Goal: Task Accomplishment & Management: Manage account settings

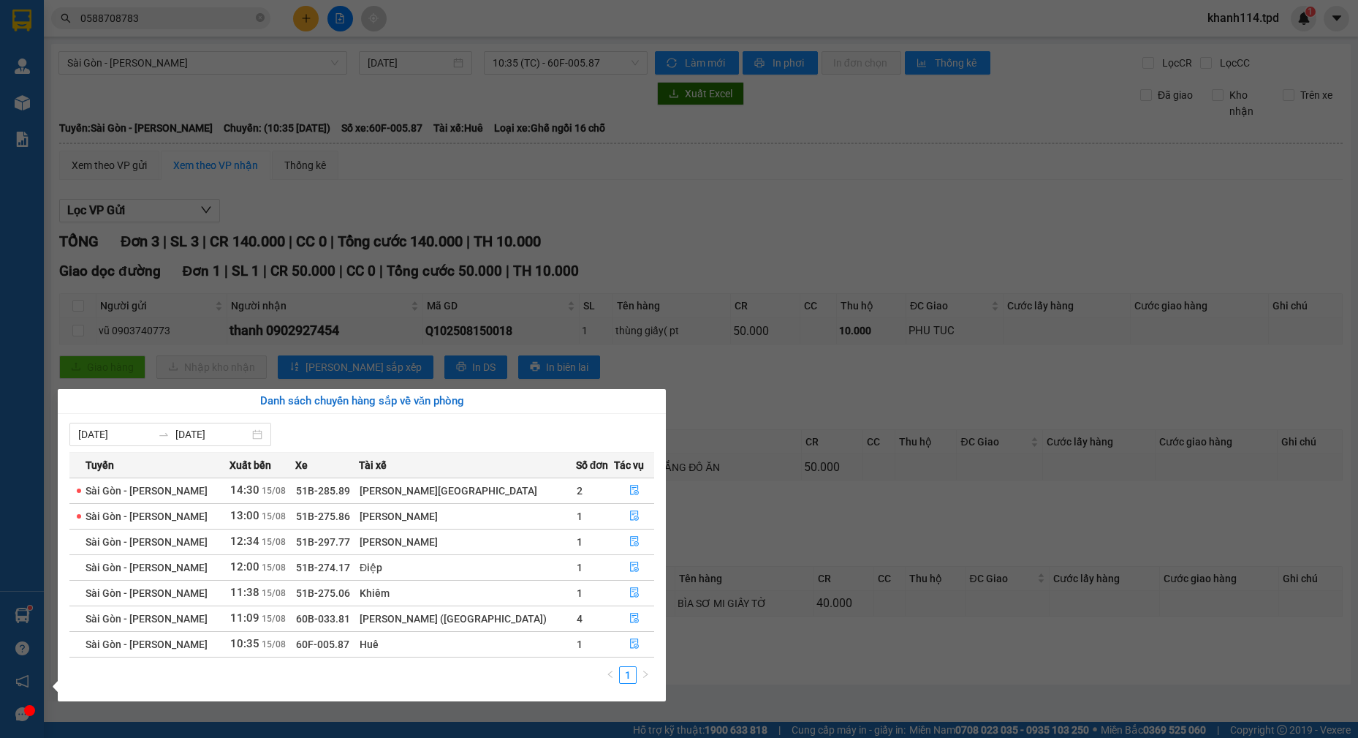
drag, startPoint x: 737, startPoint y: 213, endPoint x: 603, endPoint y: 186, distance: 136.5
click at [737, 214] on section "Kết quả tìm kiếm ( 1 ) Bộ lọc Mã ĐH Trạng thái Món hàng Thu hộ Tổng cước Chưa c…" at bounding box center [679, 369] width 1358 height 738
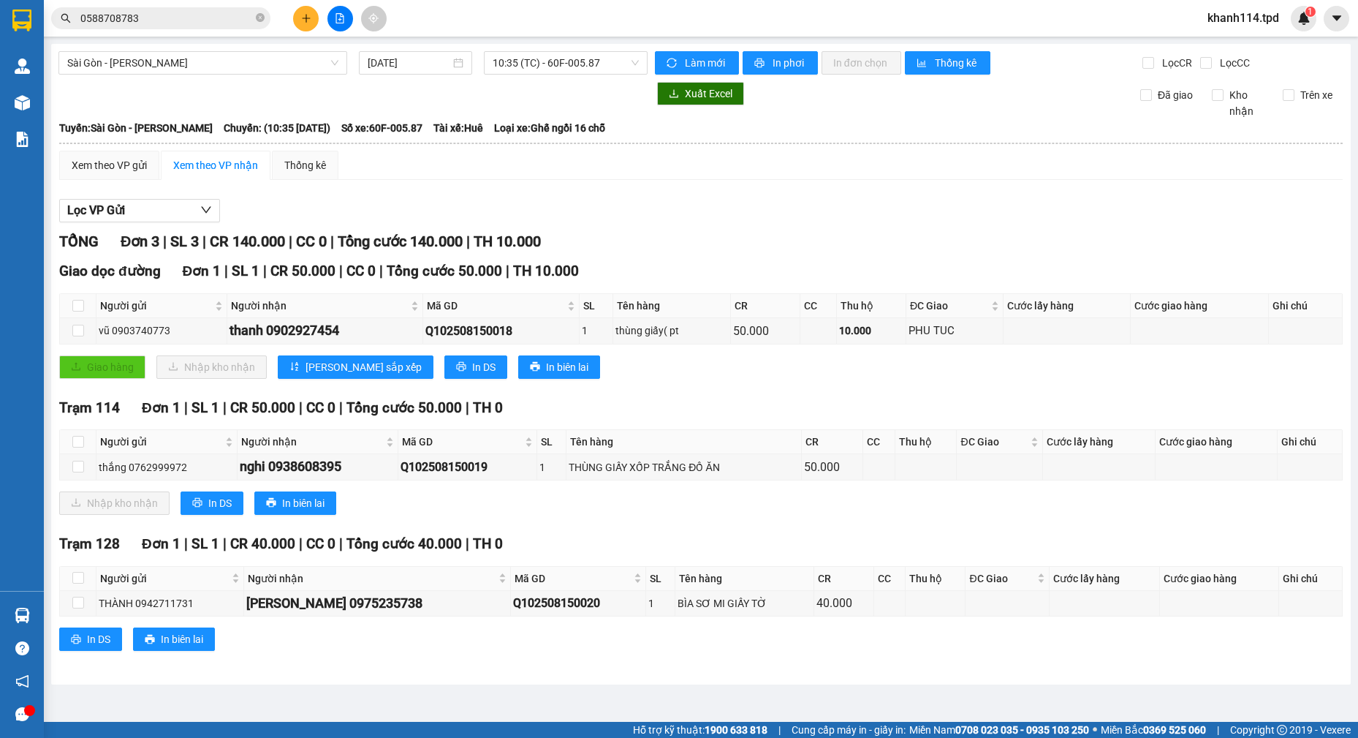
click at [186, 10] on input "0588708783" at bounding box center [166, 18] width 173 height 16
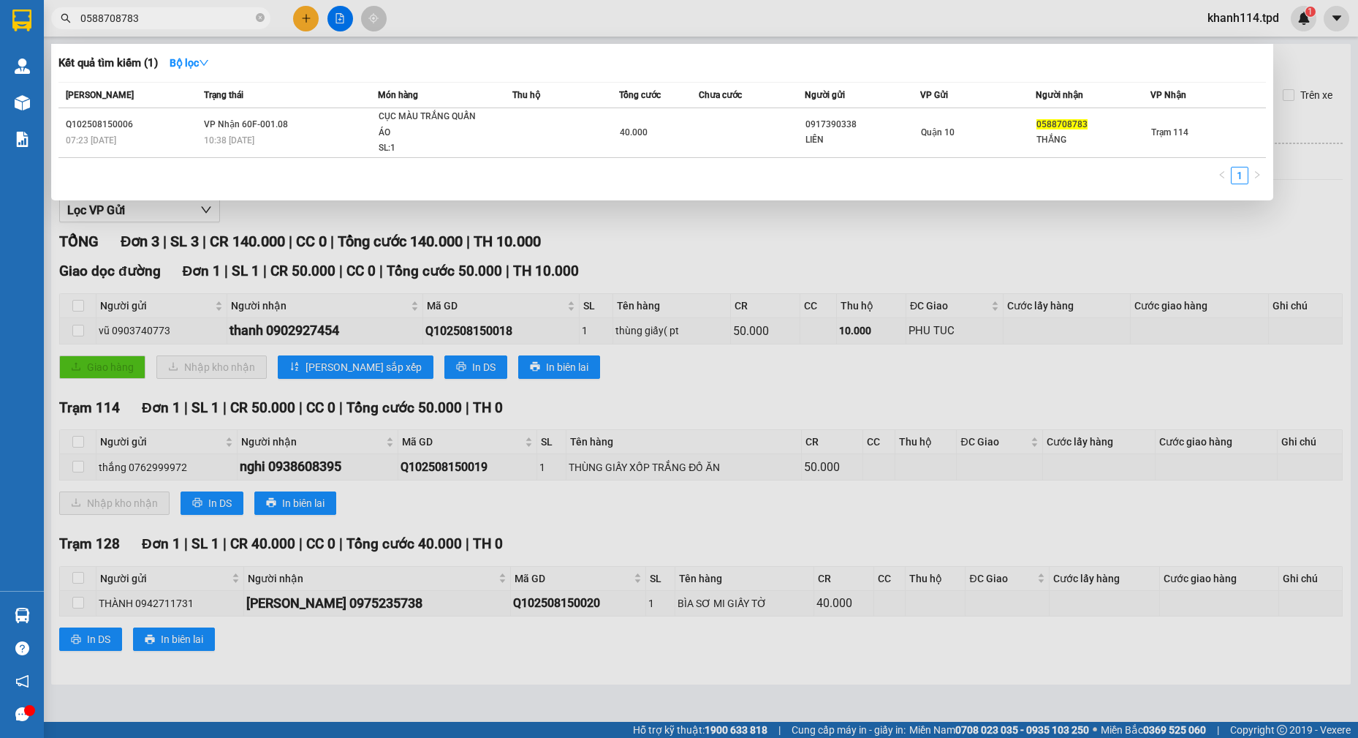
click at [186, 14] on input "0588708783" at bounding box center [166, 18] width 173 height 16
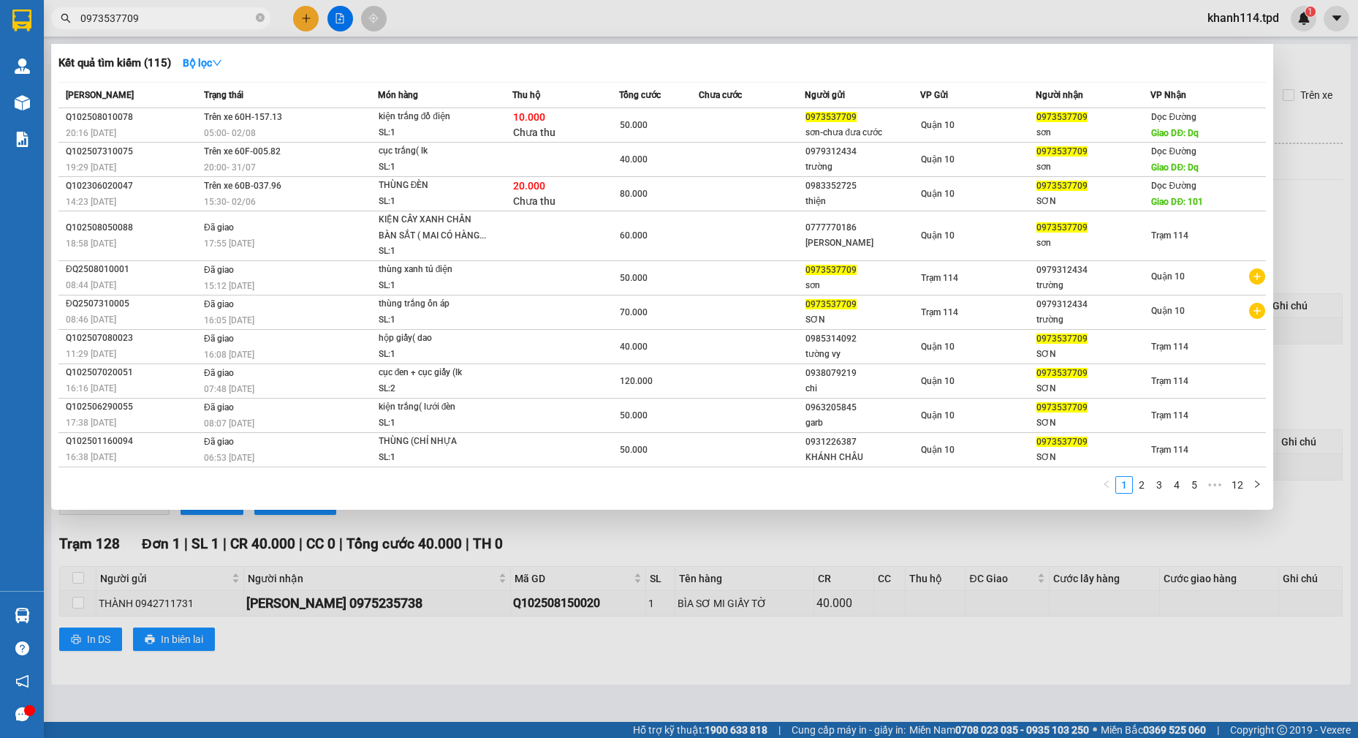
type input "0973537709"
click at [654, 652] on div at bounding box center [679, 369] width 1358 height 738
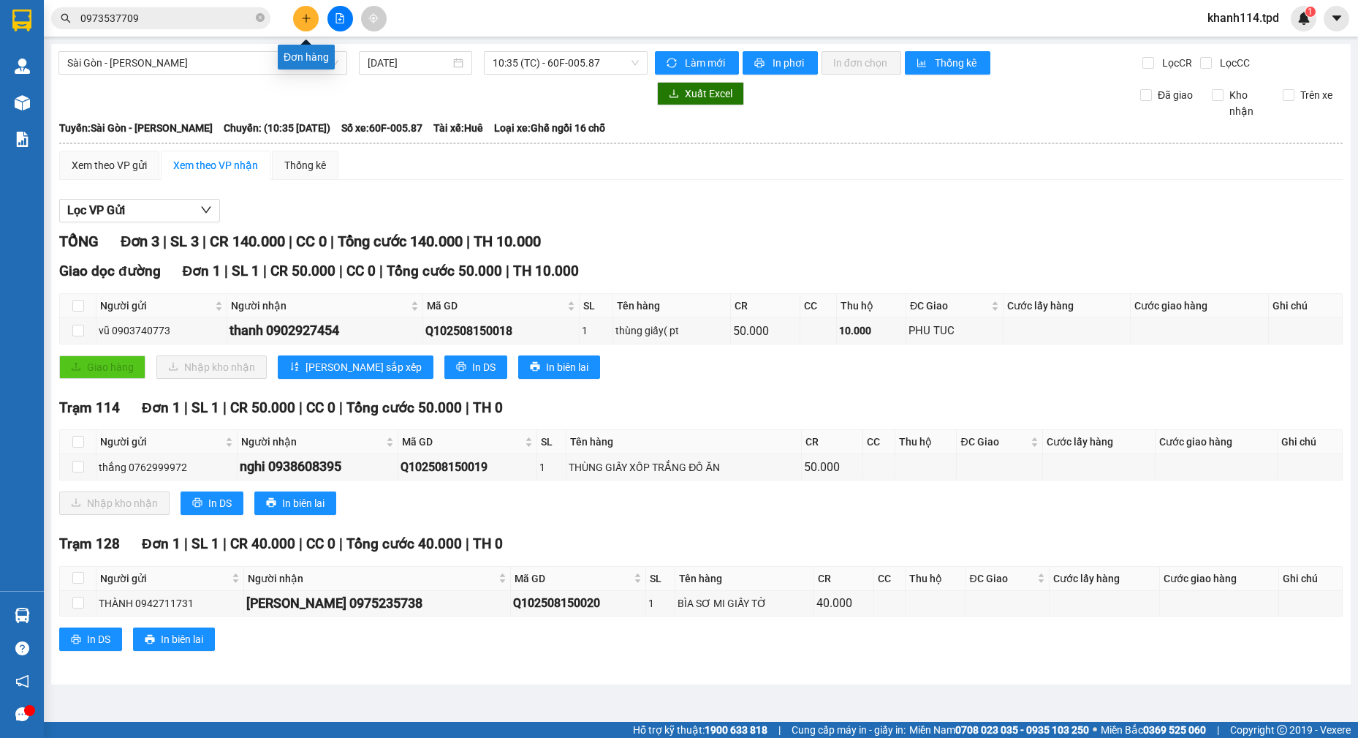
click at [306, 22] on icon "plus" at bounding box center [306, 18] width 1 height 8
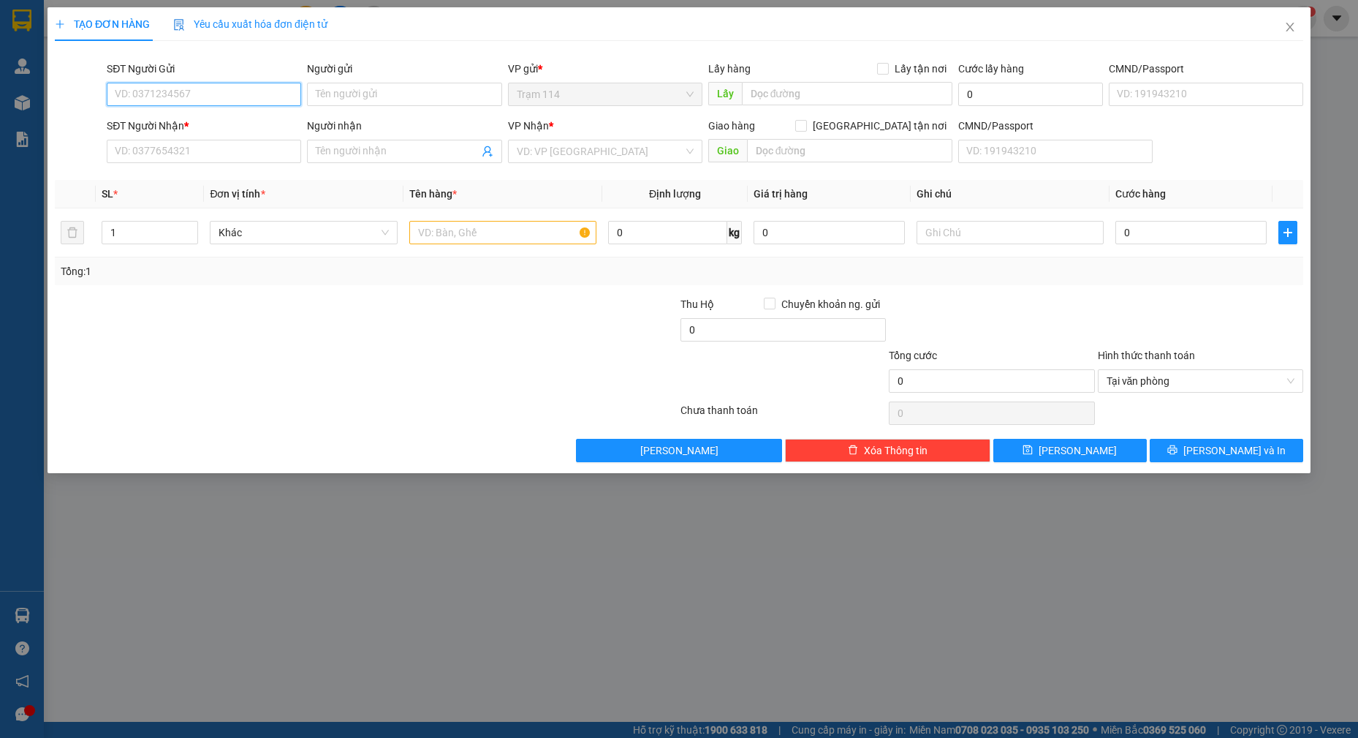
click at [246, 94] on input "SĐT Người Gửi" at bounding box center [204, 94] width 194 height 23
click at [246, 94] on input "0378858101" at bounding box center [204, 94] width 194 height 23
click at [141, 94] on input "0378858101" at bounding box center [204, 94] width 194 height 23
type input "0378658101"
click at [269, 94] on input "0378658101" at bounding box center [204, 94] width 194 height 23
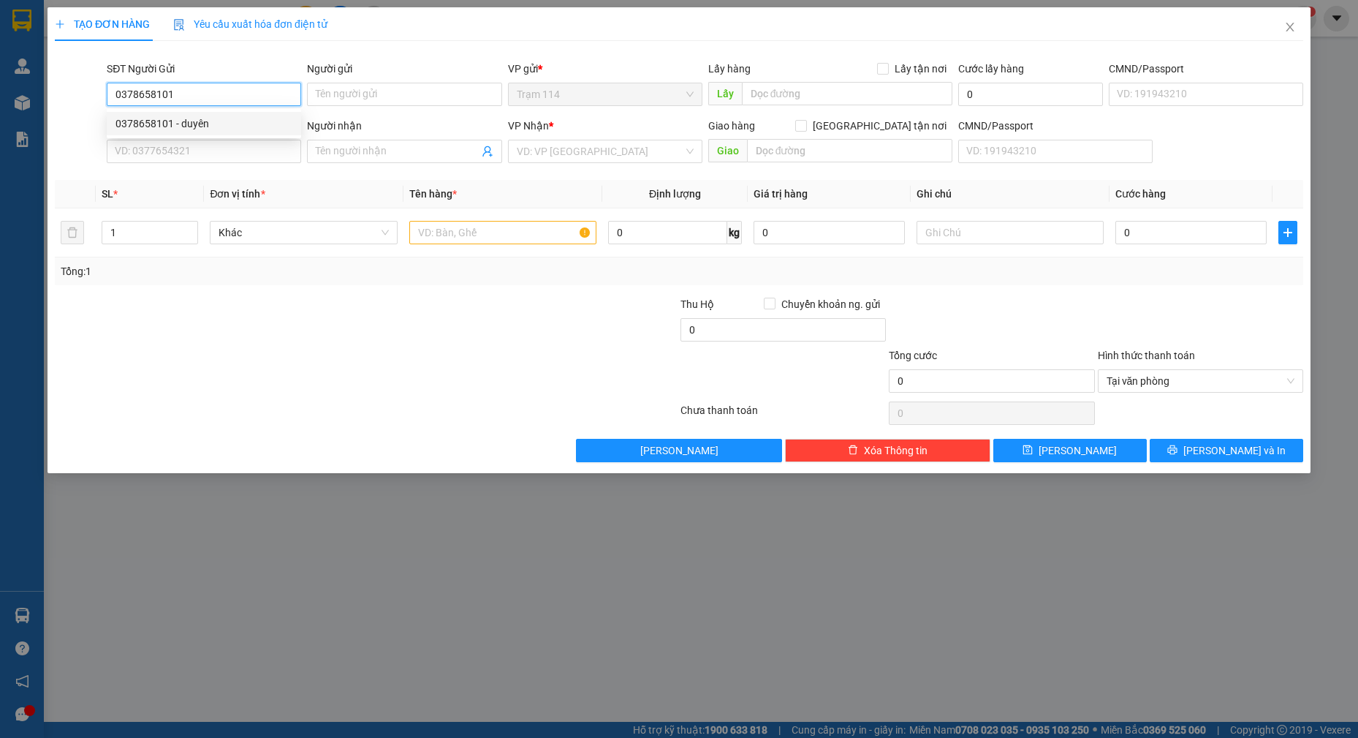
click at [180, 130] on div "0378658101 - duyên" at bounding box center [204, 124] width 177 height 16
type input "duyên"
type input "0326861036"
type input "DŨNG"
type input "0378658101"
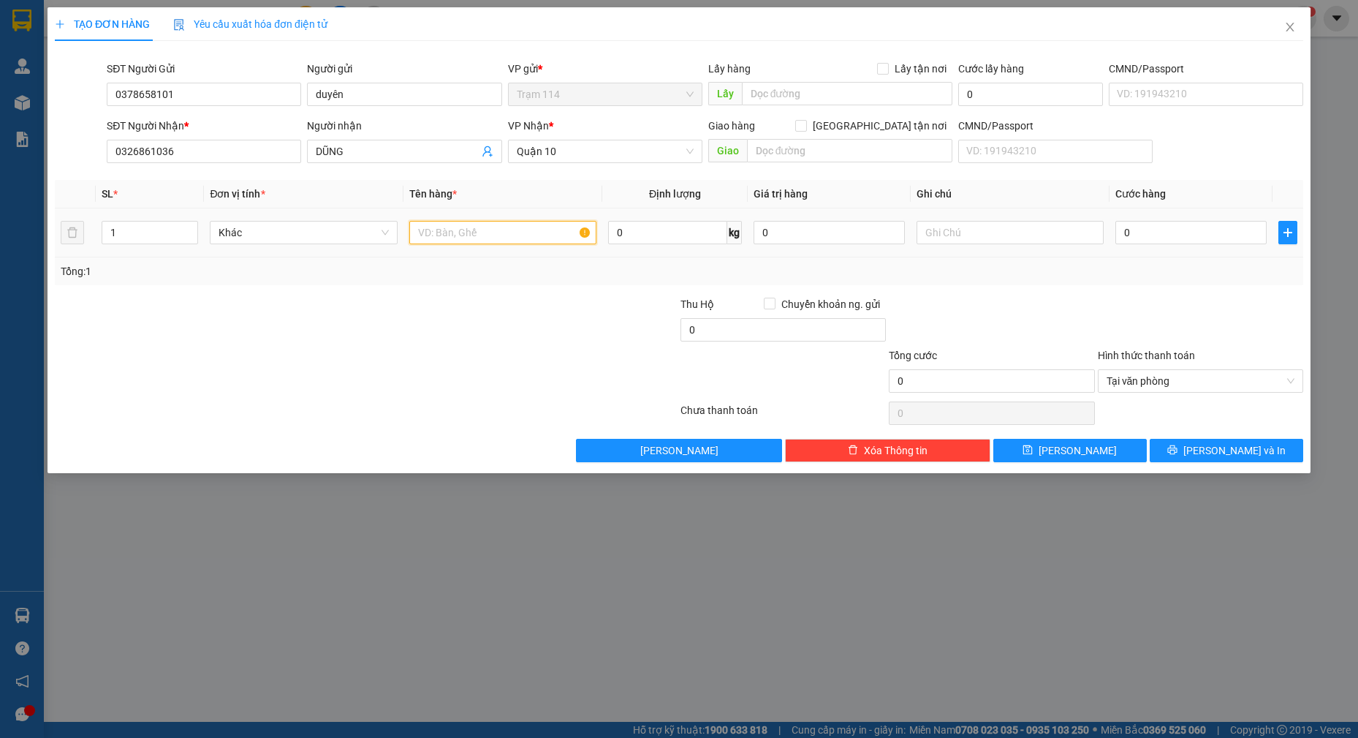
click at [534, 241] on input "text" at bounding box center [503, 232] width 188 height 23
type input "bọc trắng đồ ăn"
click at [1176, 230] on input "0" at bounding box center [1191, 232] width 151 height 23
type input "5"
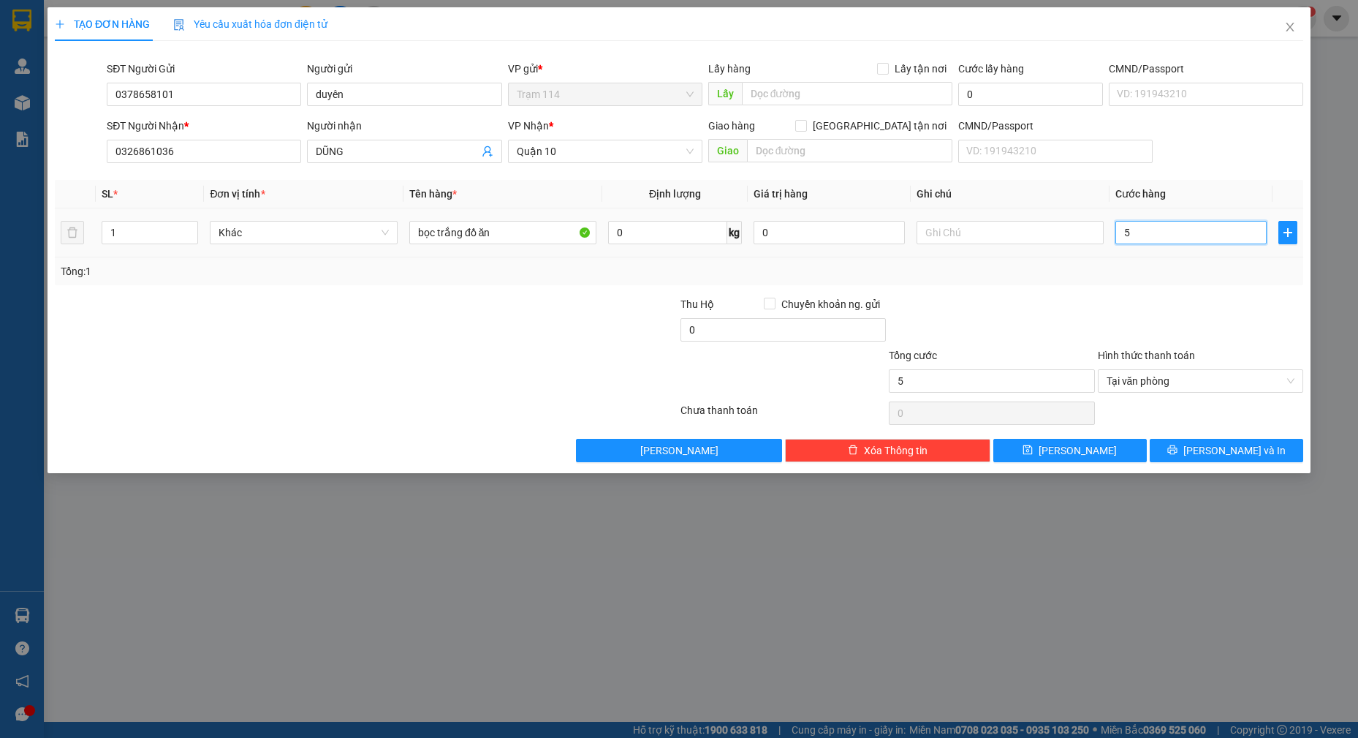
type input "50"
type input "50.000"
click at [1219, 455] on span "[PERSON_NAME] và In" at bounding box center [1235, 450] width 102 height 16
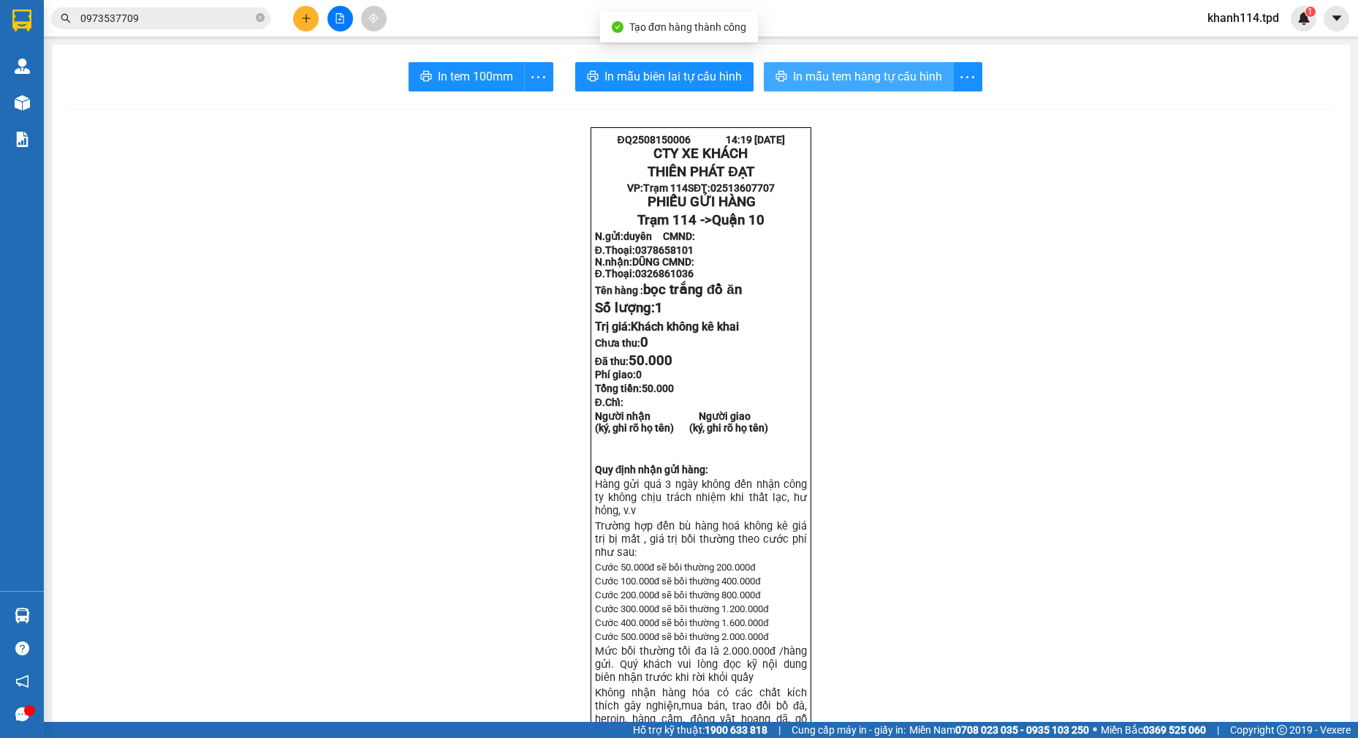
click at [862, 74] on span "In mẫu tem hàng tự cấu hình" at bounding box center [867, 76] width 149 height 18
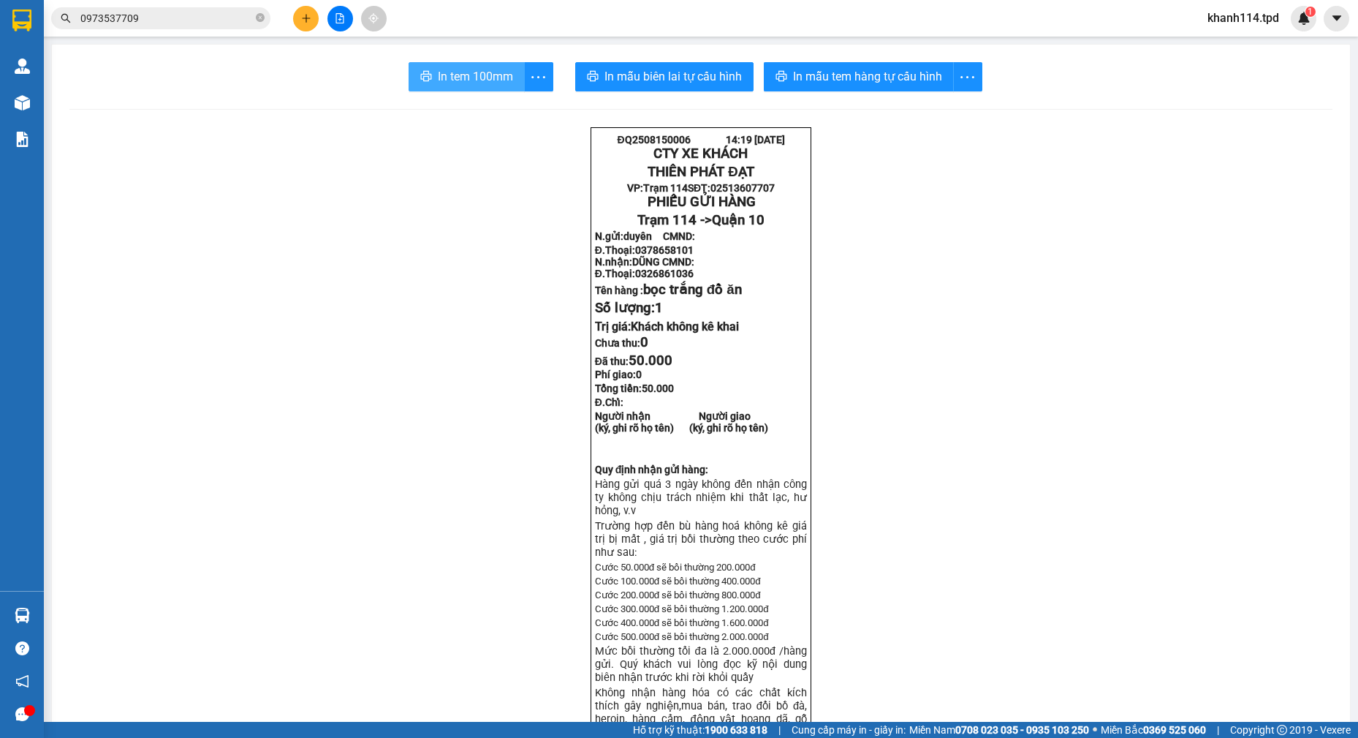
click at [464, 75] on span "In tem 100mm" at bounding box center [475, 76] width 75 height 18
click at [161, 11] on input "0973537709" at bounding box center [166, 18] width 173 height 16
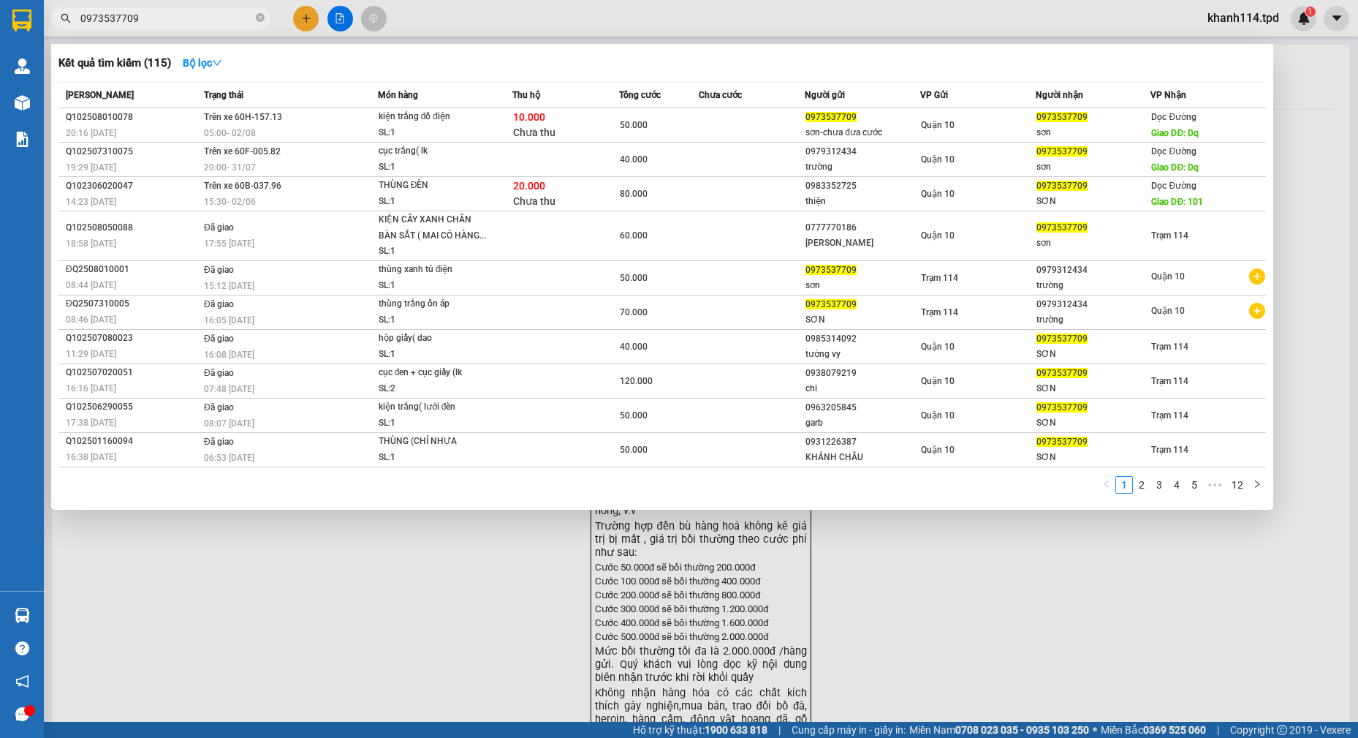
click at [161, 11] on input "0973537709" at bounding box center [166, 18] width 173 height 16
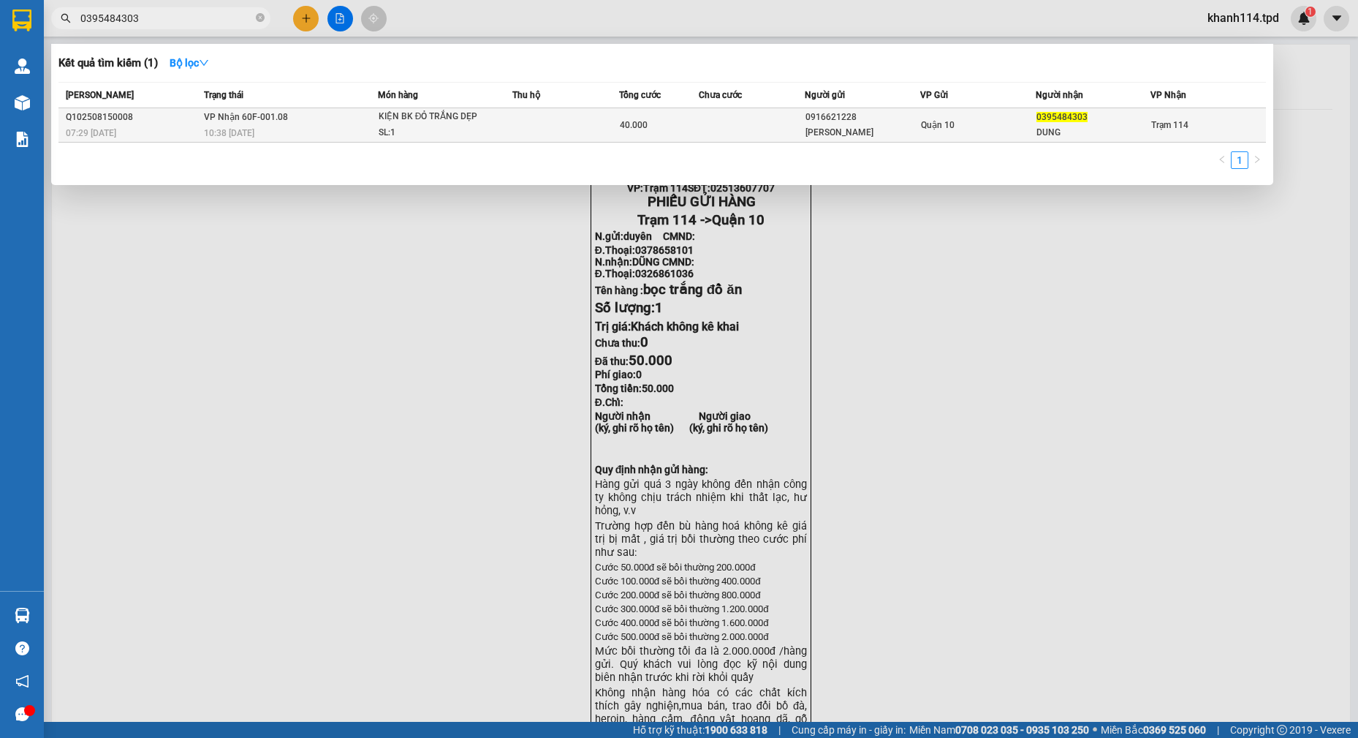
type input "0395484303"
click at [446, 129] on div "SL: 1" at bounding box center [434, 133] width 110 height 16
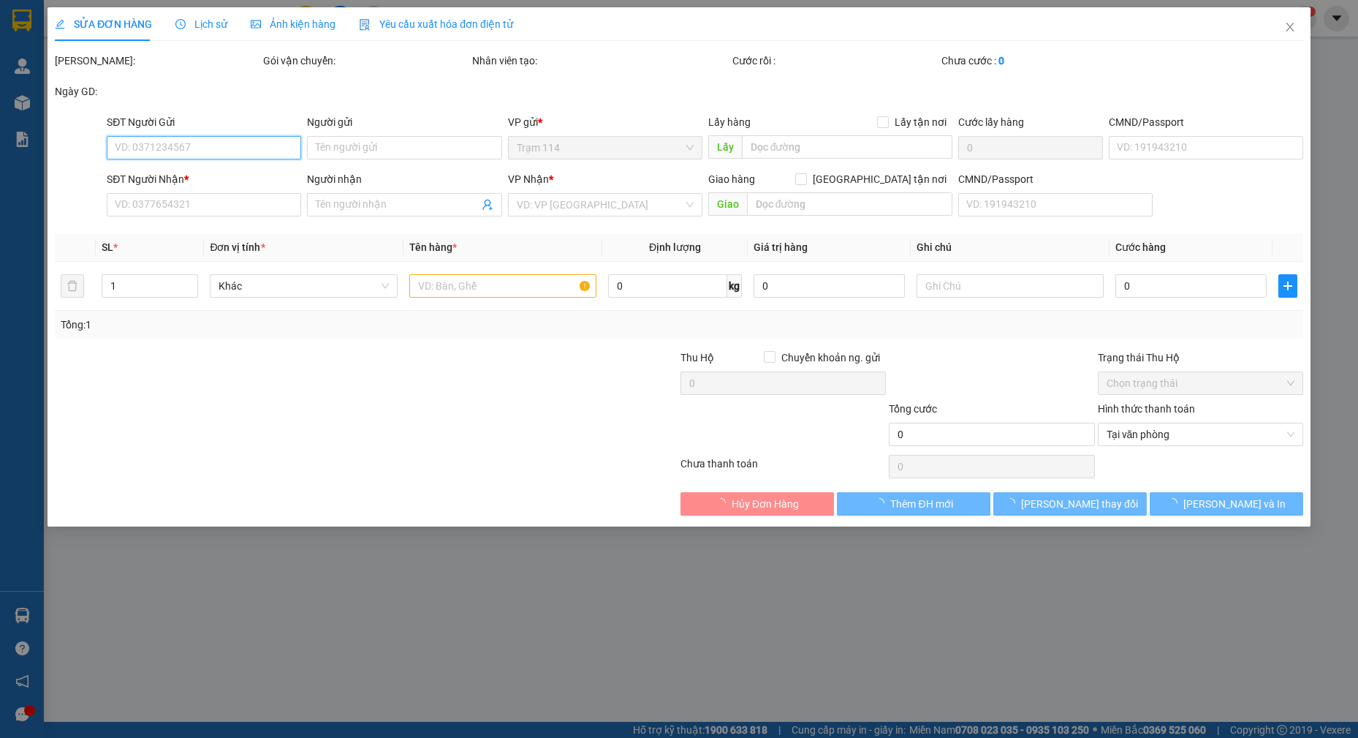
type input "0916621228"
type input "[PERSON_NAME]"
type input "066190006899"
type input "0395484303"
type input "DUNG"
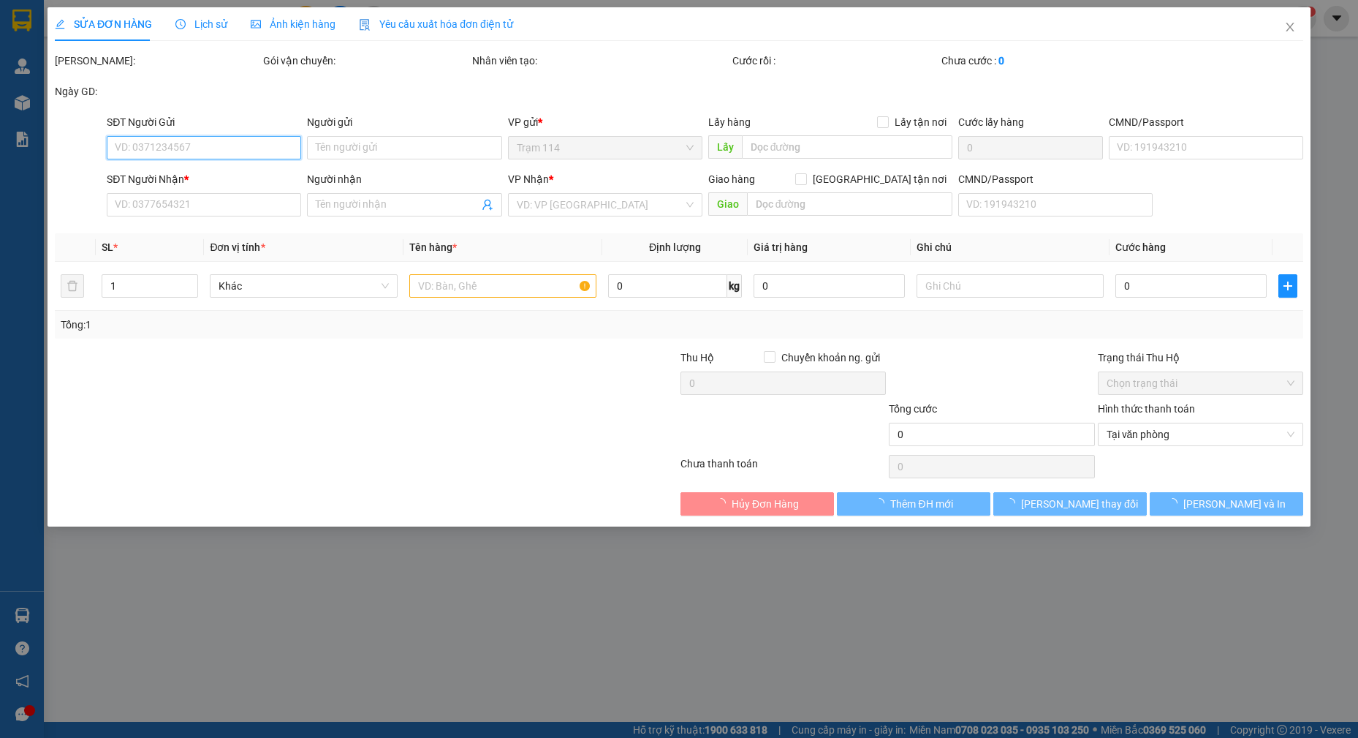
type input "40.000"
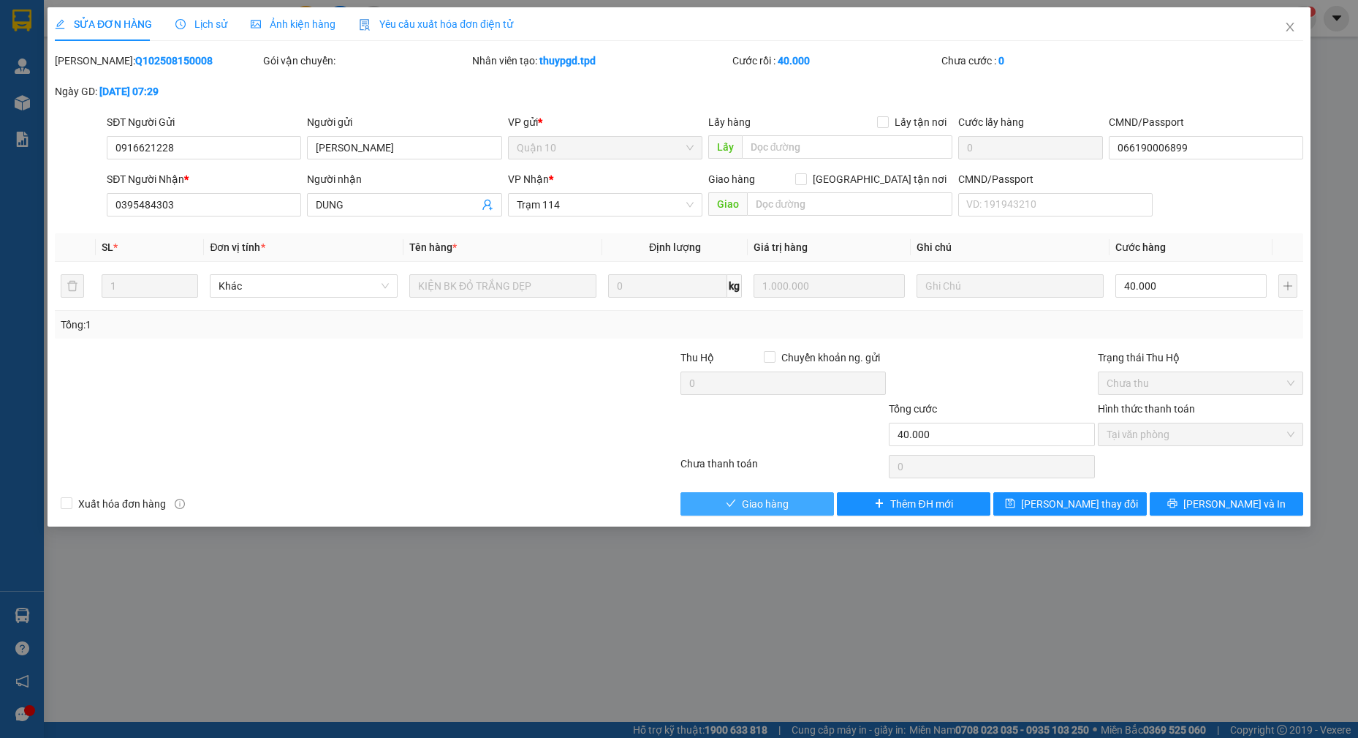
click at [763, 507] on span "Giao hàng" at bounding box center [765, 504] width 47 height 16
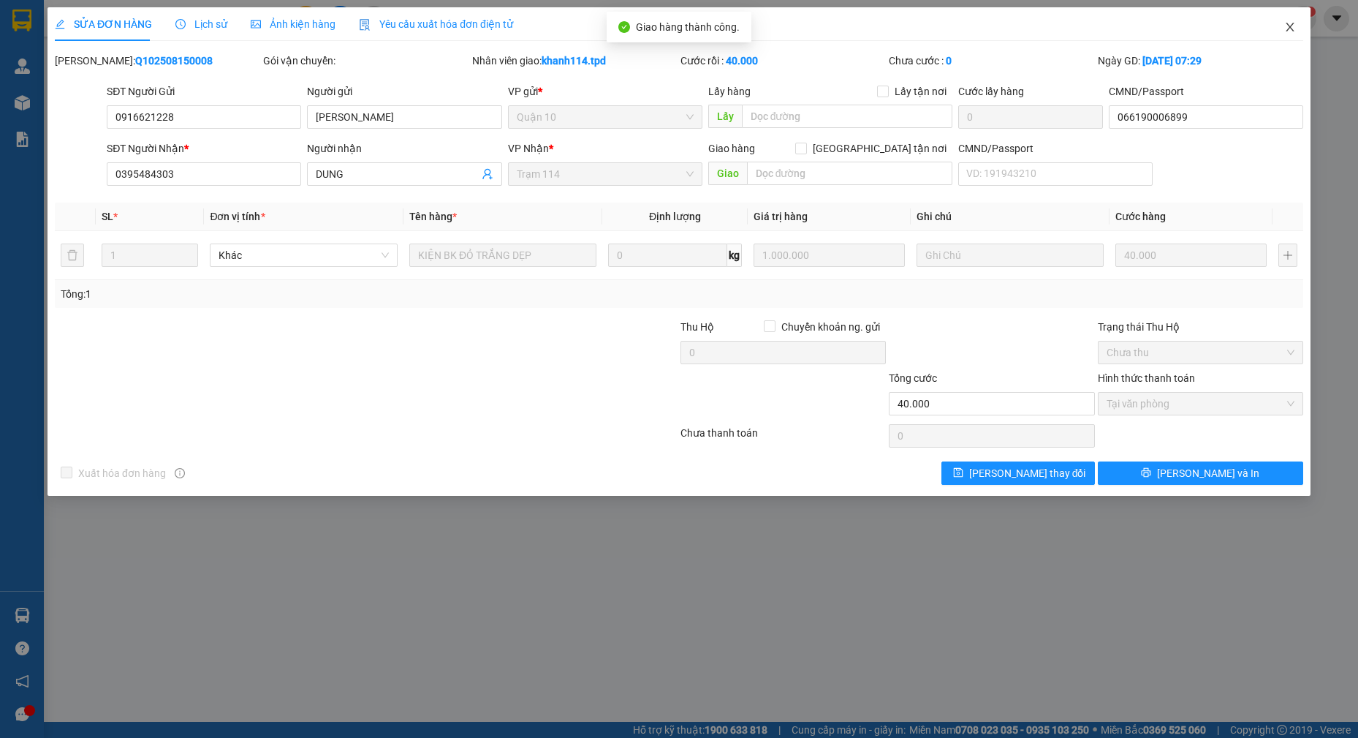
click at [1294, 29] on icon "close" at bounding box center [1291, 27] width 12 height 12
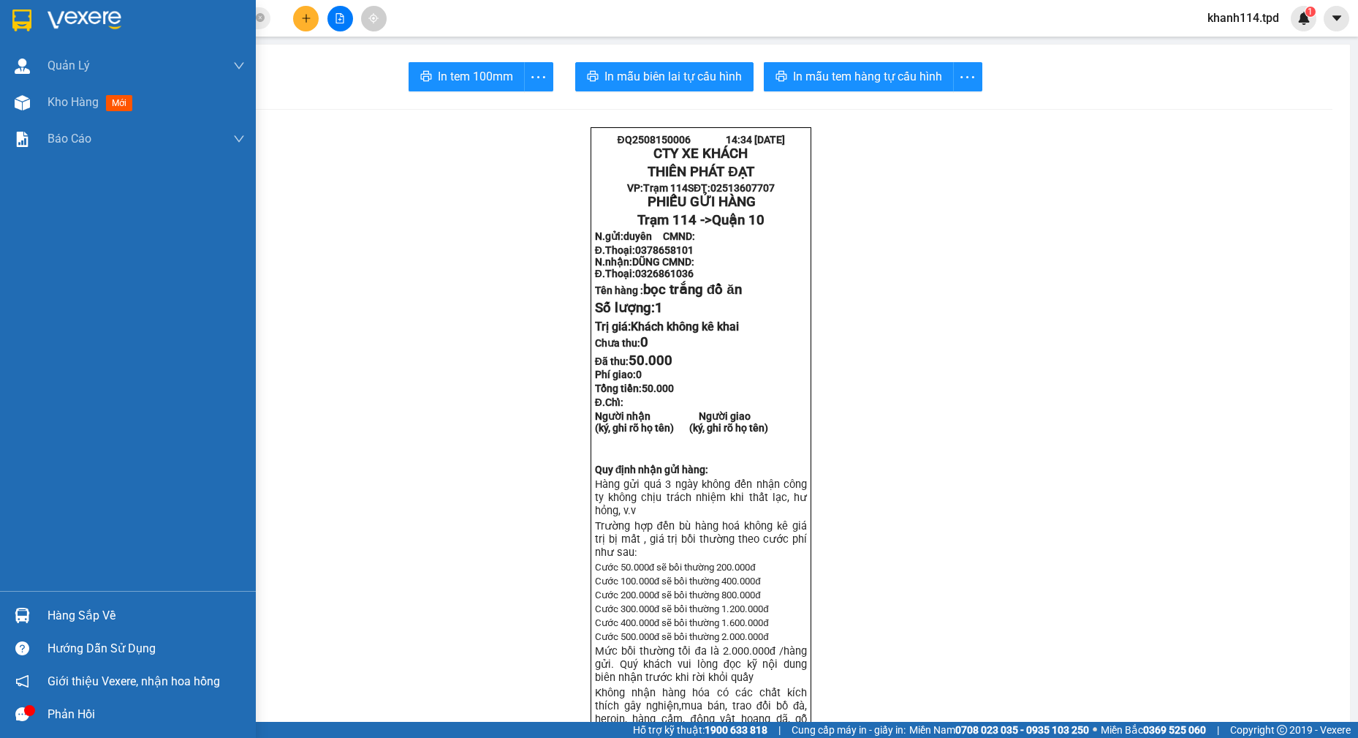
click at [70, 613] on div "Hàng sắp về" at bounding box center [146, 616] width 197 height 22
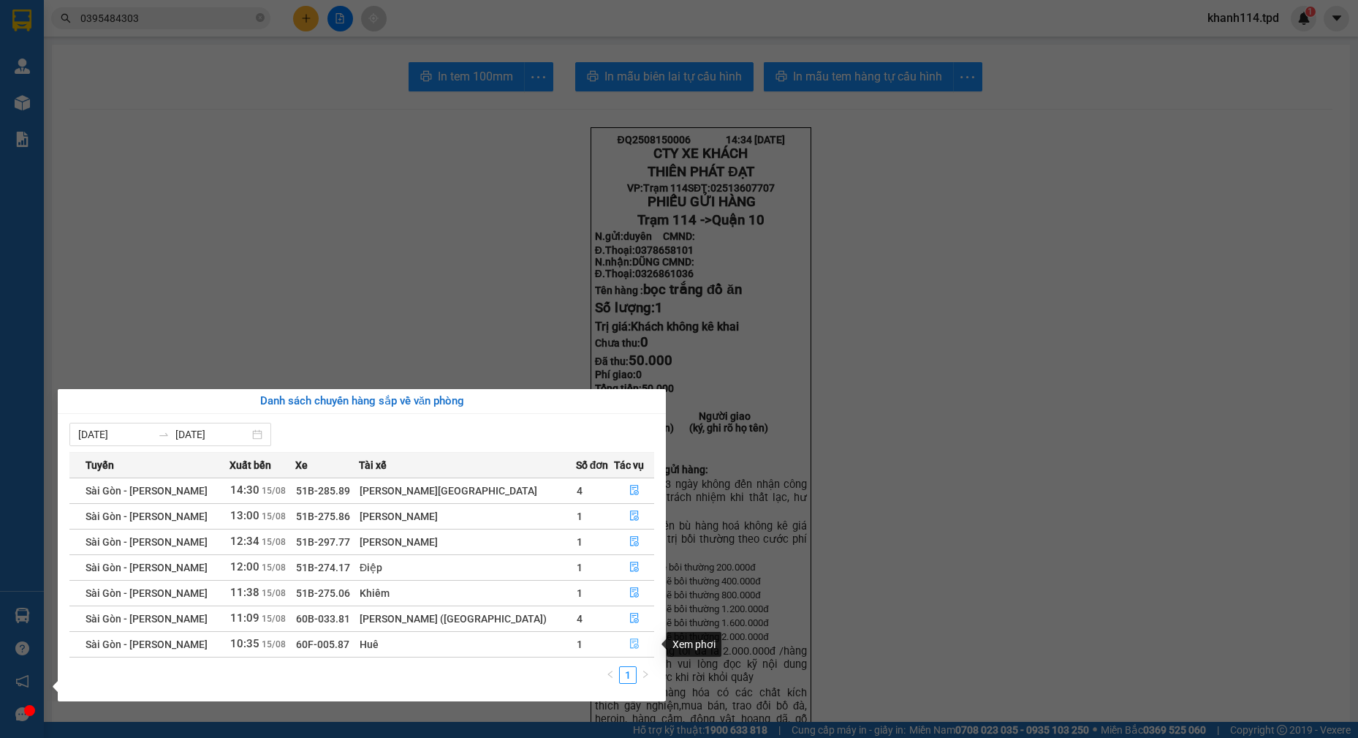
click at [615, 648] on button "button" at bounding box center [634, 643] width 39 height 23
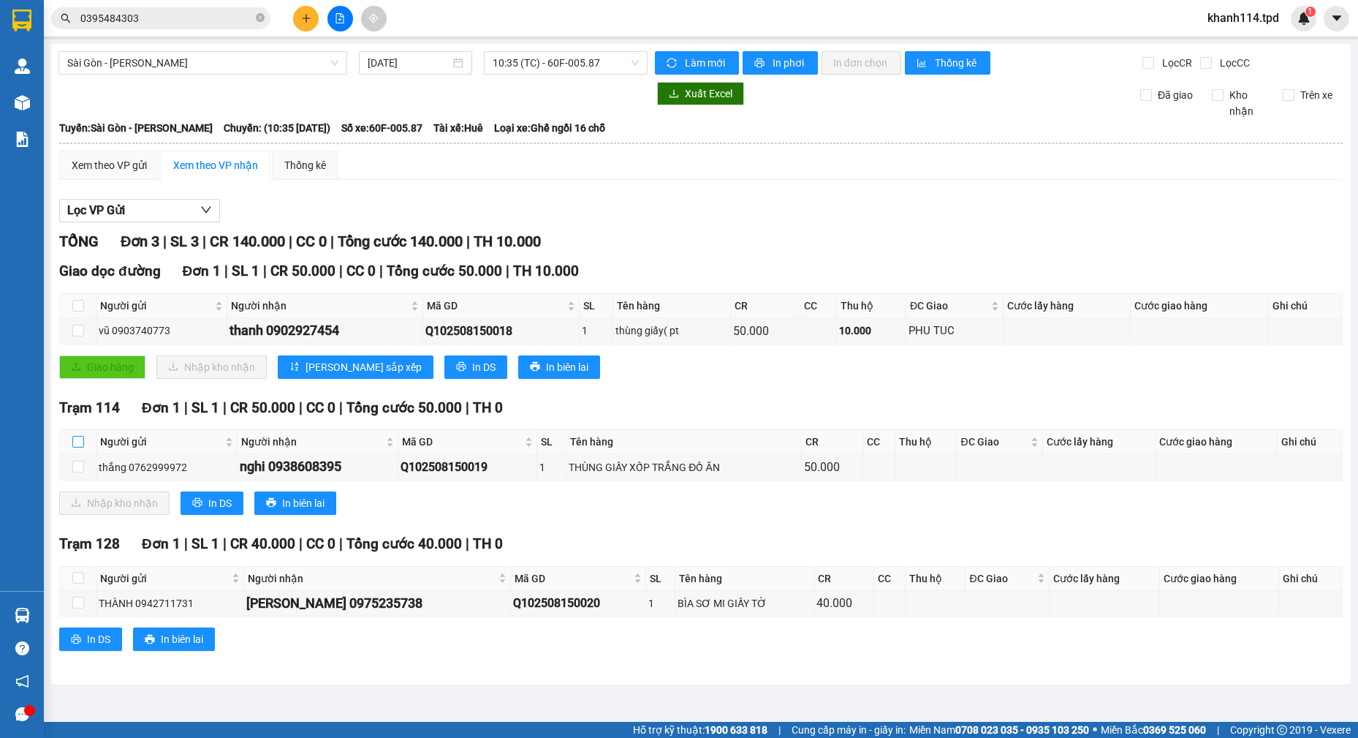
click at [83, 442] on input "checkbox" at bounding box center [78, 442] width 12 height 12
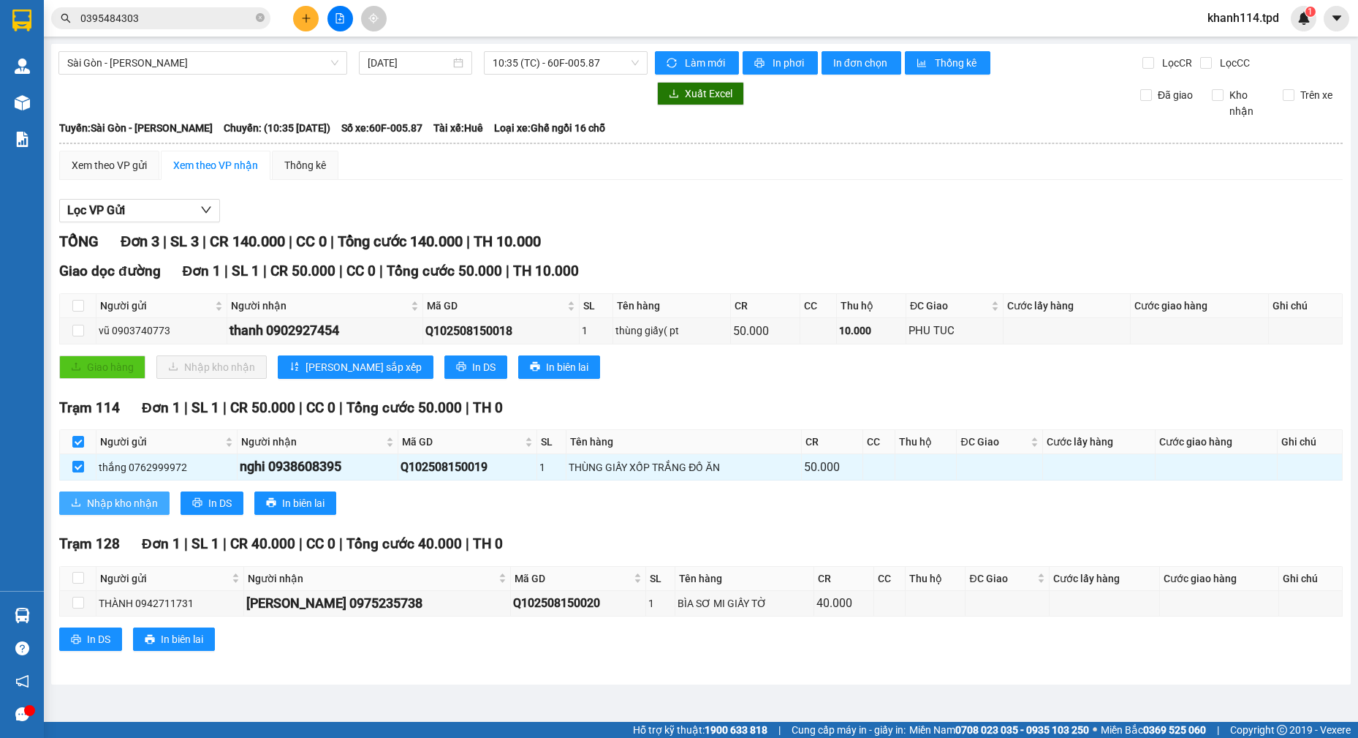
click at [79, 502] on icon "download" at bounding box center [76, 502] width 10 height 10
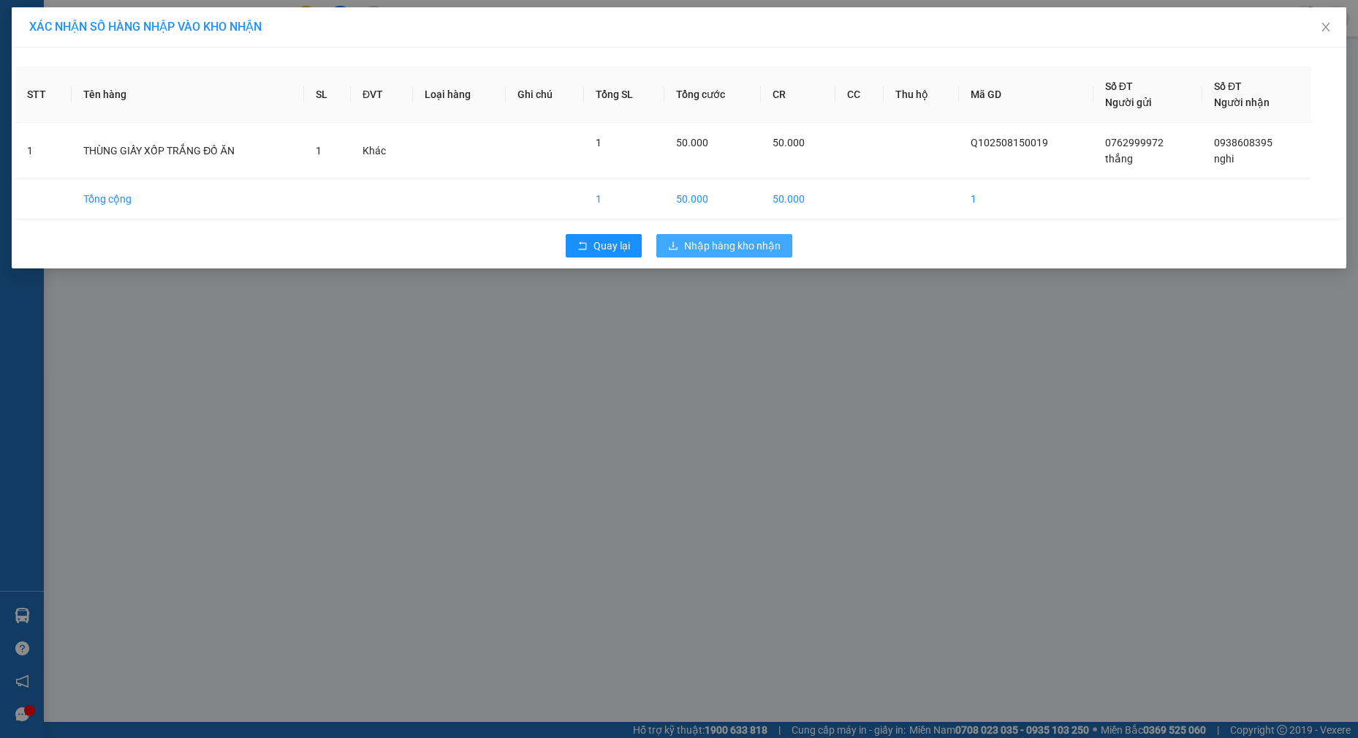
click at [768, 251] on span "Nhập hàng kho nhận" at bounding box center [732, 246] width 97 height 16
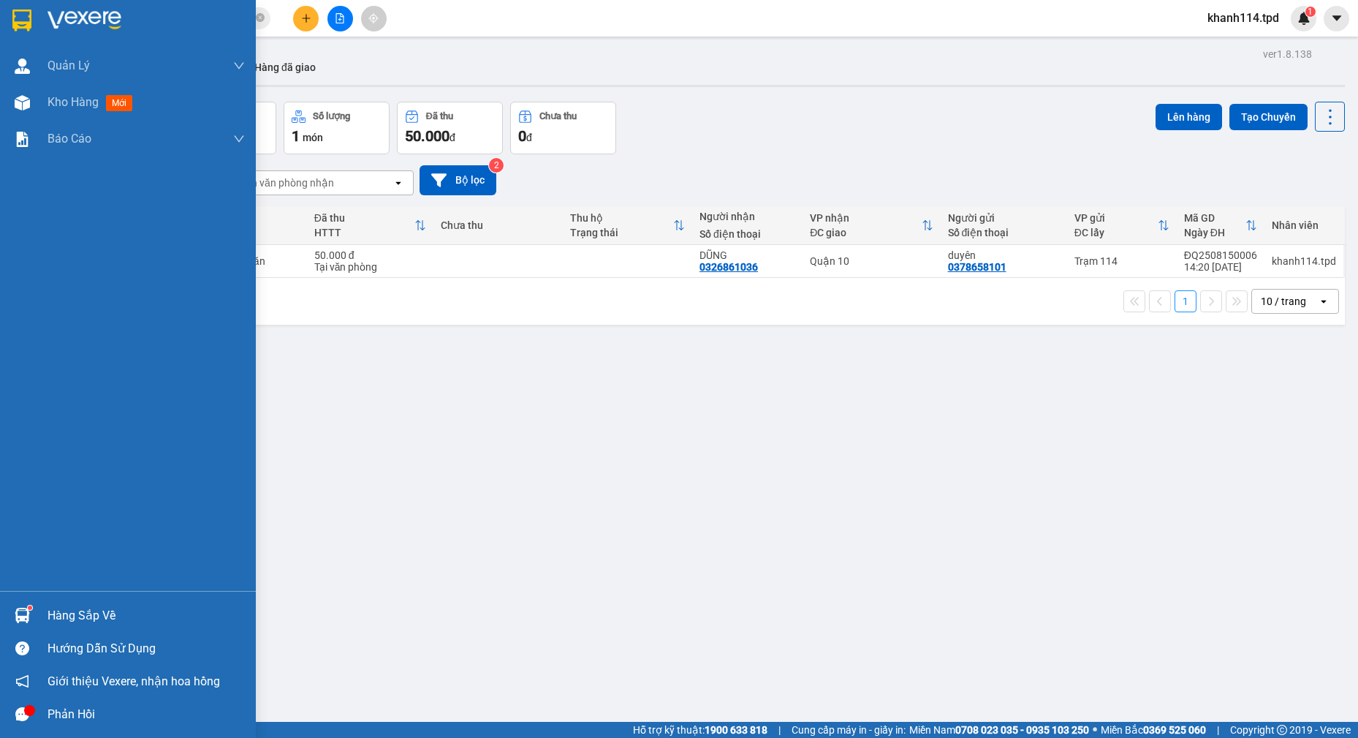
click at [53, 624] on div "Hàng sắp về" at bounding box center [146, 616] width 197 height 22
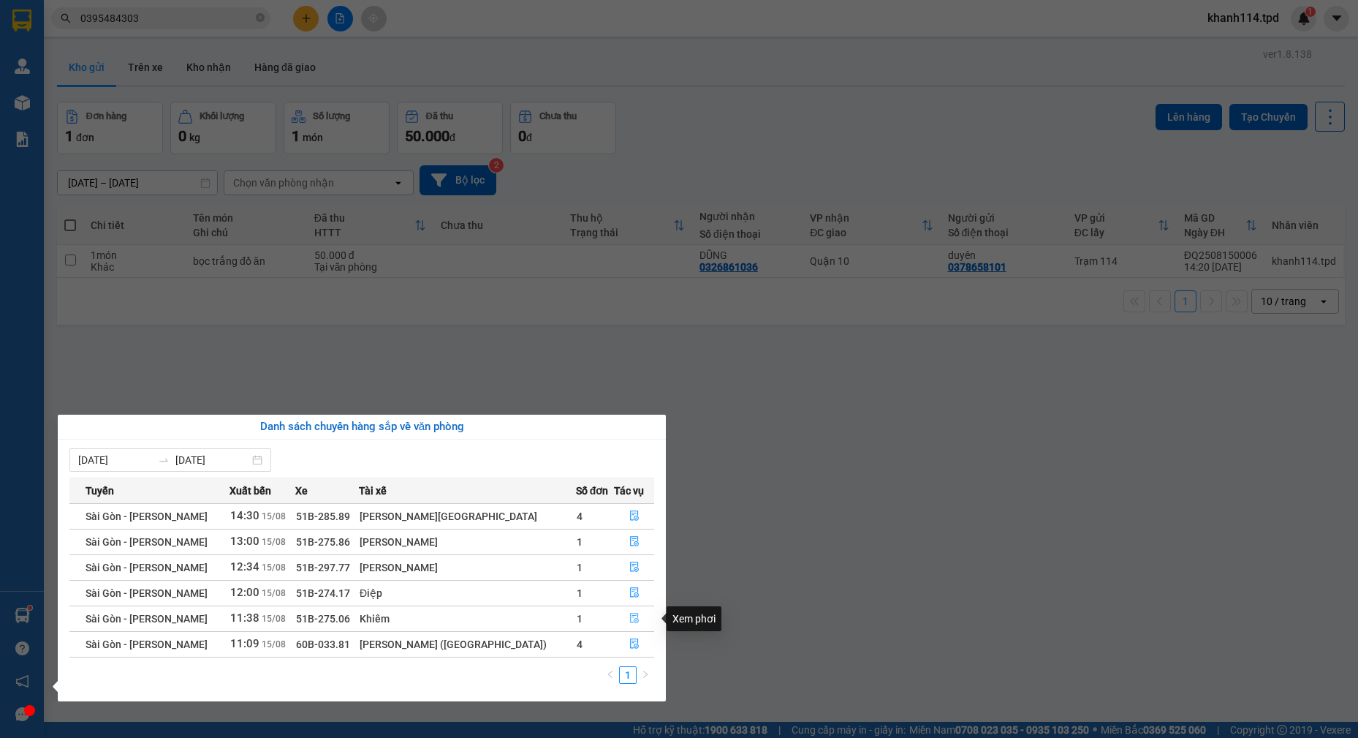
click at [621, 616] on button "button" at bounding box center [634, 618] width 39 height 23
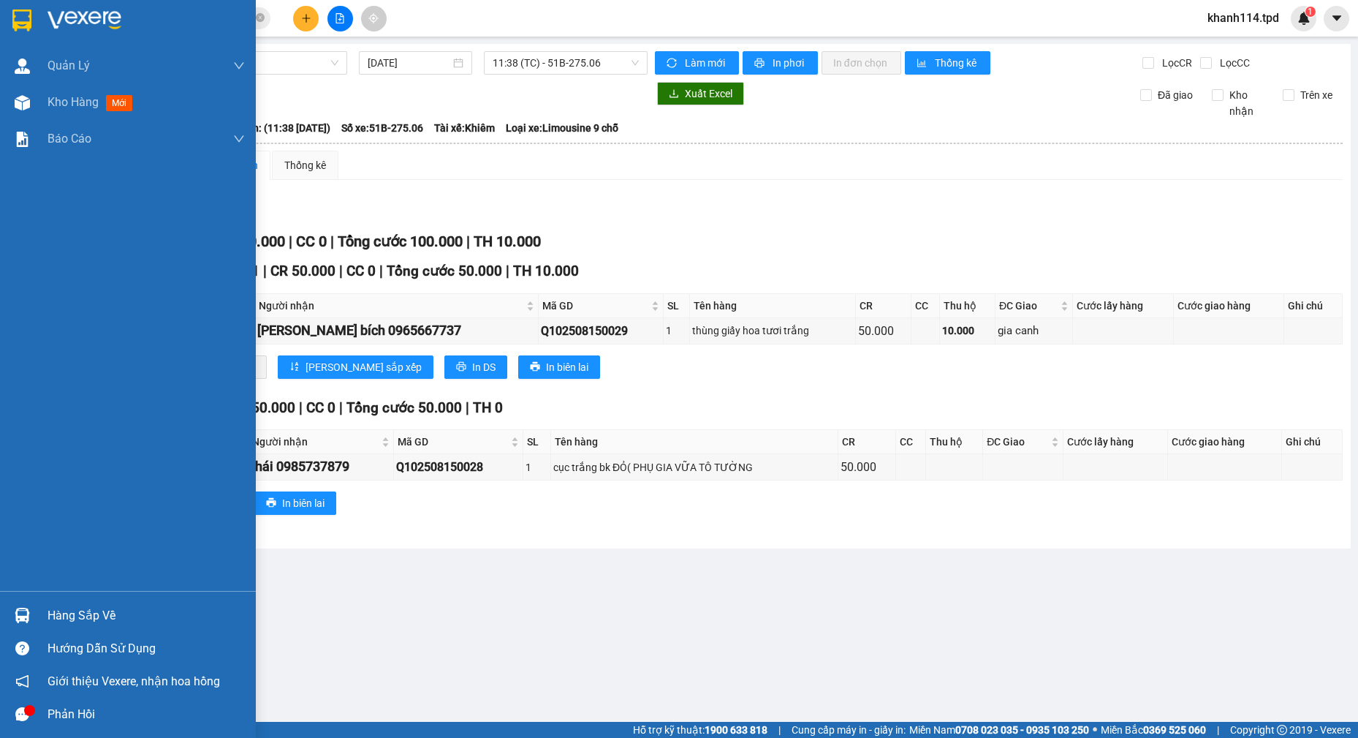
click at [127, 621] on div "Hàng sắp về" at bounding box center [146, 616] width 197 height 22
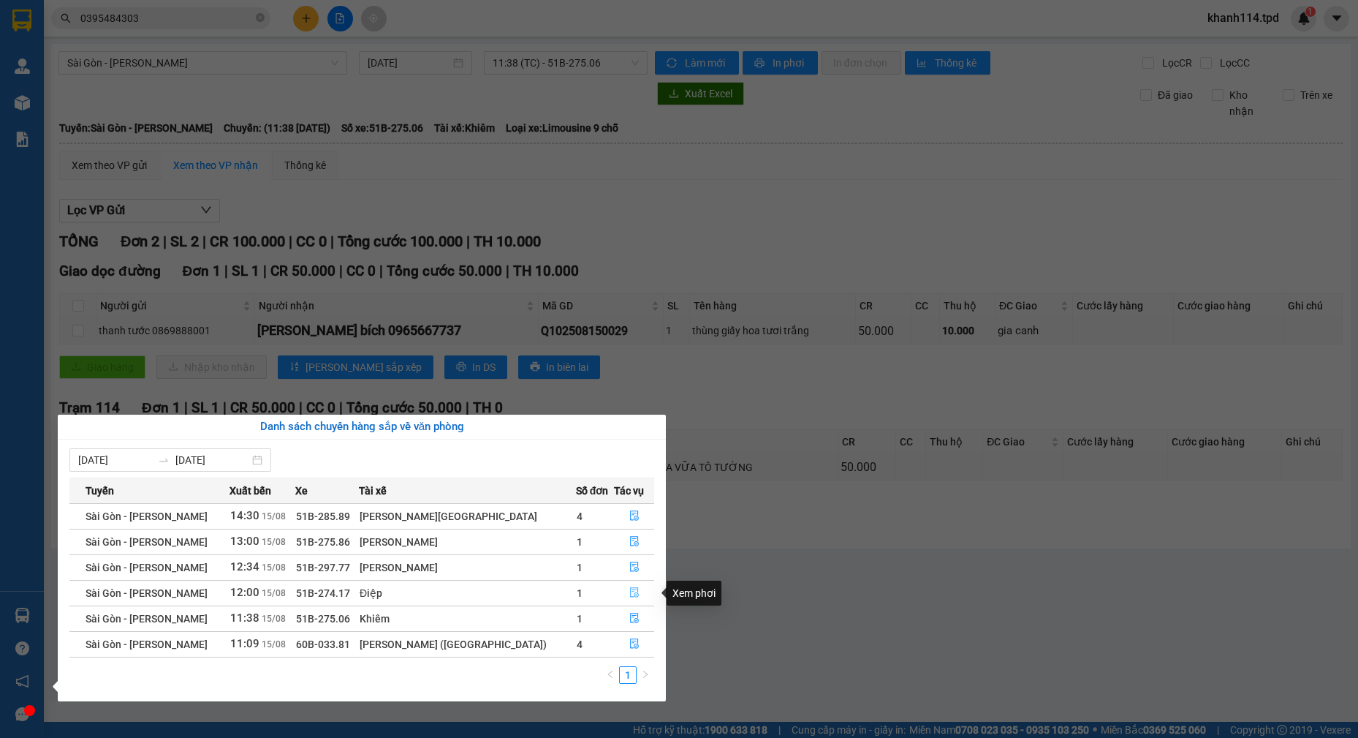
click at [631, 594] on icon "file-done" at bounding box center [634, 592] width 10 height 10
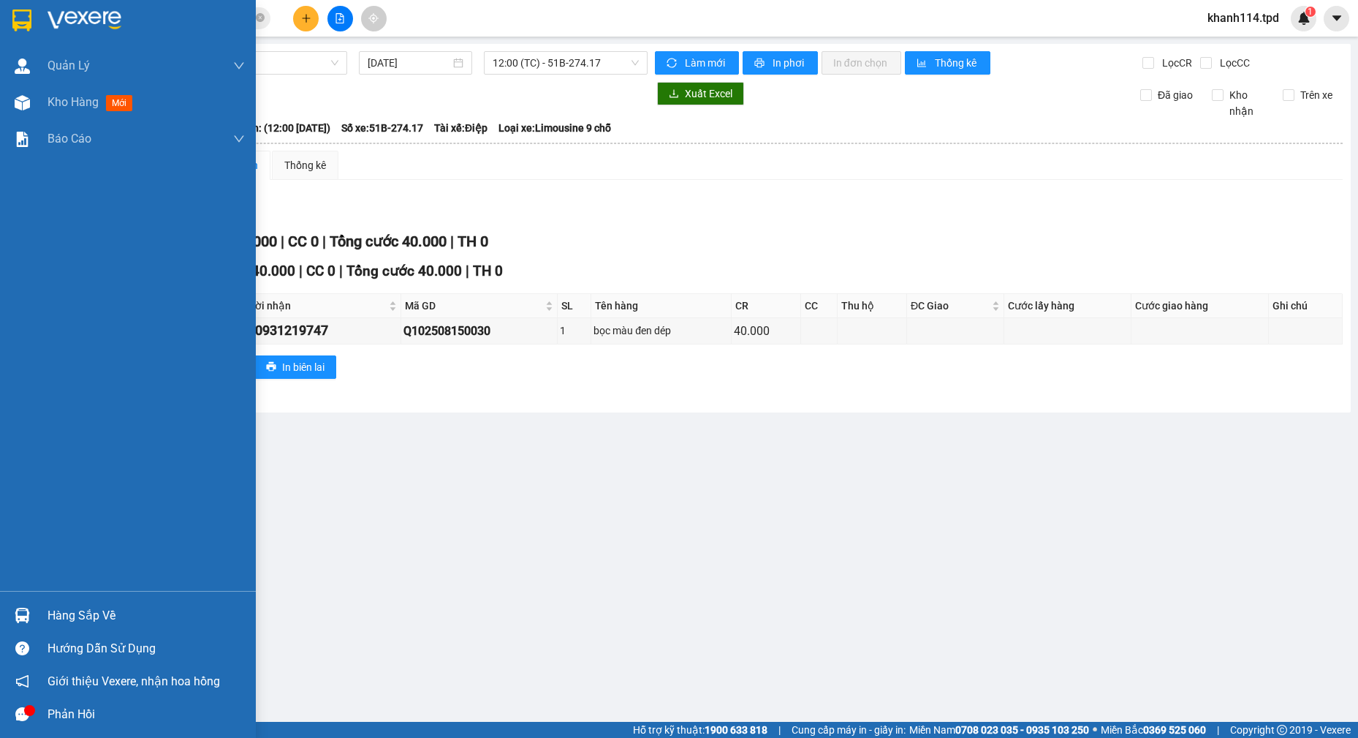
click at [108, 615] on div "Hàng sắp về" at bounding box center [146, 616] width 197 height 22
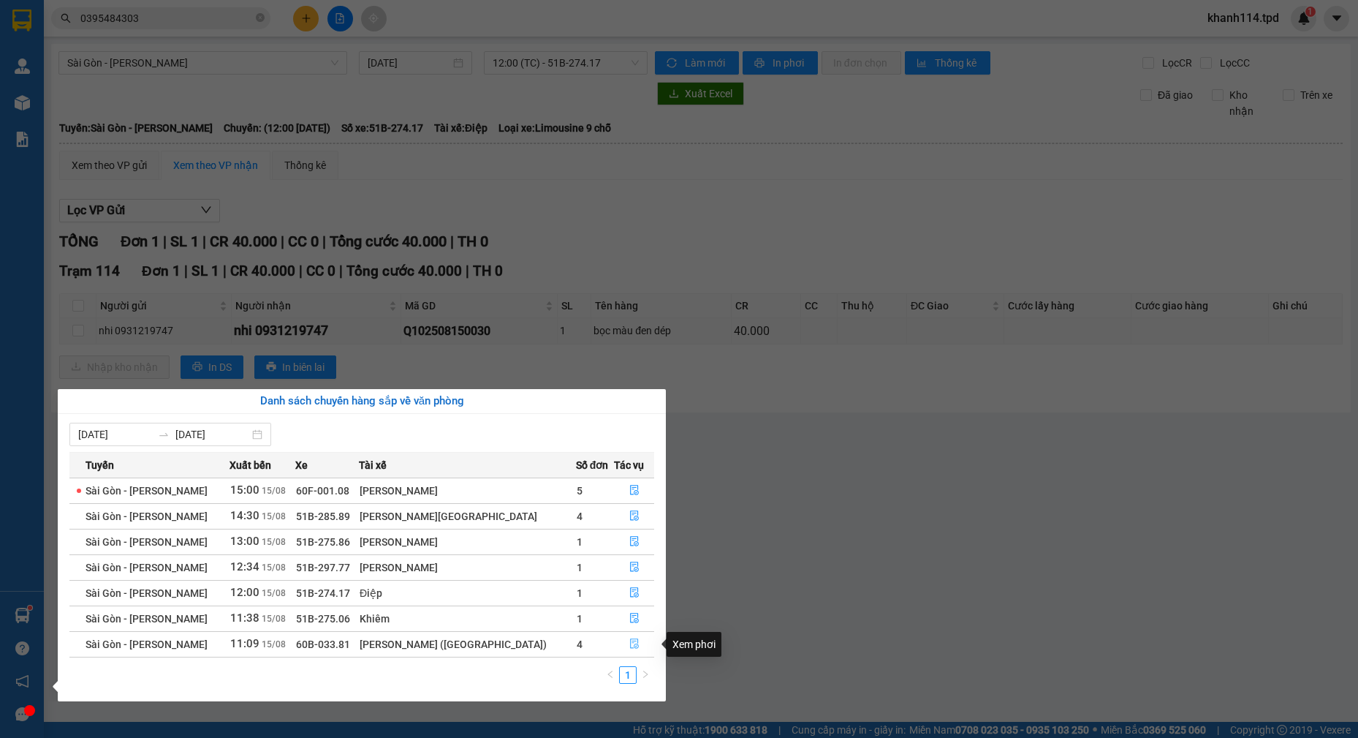
click at [634, 646] on icon "file-done" at bounding box center [634, 643] width 10 height 10
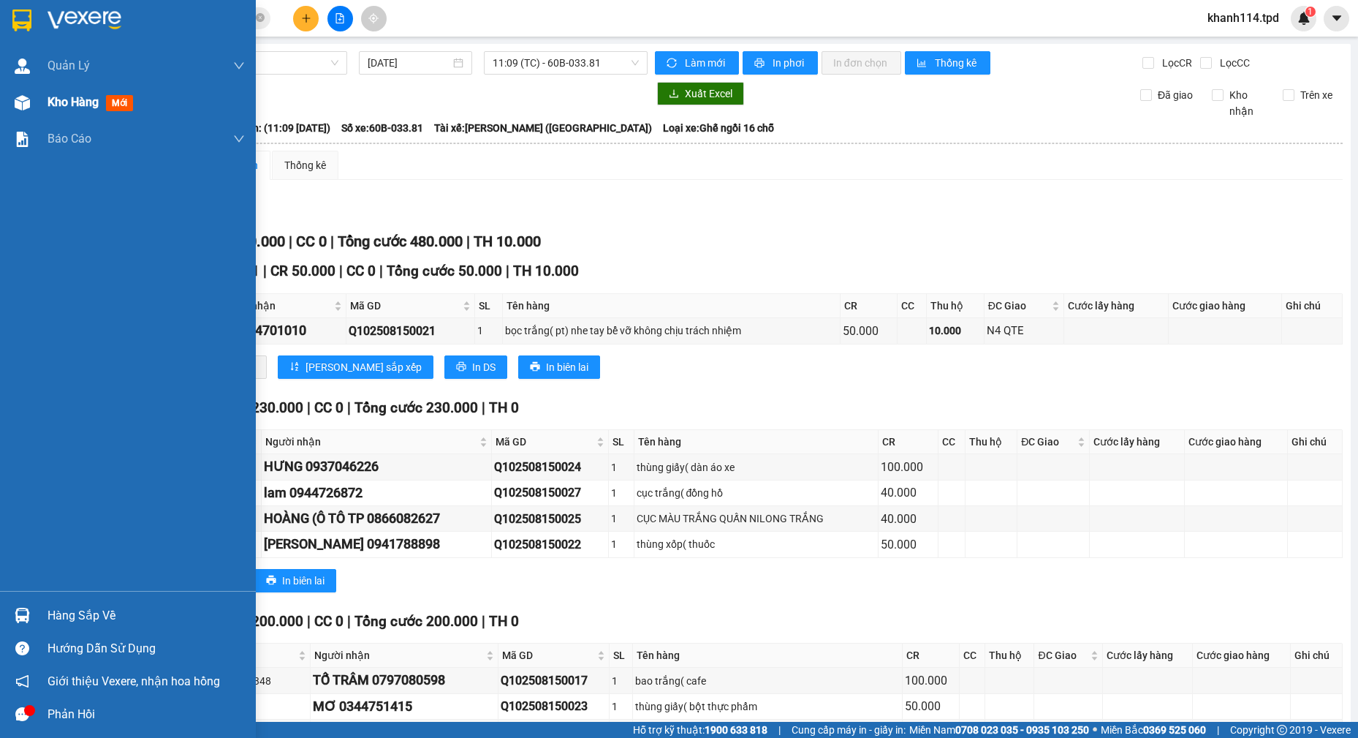
click at [60, 118] on div "Kho hàng mới" at bounding box center [146, 102] width 197 height 37
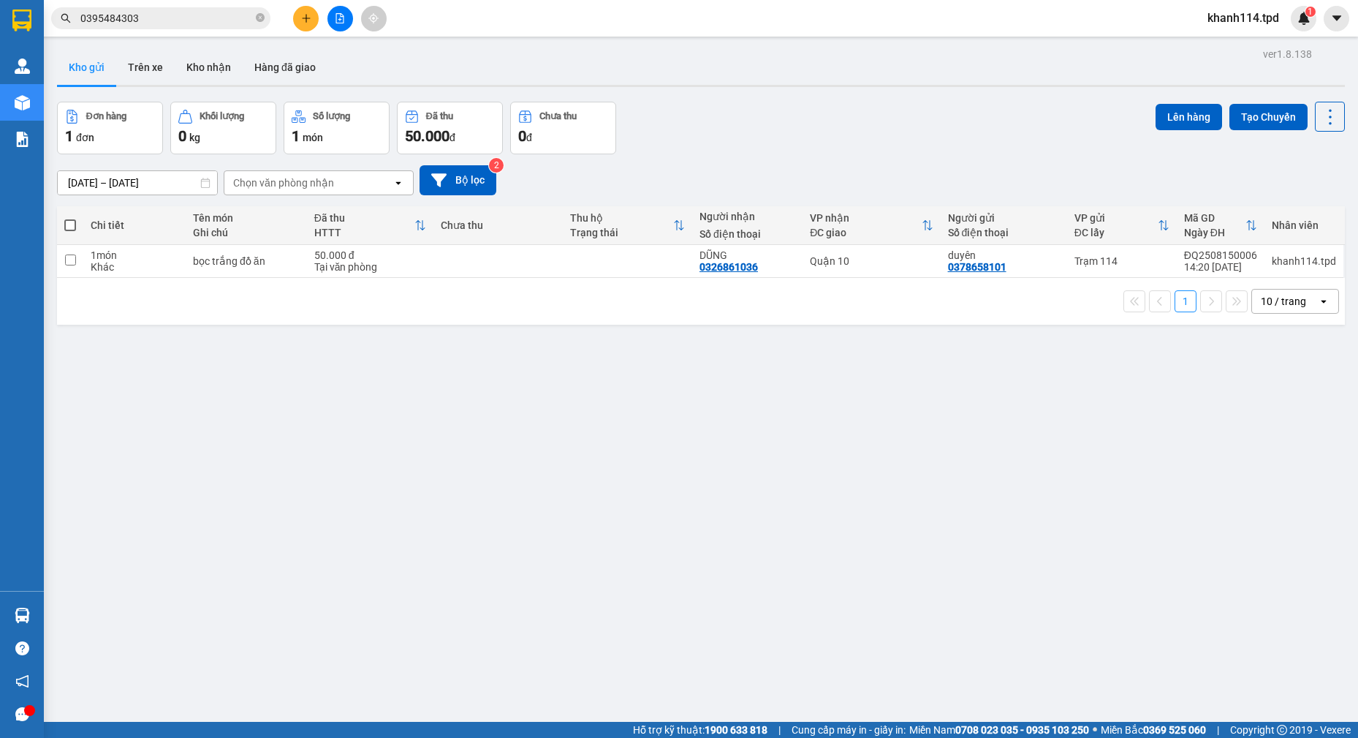
click at [66, 220] on span at bounding box center [70, 225] width 12 height 12
click at [70, 218] on input "checkbox" at bounding box center [70, 218] width 0 height 0
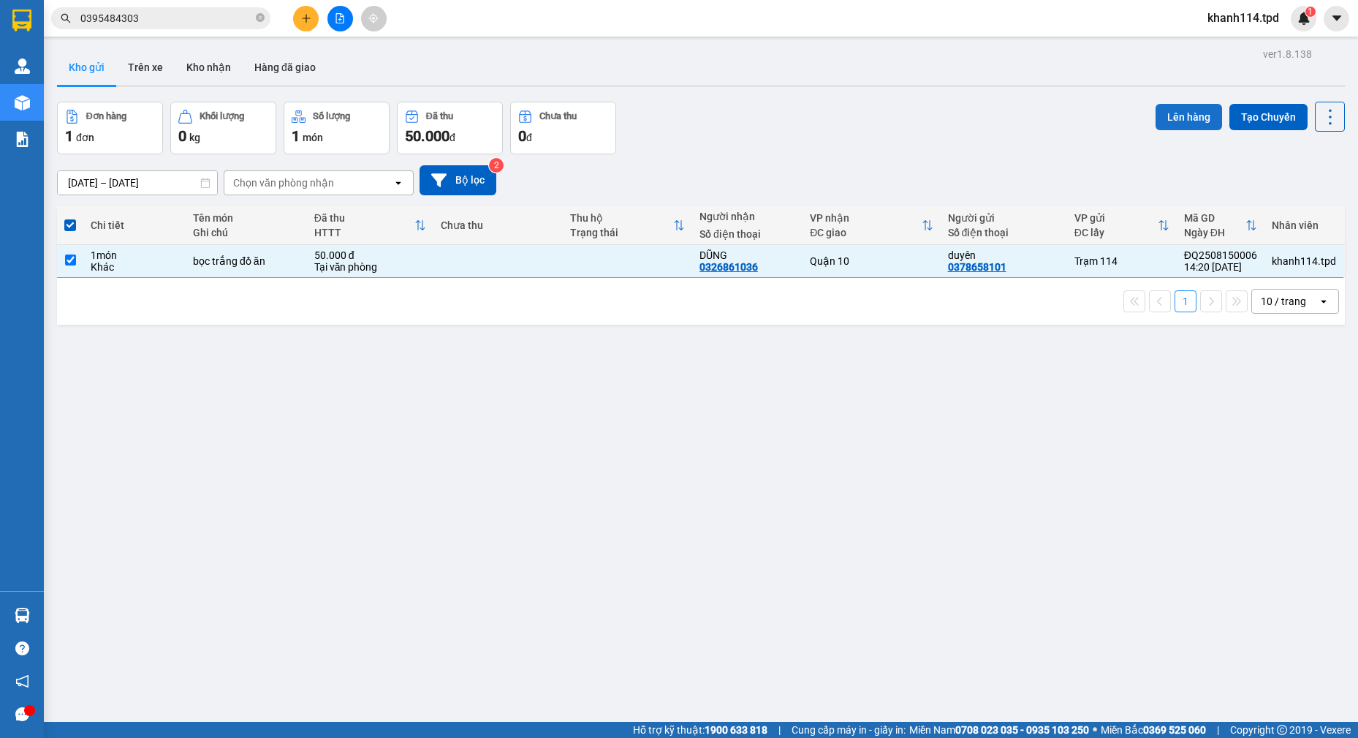
click at [1159, 126] on button "Lên hàng" at bounding box center [1189, 117] width 67 height 26
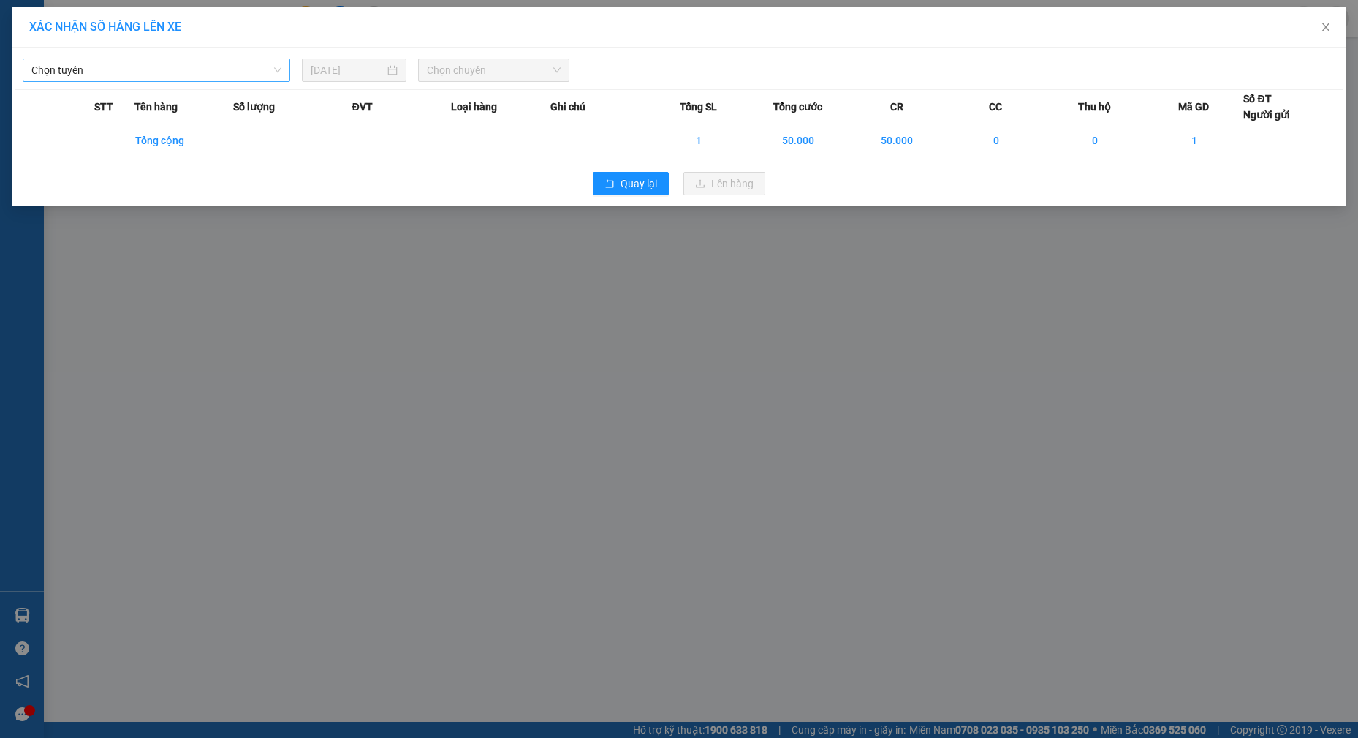
click at [262, 72] on span "Chọn tuyến" at bounding box center [156, 70] width 250 height 22
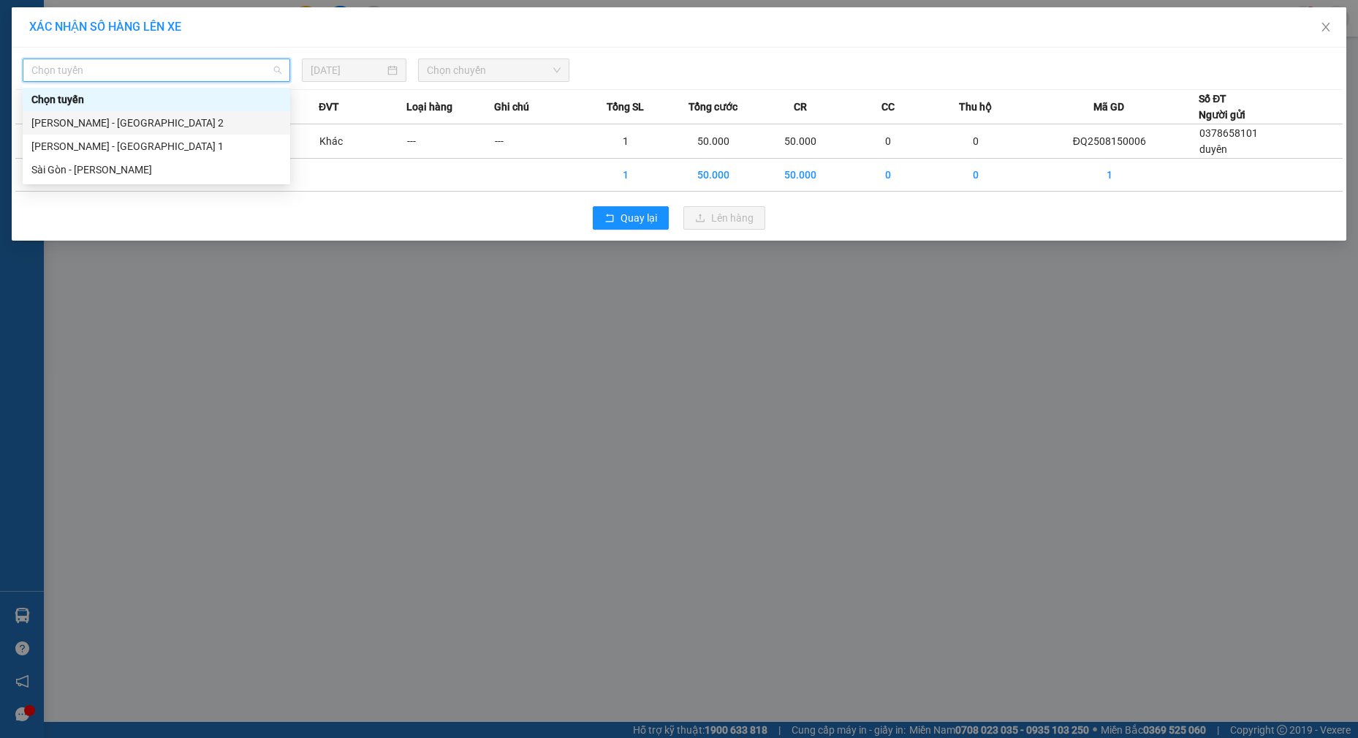
click at [239, 118] on div "[PERSON_NAME] - [GEOGRAPHIC_DATA] 2" at bounding box center [156, 123] width 250 height 16
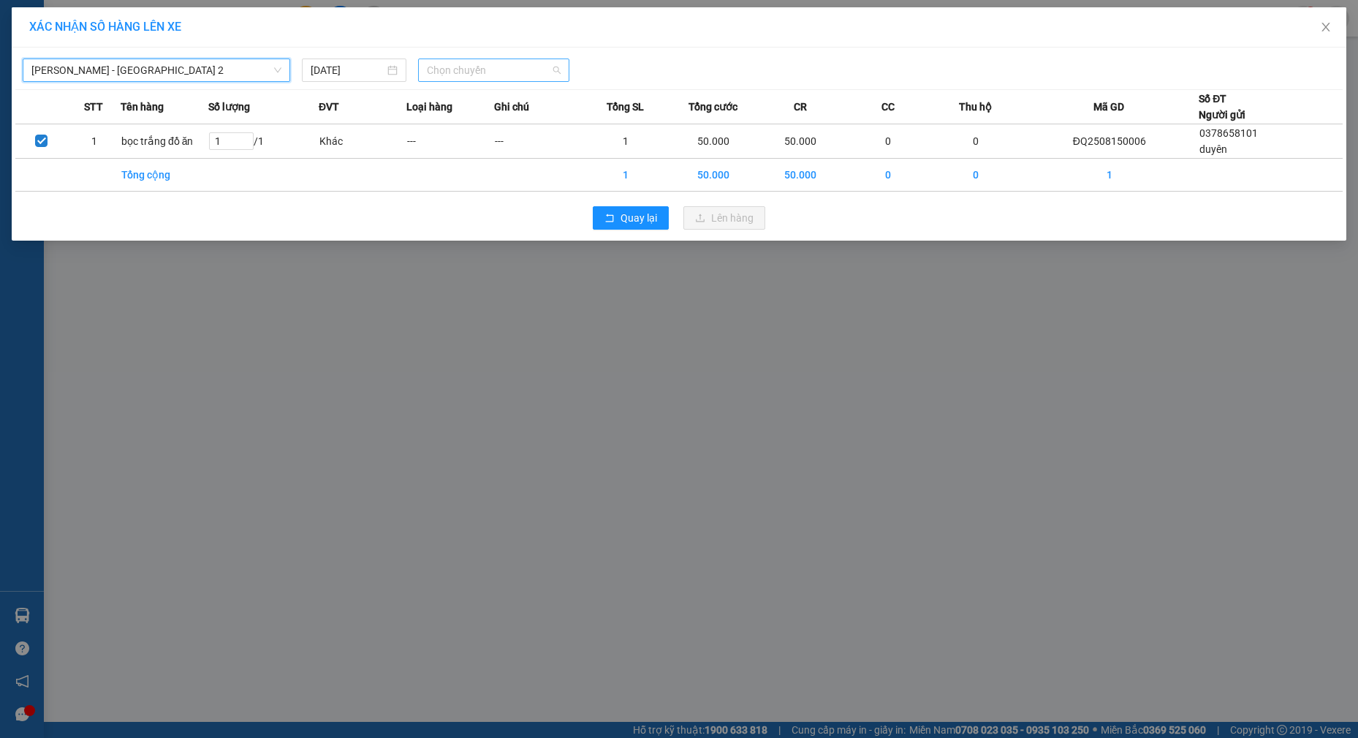
click at [501, 77] on span "Chọn chuyến" at bounding box center [494, 70] width 134 height 22
type input "1430"
click at [522, 121] on div "Thêm chuyến " 14:30 "" at bounding box center [496, 123] width 156 height 25
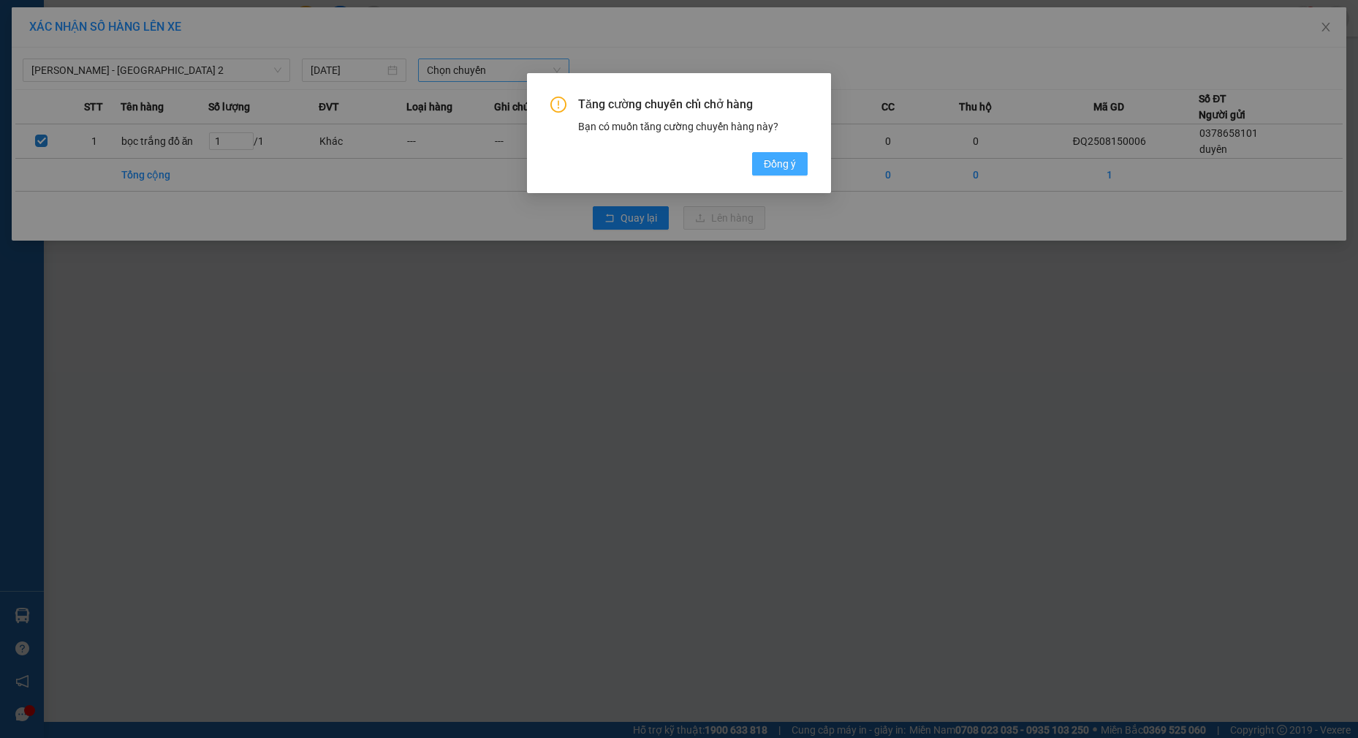
click at [804, 165] on button "Đồng ý" at bounding box center [780, 163] width 56 height 23
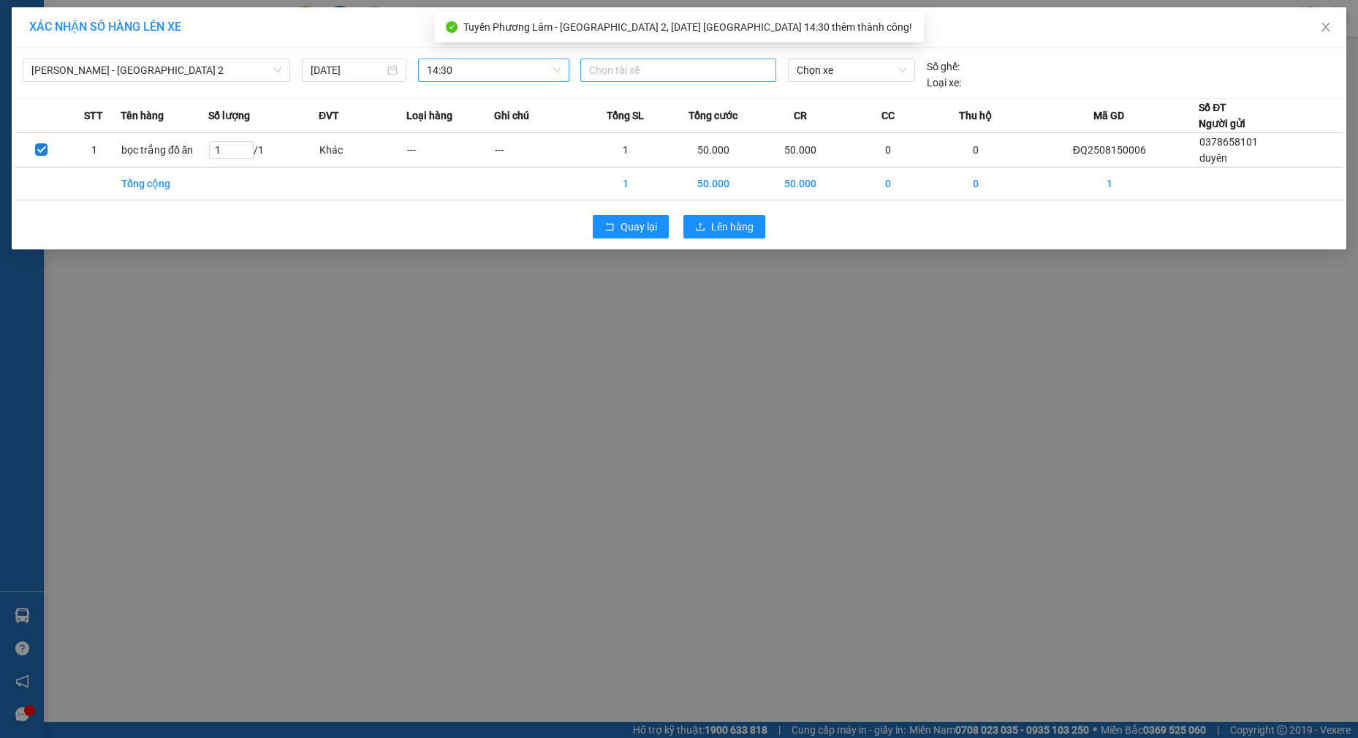
click at [639, 71] on div at bounding box center [678, 70] width 189 height 18
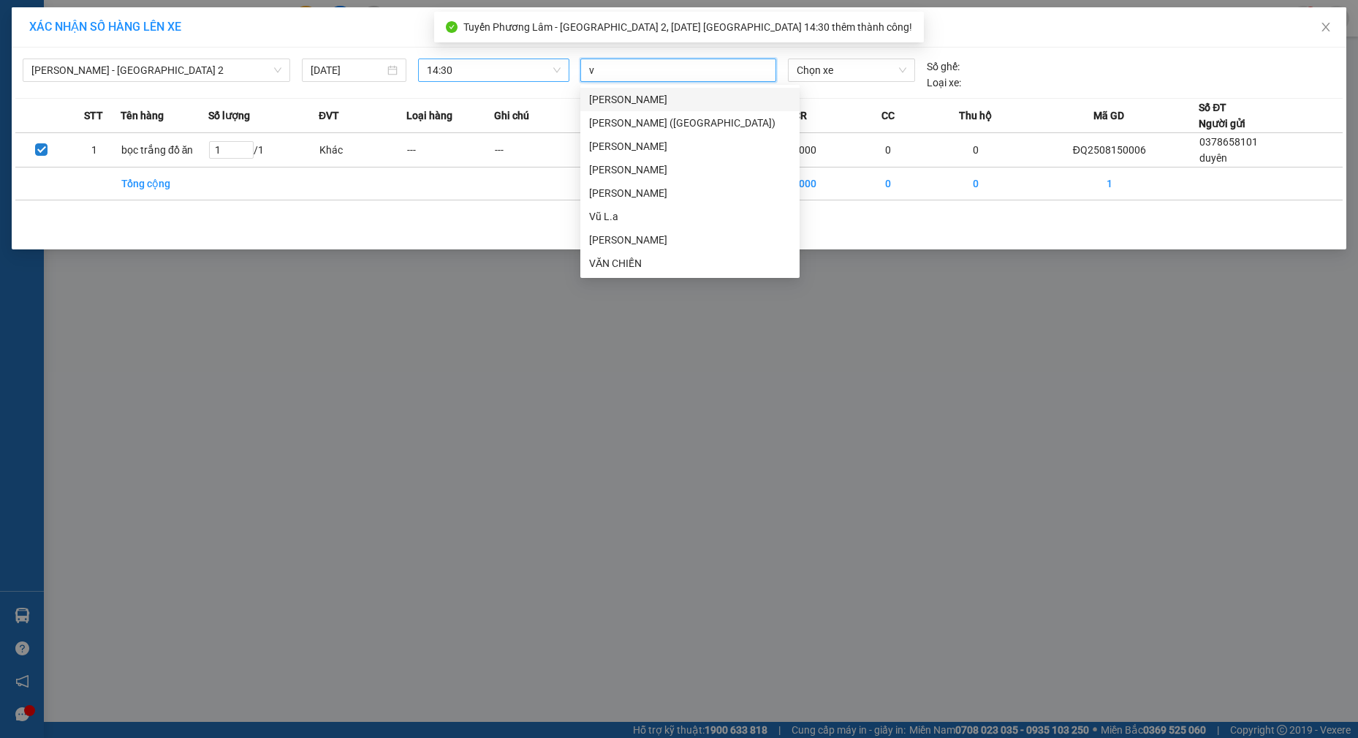
type input "vu"
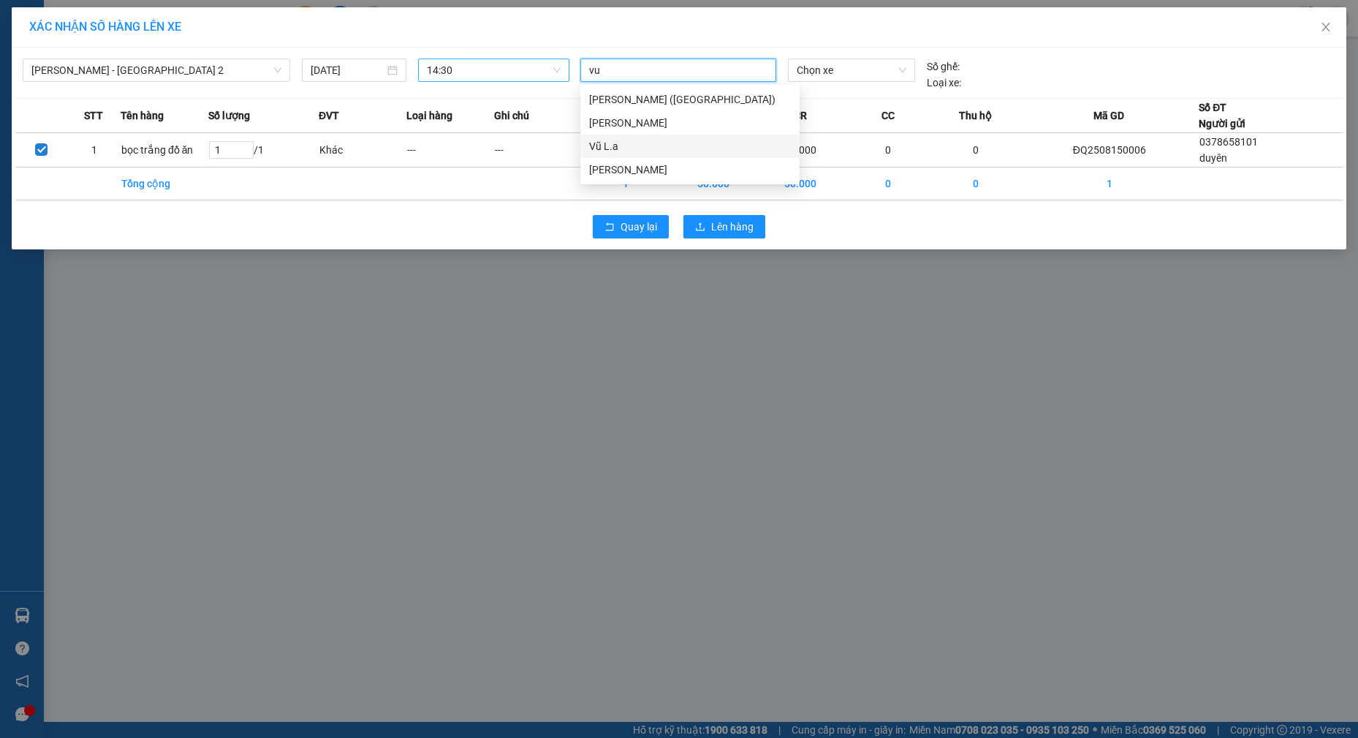
click at [618, 141] on div "Vũ L.a" at bounding box center [690, 146] width 202 height 16
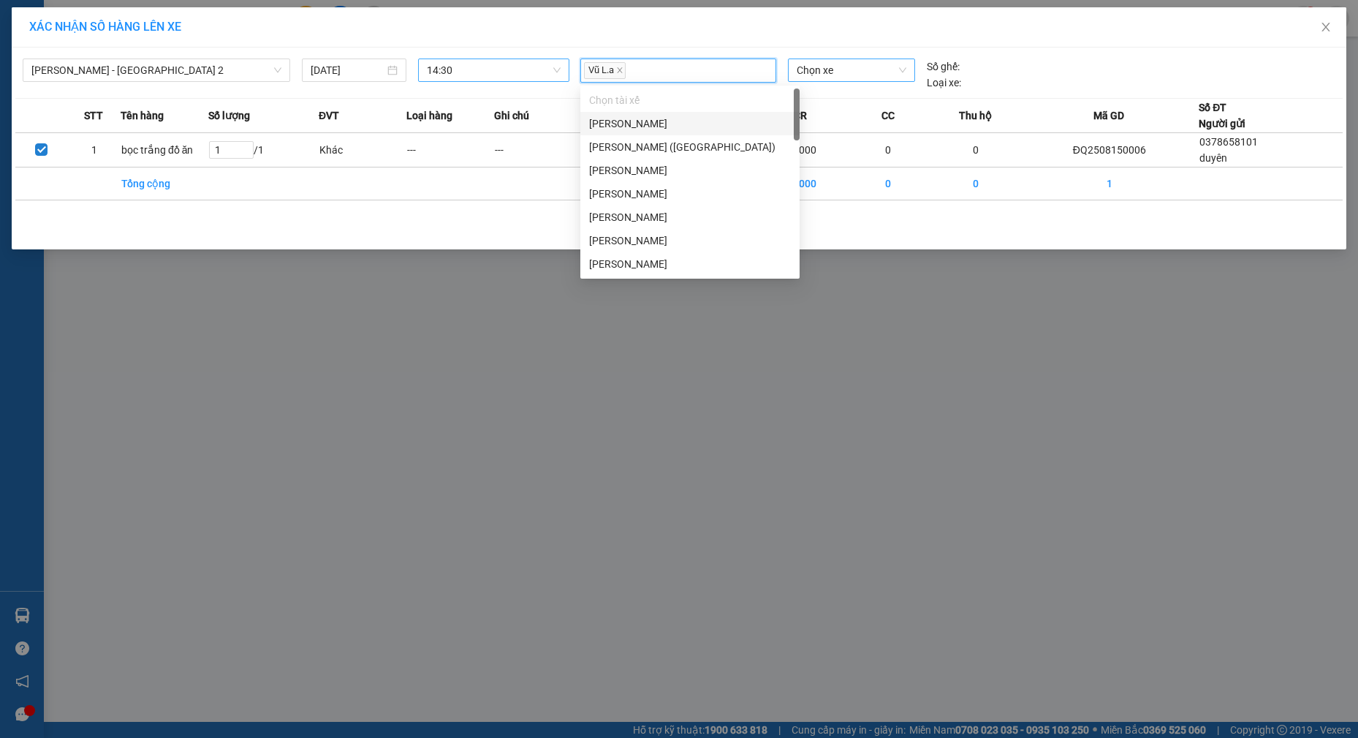
click at [832, 69] on span "Chọn xe" at bounding box center [852, 70] width 110 height 22
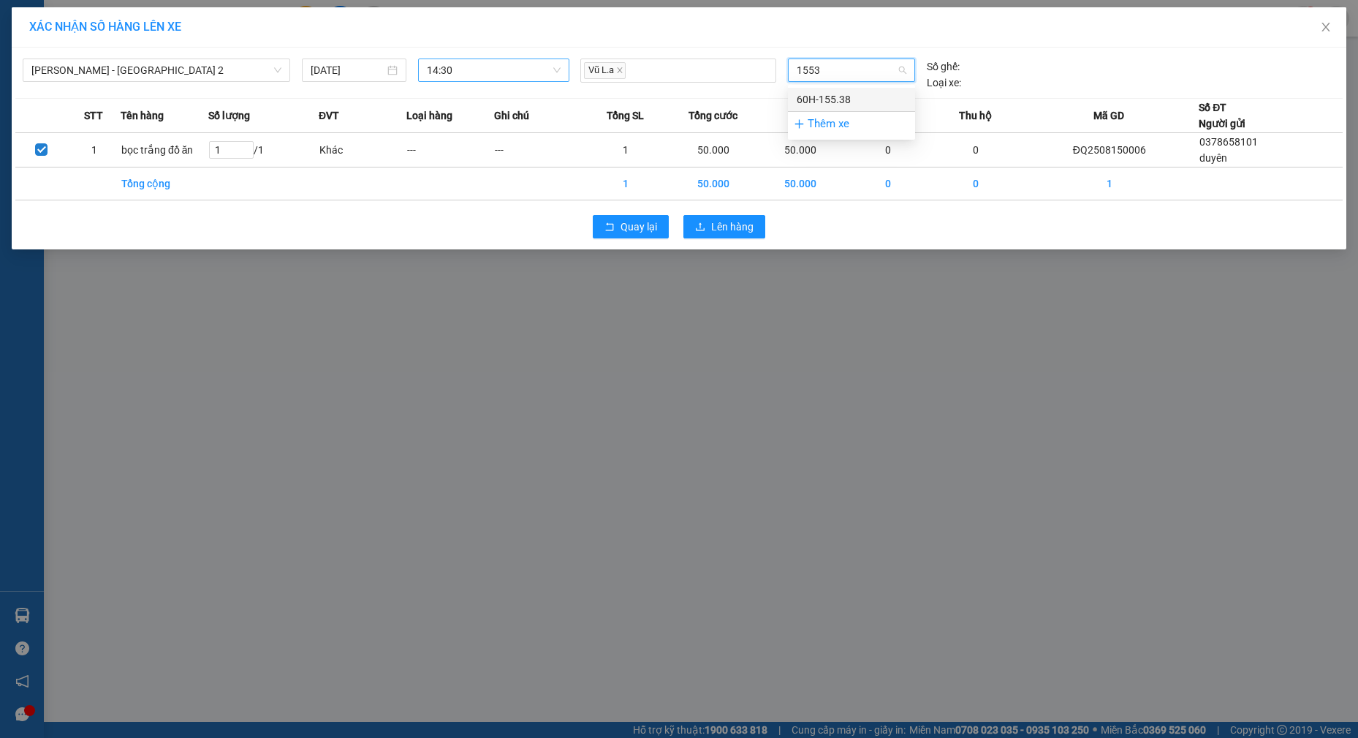
type input "15538"
click at [828, 97] on div "60H-155.38" at bounding box center [852, 99] width 110 height 16
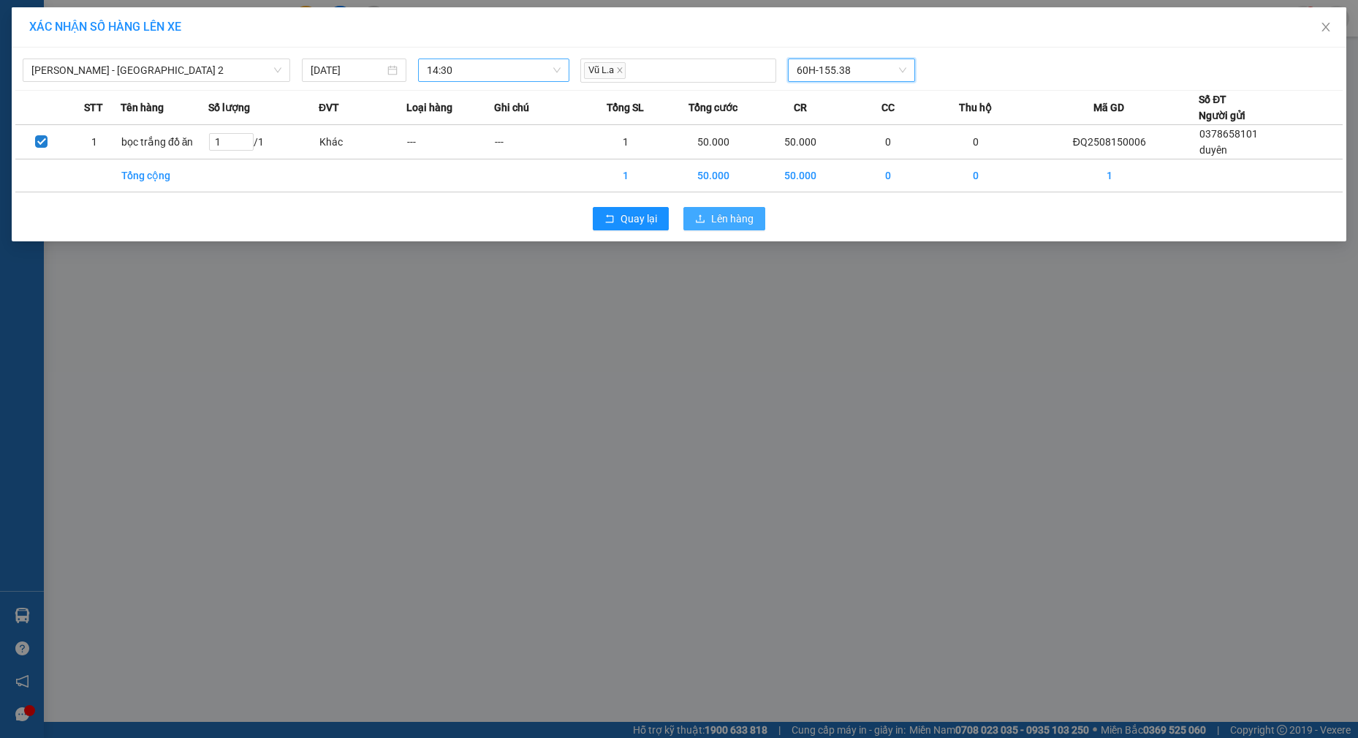
click at [710, 221] on button "Lên hàng" at bounding box center [725, 218] width 82 height 23
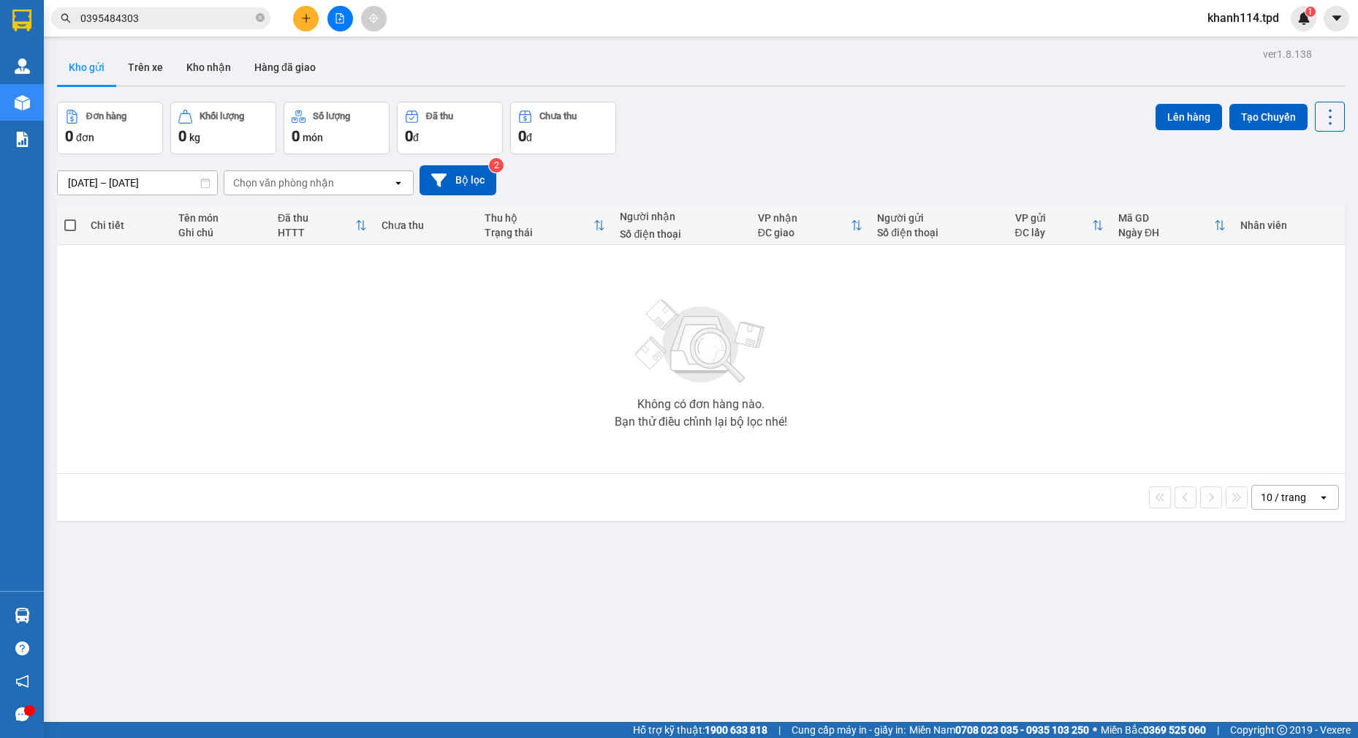
click at [195, 23] on input "0395484303" at bounding box center [166, 18] width 173 height 16
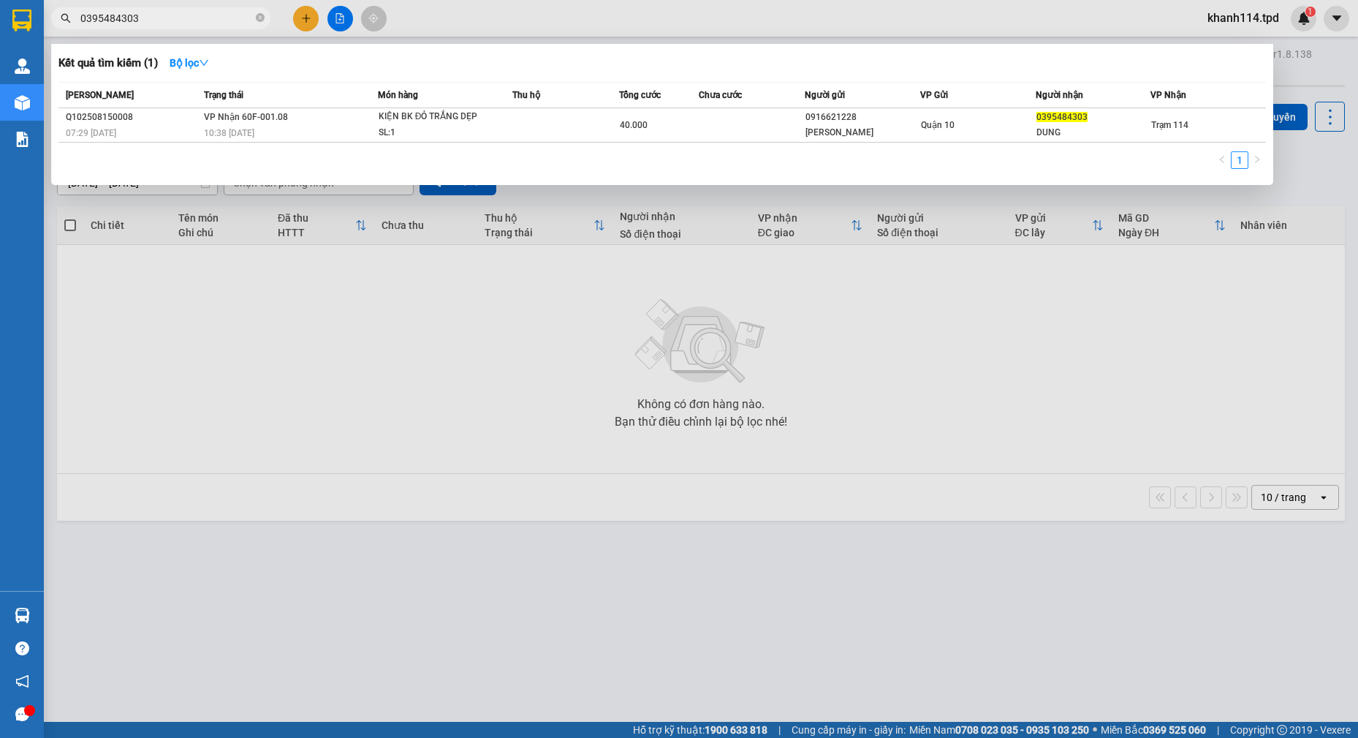
click at [195, 23] on input "0395484303" at bounding box center [166, 18] width 173 height 16
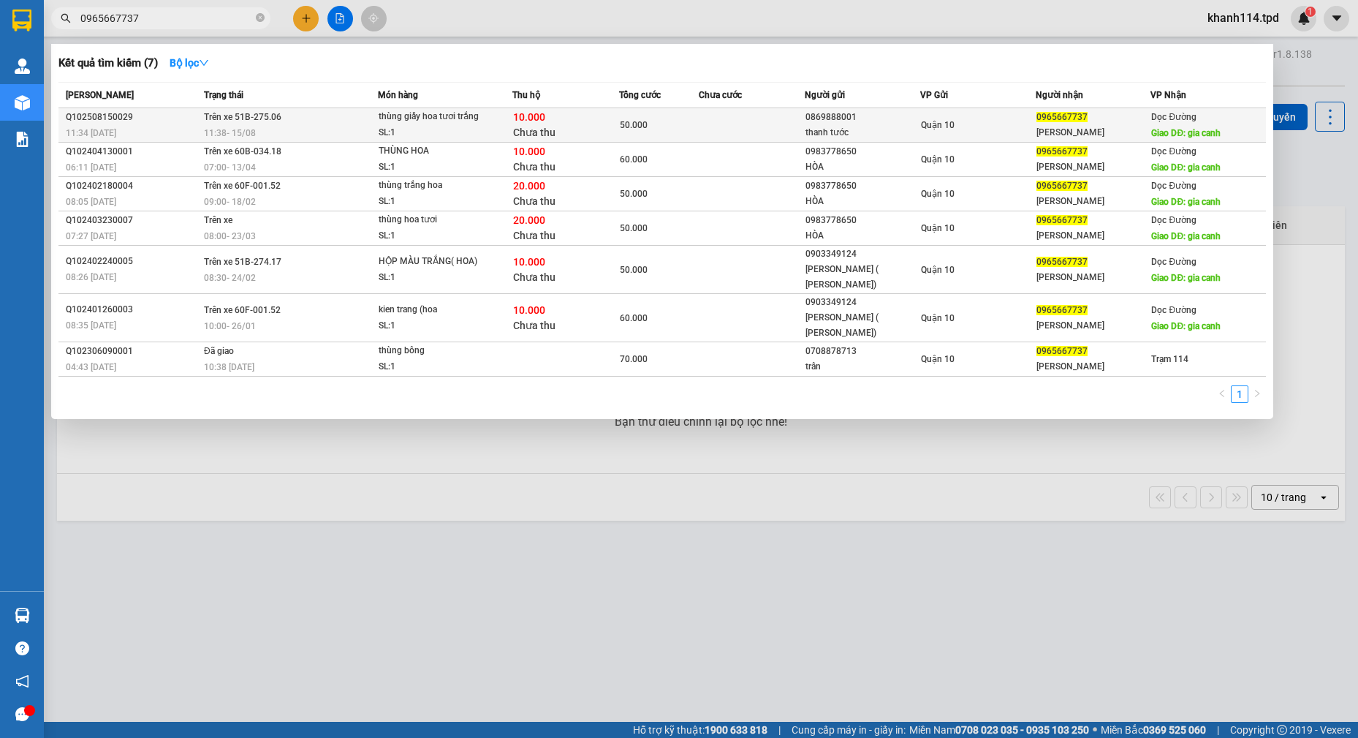
type input "0965667737"
click at [268, 121] on span "Trên xe 51B-275.06" at bounding box center [242, 117] width 77 height 10
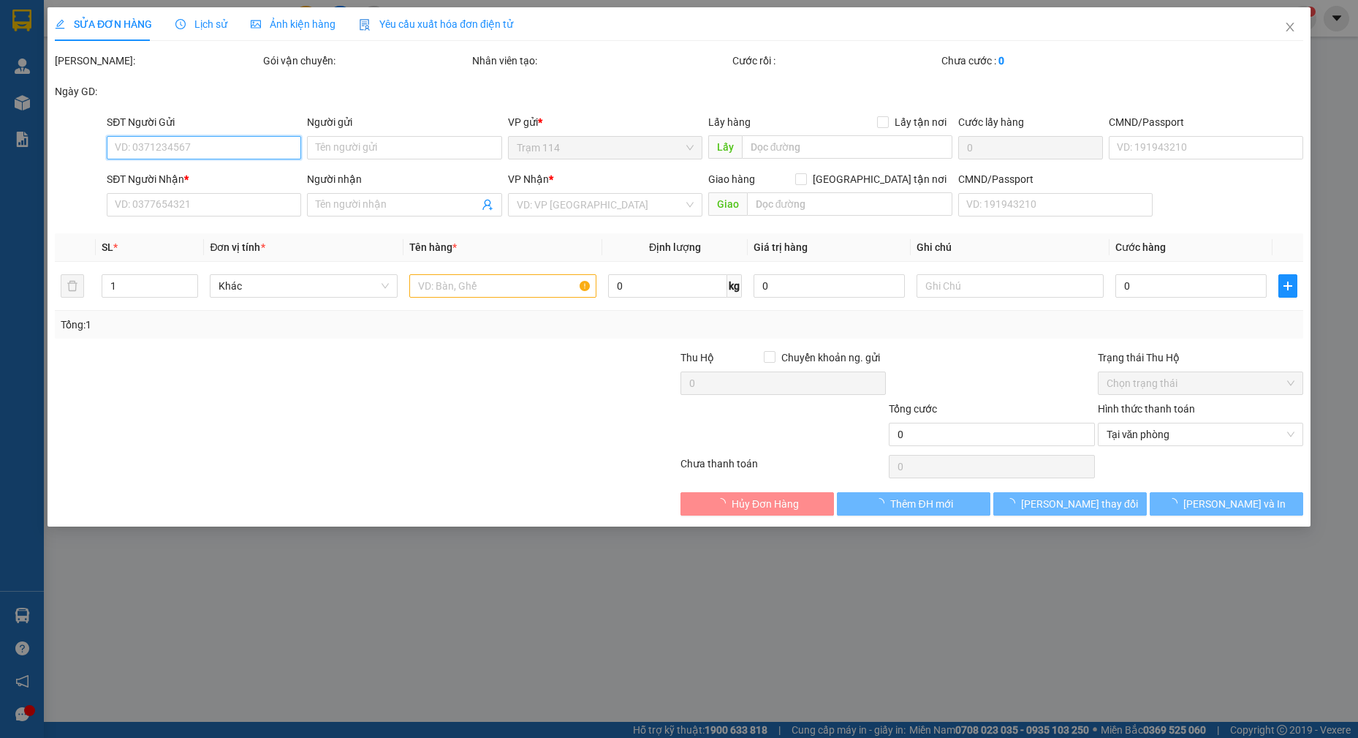
type input "0869888001"
type input "thanh tước"
type input "075202016395"
type input "0965667737"
type input "[PERSON_NAME]"
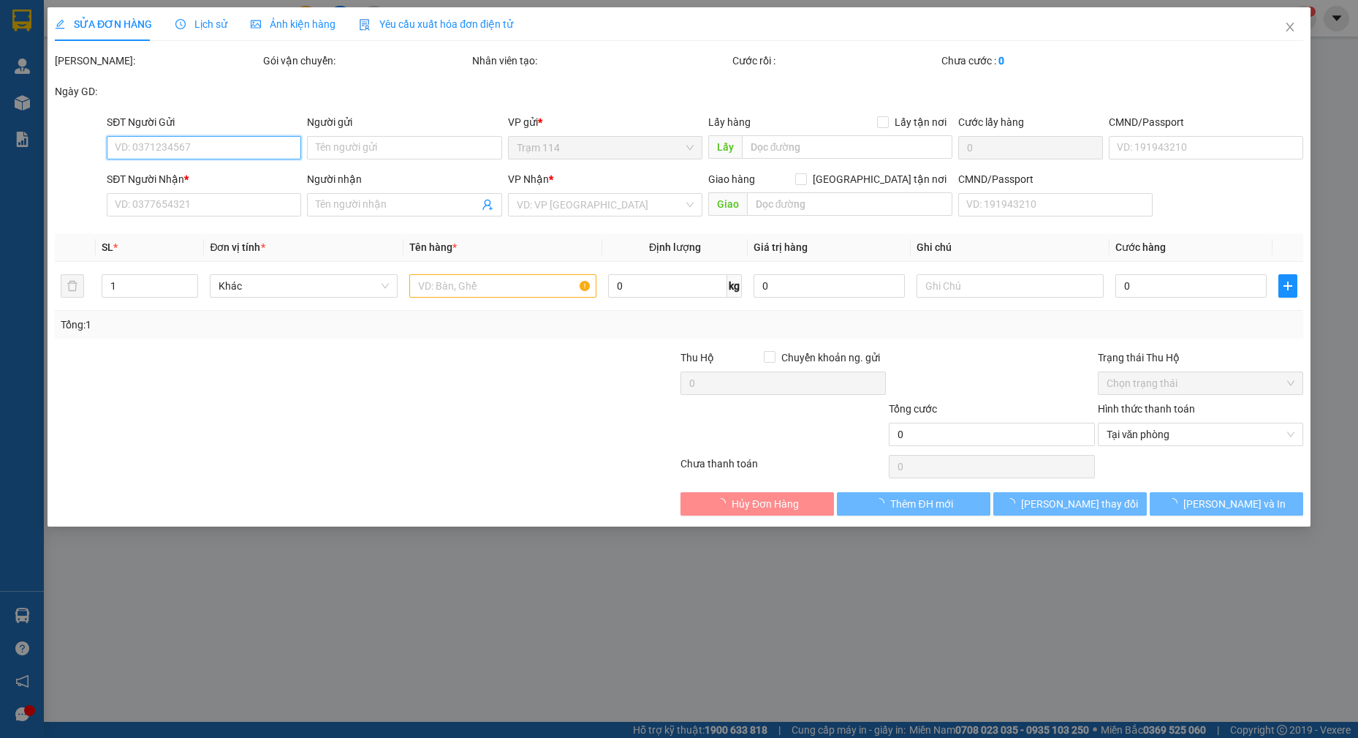
type input "gia canh"
type input "10.000"
type input "50.000"
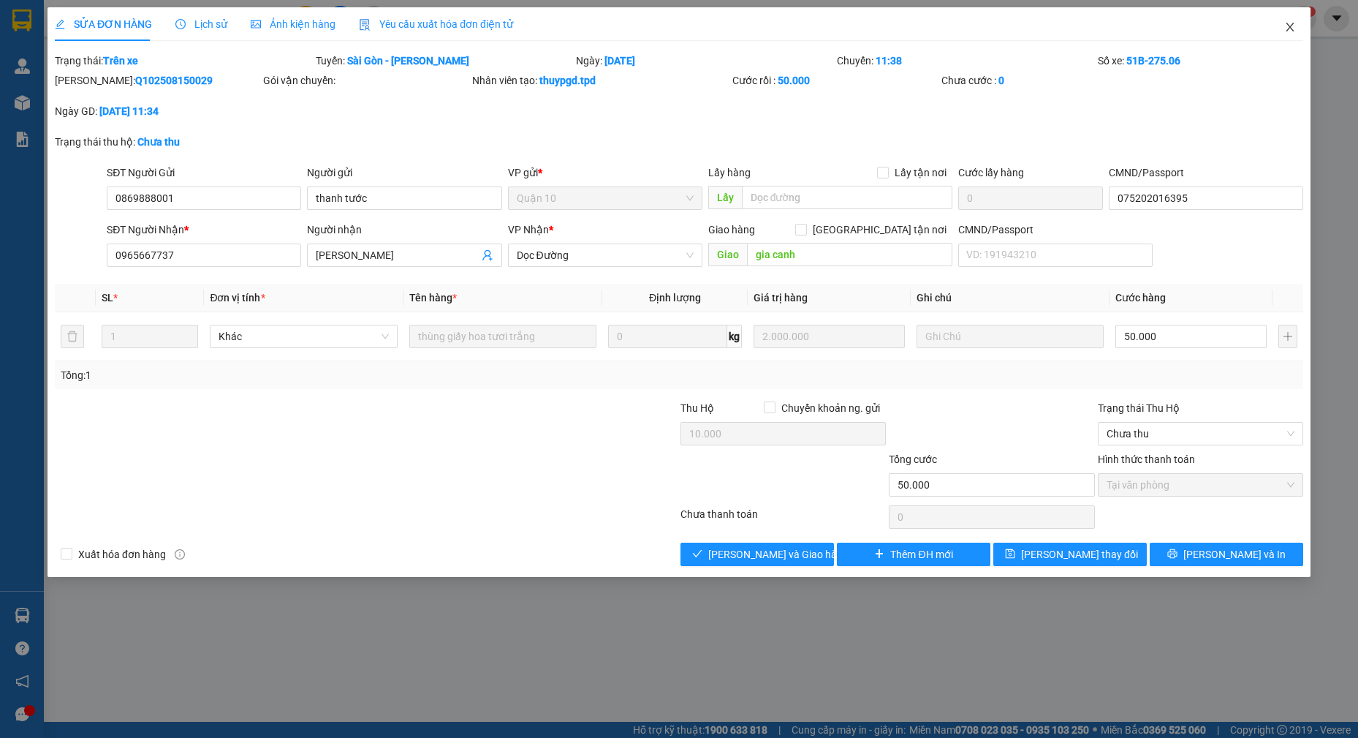
click at [1292, 29] on icon "close" at bounding box center [1291, 27] width 12 height 12
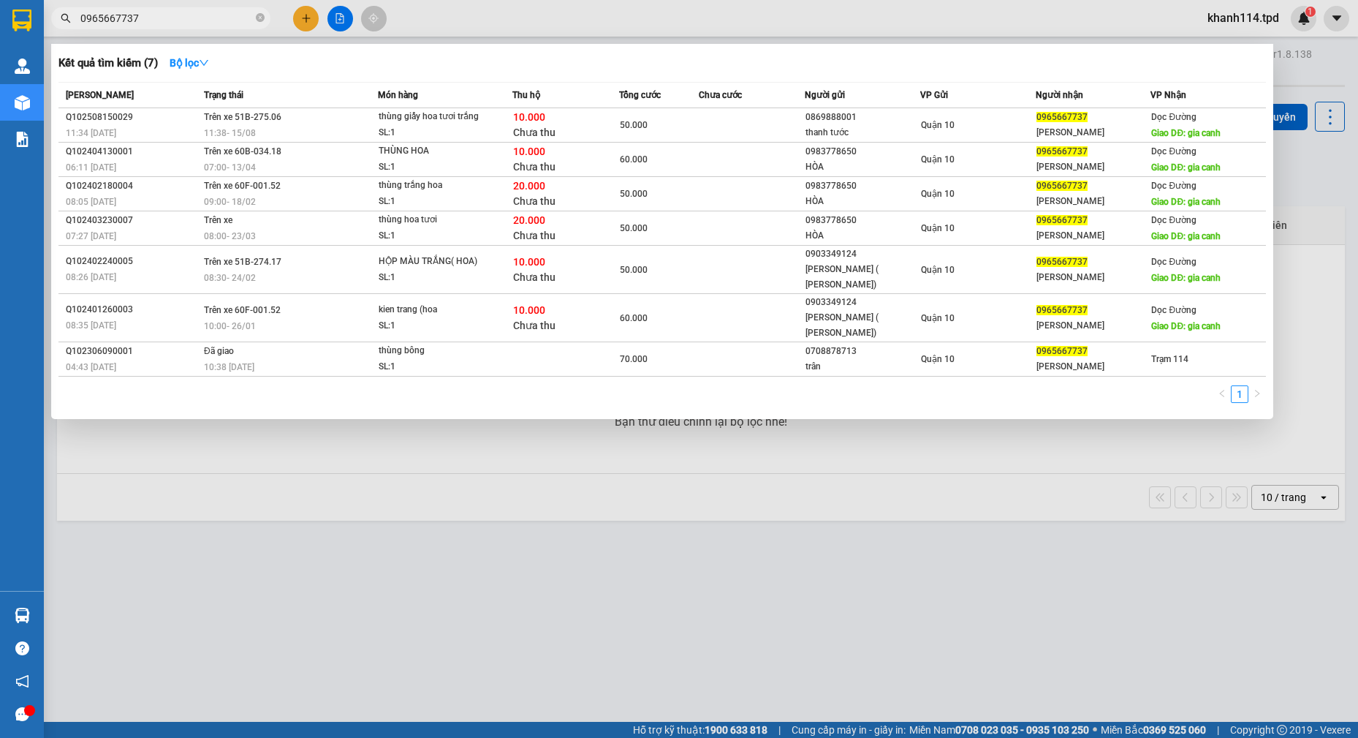
click at [180, 14] on input "0965667737" at bounding box center [166, 18] width 173 height 16
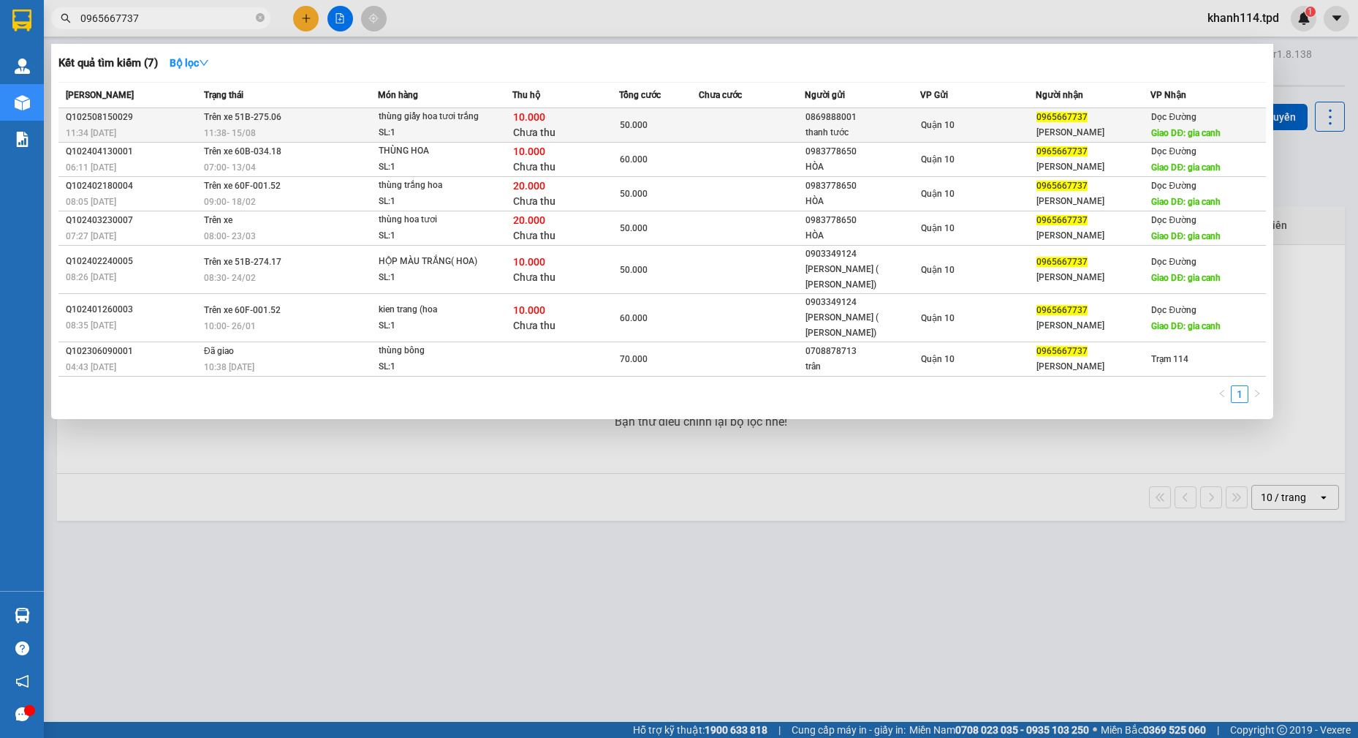
click at [1049, 115] on span "0965667737" at bounding box center [1062, 117] width 51 height 10
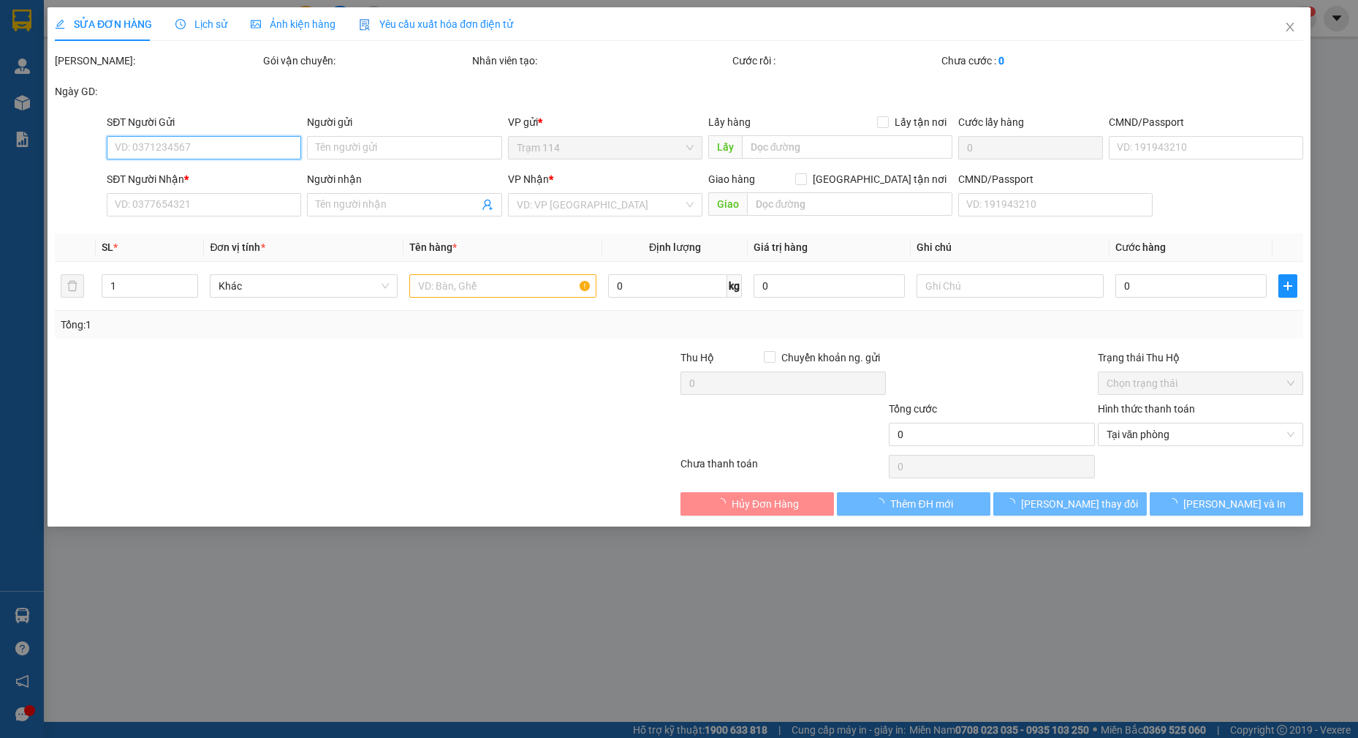
type input "0869888001"
type input "thanh tước"
type input "075202016395"
type input "0965667737"
type input "[PERSON_NAME]"
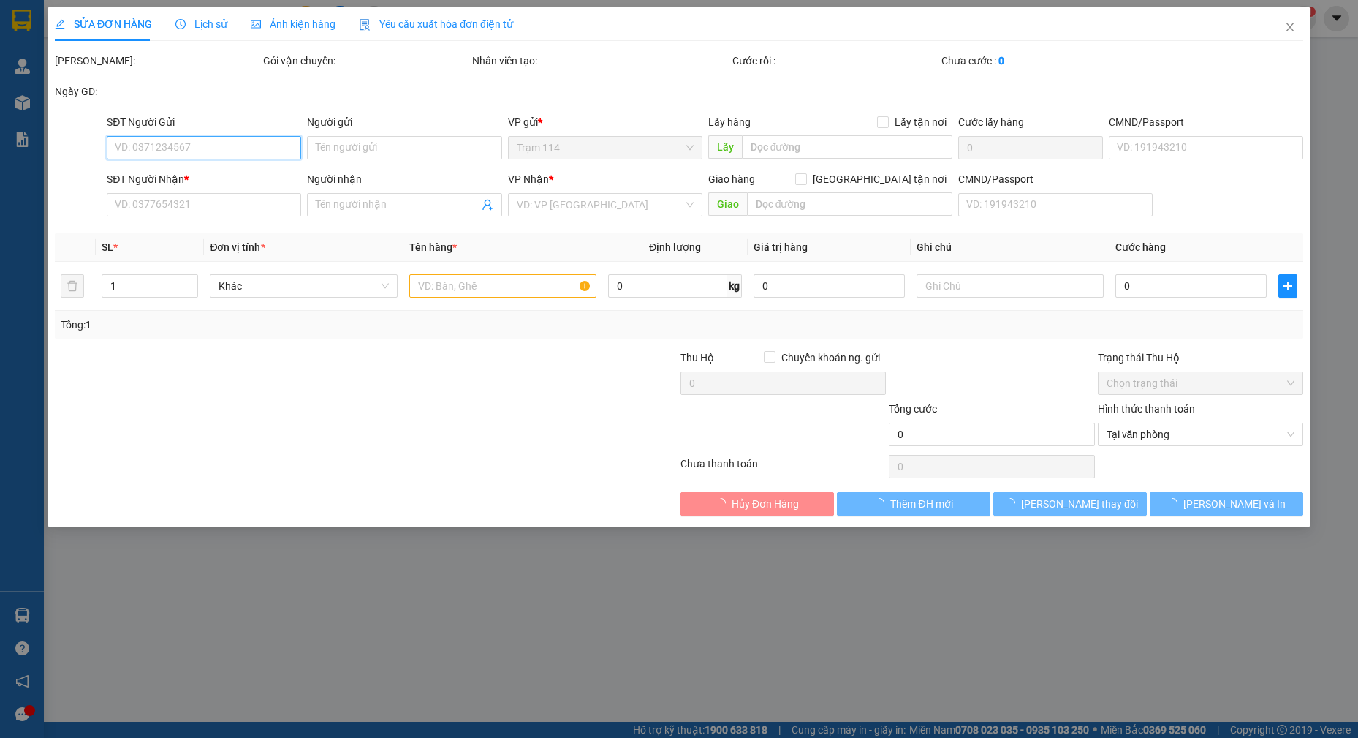
type input "gia canh"
type input "10.000"
type input "50.000"
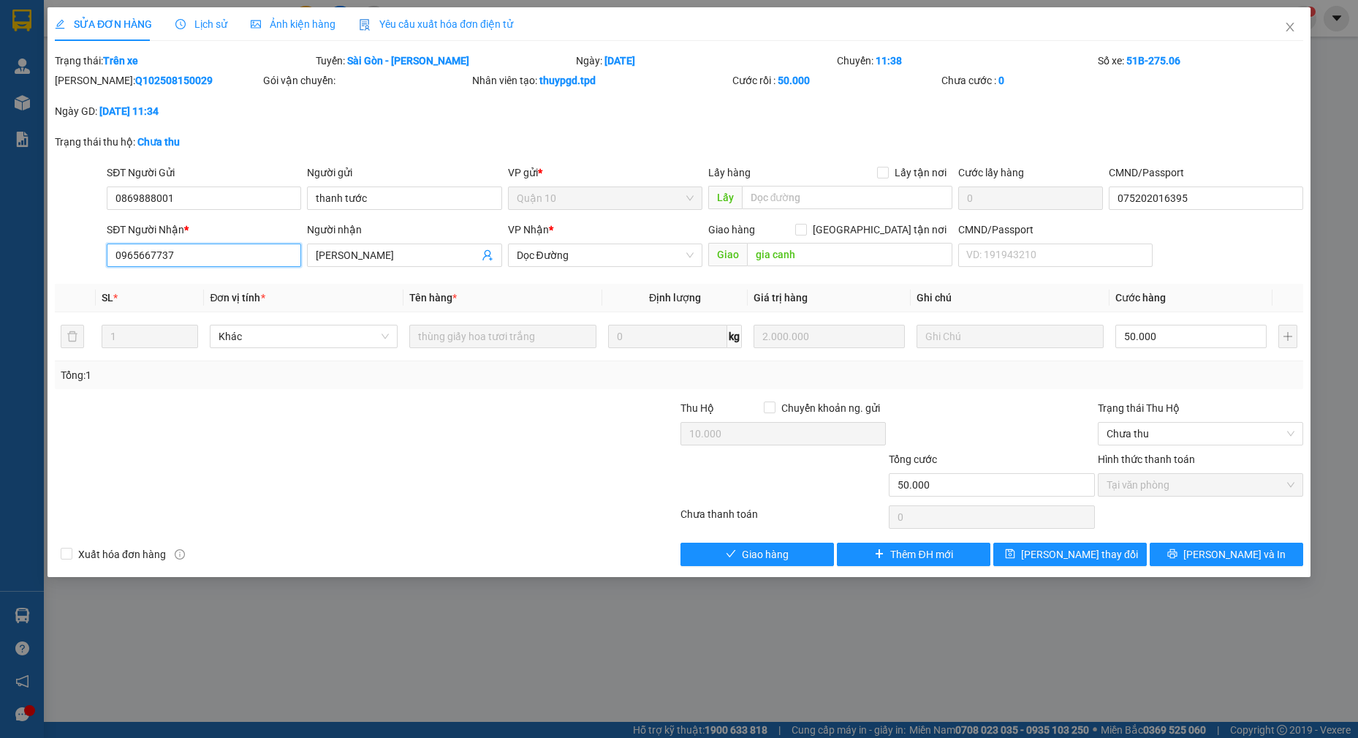
click at [213, 254] on input "0965667737" at bounding box center [204, 254] width 194 height 23
click at [1294, 31] on icon "close" at bounding box center [1290, 27] width 8 height 9
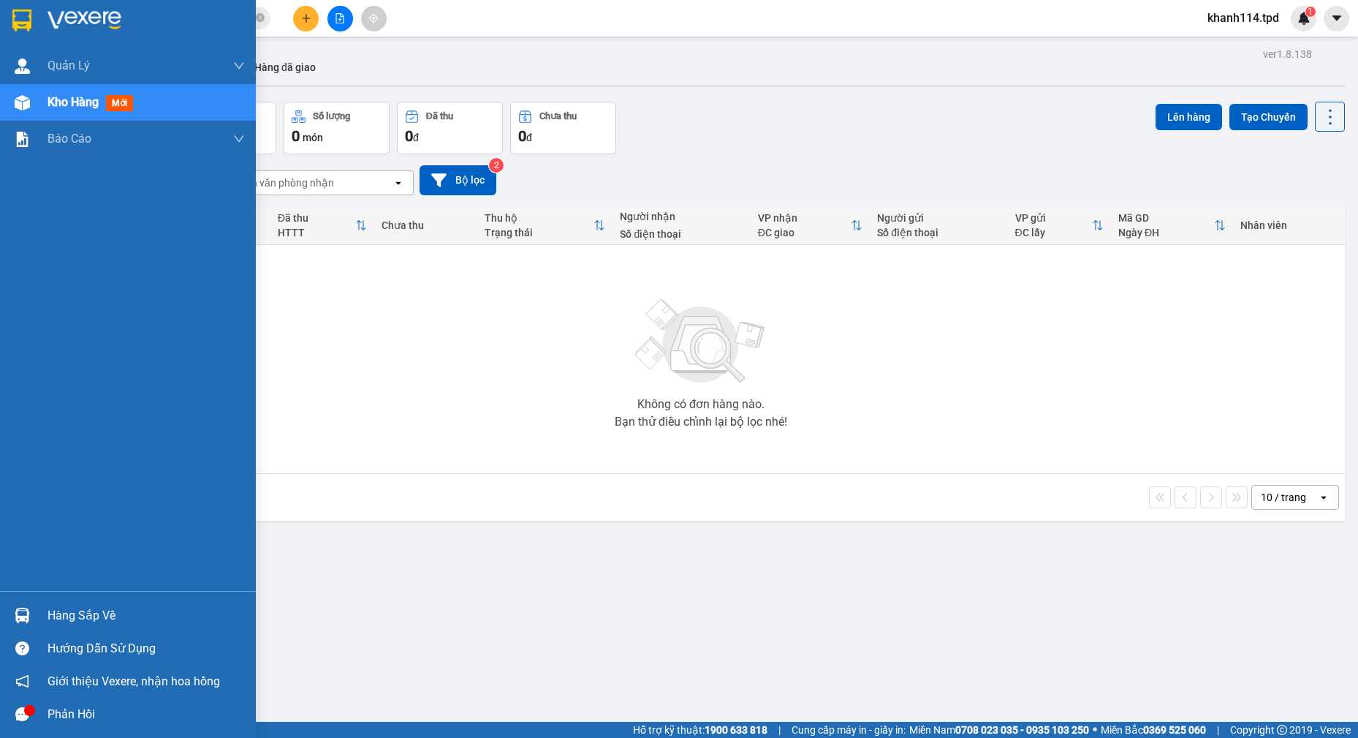
click at [46, 618] on div "Hàng sắp về" at bounding box center [128, 615] width 256 height 33
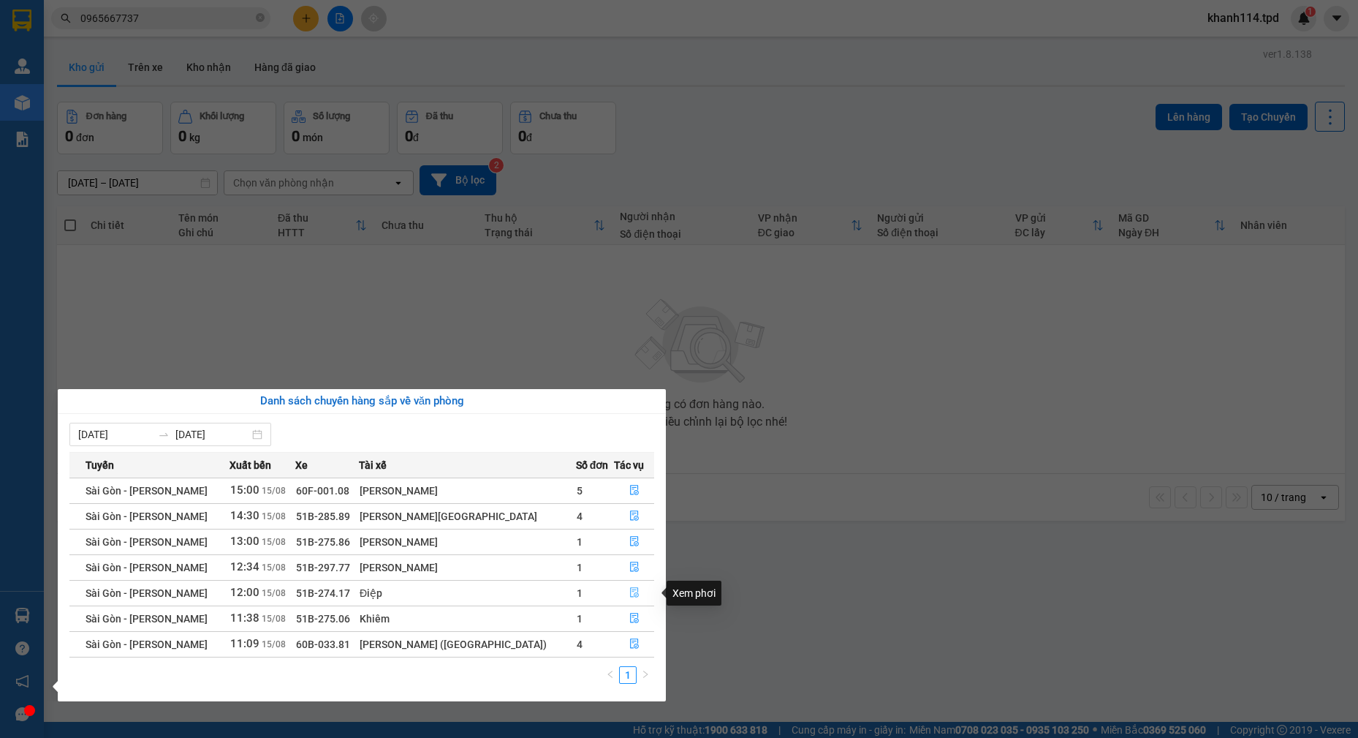
click at [629, 599] on span "file-done" at bounding box center [634, 593] width 10 height 12
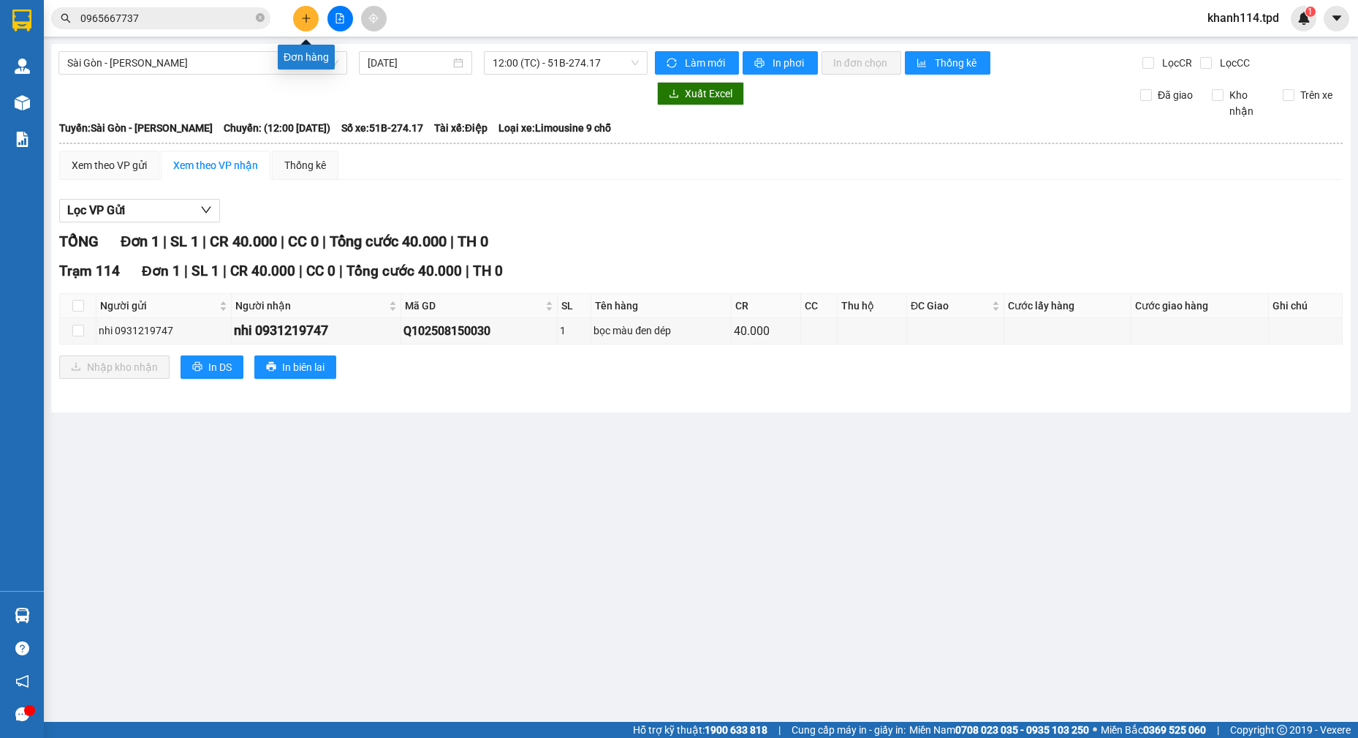
click at [311, 17] on button at bounding box center [306, 19] width 26 height 26
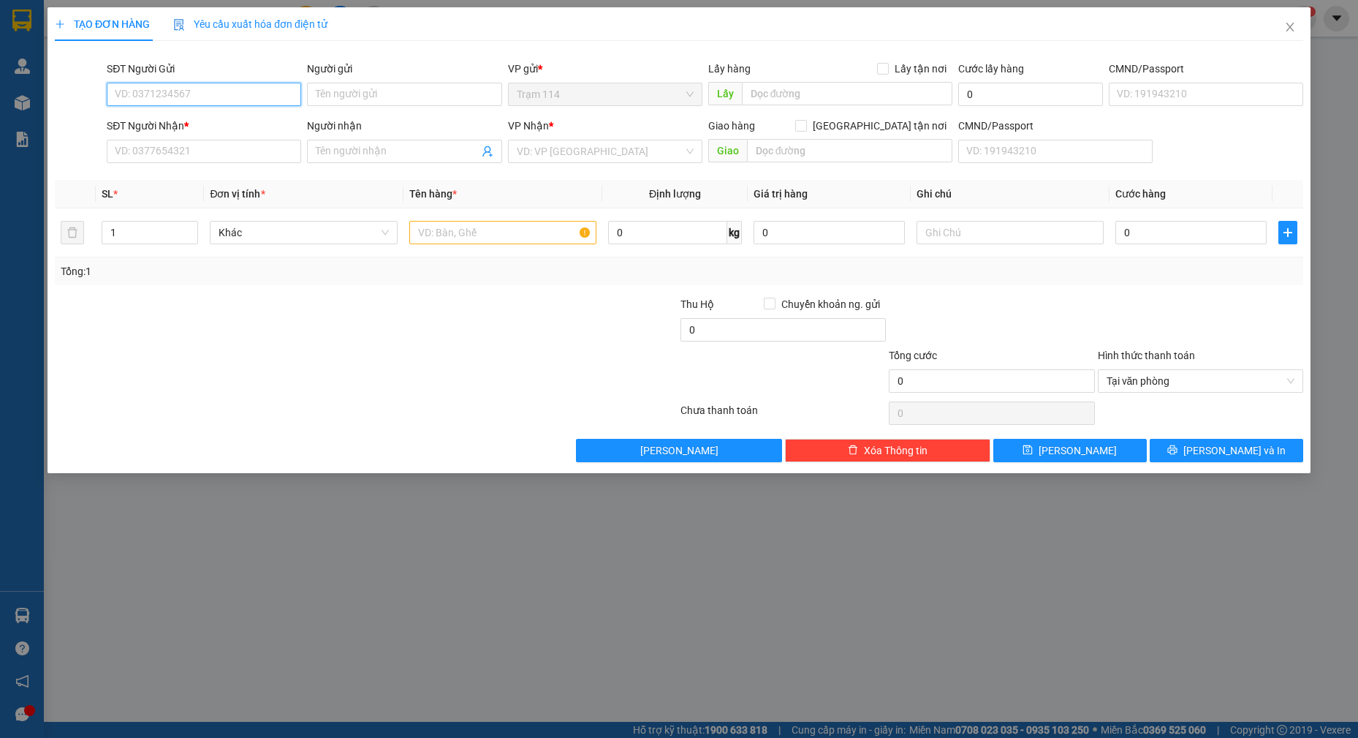
click at [197, 98] on input "SĐT Người Gửi" at bounding box center [204, 94] width 194 height 23
click at [204, 119] on div "0974605825 - [PERSON_NAME]" at bounding box center [204, 124] width 177 height 16
type input "0974605825"
type input "hà"
type input "075186007160"
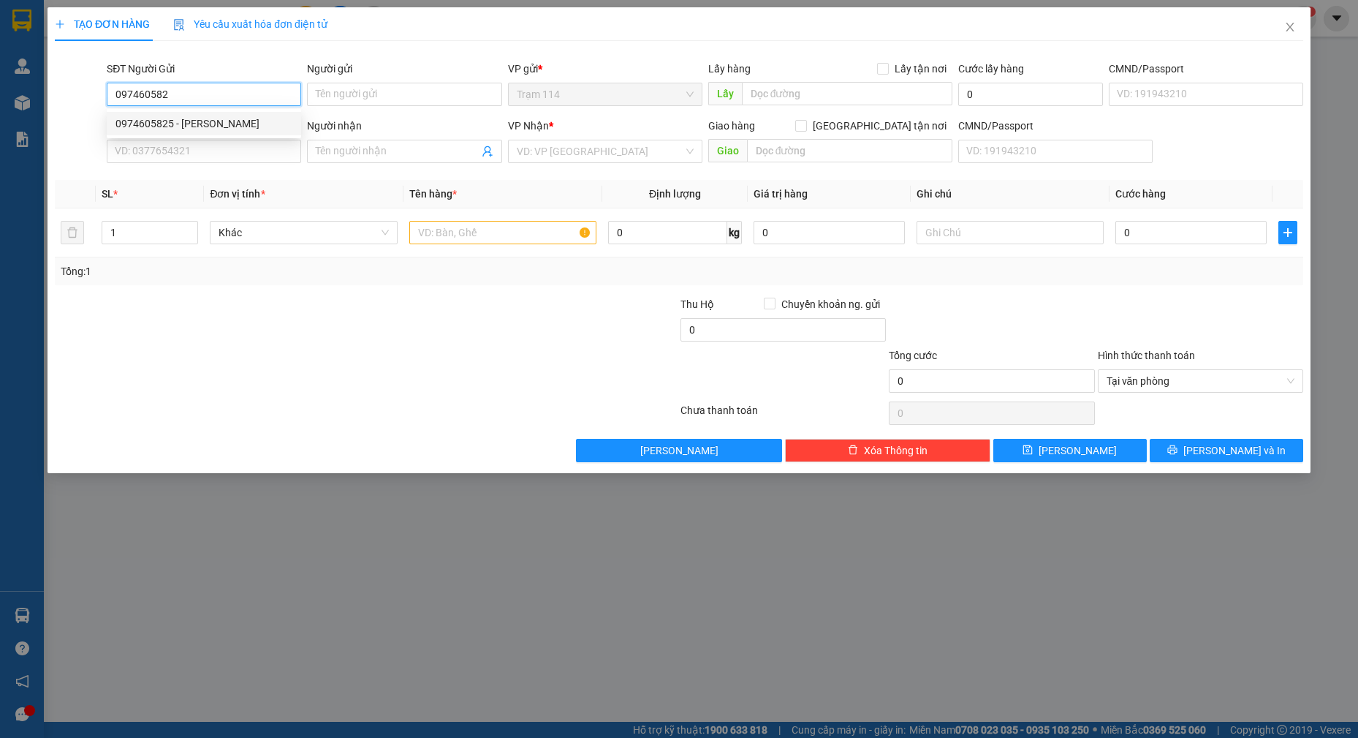
type input "0932342349"
type input "nam"
type input "0974605825"
click at [464, 232] on input "text" at bounding box center [503, 232] width 188 height 23
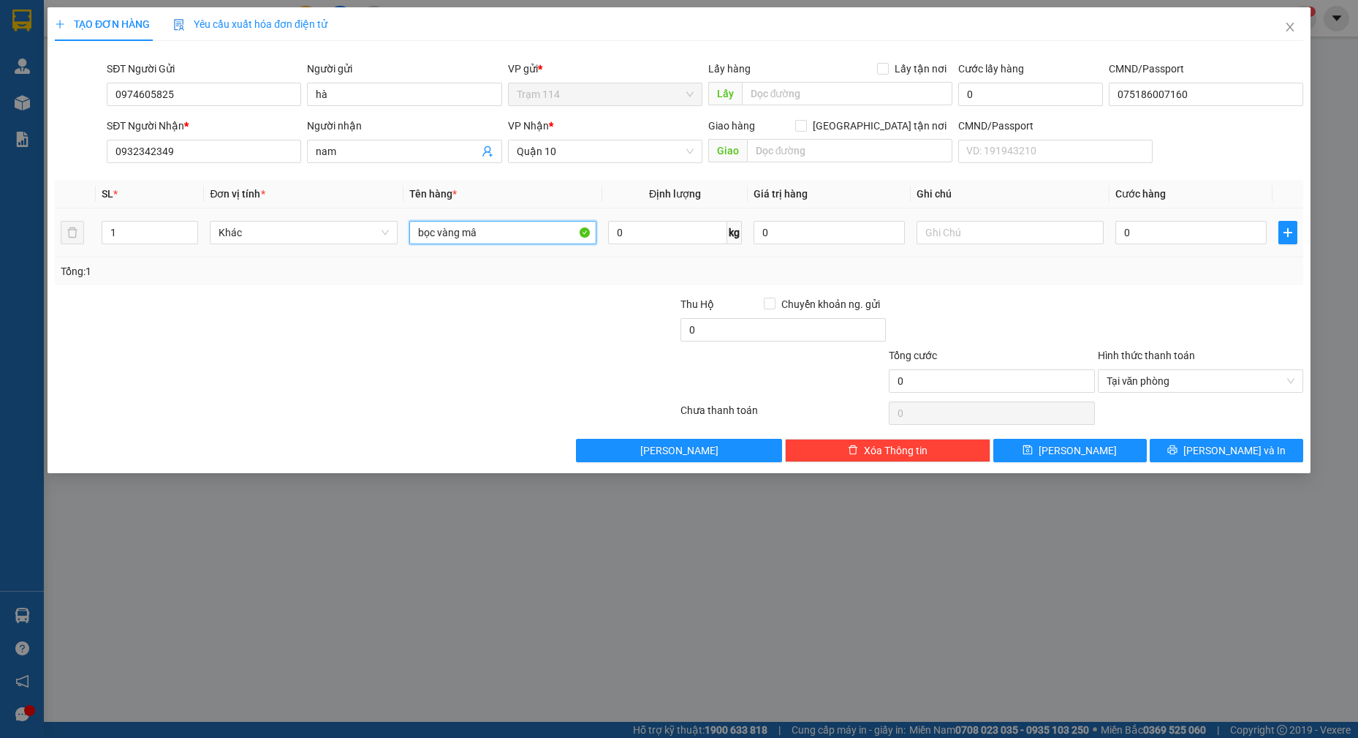
type input "bọc vàng mâu"
click at [1213, 227] on input "0" at bounding box center [1191, 232] width 151 height 23
click at [1209, 456] on button "[PERSON_NAME] và In" at bounding box center [1227, 450] width 154 height 23
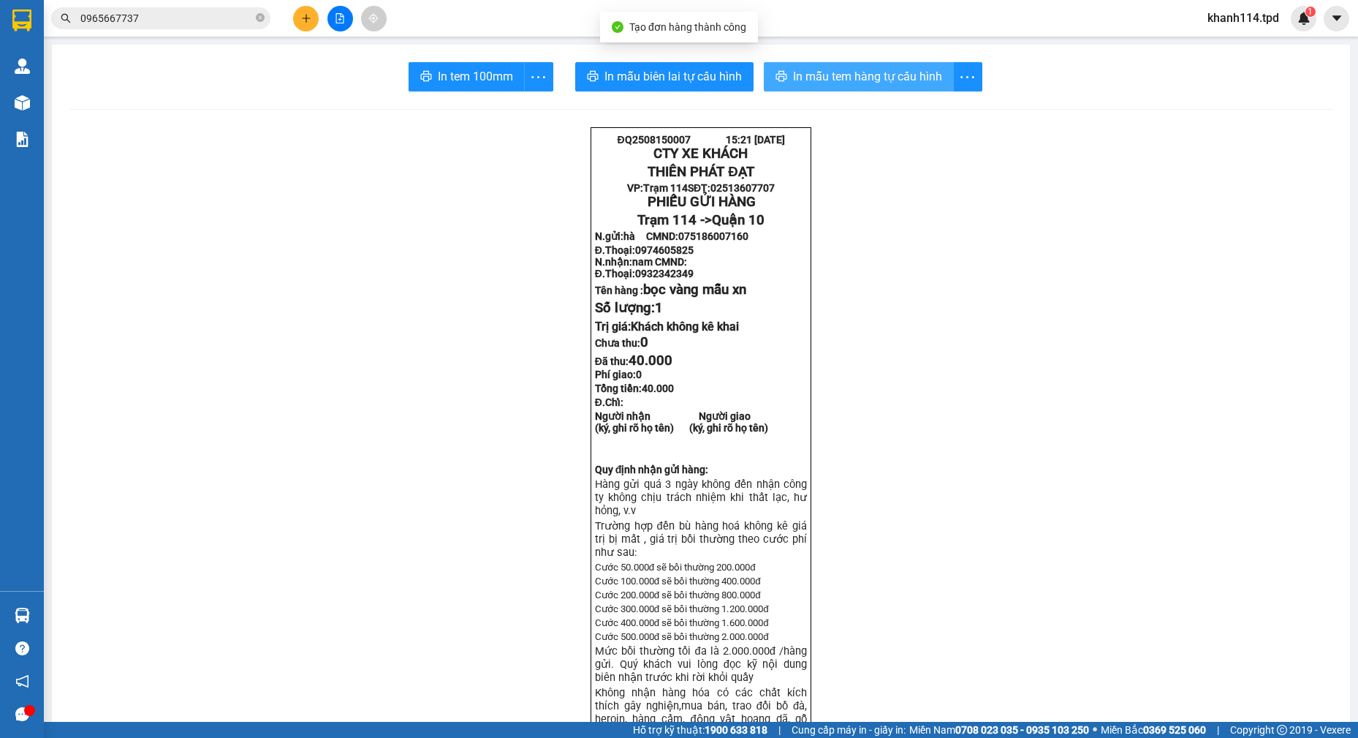
click at [847, 82] on span "In mẫu tem hàng tự cấu hình" at bounding box center [867, 76] width 149 height 18
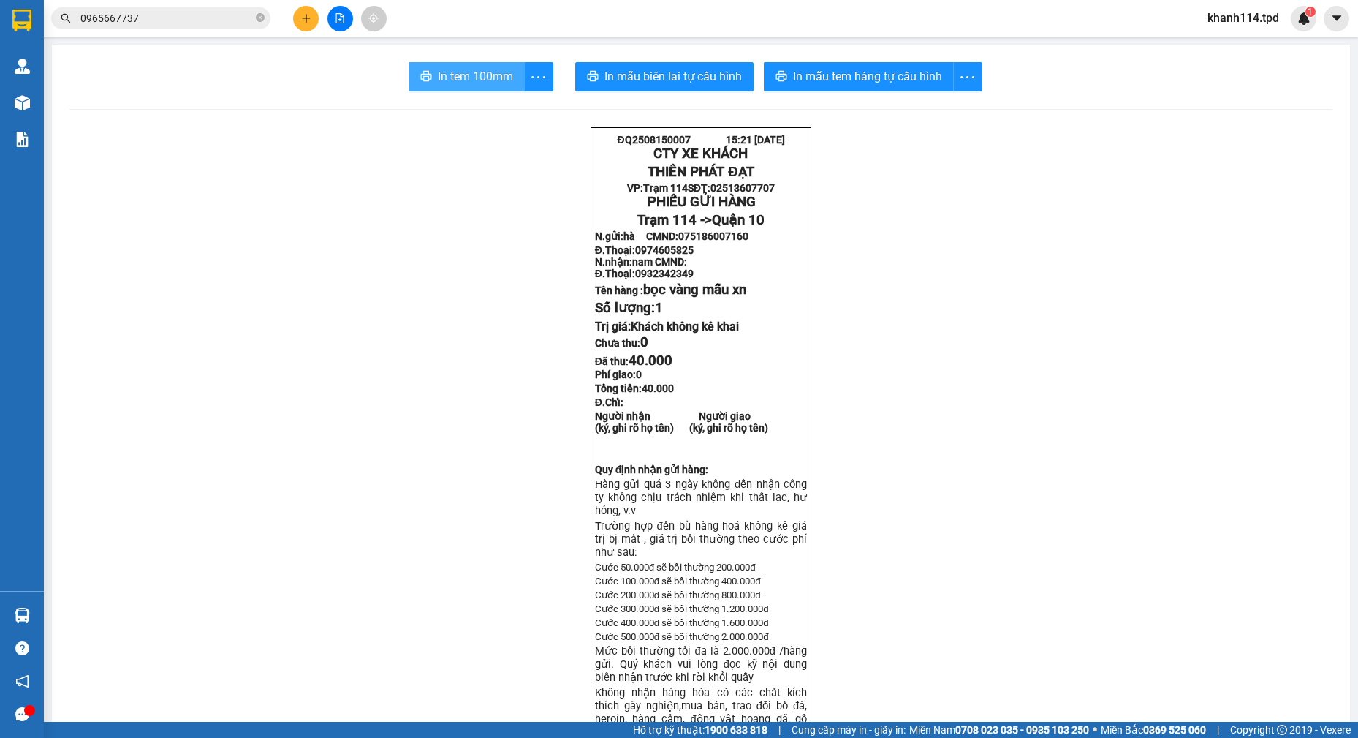
click at [456, 72] on span "In tem 100mm" at bounding box center [475, 76] width 75 height 18
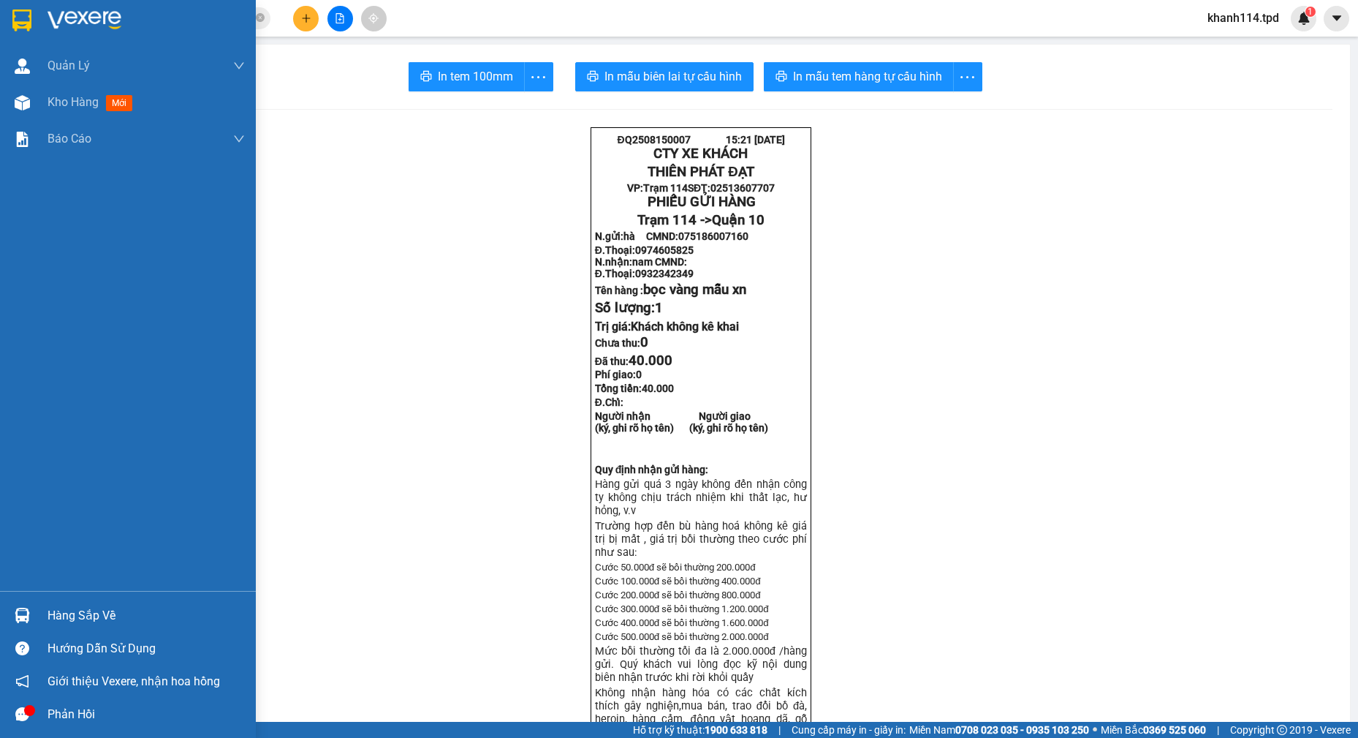
click at [94, 602] on div "Hàng sắp về" at bounding box center [128, 615] width 256 height 33
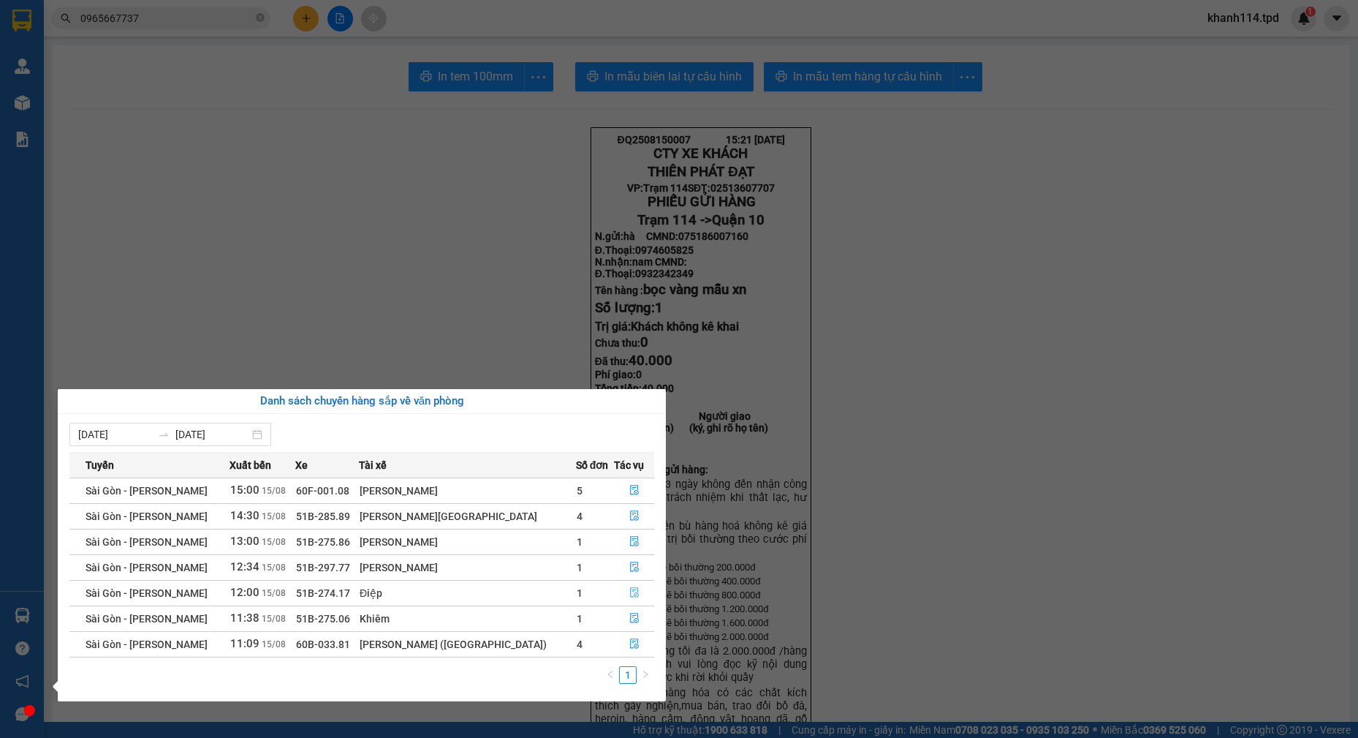
click at [632, 593] on icon "file-done" at bounding box center [634, 592] width 10 height 10
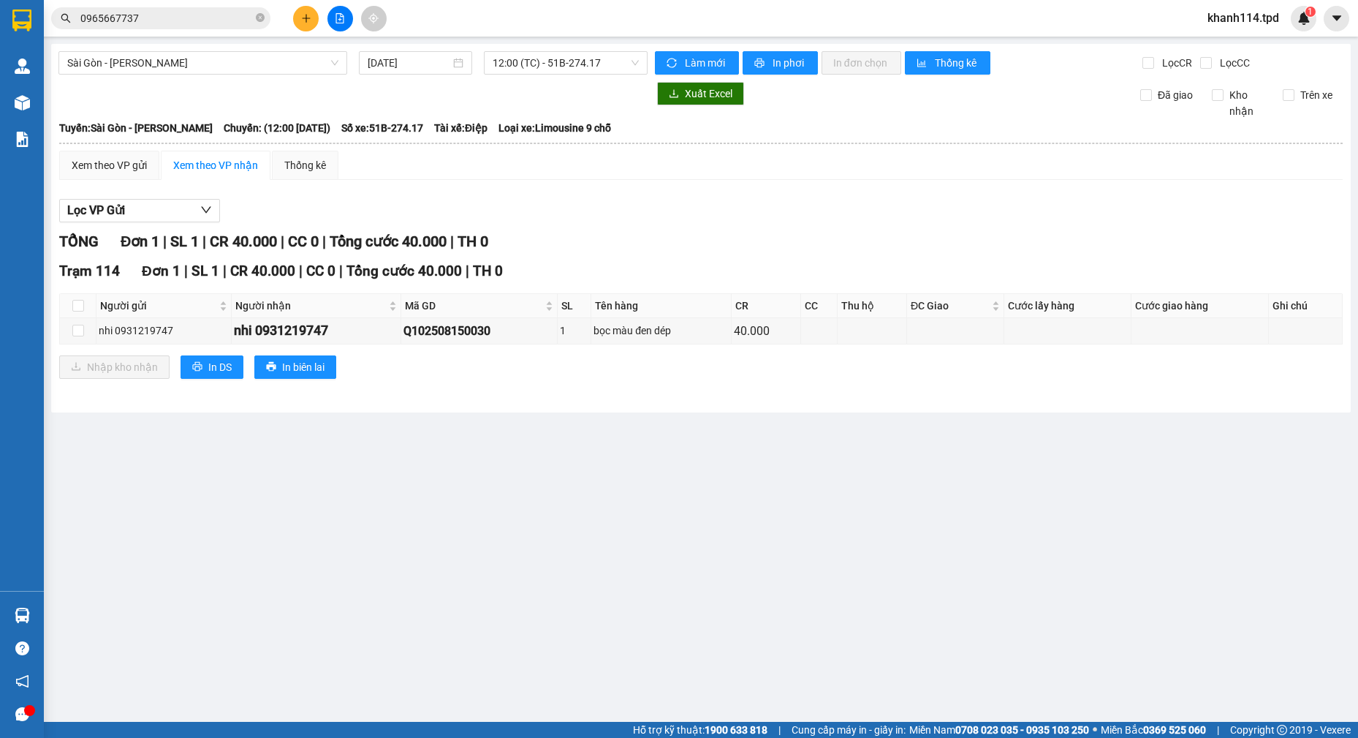
click at [71, 306] on th at bounding box center [78, 306] width 37 height 24
click at [79, 305] on input "checkbox" at bounding box center [78, 306] width 12 height 12
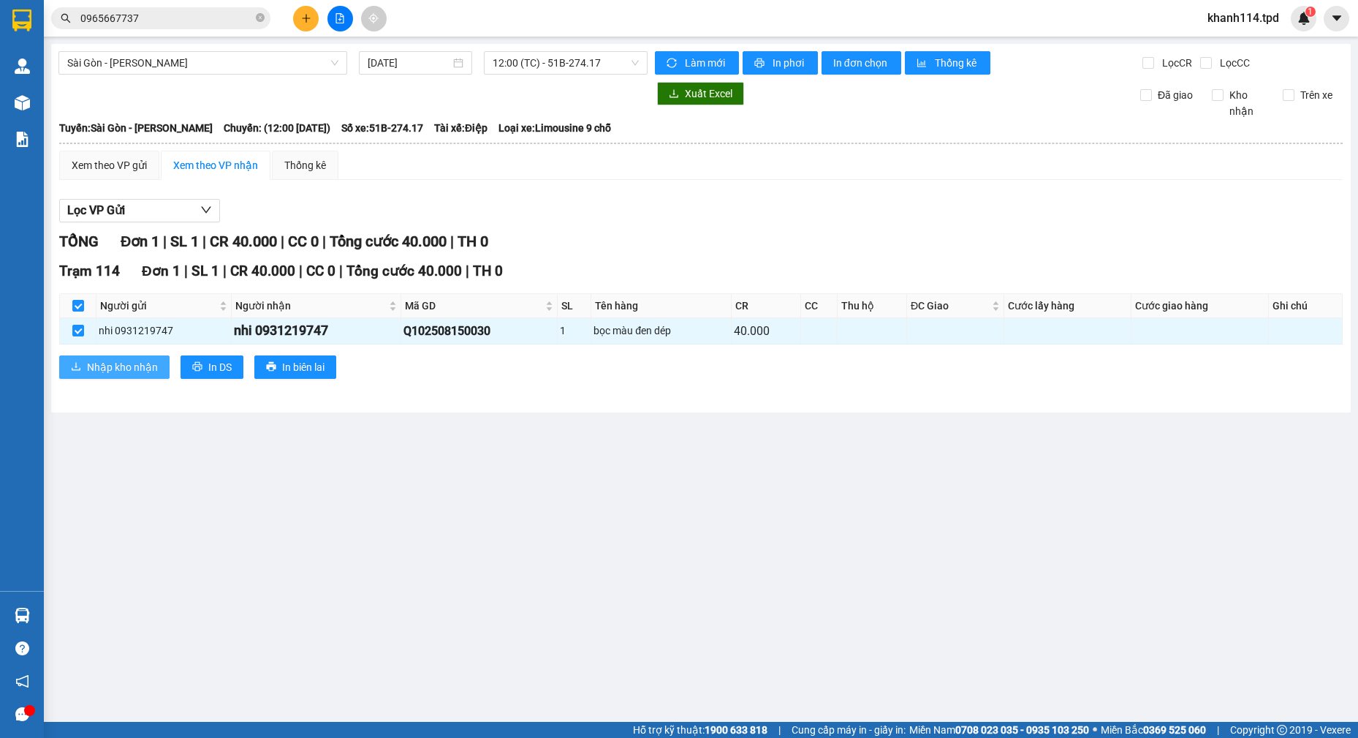
click at [131, 365] on span "Nhập kho nhận" at bounding box center [122, 367] width 71 height 16
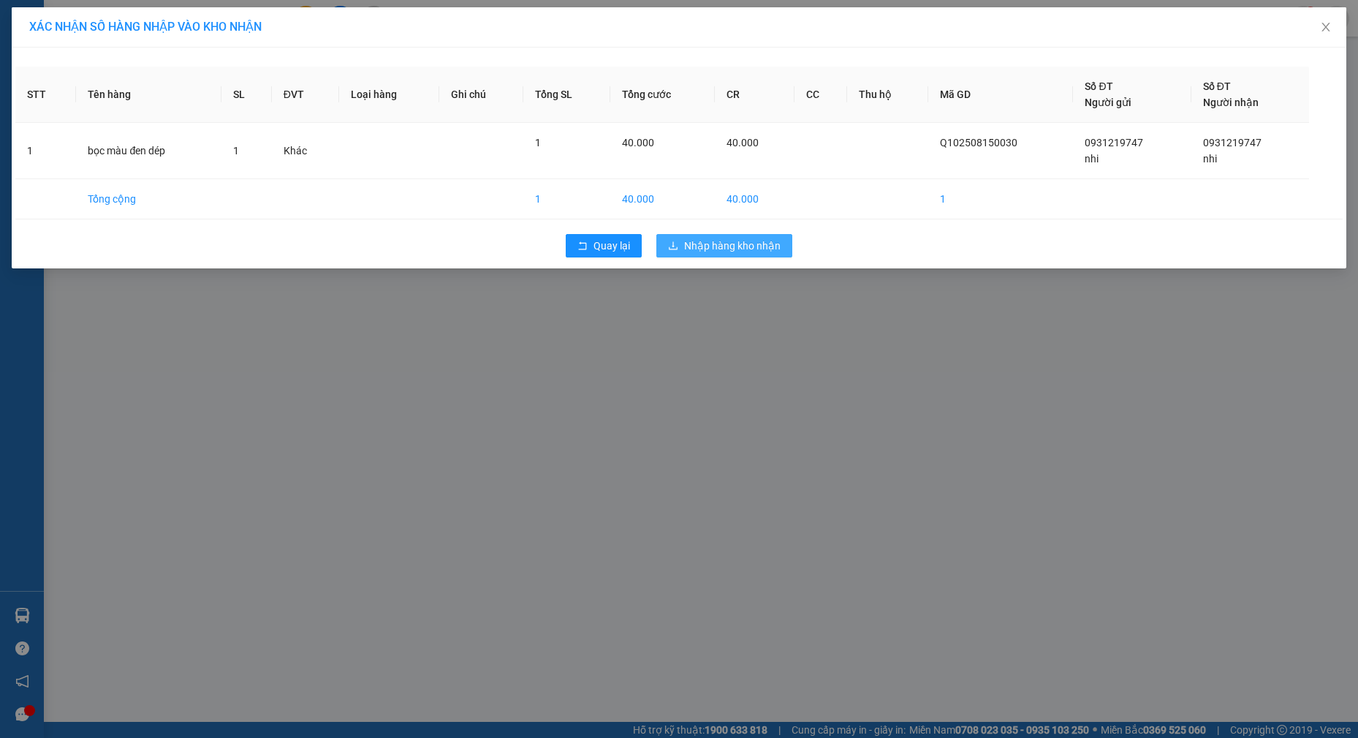
click at [744, 251] on span "Nhập hàng kho nhận" at bounding box center [732, 246] width 97 height 16
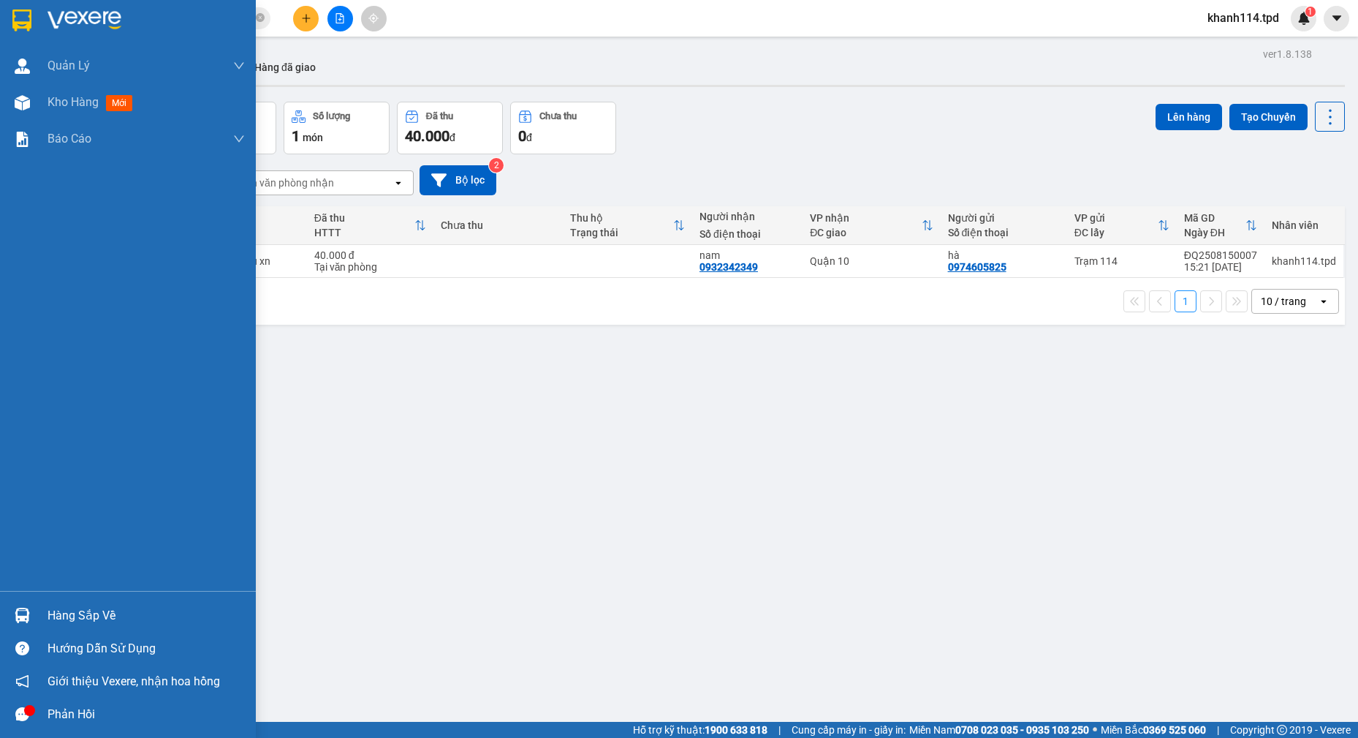
click at [137, 610] on div "Hàng sắp về" at bounding box center [146, 616] width 197 height 22
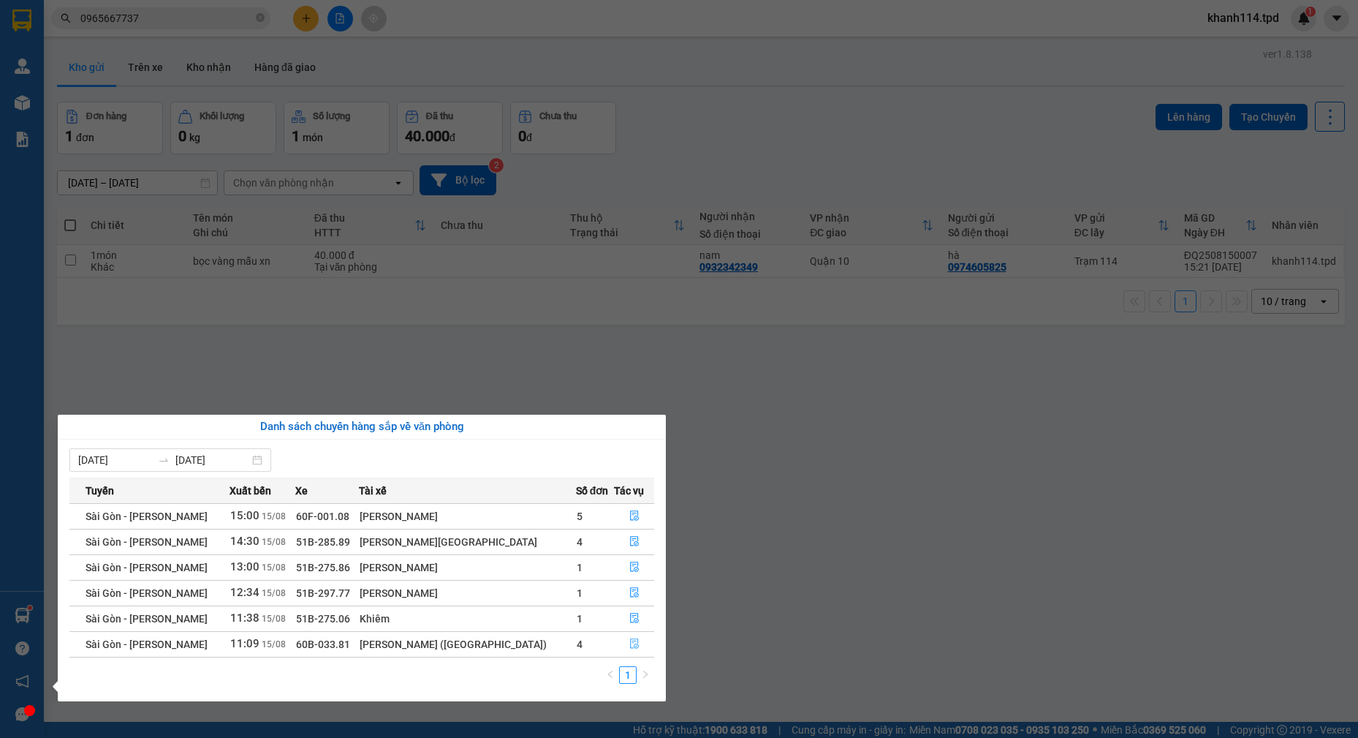
click at [630, 643] on icon "file-done" at bounding box center [634, 644] width 9 height 10
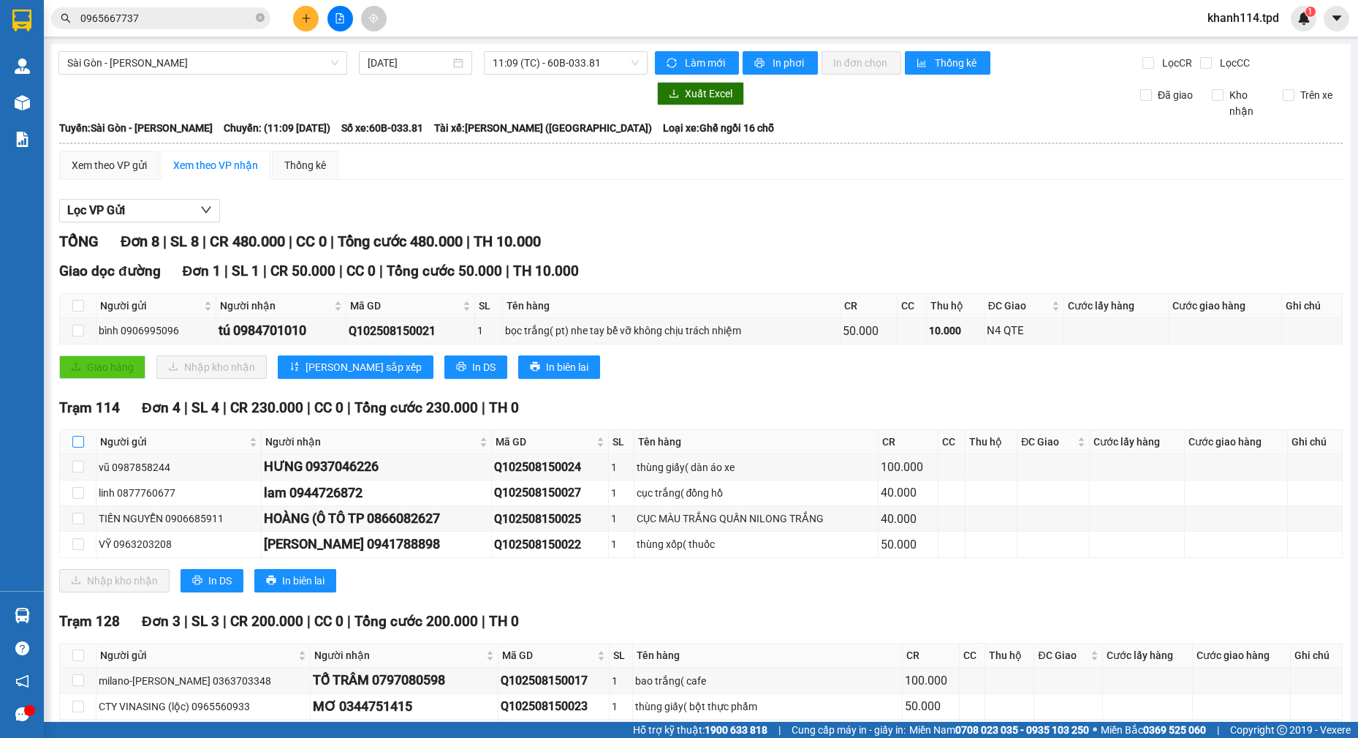
click at [78, 436] on input "checkbox" at bounding box center [78, 442] width 12 height 12
checkbox input "true"
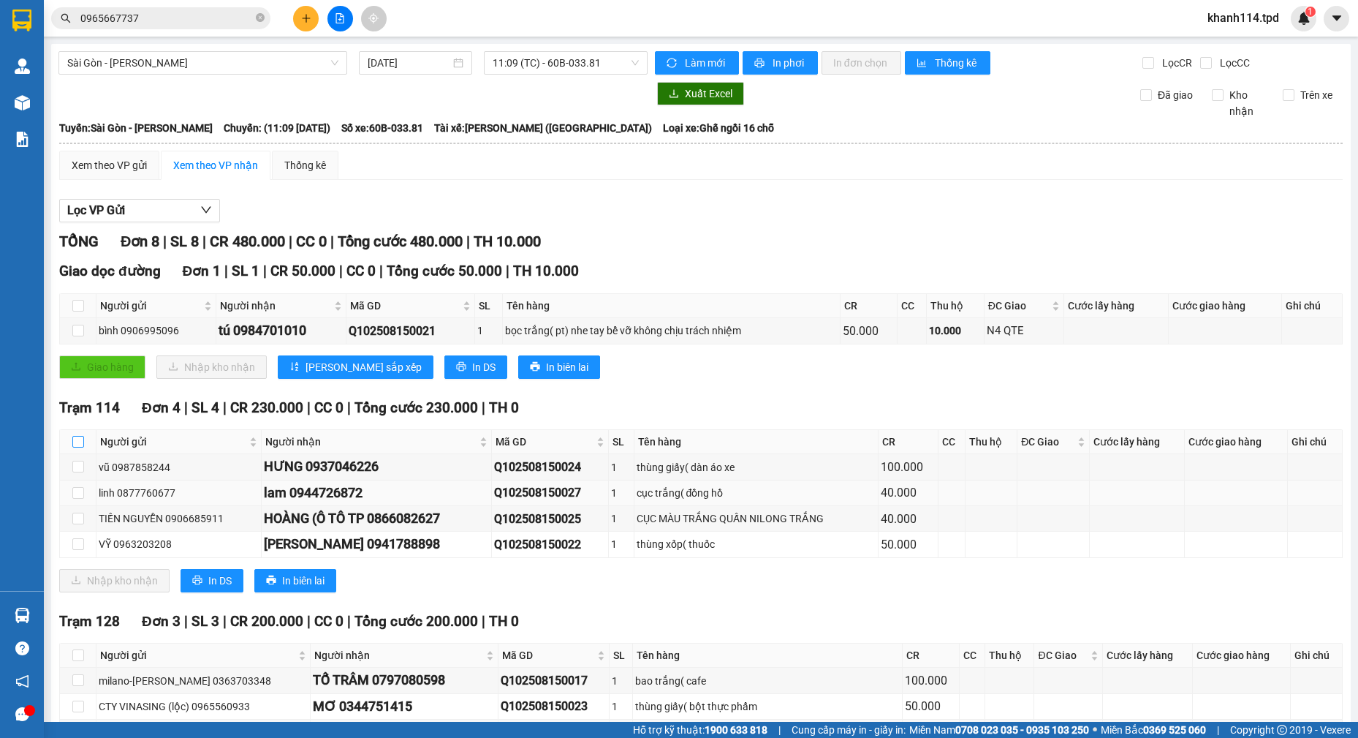
checkbox input "true"
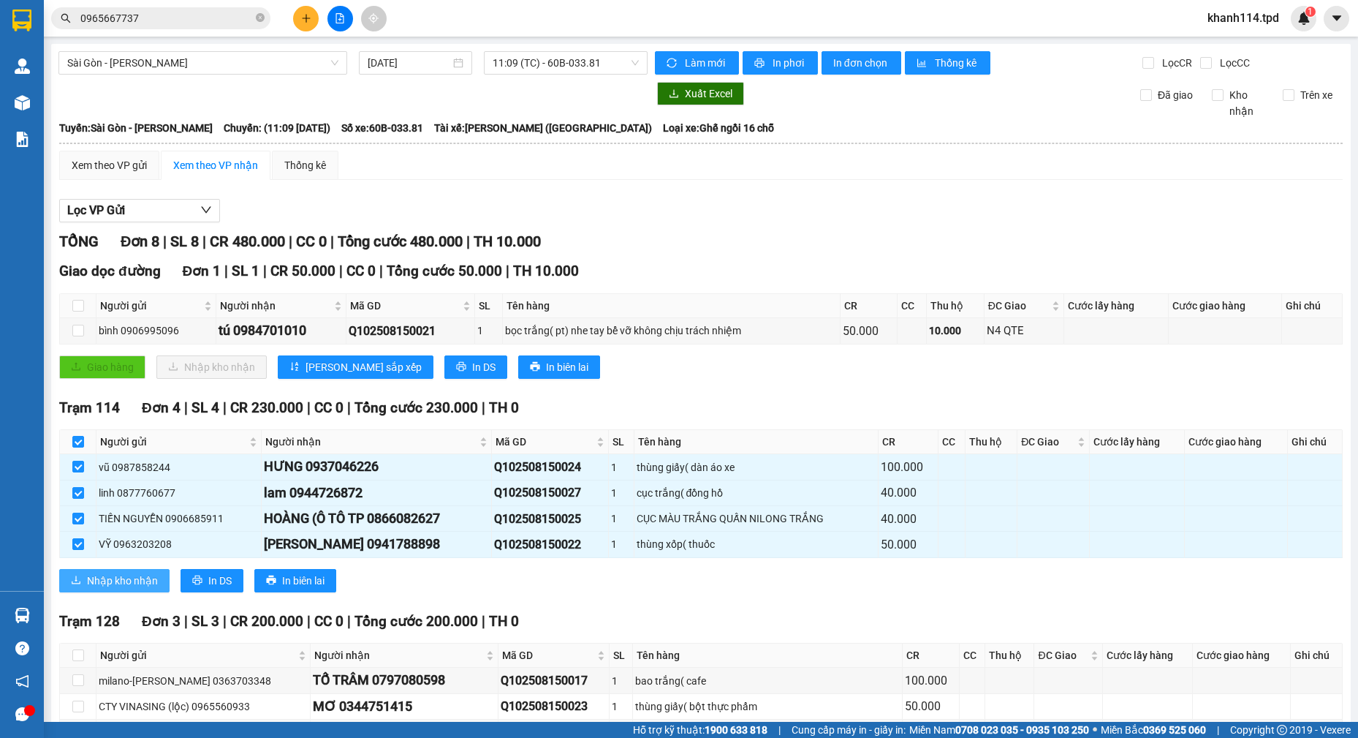
click at [107, 572] on span "Nhập kho nhận" at bounding box center [122, 580] width 71 height 16
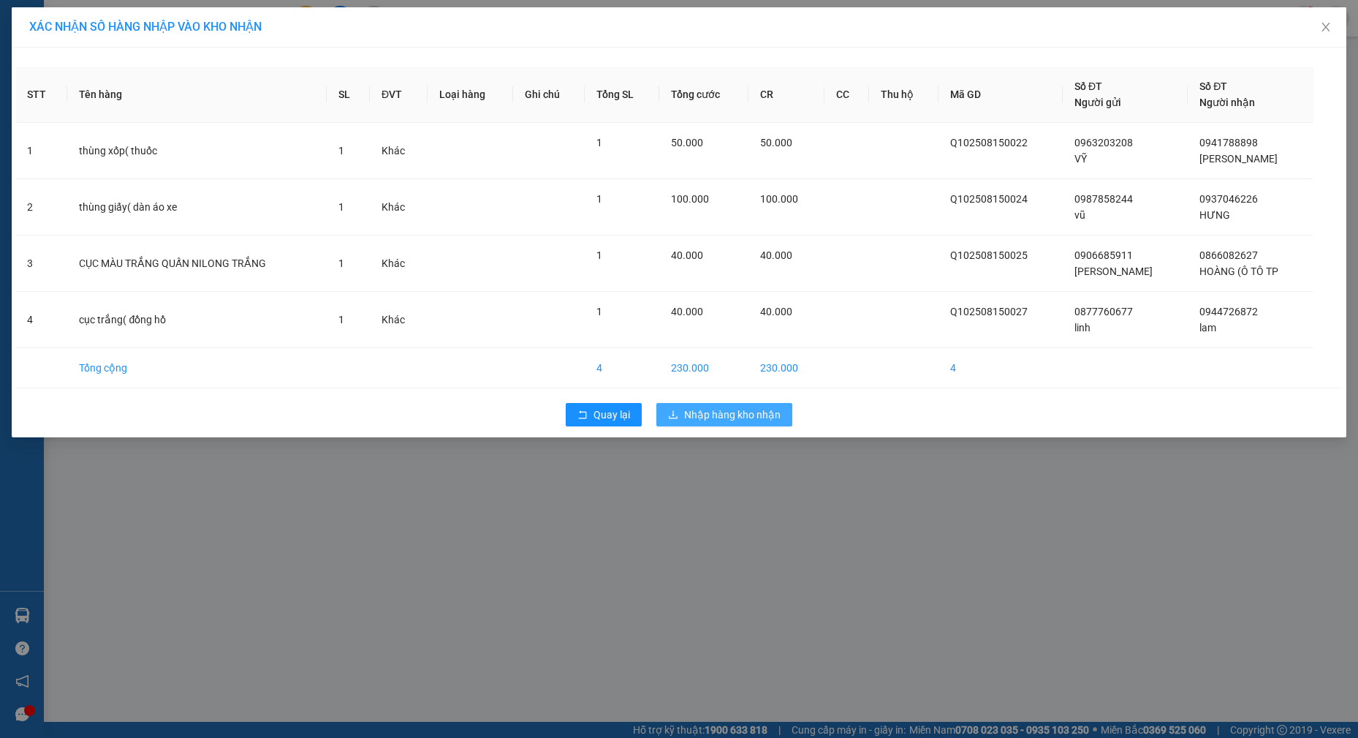
click at [720, 415] on span "Nhập hàng kho nhận" at bounding box center [732, 414] width 97 height 16
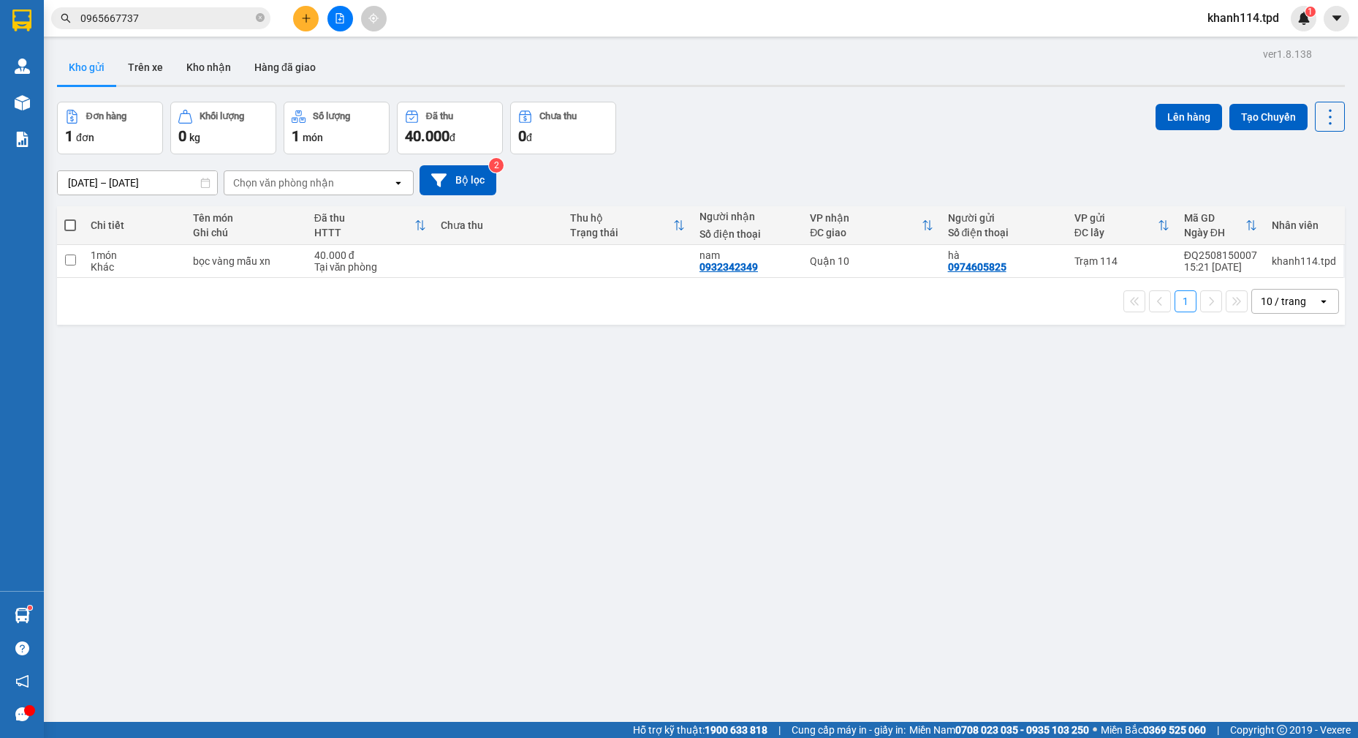
click at [157, 17] on input "0965667737" at bounding box center [166, 18] width 173 height 16
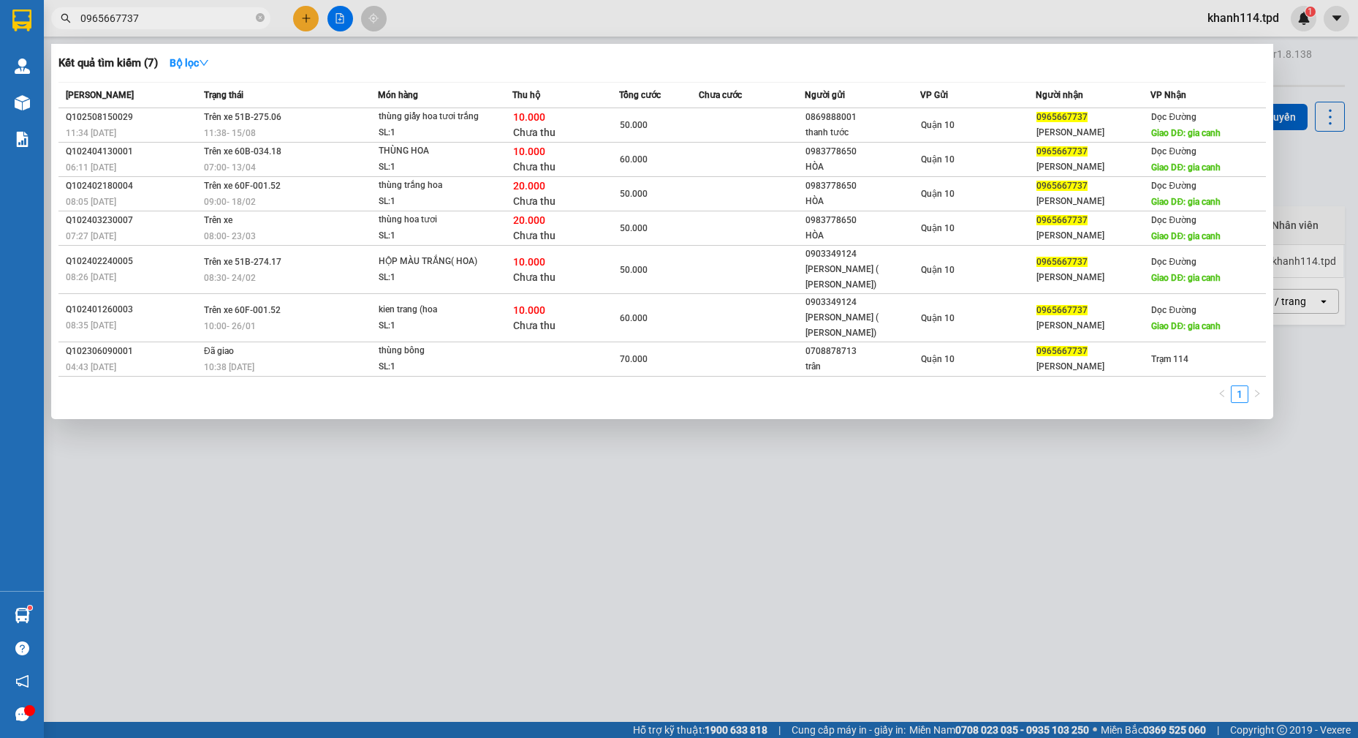
click at [157, 17] on input "0965667737" at bounding box center [166, 18] width 173 height 16
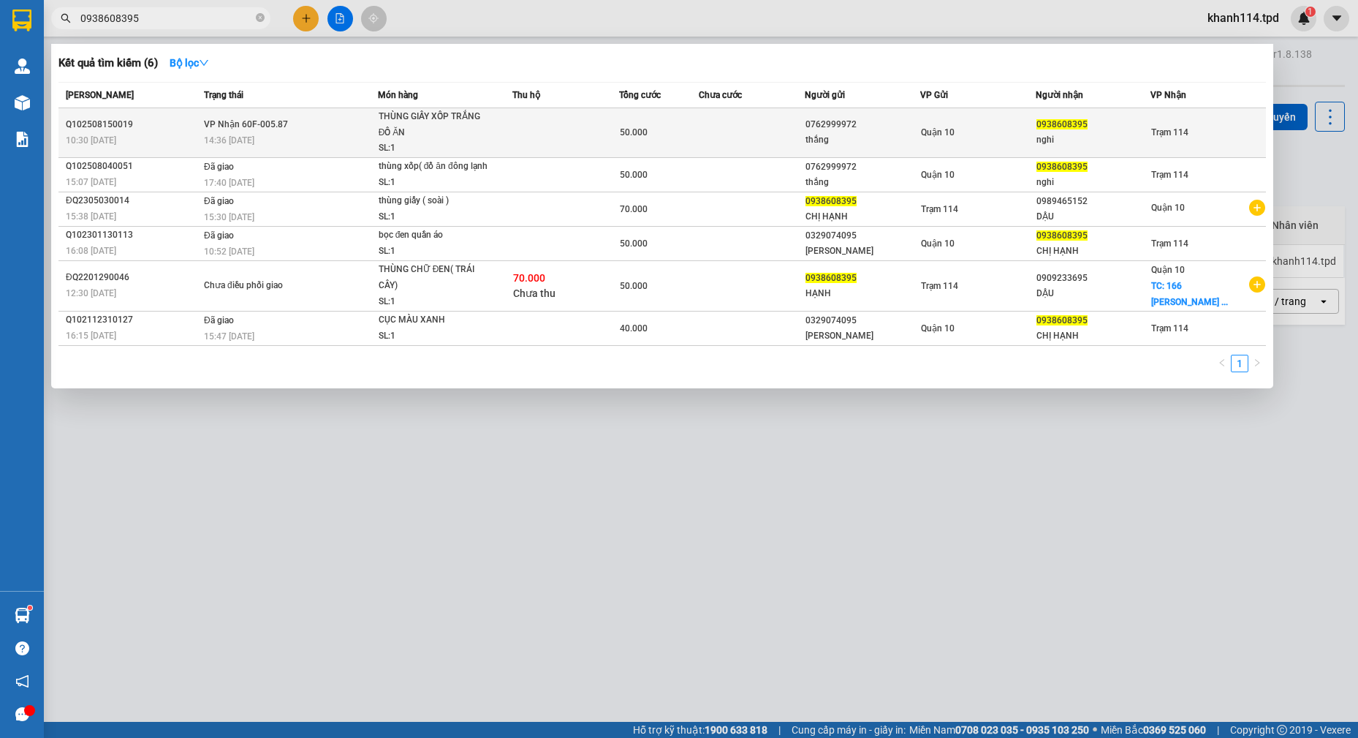
type input "0938608395"
click at [763, 136] on td at bounding box center [752, 133] width 107 height 50
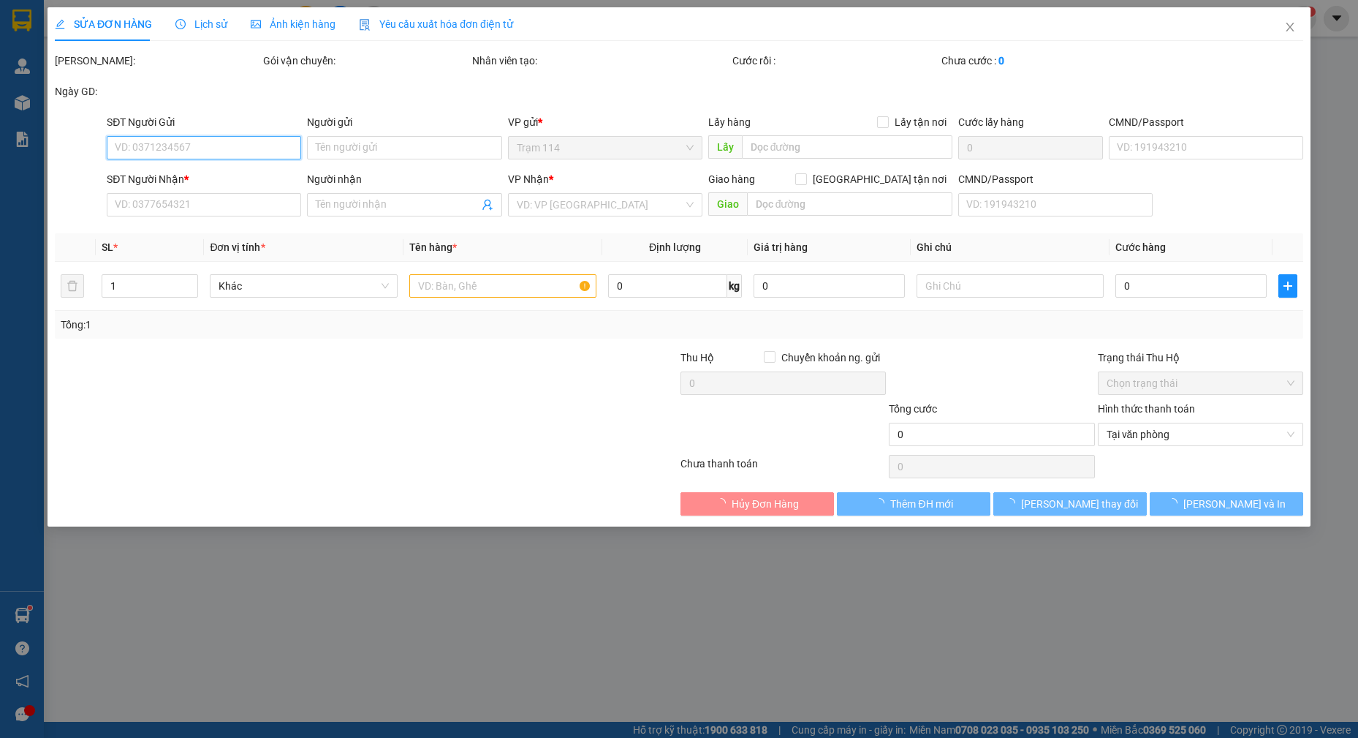
type input "0762999972"
type input "thắng"
type input "0938608395"
type input "nghi"
type input "50.000"
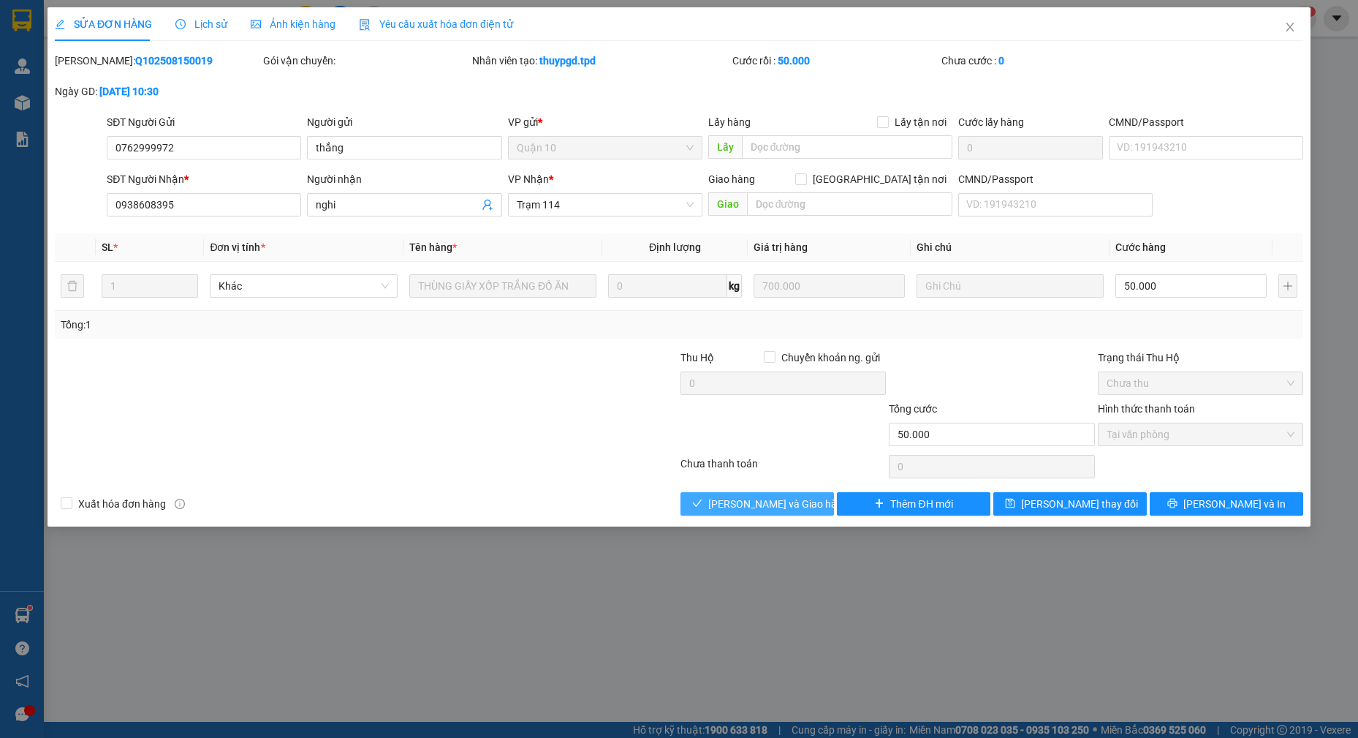
click at [793, 506] on span "[PERSON_NAME] và Giao hàng" at bounding box center [778, 504] width 140 height 16
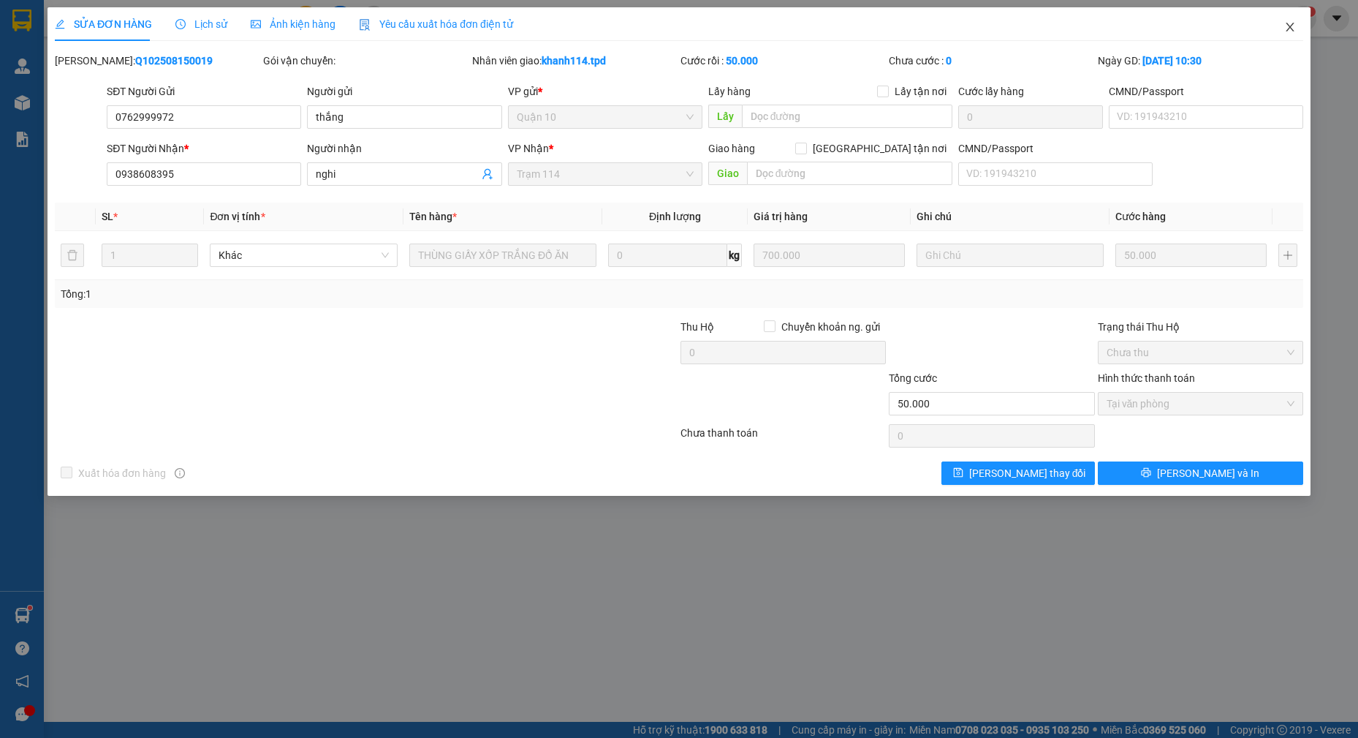
click at [1285, 28] on icon "close" at bounding box center [1291, 27] width 12 height 12
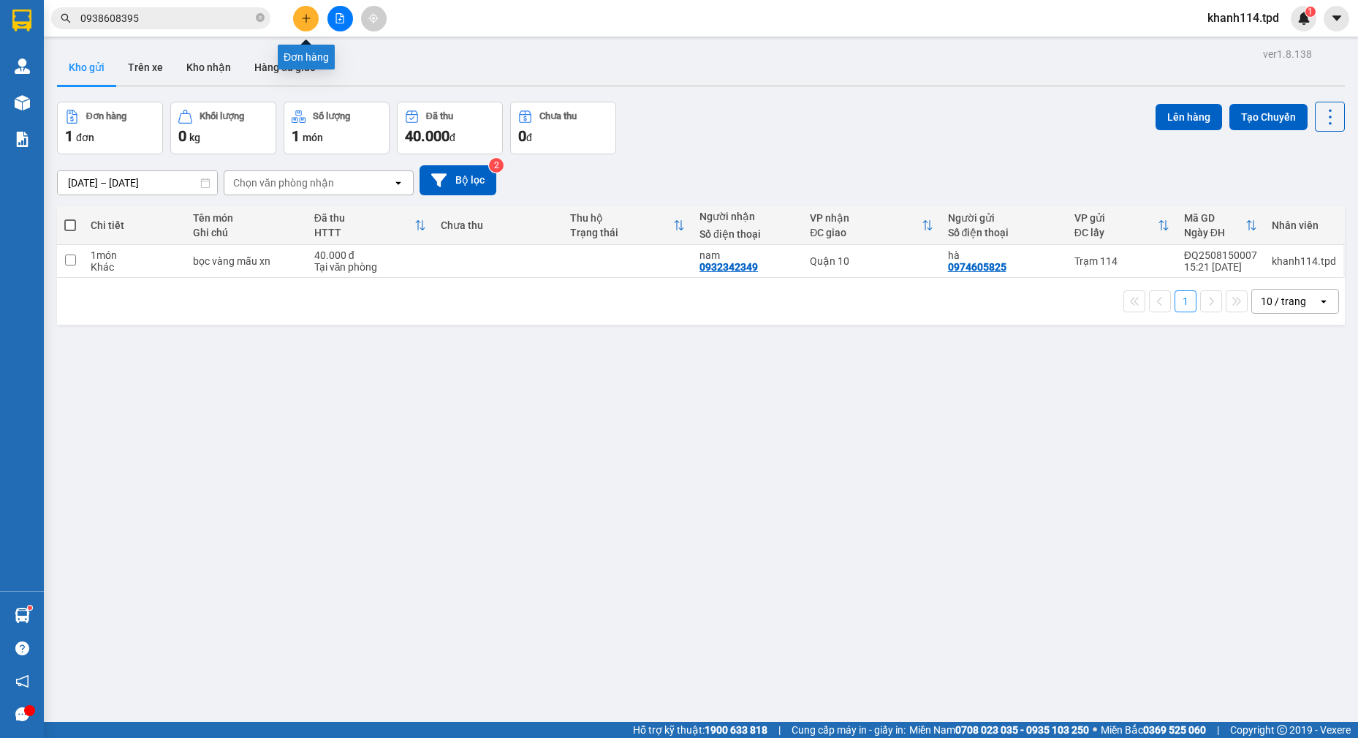
click at [312, 18] on button at bounding box center [306, 19] width 26 height 26
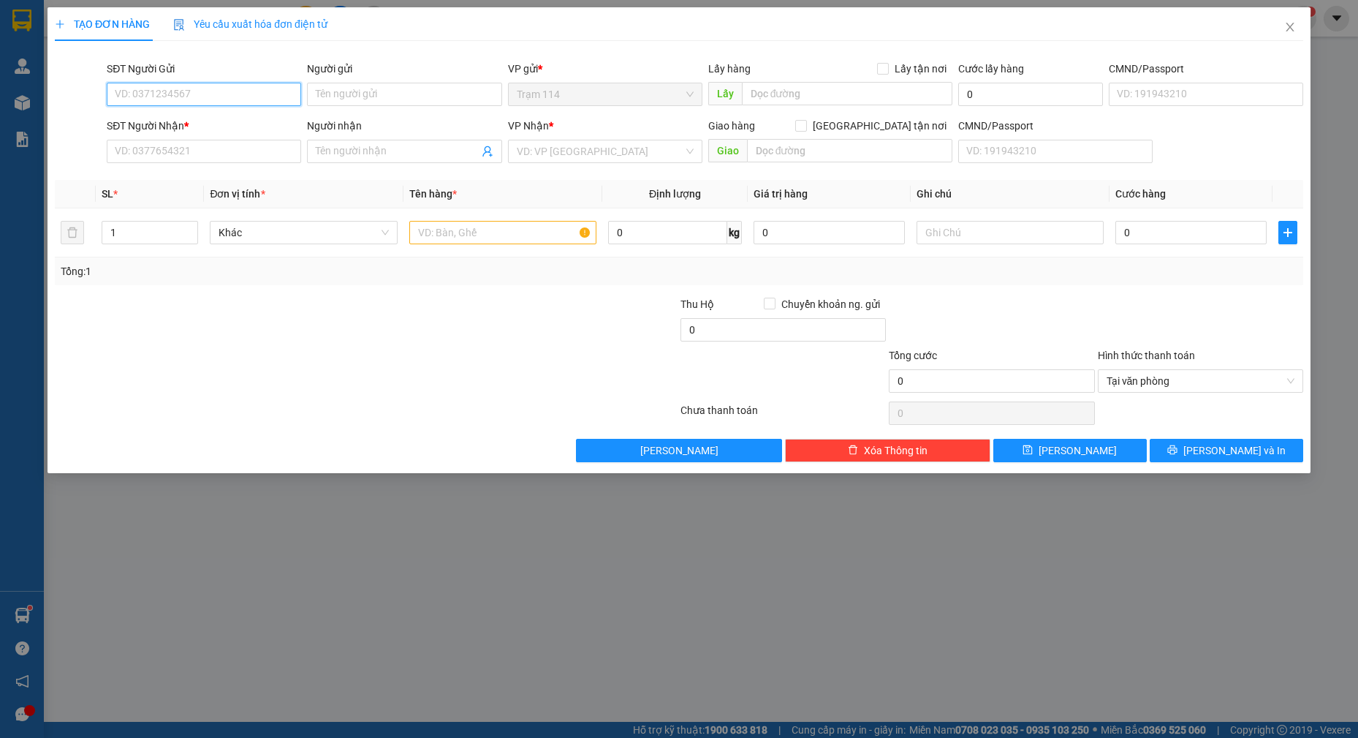
click at [214, 100] on input "SĐT Người Gửi" at bounding box center [204, 94] width 194 height 23
drag, startPoint x: 181, startPoint y: 118, endPoint x: 190, endPoint y: 118, distance: 9.5
click at [182, 118] on div "0843518393 - chị sánh" at bounding box center [204, 124] width 177 height 16
type input "0843518393"
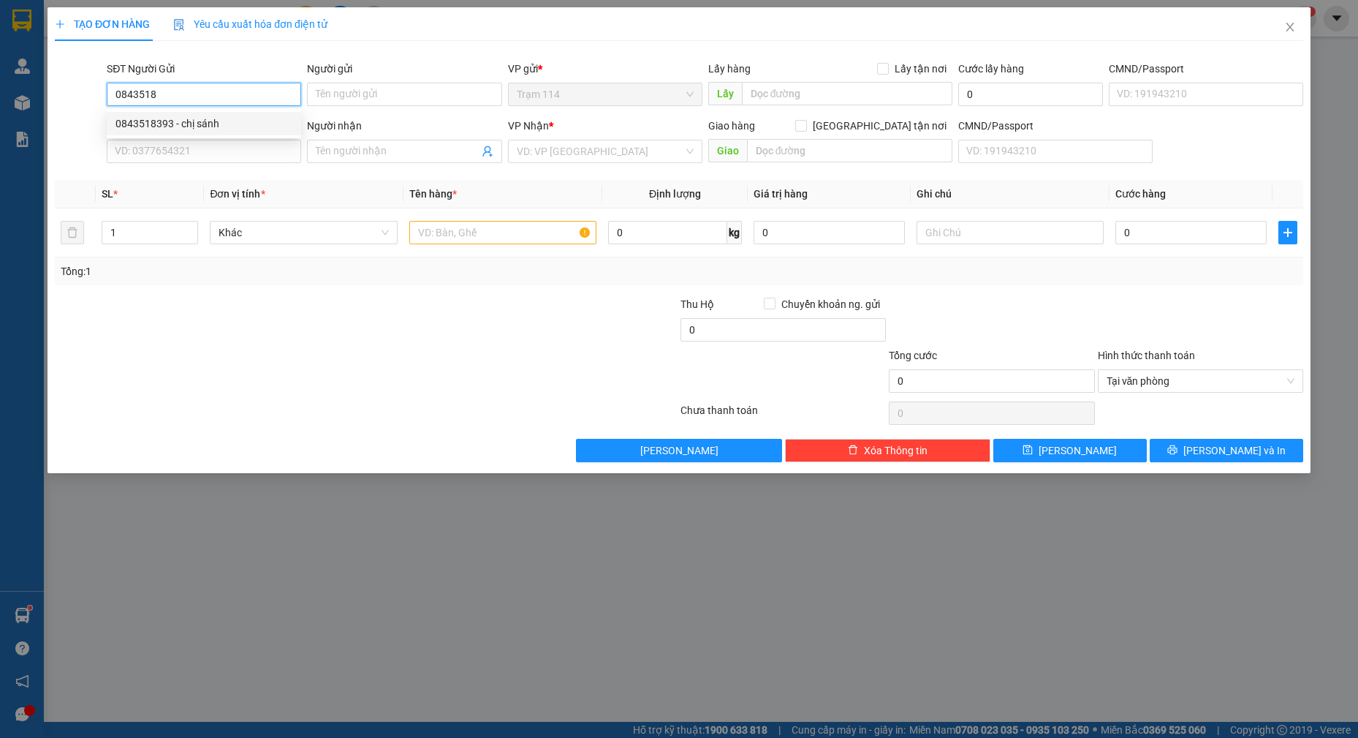
type input "chị sánh"
type input "0934748331"
type input "THƯƠNG"
type input "0843518393"
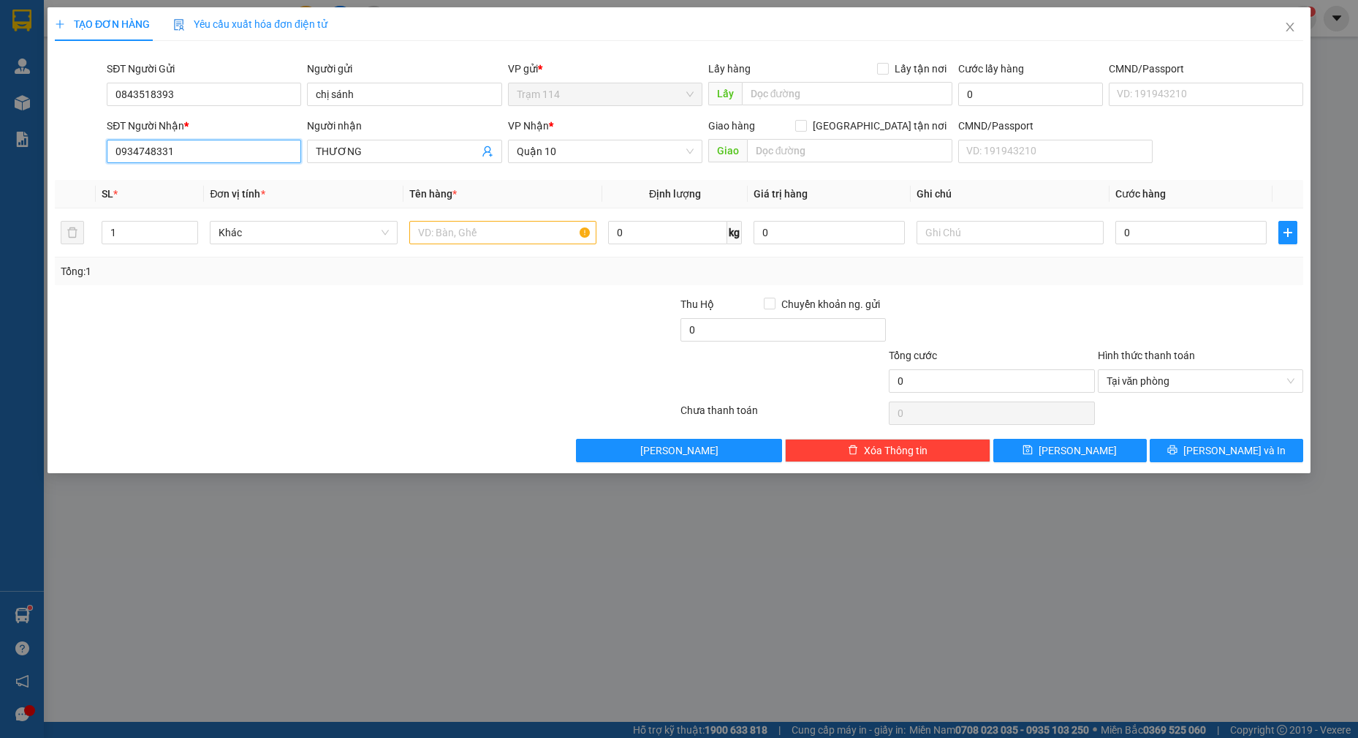
click at [247, 157] on input "0934748331" at bounding box center [204, 151] width 194 height 23
click at [247, 159] on input "0934748331" at bounding box center [204, 151] width 194 height 23
type input "0767629110"
click at [397, 158] on input "THƯƠNG" at bounding box center [397, 151] width 162 height 16
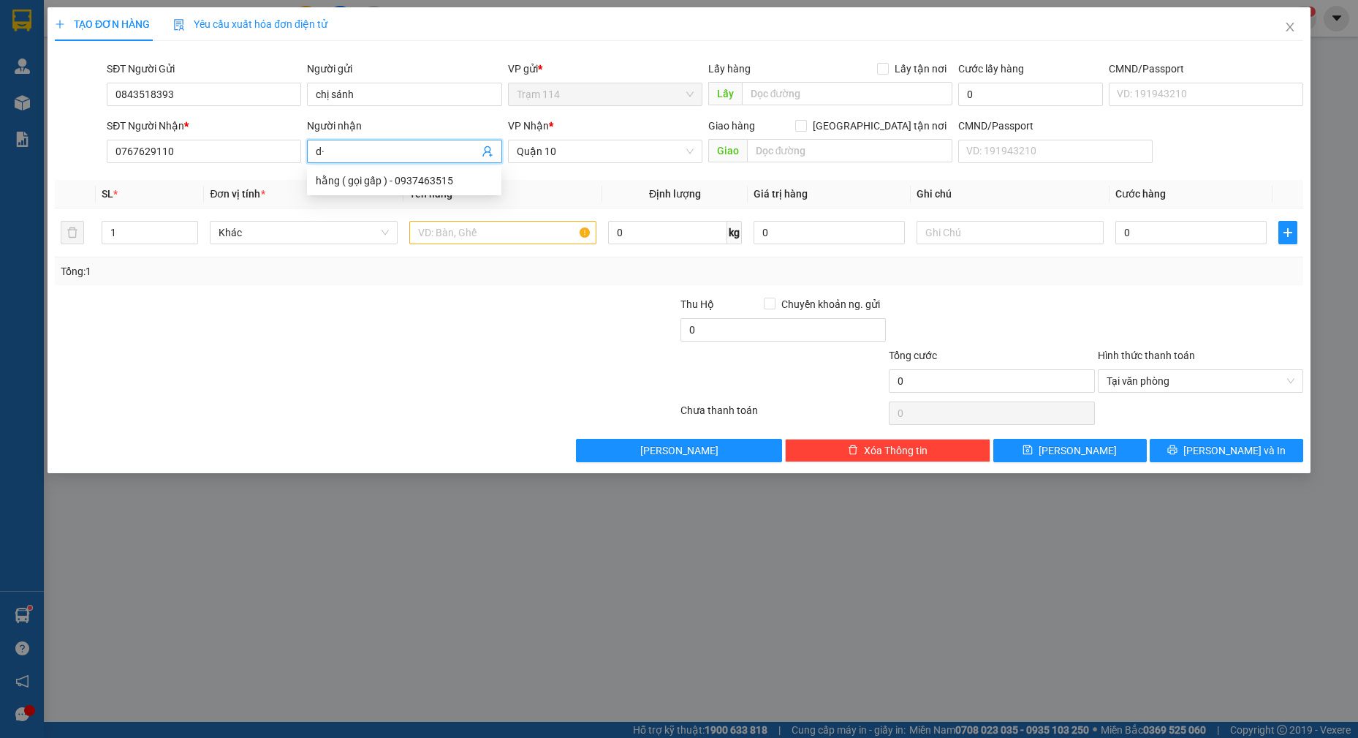
type input "d"
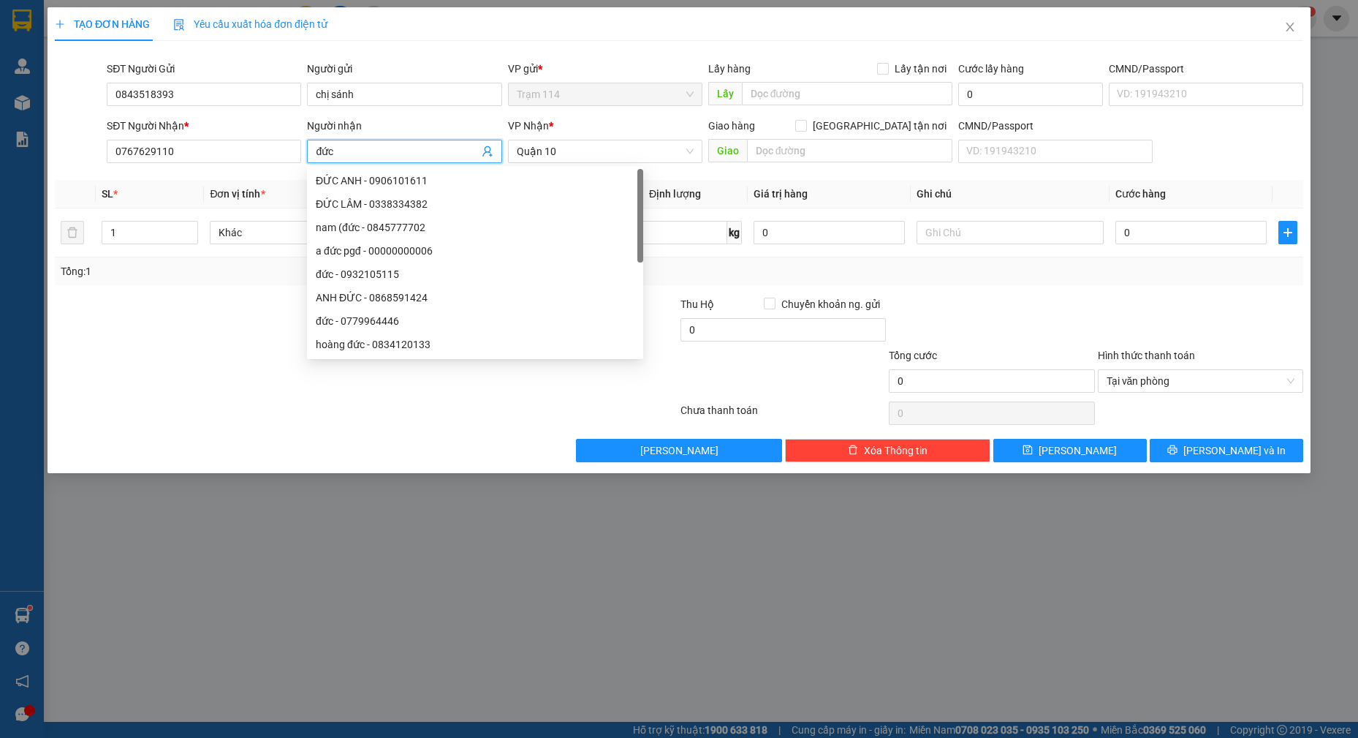
type input "đức"
click at [573, 167] on div "VP Nhận * [GEOGRAPHIC_DATA]" at bounding box center [605, 143] width 194 height 51
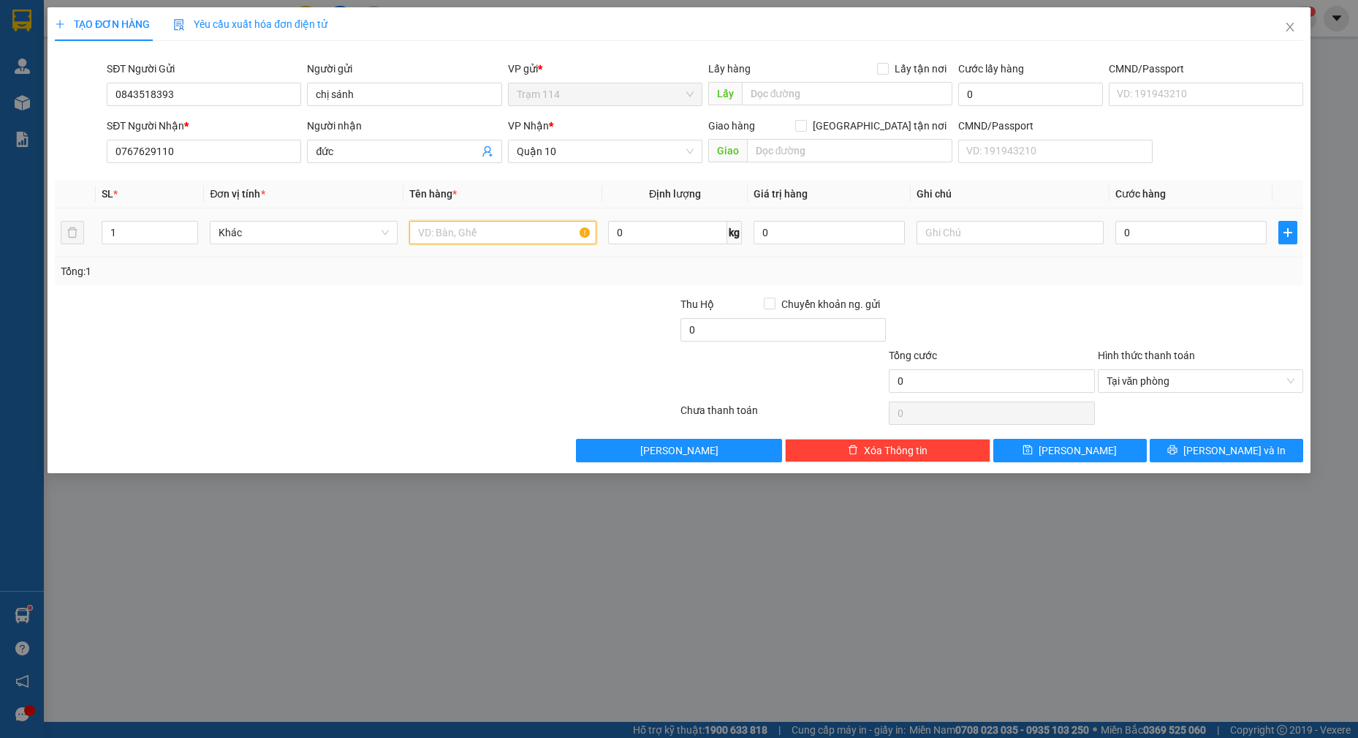
click at [513, 229] on input "text" at bounding box center [503, 232] width 188 height 23
type input "phong bì cccd"
drag, startPoint x: 1159, startPoint y: 239, endPoint x: 1143, endPoint y: 248, distance: 17.7
click at [1157, 239] on input "0" at bounding box center [1191, 232] width 151 height 23
type input "4"
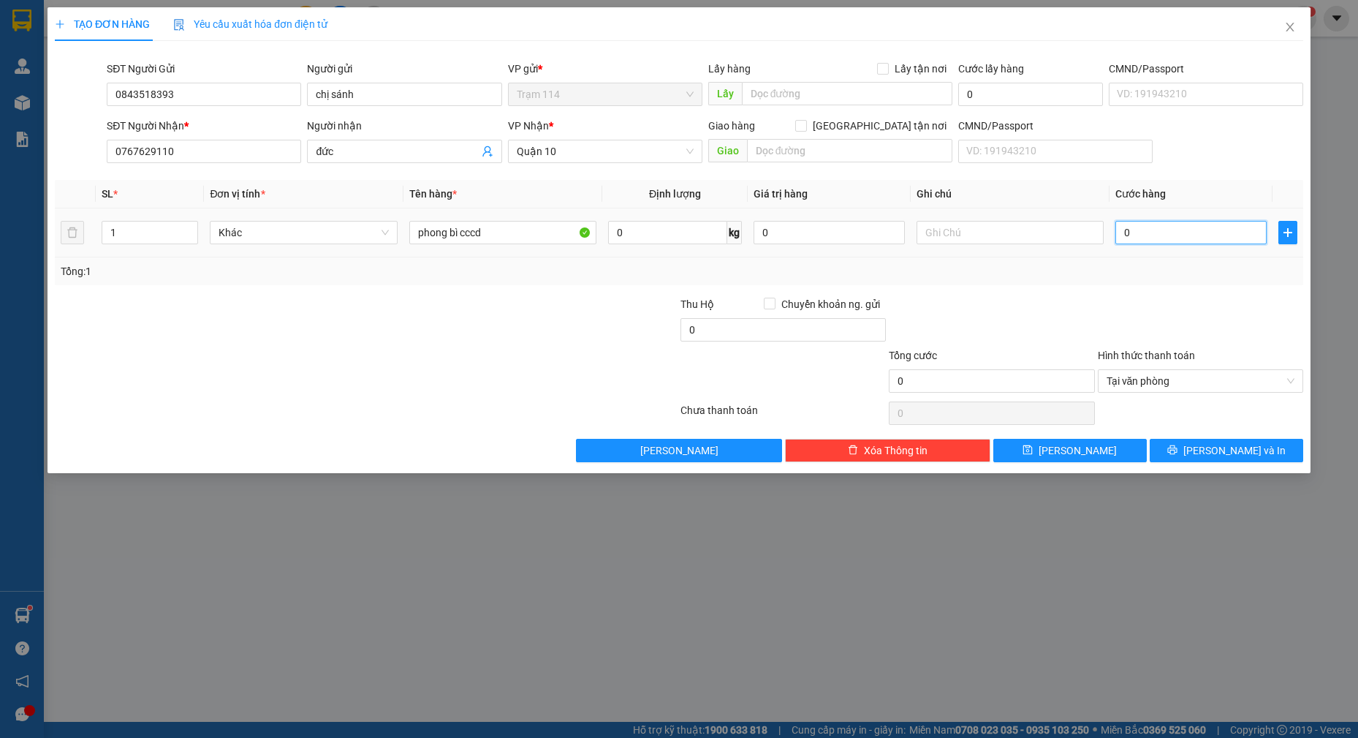
type input "4"
type input "40"
type input "40.000"
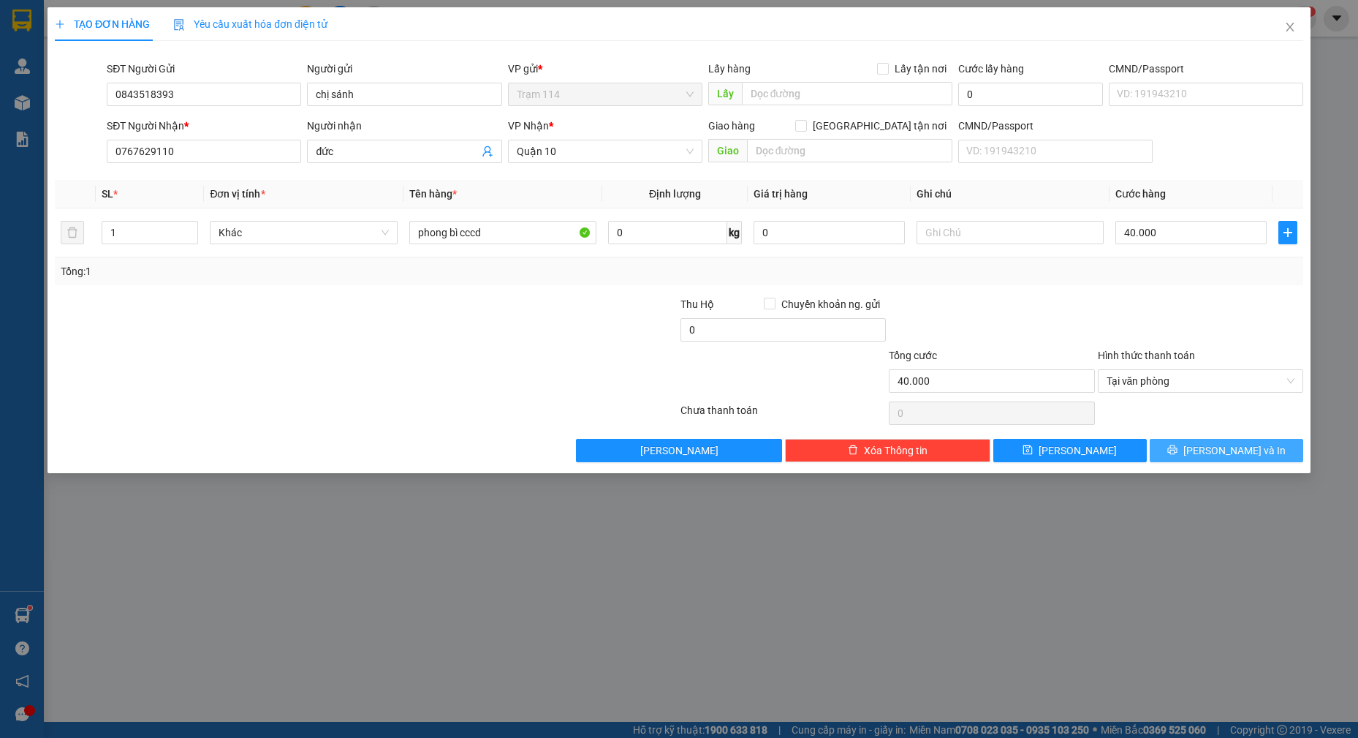
click at [1254, 457] on span "[PERSON_NAME] và In" at bounding box center [1235, 450] width 102 height 16
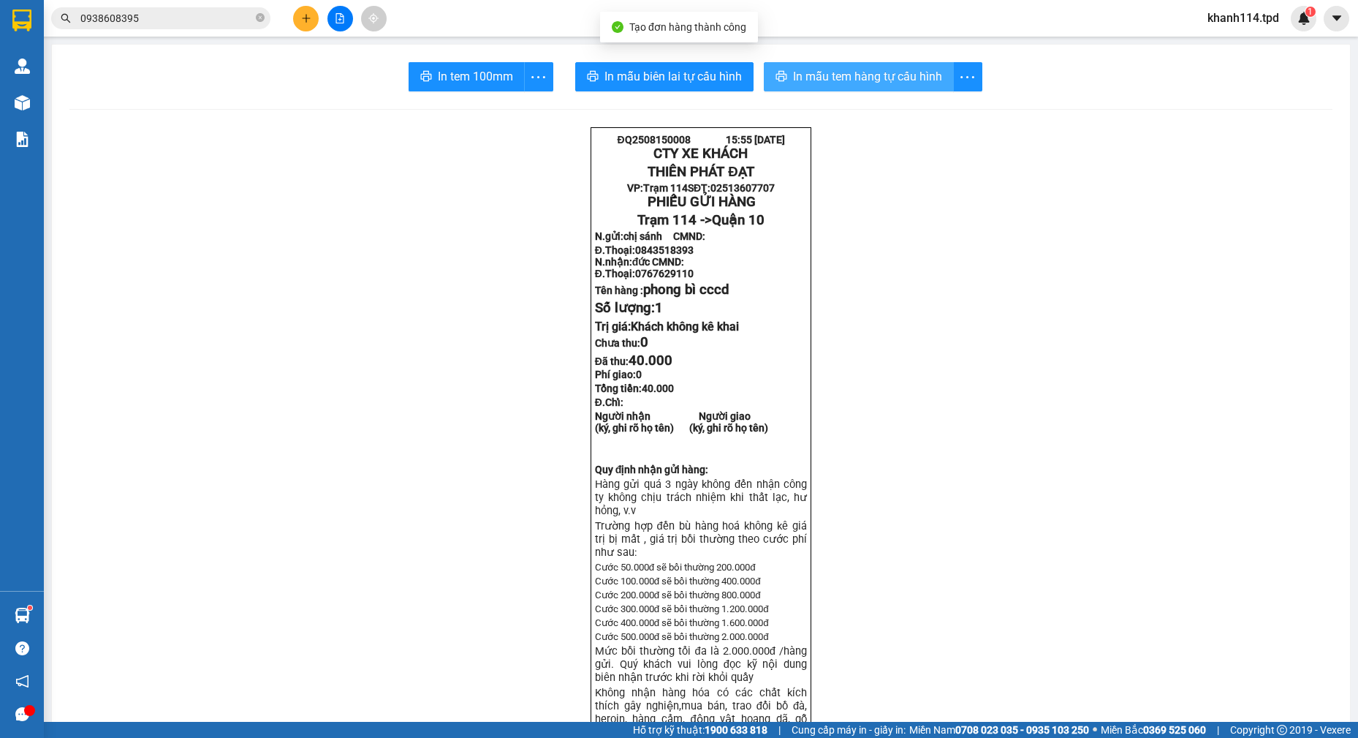
click at [843, 73] on span "In mẫu tem hàng tự cấu hình" at bounding box center [867, 76] width 149 height 18
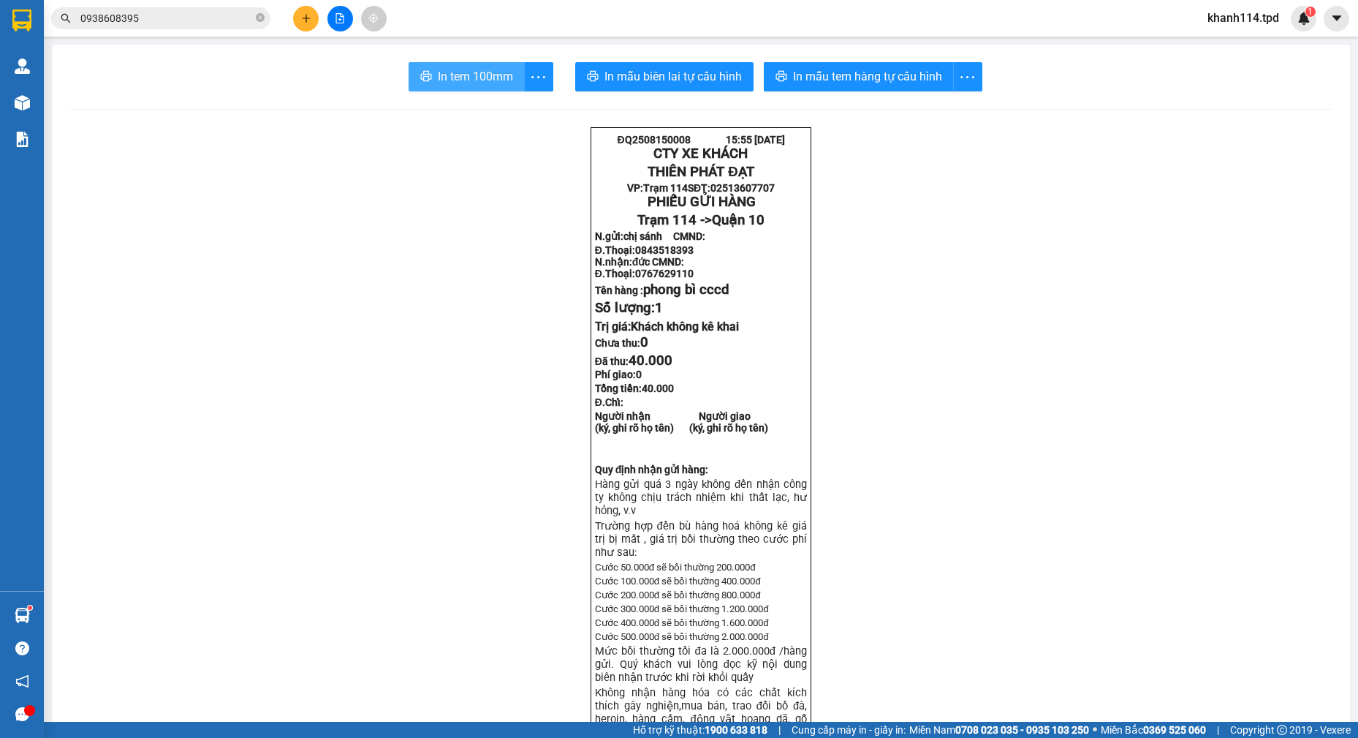
click at [472, 84] on span "In tem 100mm" at bounding box center [475, 76] width 75 height 18
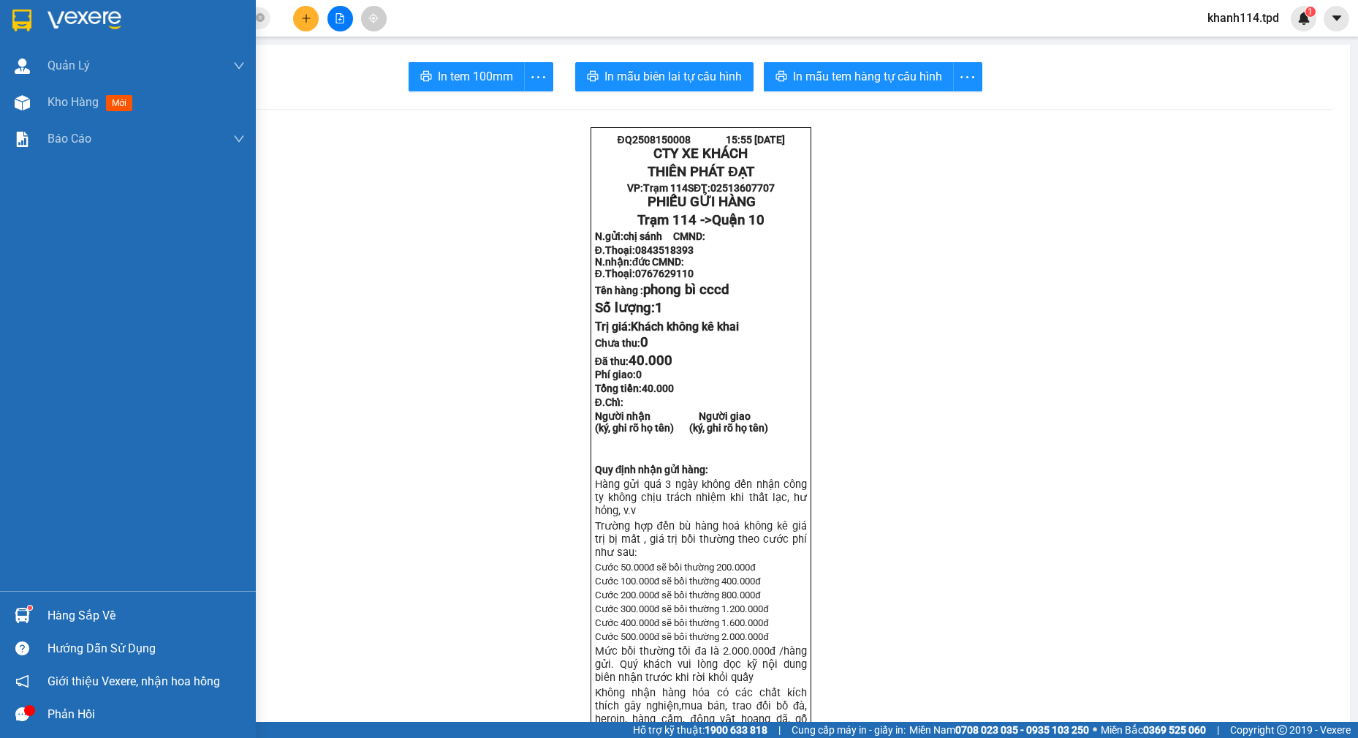
click at [80, 603] on div "Hàng sắp về" at bounding box center [128, 615] width 256 height 33
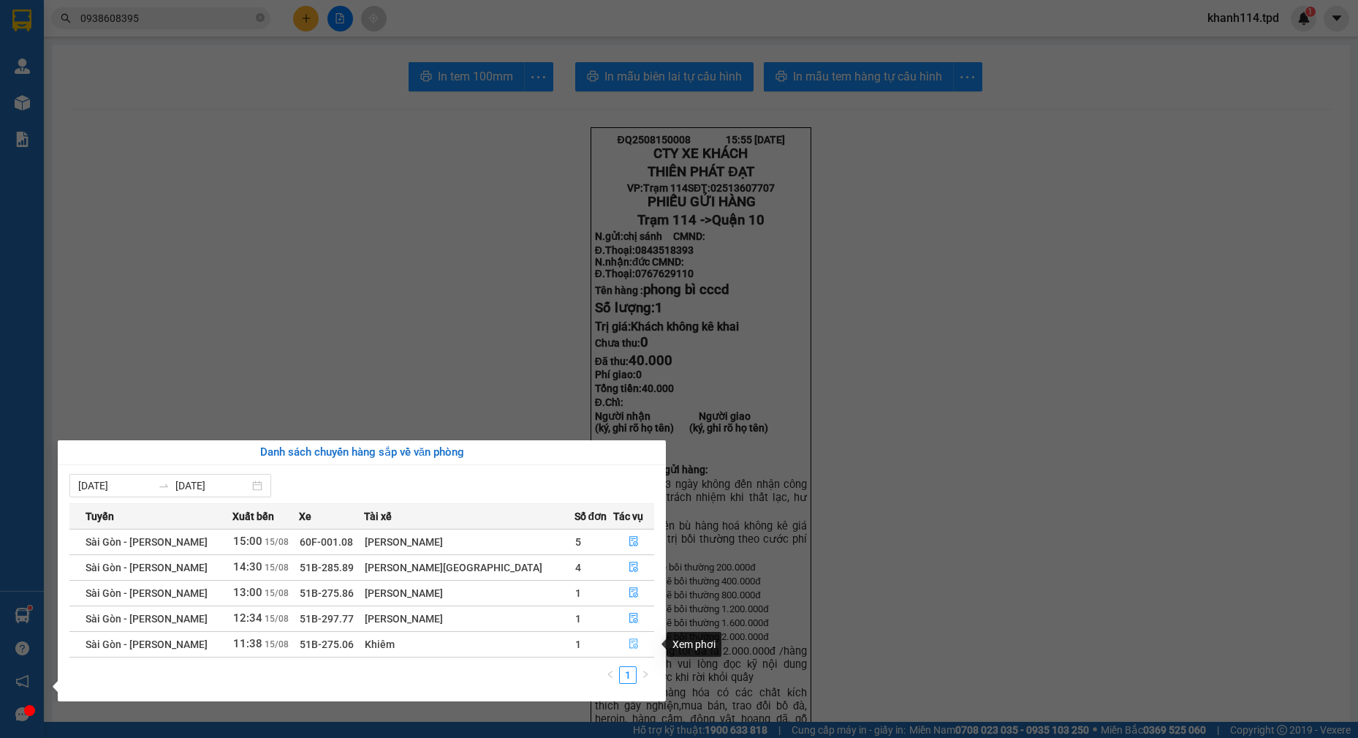
click at [629, 645] on icon "file-done" at bounding box center [634, 643] width 10 height 10
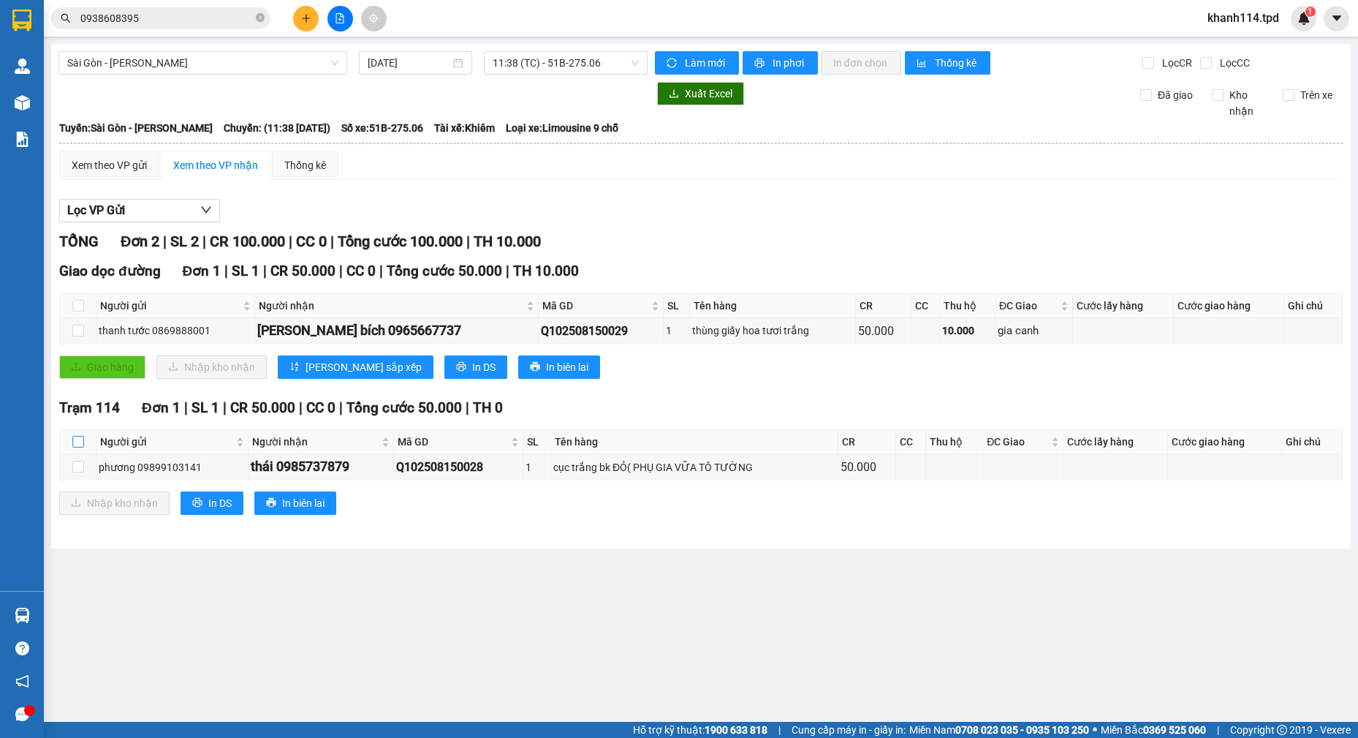
click at [80, 445] on input "checkbox" at bounding box center [78, 442] width 12 height 12
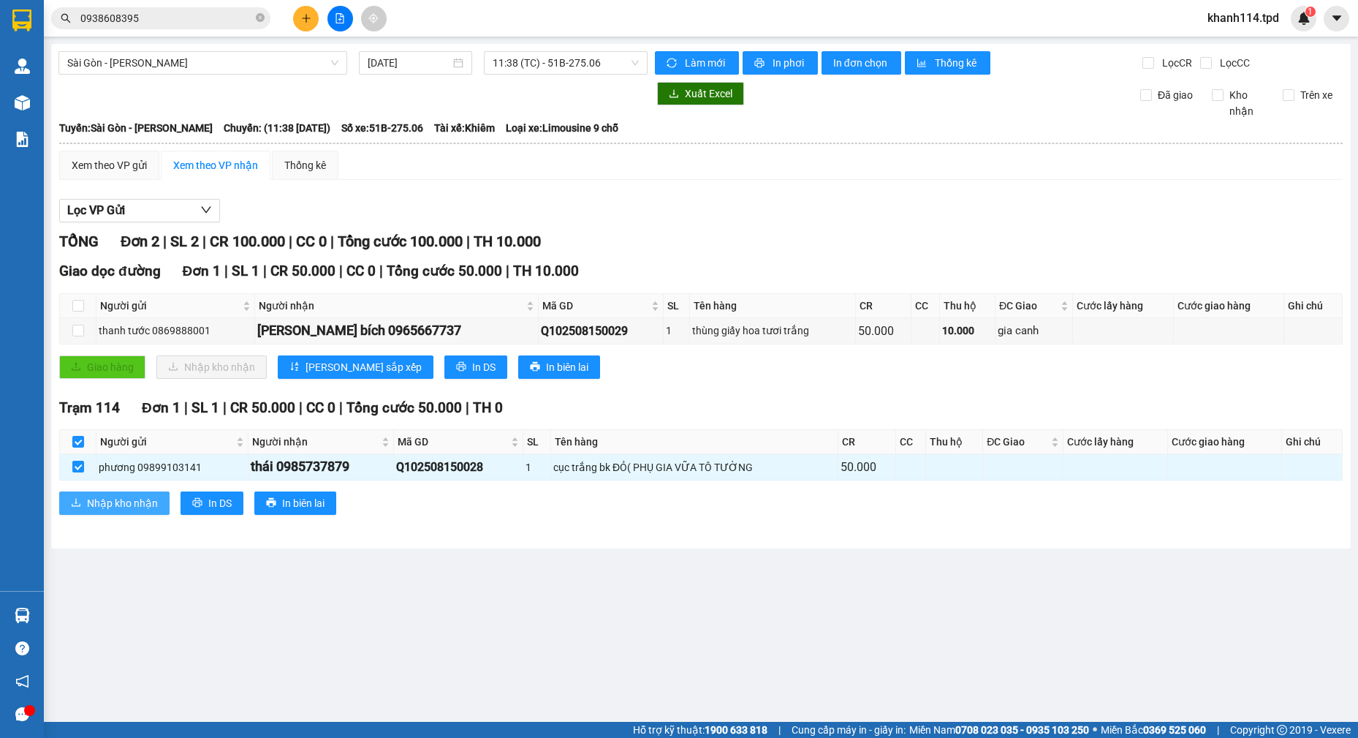
click at [143, 499] on span "Nhập kho nhận" at bounding box center [122, 503] width 71 height 16
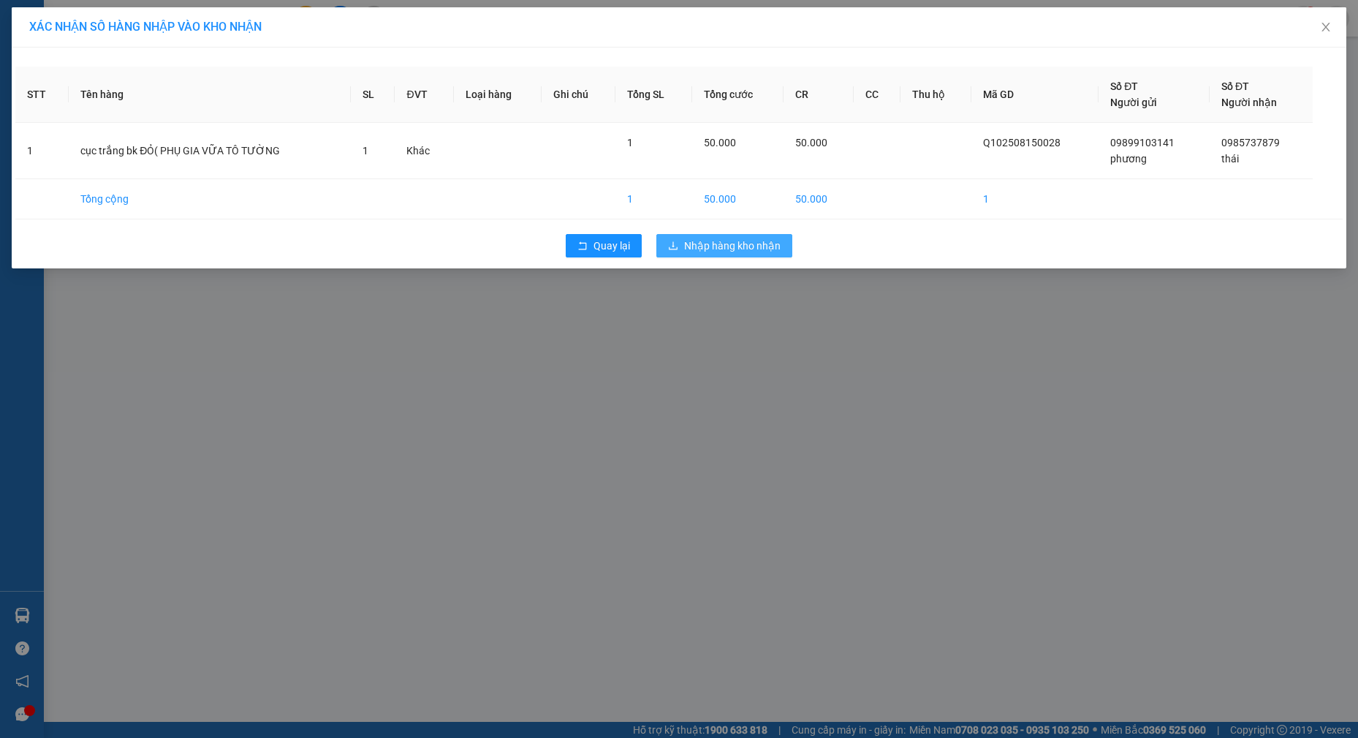
click at [723, 246] on span "Nhập hàng kho nhận" at bounding box center [732, 246] width 97 height 16
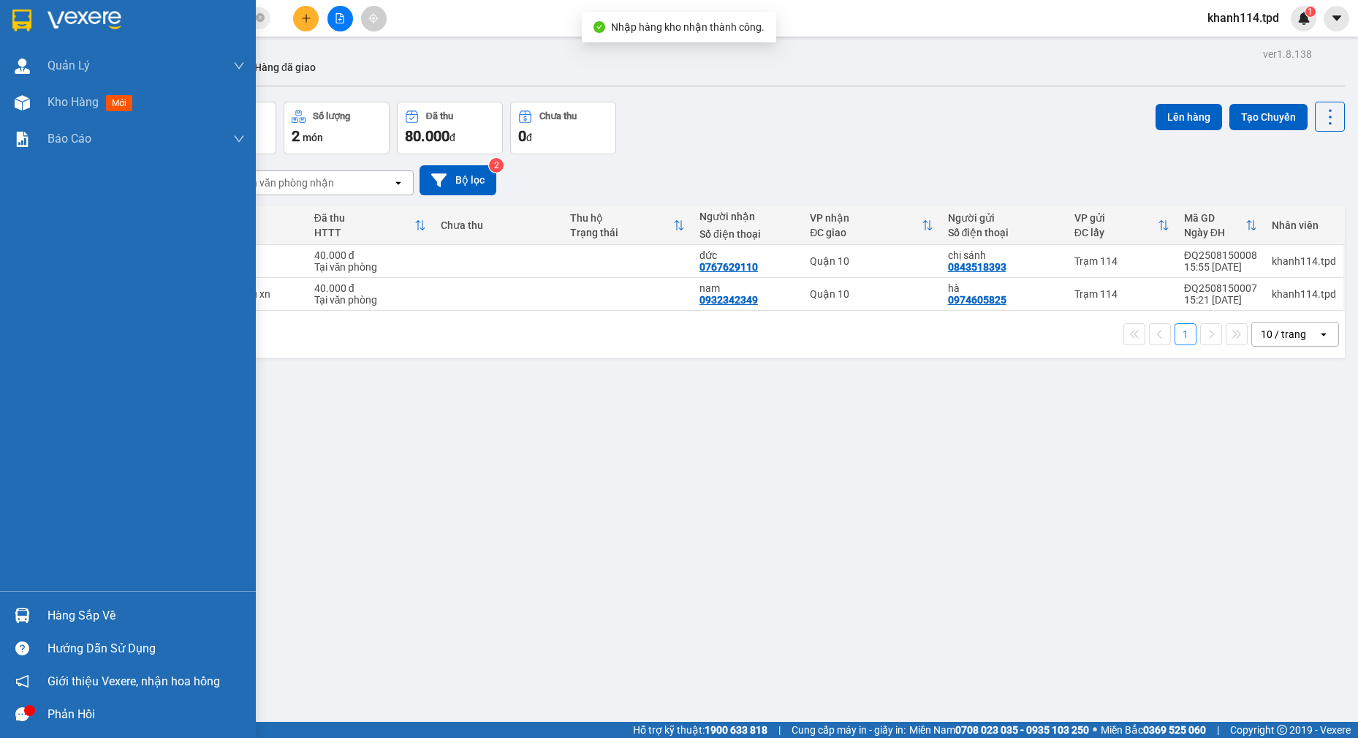
click at [119, 617] on div "Hàng sắp về" at bounding box center [146, 616] width 197 height 22
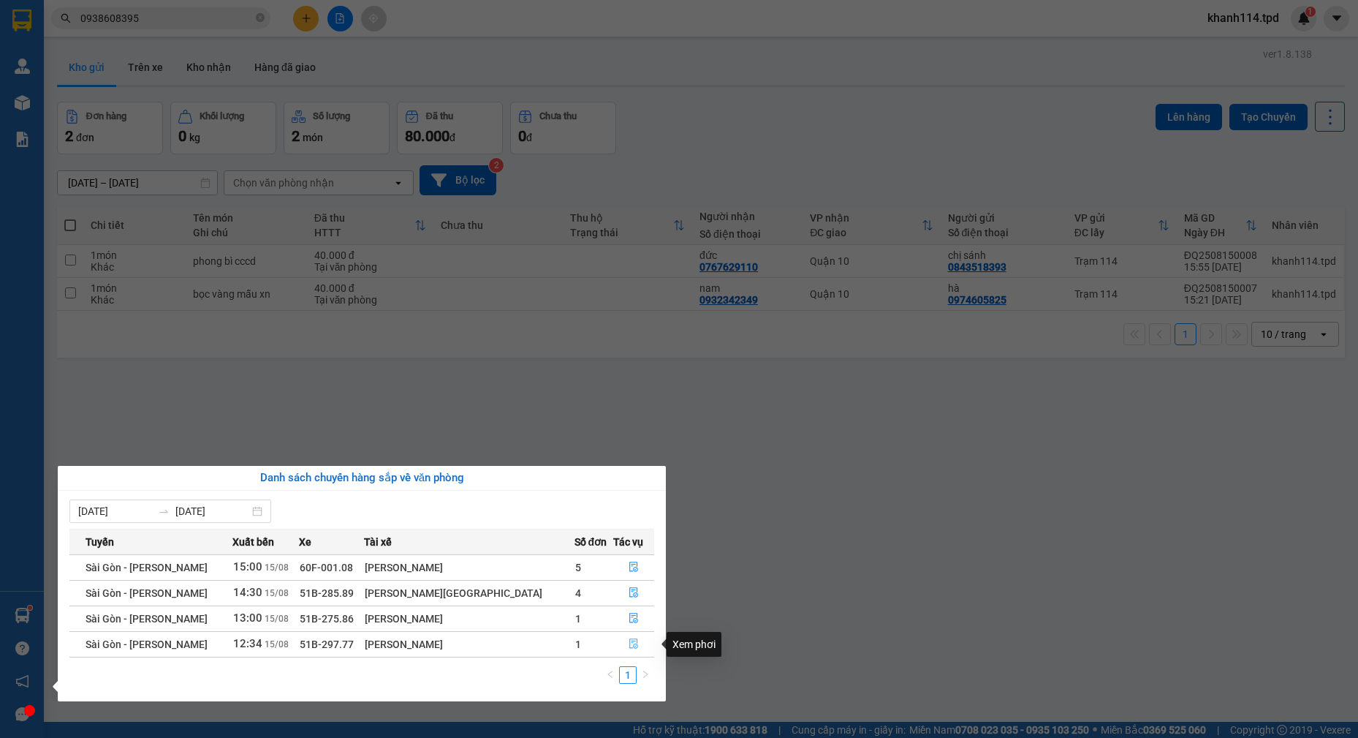
click at [629, 641] on icon "file-done" at bounding box center [634, 643] width 10 height 10
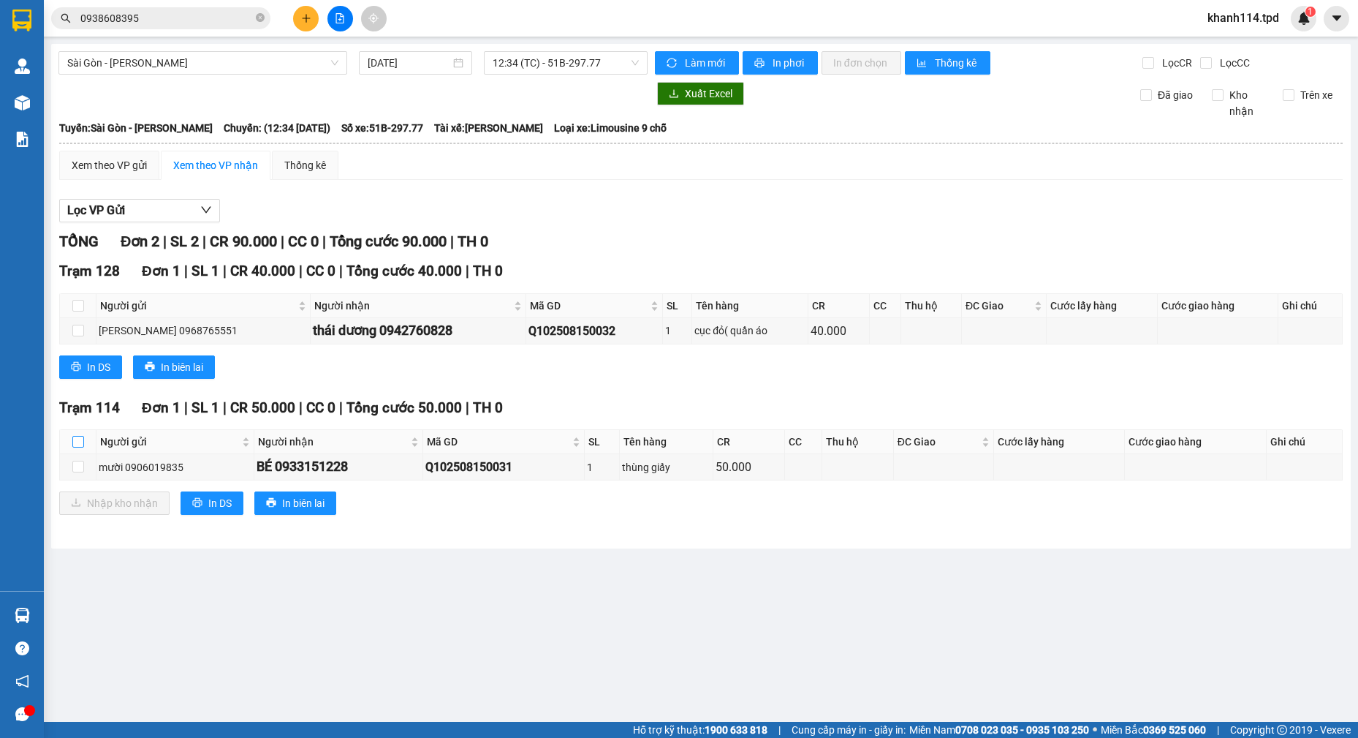
drag, startPoint x: 77, startPoint y: 442, endPoint x: 95, endPoint y: 467, distance: 30.9
click at [77, 442] on input "checkbox" at bounding box center [78, 442] width 12 height 12
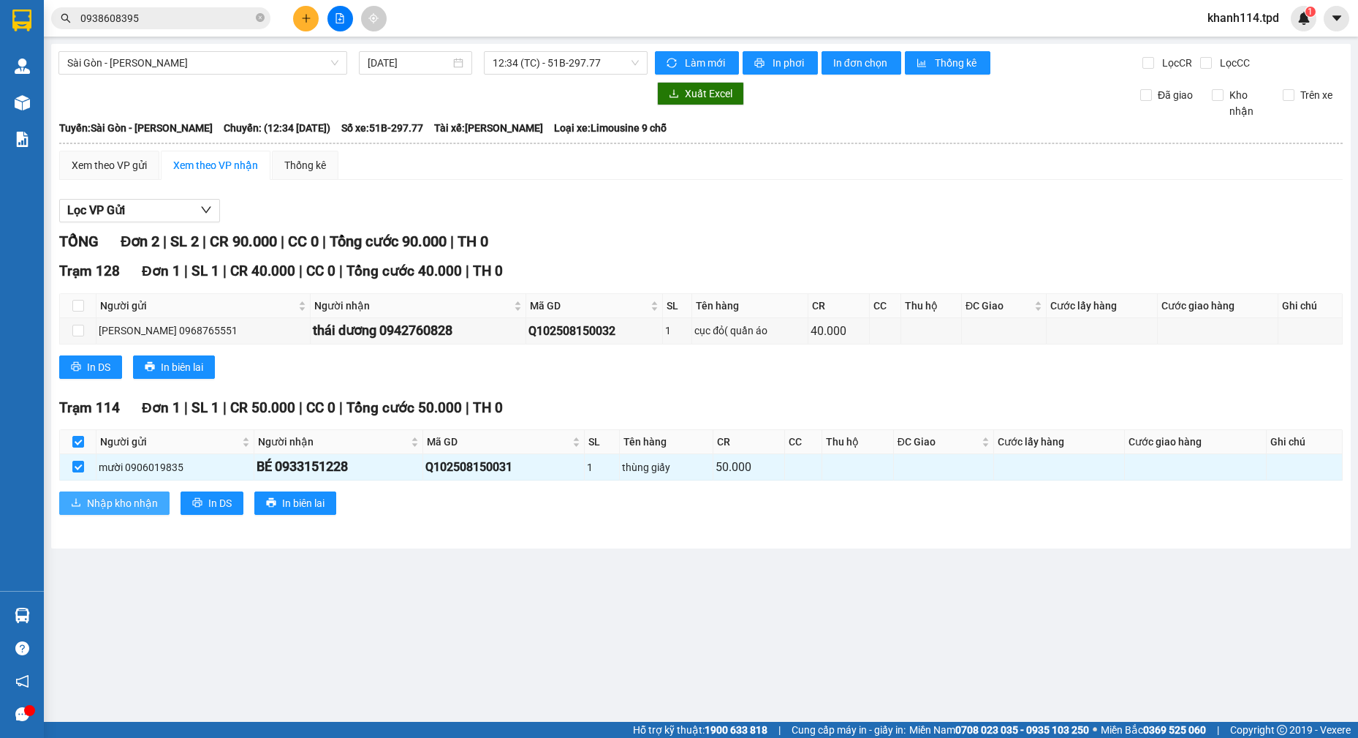
click at [121, 504] on span "Nhập kho nhận" at bounding box center [122, 503] width 71 height 16
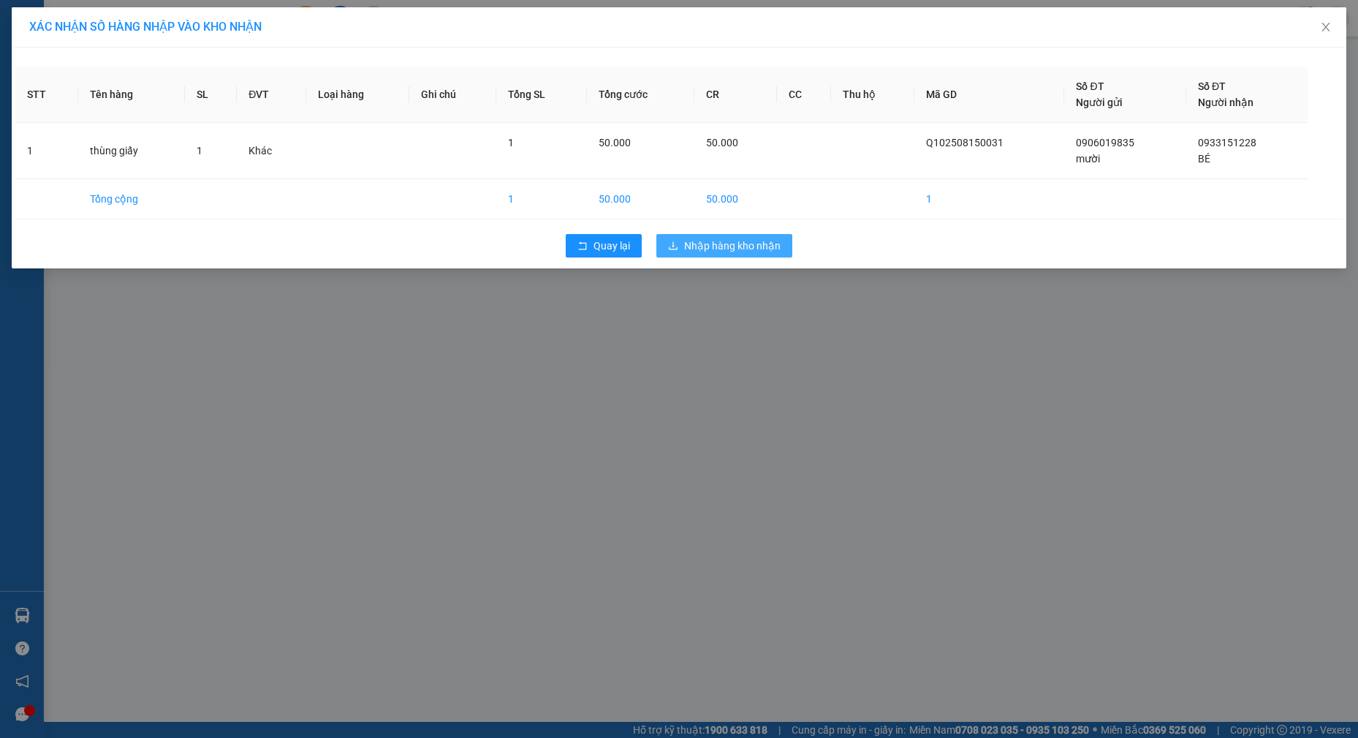
click at [752, 246] on span "Nhập hàng kho nhận" at bounding box center [732, 246] width 97 height 16
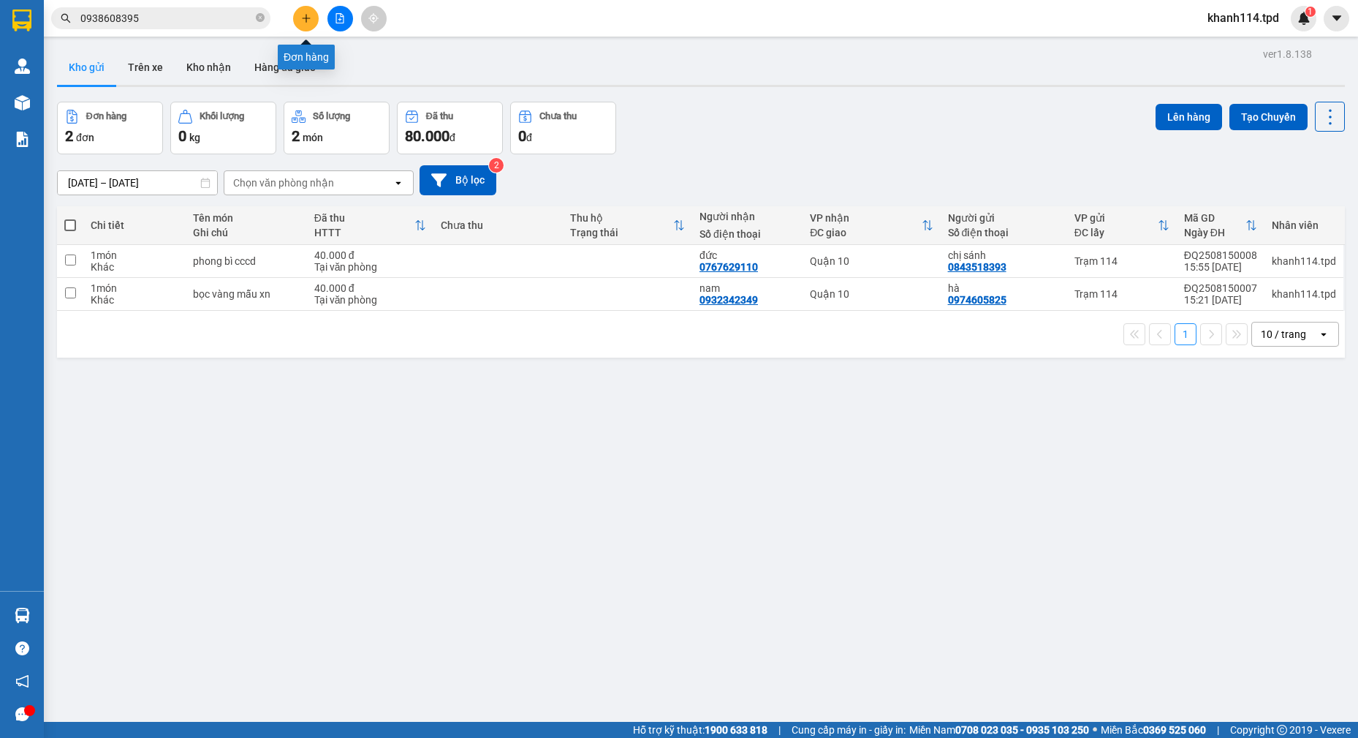
click at [311, 26] on button at bounding box center [306, 19] width 26 height 26
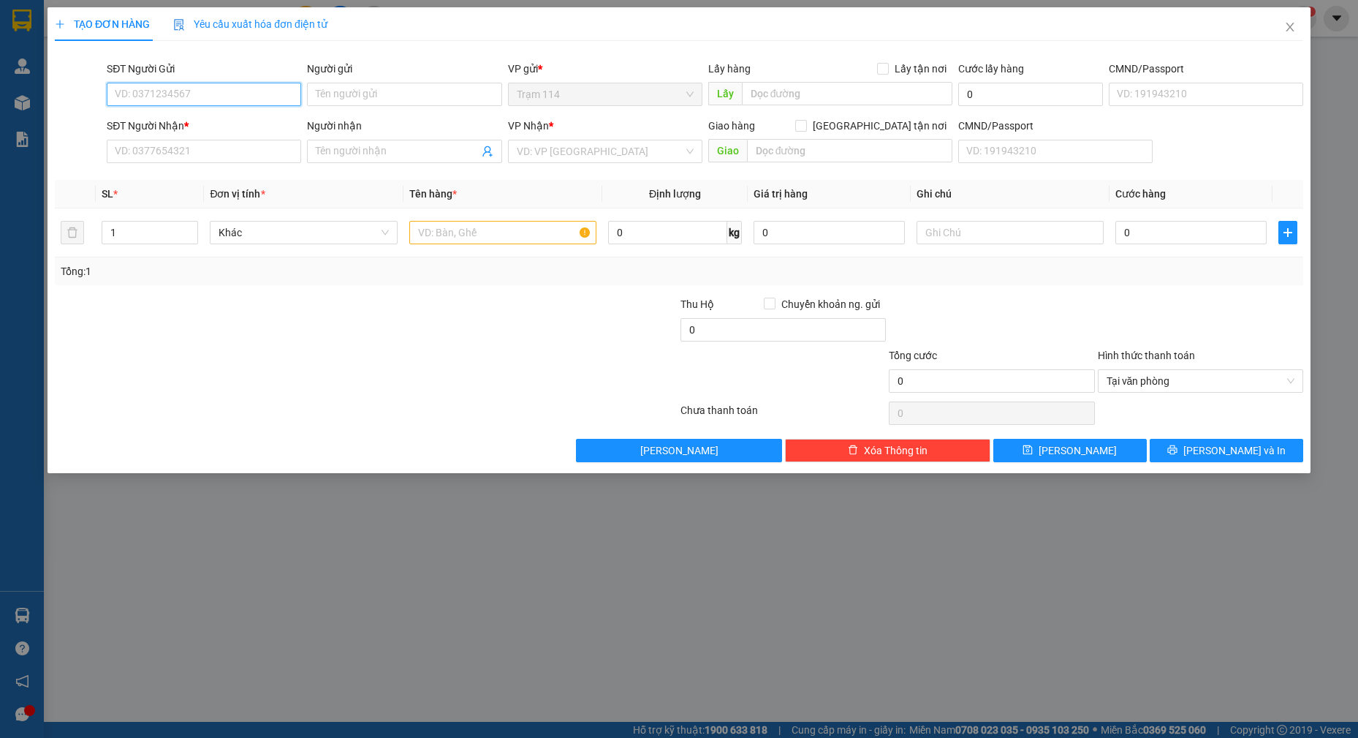
click at [246, 95] on input "SĐT Người Gửi" at bounding box center [204, 94] width 194 height 23
click at [187, 119] on div "0978259157 - tâm" at bounding box center [204, 124] width 177 height 16
type input "0978259157"
type input "tâm"
type input "0353627202"
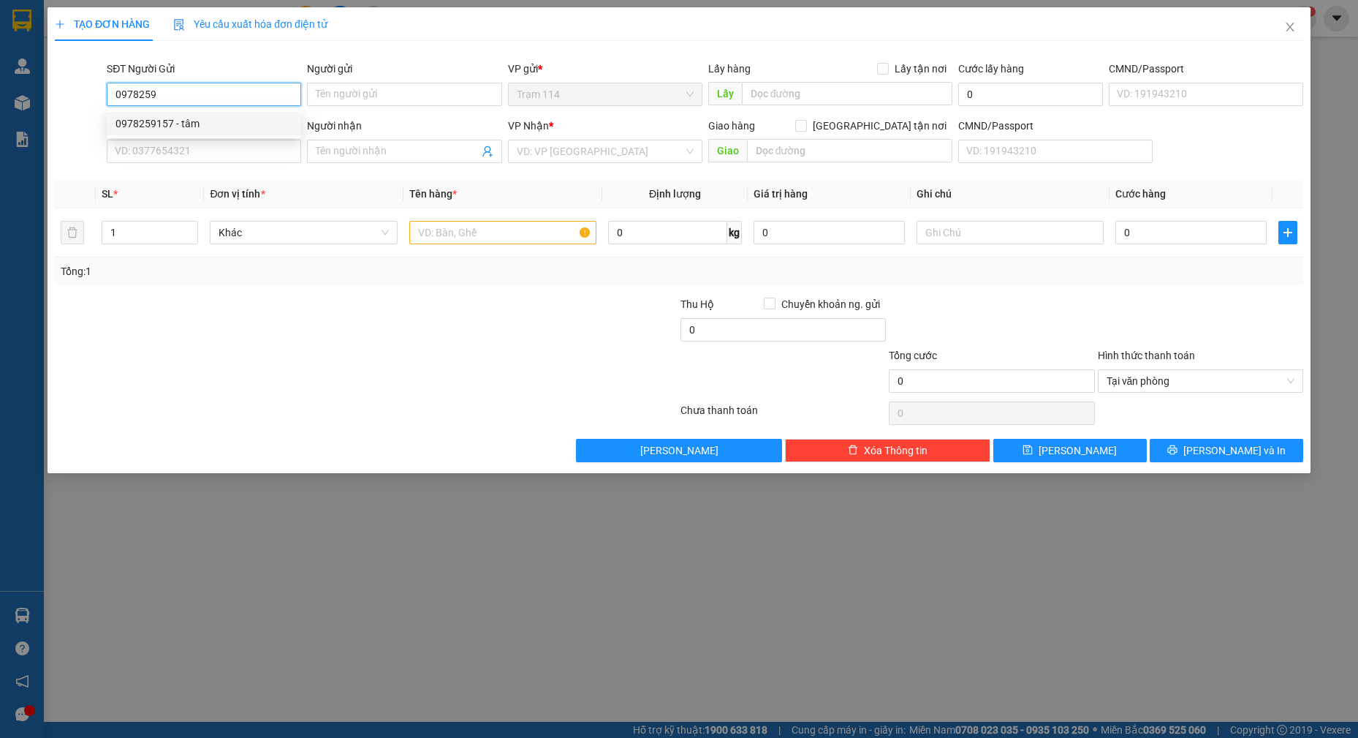
type input "lâm"
type input "0978259157"
click at [501, 230] on input "text" at bounding box center [503, 232] width 188 height 23
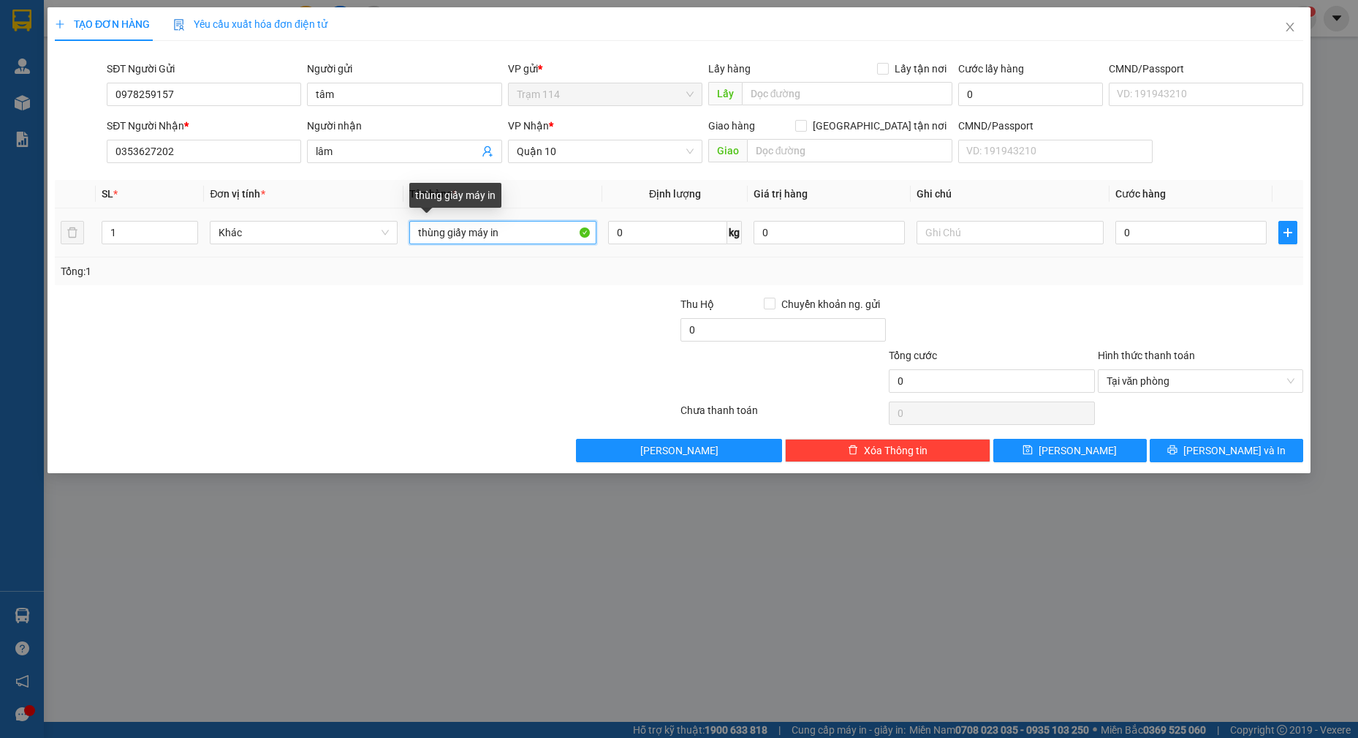
click at [559, 229] on input "thùng giấy máy in" at bounding box center [503, 232] width 188 height 23
type input "thùng giấy máy in( bể vỡ không chịu trách nhiệm xin nhẹ tay)"
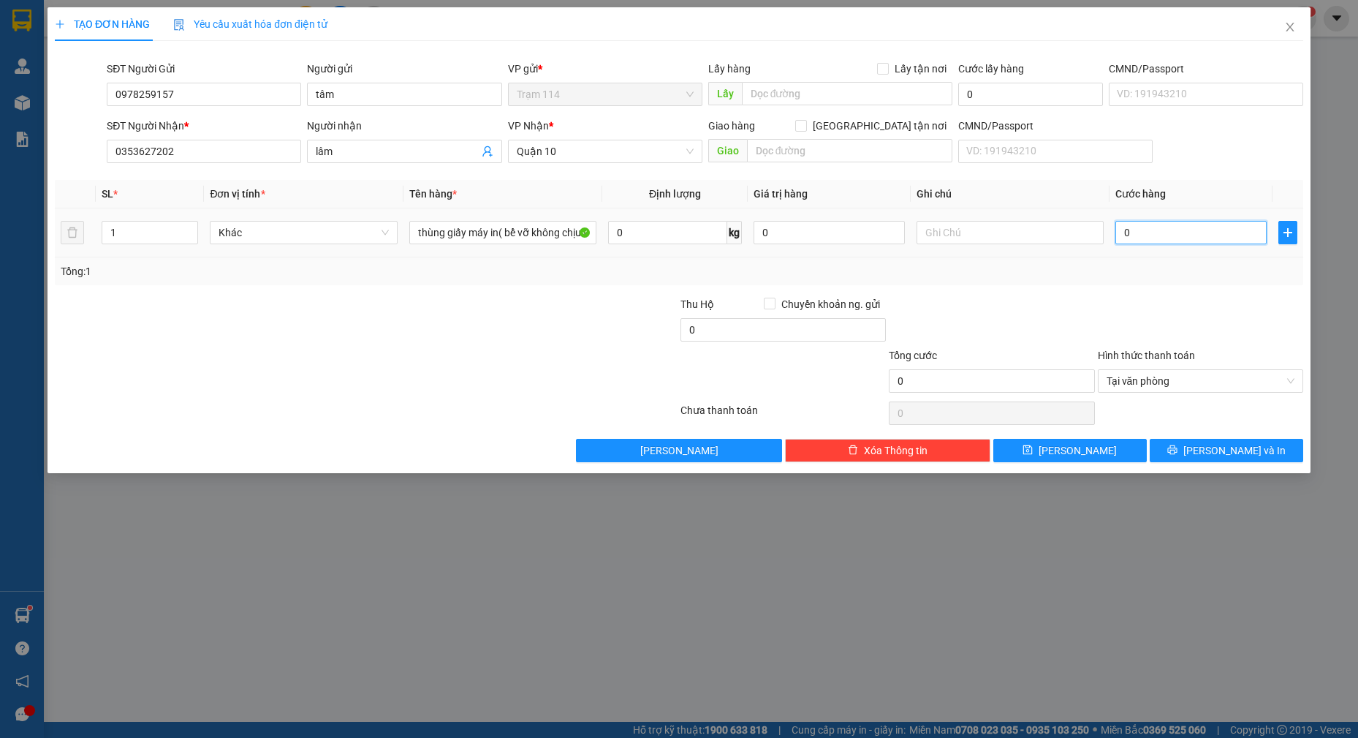
click at [1168, 238] on input "0" at bounding box center [1191, 232] width 151 height 23
type input "5"
type input "50"
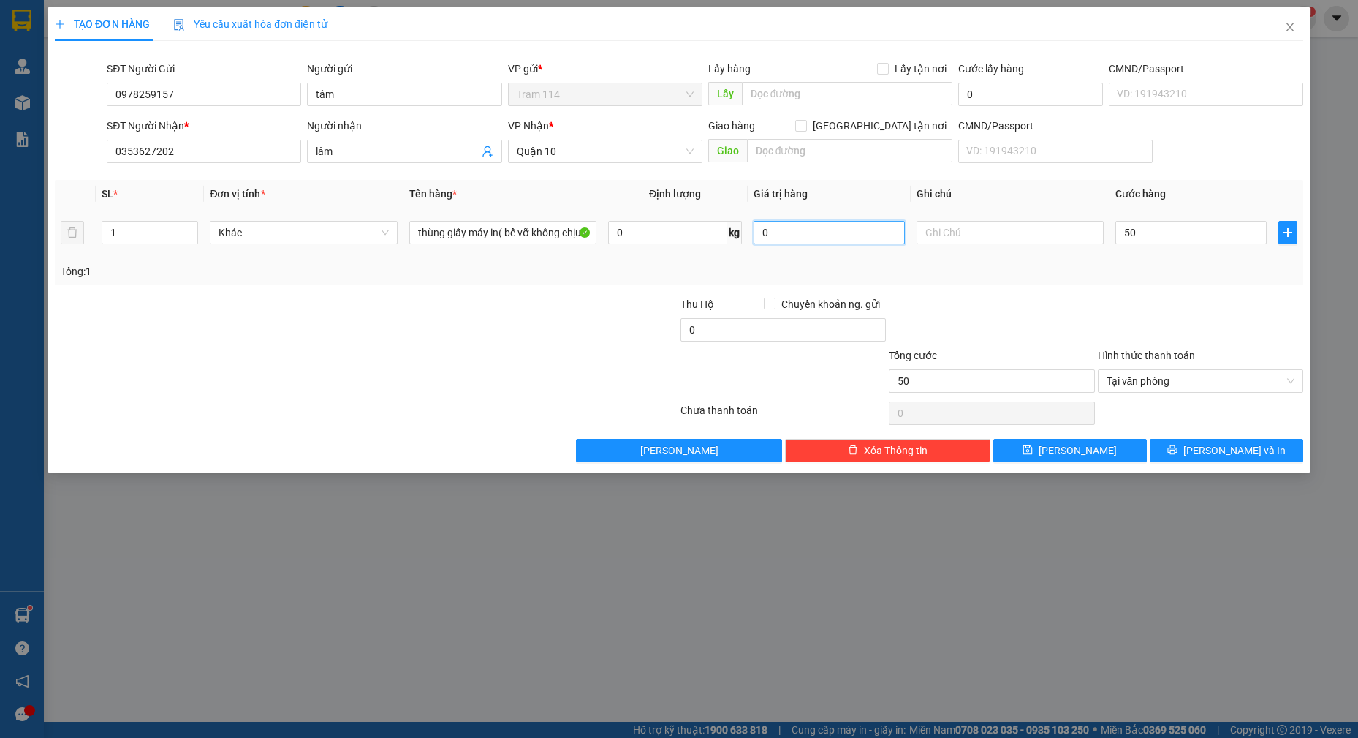
type input "50.000"
click at [806, 227] on input "0" at bounding box center [829, 232] width 151 height 23
type input "0.202"
drag, startPoint x: 1147, startPoint y: 261, endPoint x: 1165, endPoint y: 295, distance: 37.9
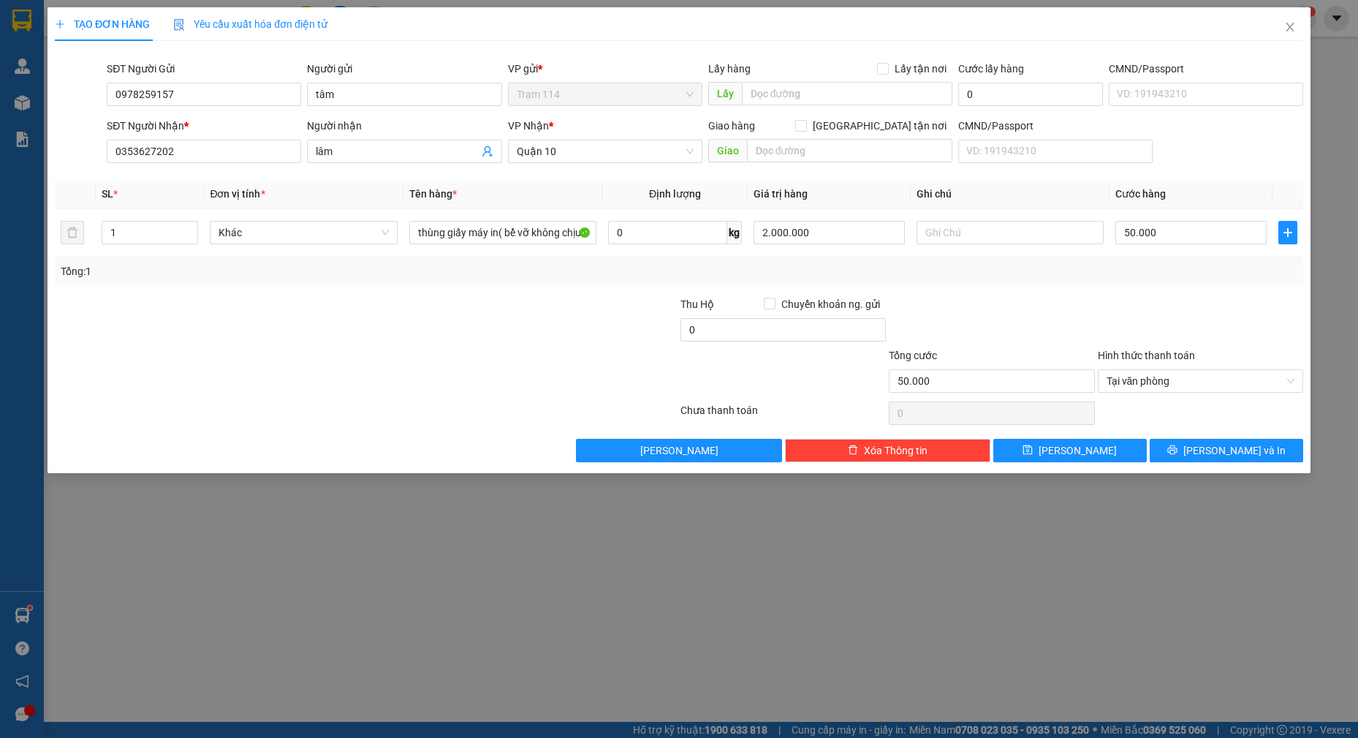
click at [1147, 262] on div "Tổng: 1" at bounding box center [679, 271] width 1249 height 28
click at [1222, 447] on span "[PERSON_NAME] và In" at bounding box center [1235, 450] width 102 height 16
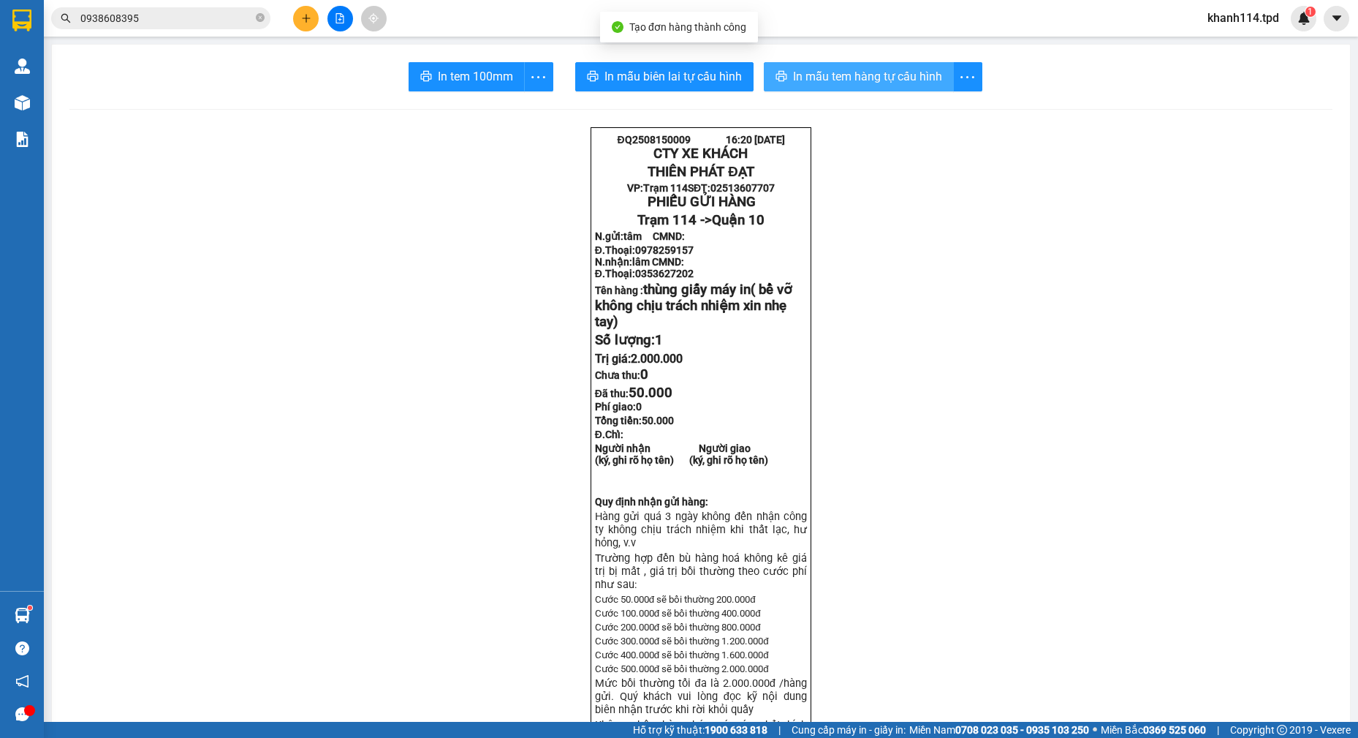
click at [904, 88] on button "In mẫu tem hàng tự cấu hình" at bounding box center [859, 76] width 190 height 29
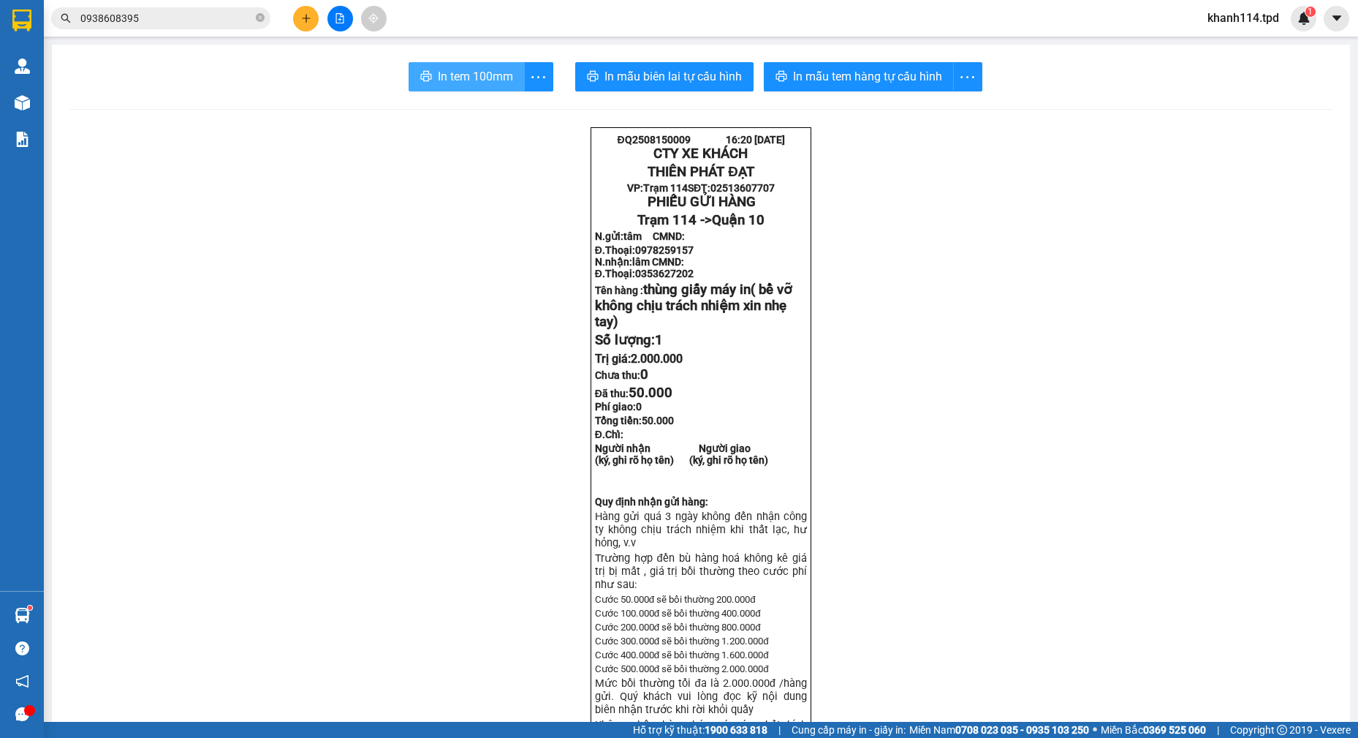
click at [476, 74] on span "In tem 100mm" at bounding box center [475, 76] width 75 height 18
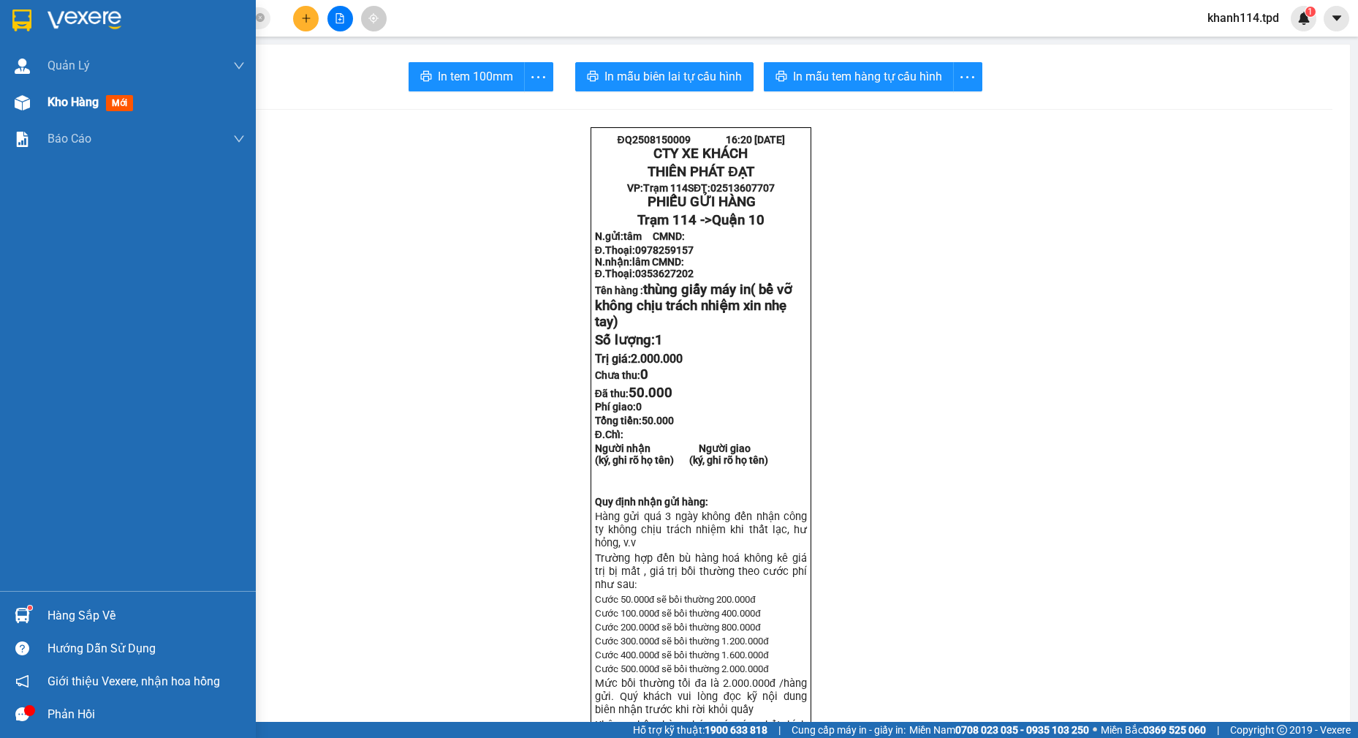
click at [70, 93] on div "Kho hàng mới" at bounding box center [93, 102] width 91 height 18
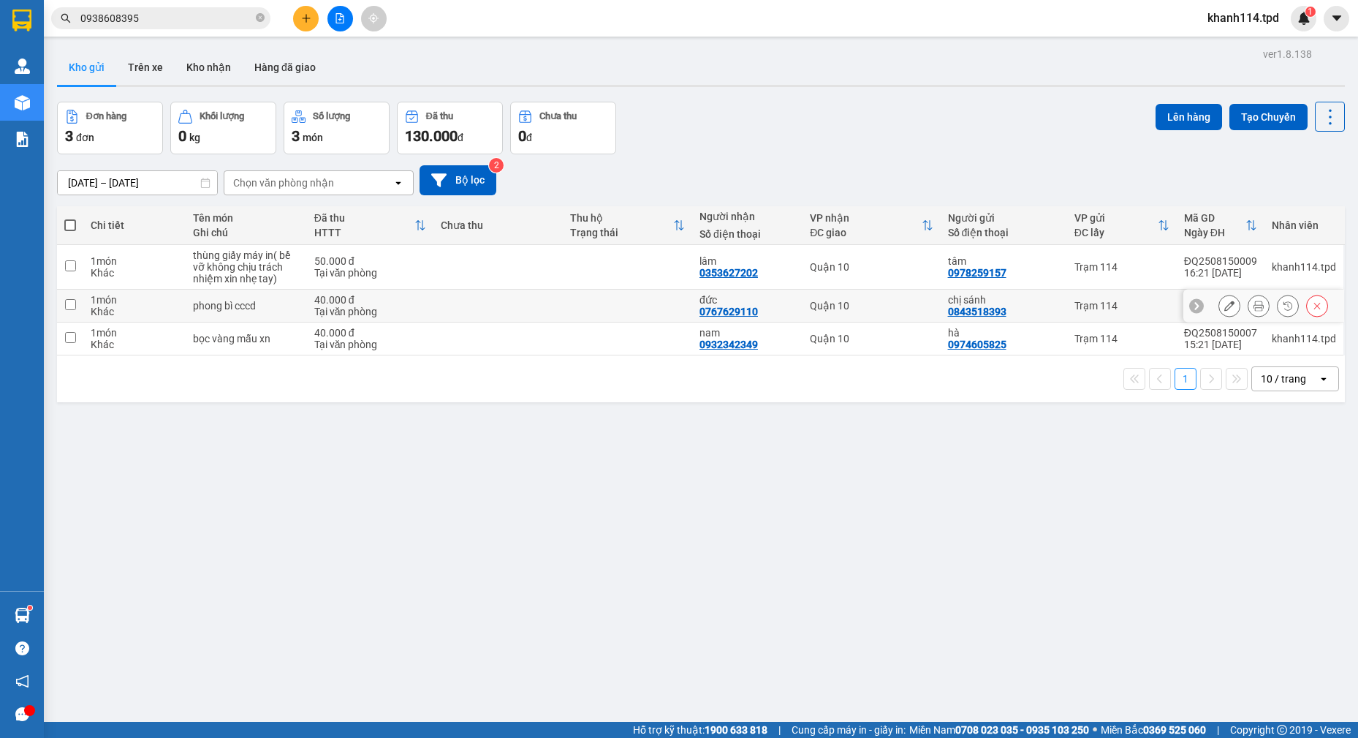
click at [72, 307] on input "checkbox" at bounding box center [70, 304] width 11 height 11
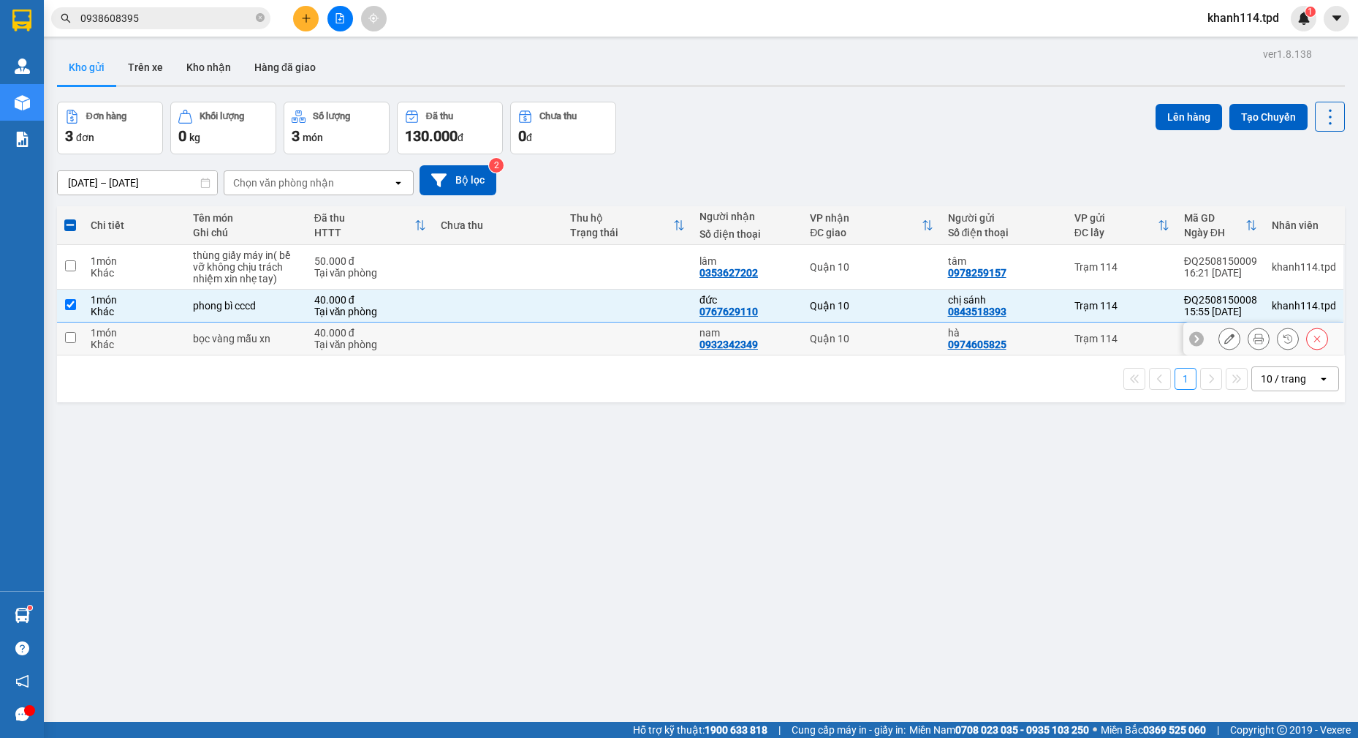
click at [69, 332] on input "checkbox" at bounding box center [70, 337] width 11 height 11
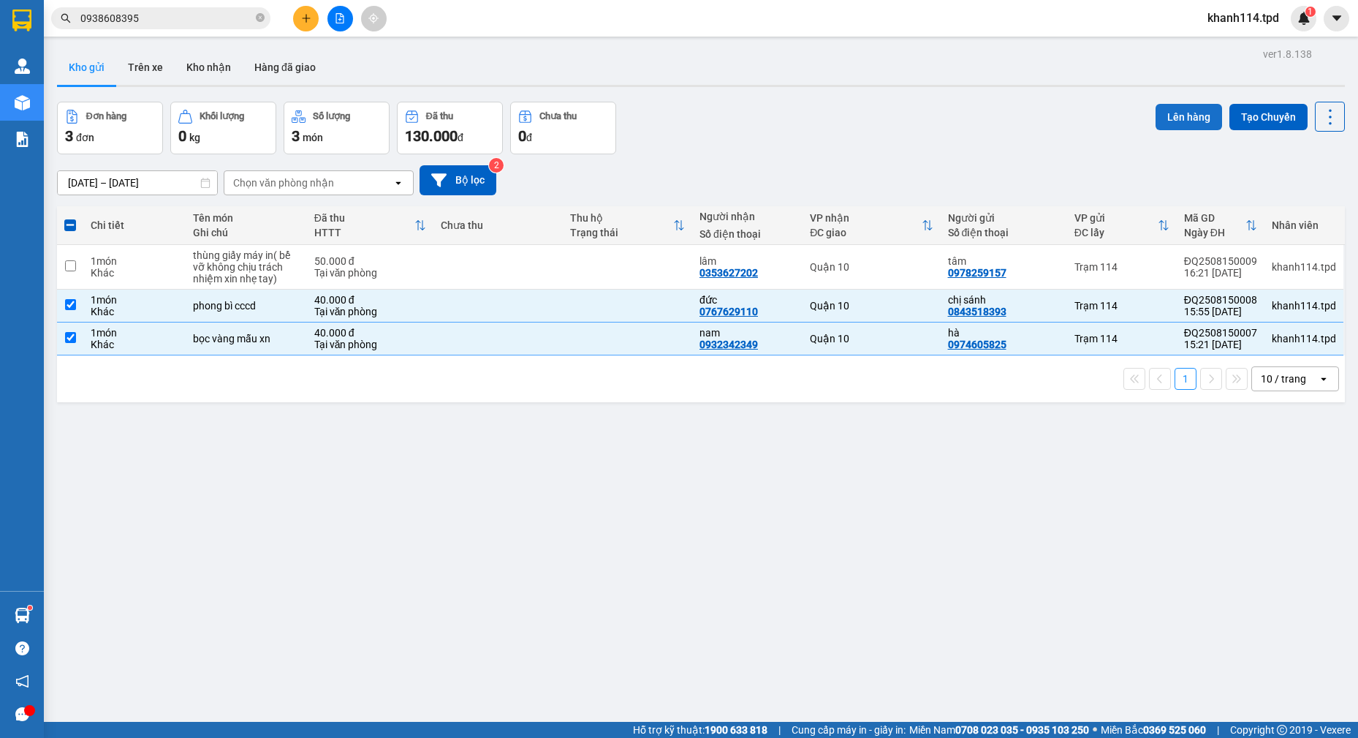
click at [1156, 116] on button "Lên hàng" at bounding box center [1189, 117] width 67 height 26
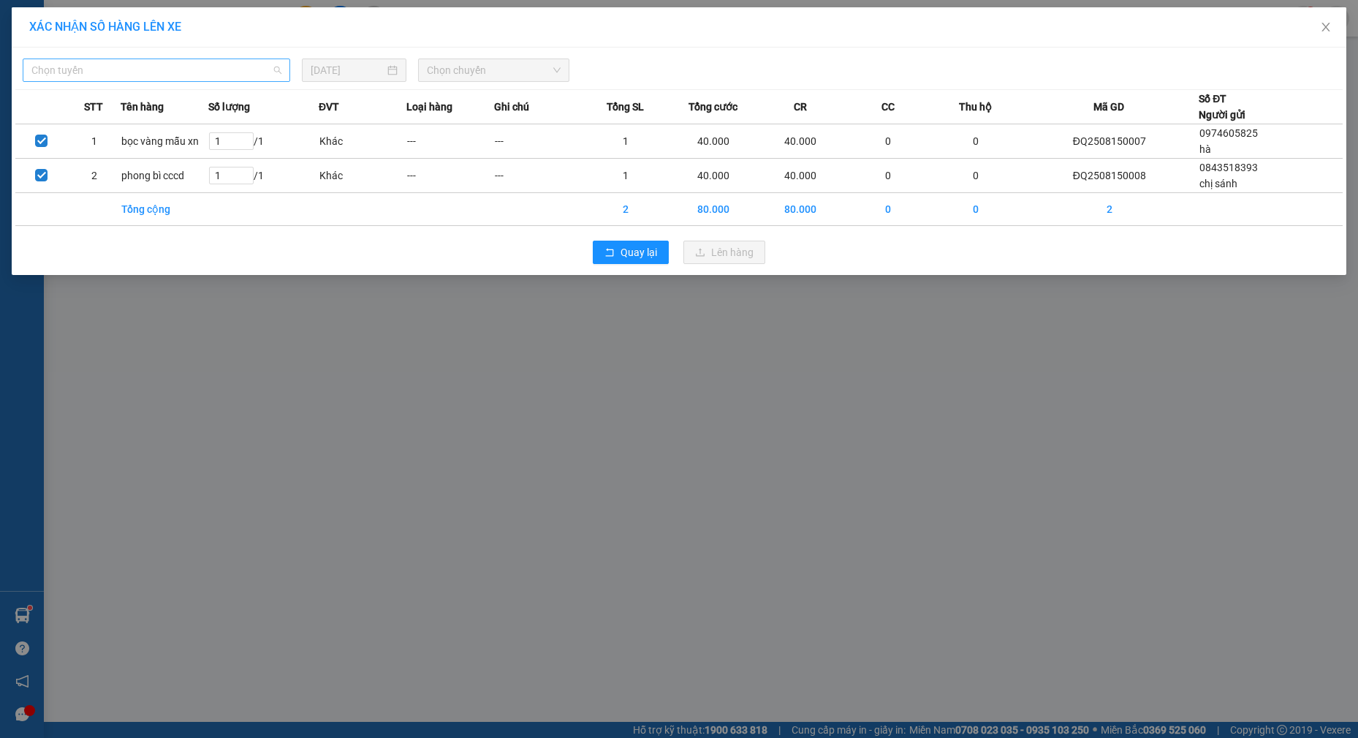
click at [176, 80] on span "Chọn tuyến" at bounding box center [156, 70] width 250 height 22
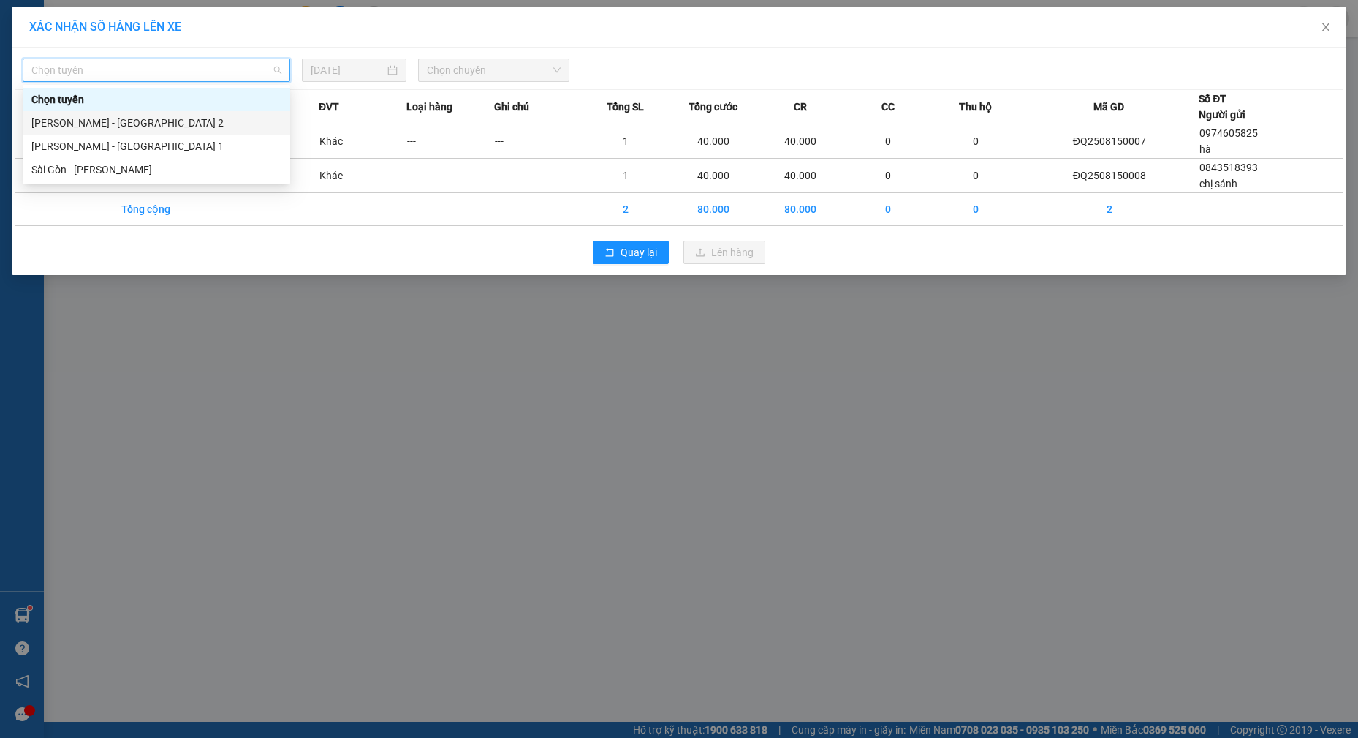
click at [152, 116] on div "[PERSON_NAME] - [GEOGRAPHIC_DATA] 2" at bounding box center [156, 123] width 250 height 16
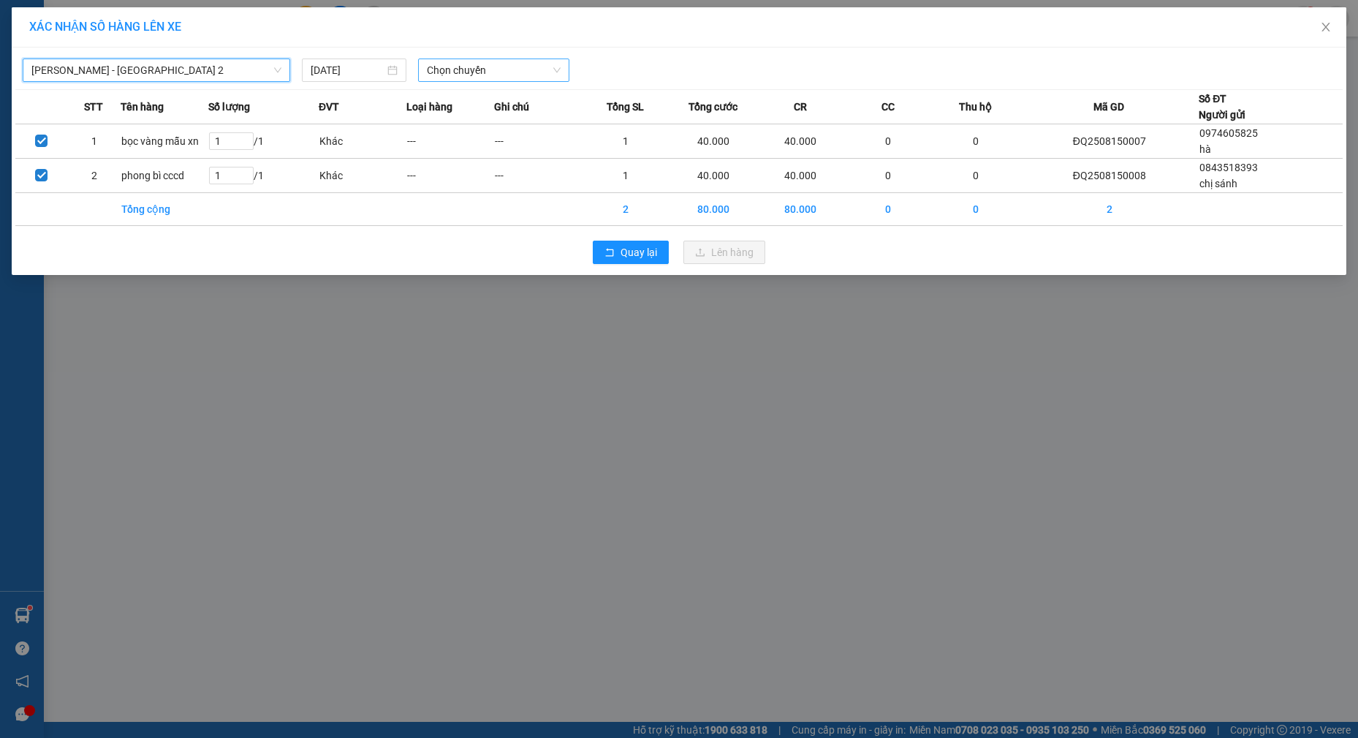
click at [469, 64] on span "Chọn chuyến" at bounding box center [494, 70] width 134 height 22
type input "16"
click at [461, 128] on div "Thêm chuyến " 16:00 "" at bounding box center [496, 123] width 156 height 25
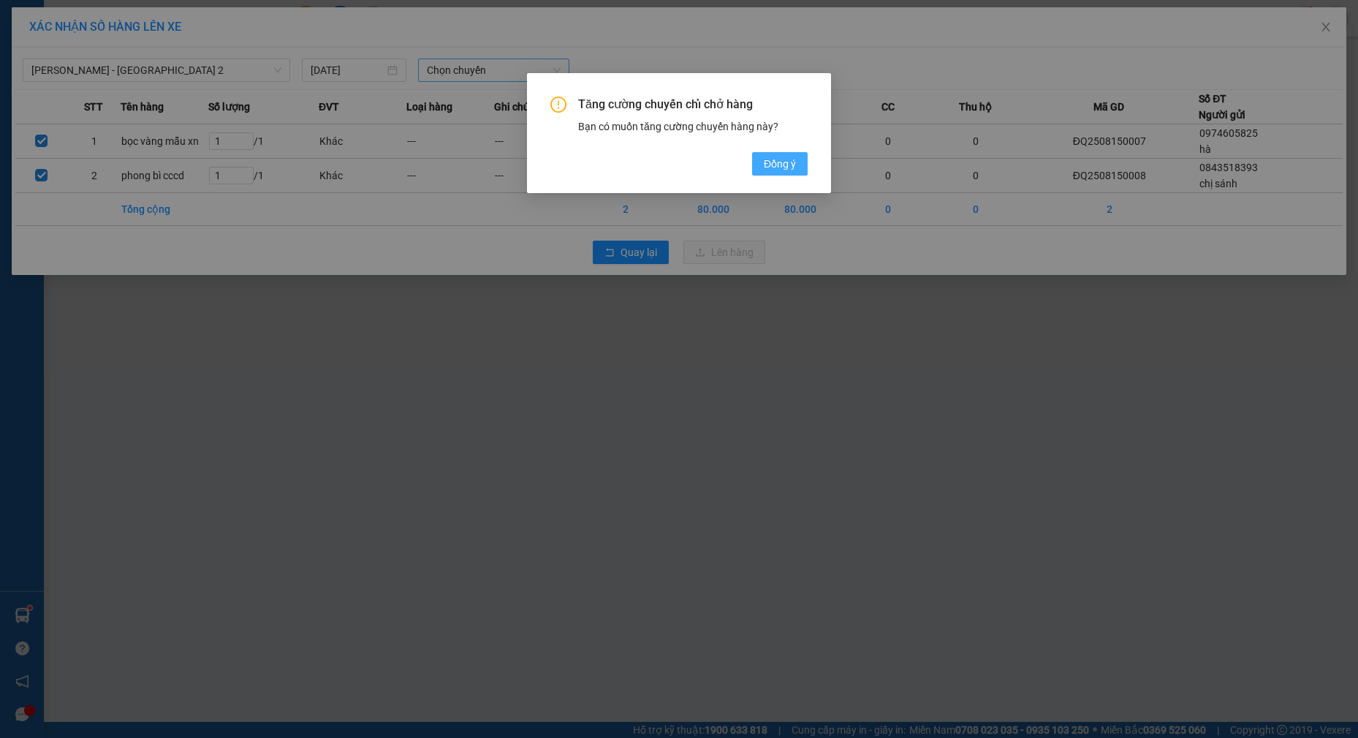
click at [773, 168] on span "Đồng ý" at bounding box center [780, 164] width 32 height 16
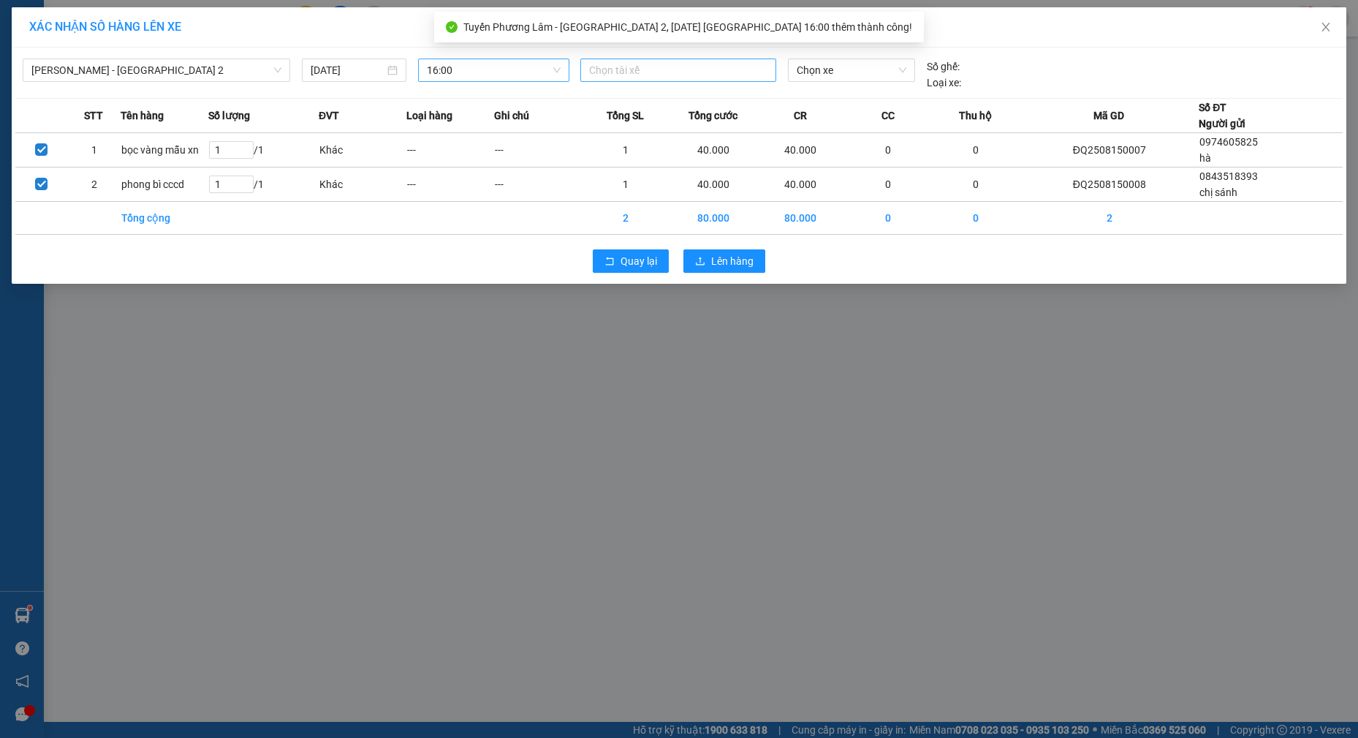
click at [654, 74] on div at bounding box center [678, 70] width 189 height 18
type input "khiêm"
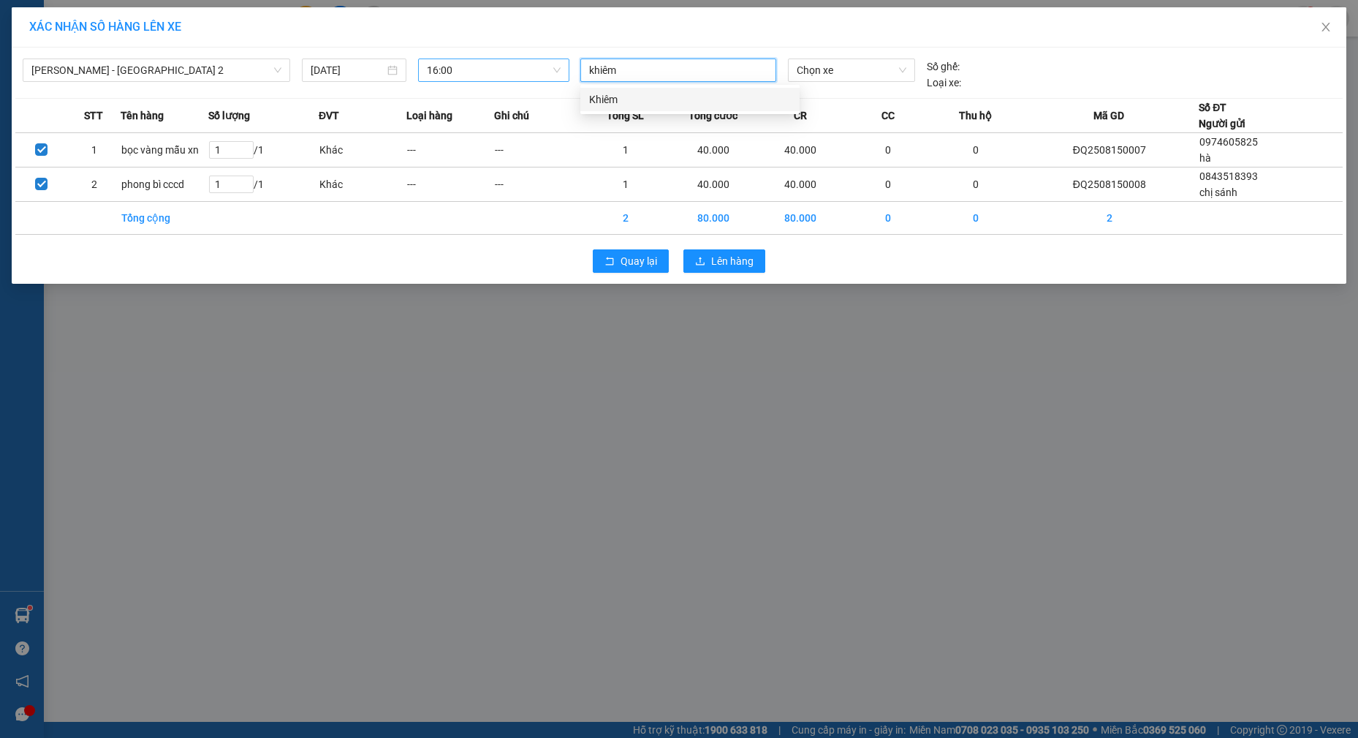
click at [646, 99] on div "Khiêm" at bounding box center [690, 99] width 202 height 16
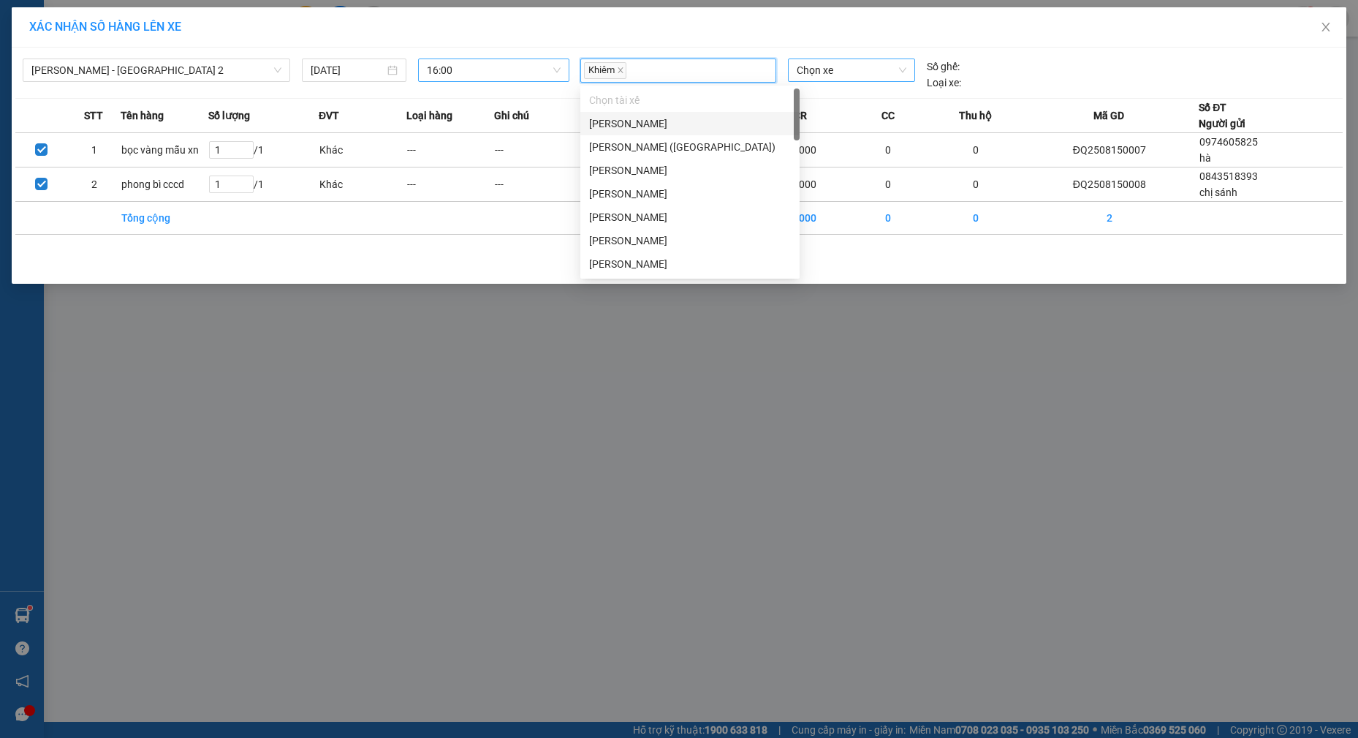
click at [848, 72] on span "Chọn xe" at bounding box center [852, 70] width 110 height 22
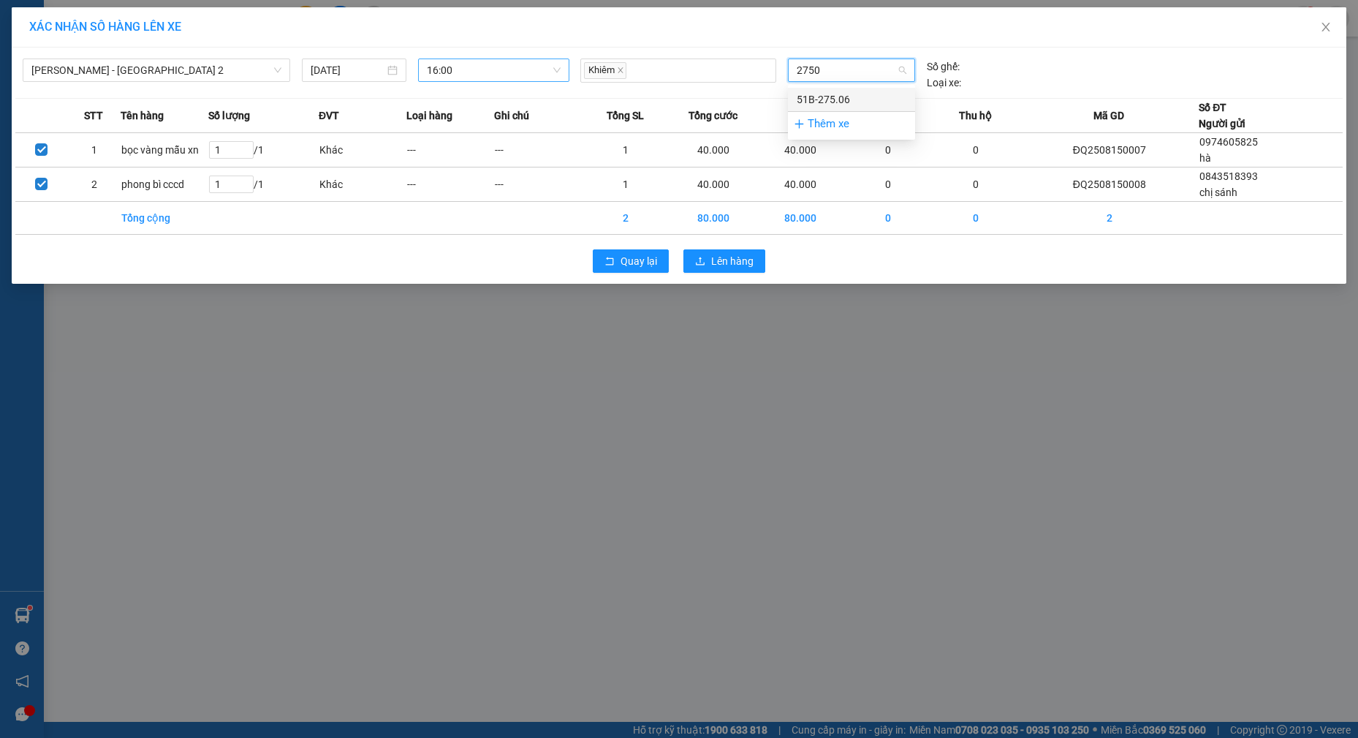
type input "27506"
click at [840, 102] on div "51B-275.06" at bounding box center [852, 99] width 110 height 16
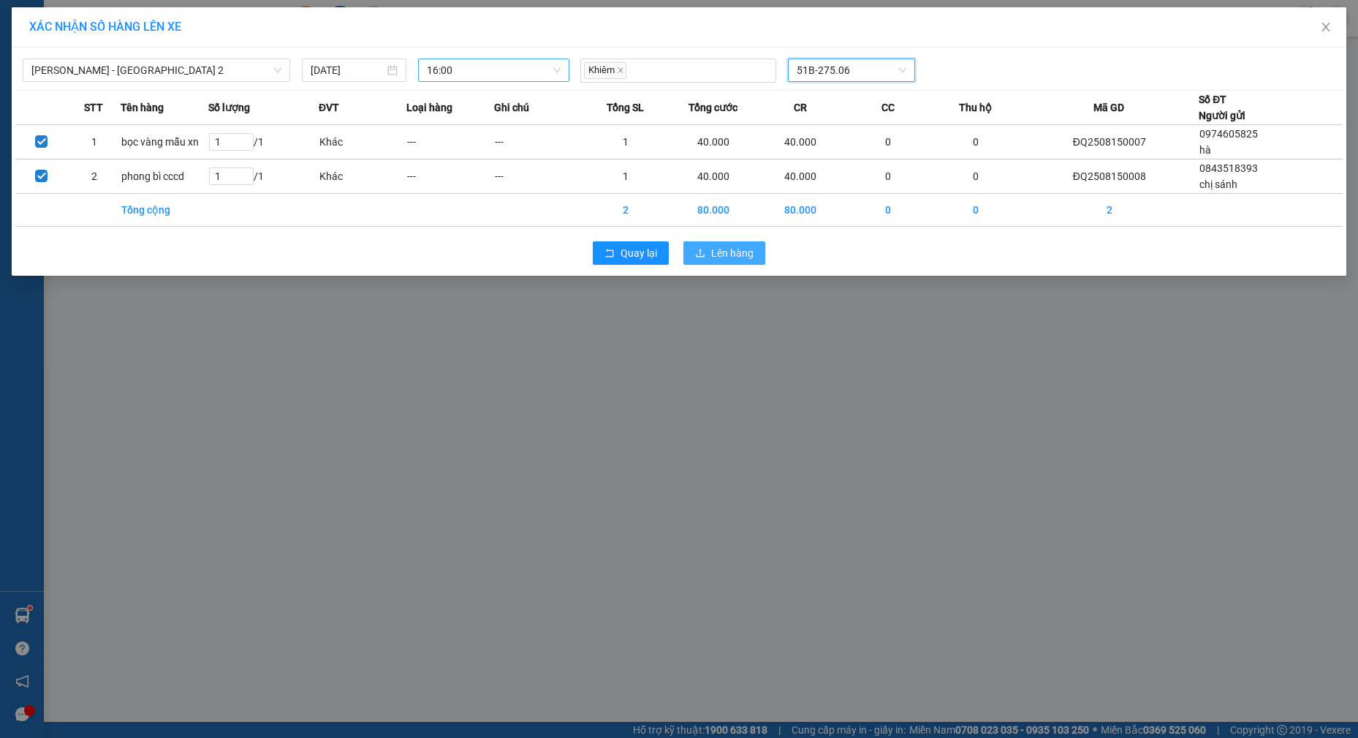
click at [728, 249] on span "Lên hàng" at bounding box center [732, 253] width 42 height 16
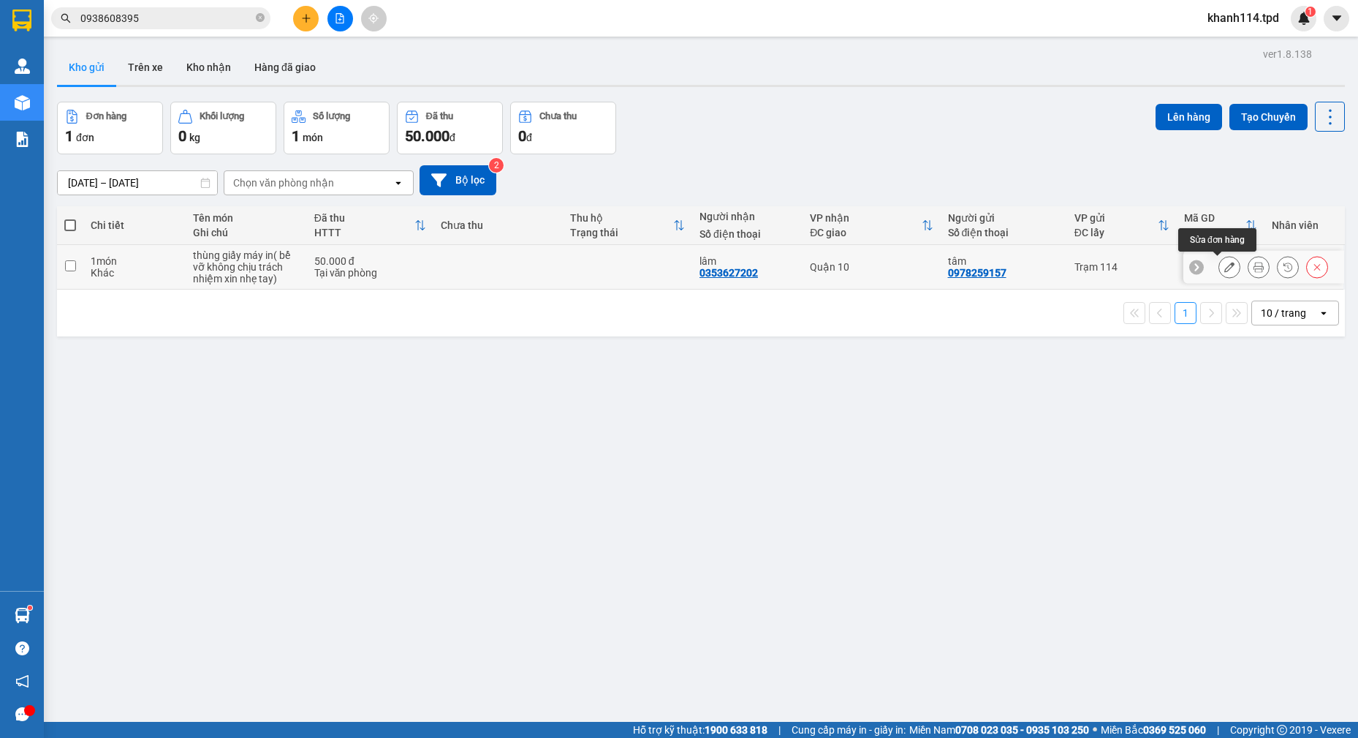
click at [1225, 268] on icon at bounding box center [1230, 267] width 10 height 10
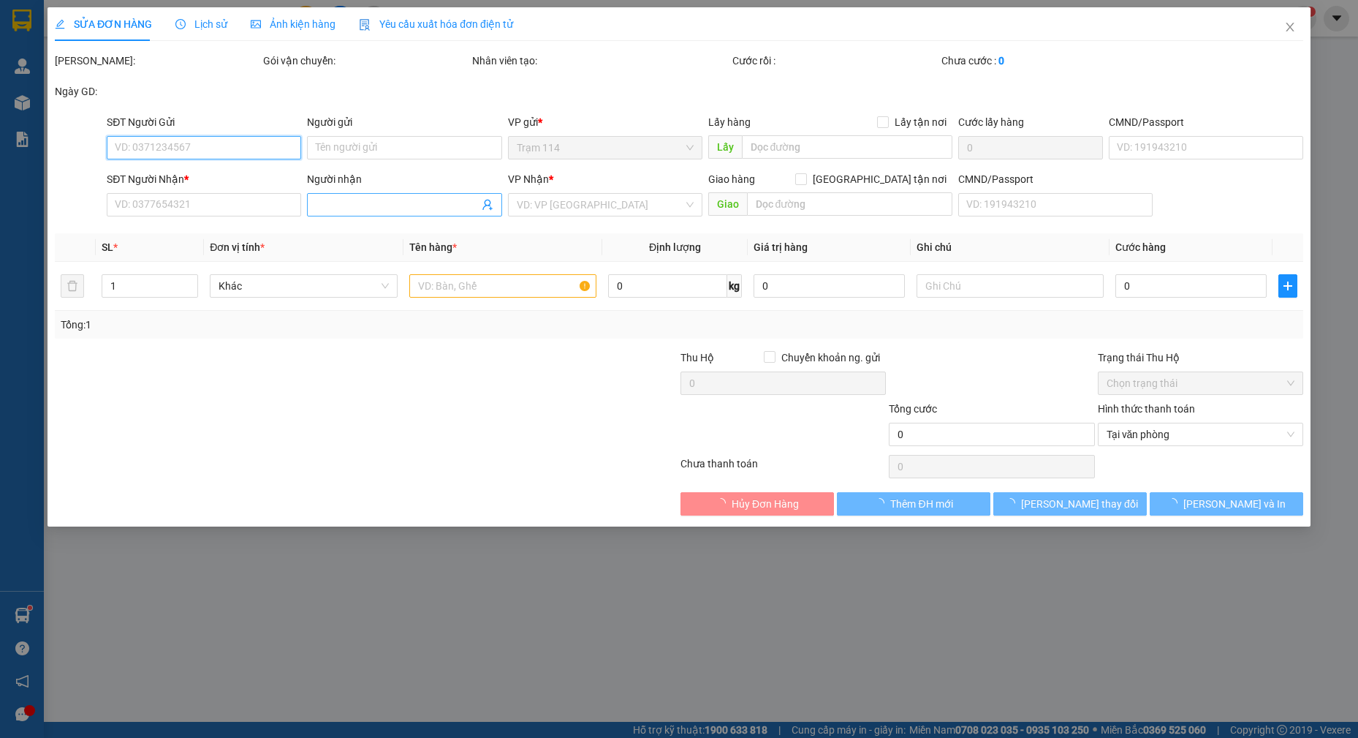
type input "0978259157"
type input "tâm"
type input "0353627202"
type input "lâm"
type input "50.000"
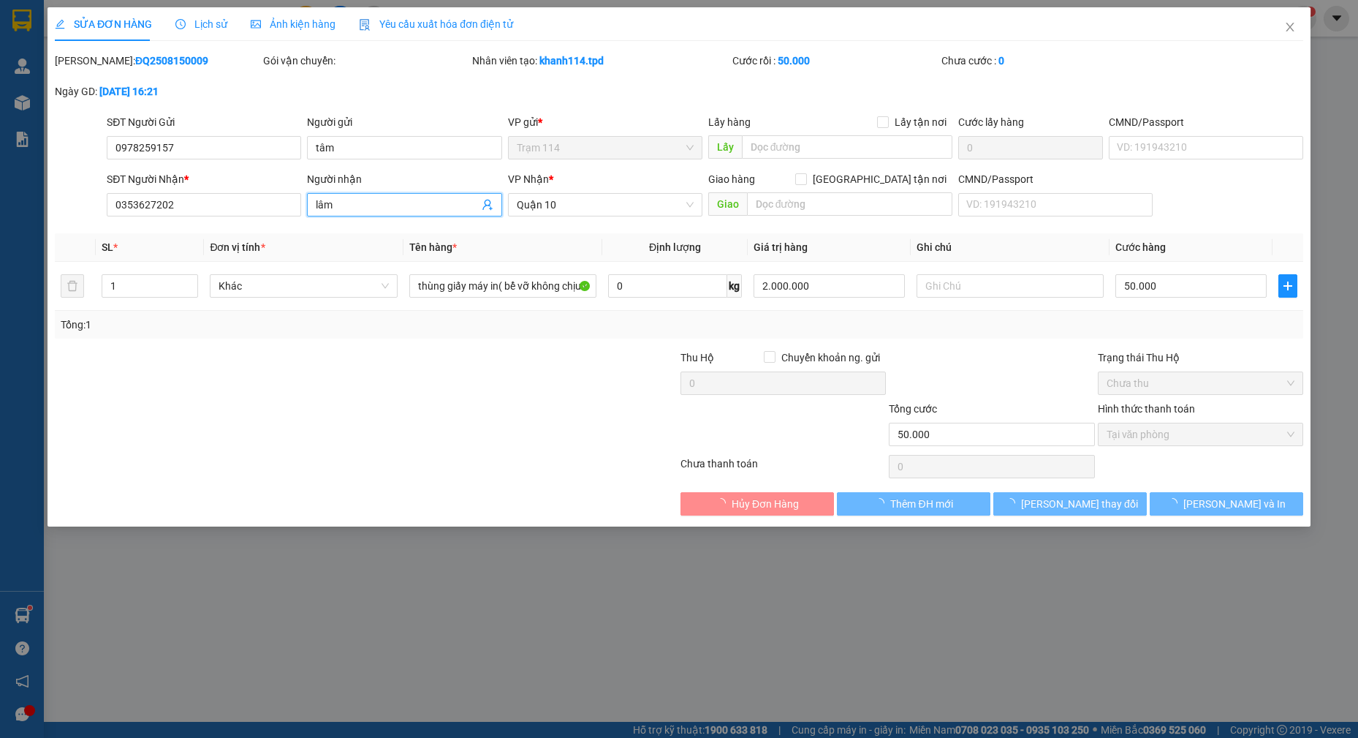
click at [392, 201] on input "lâm" at bounding box center [397, 205] width 162 height 16
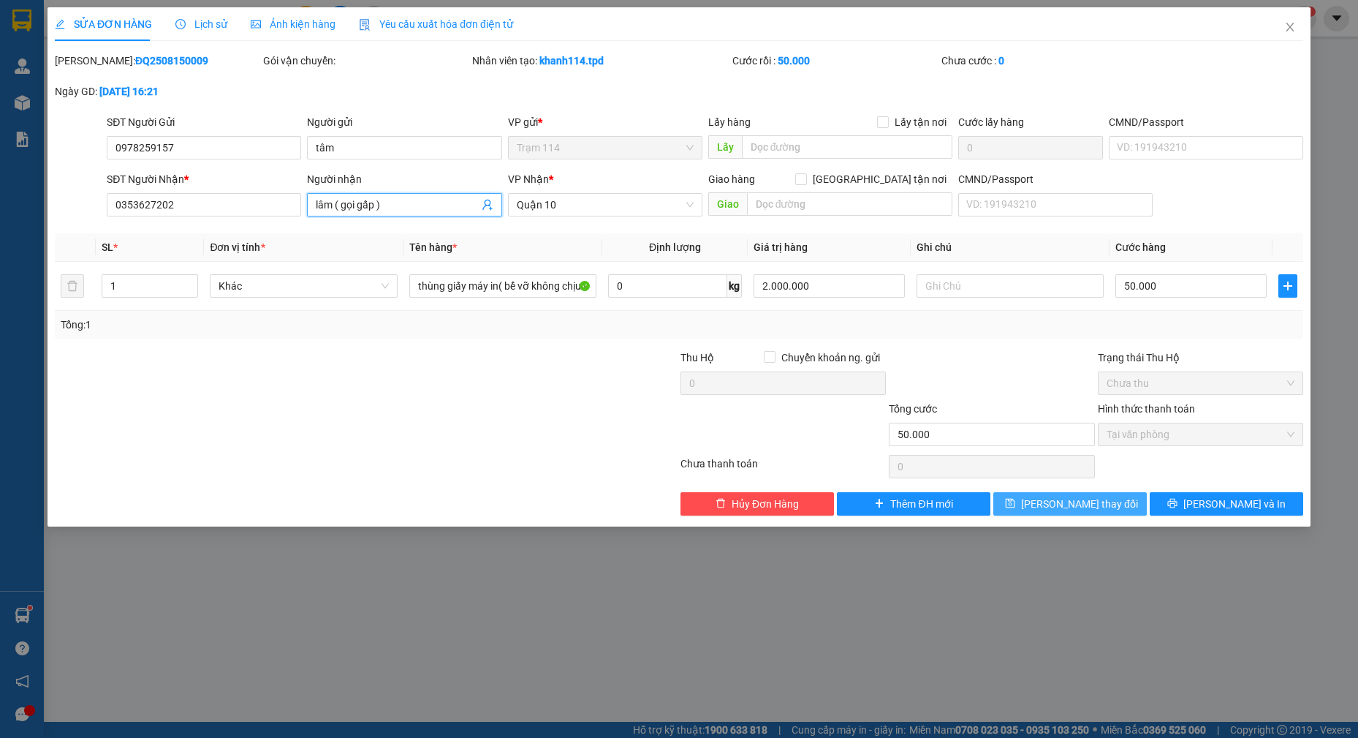
type input "lâm ( gọi gấp )"
click at [1078, 509] on span "[PERSON_NAME] thay đổi" at bounding box center [1079, 504] width 117 height 16
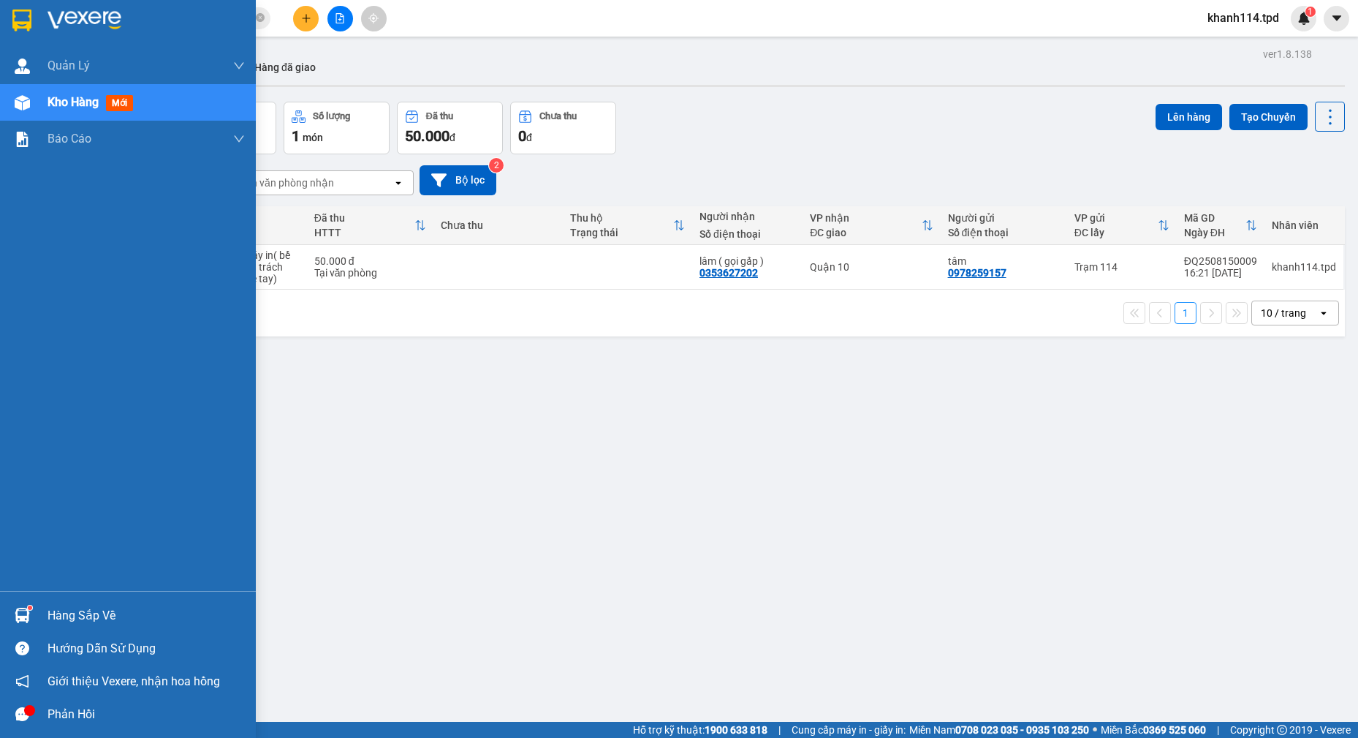
click at [77, 612] on div "Hàng sắp về" at bounding box center [146, 616] width 197 height 22
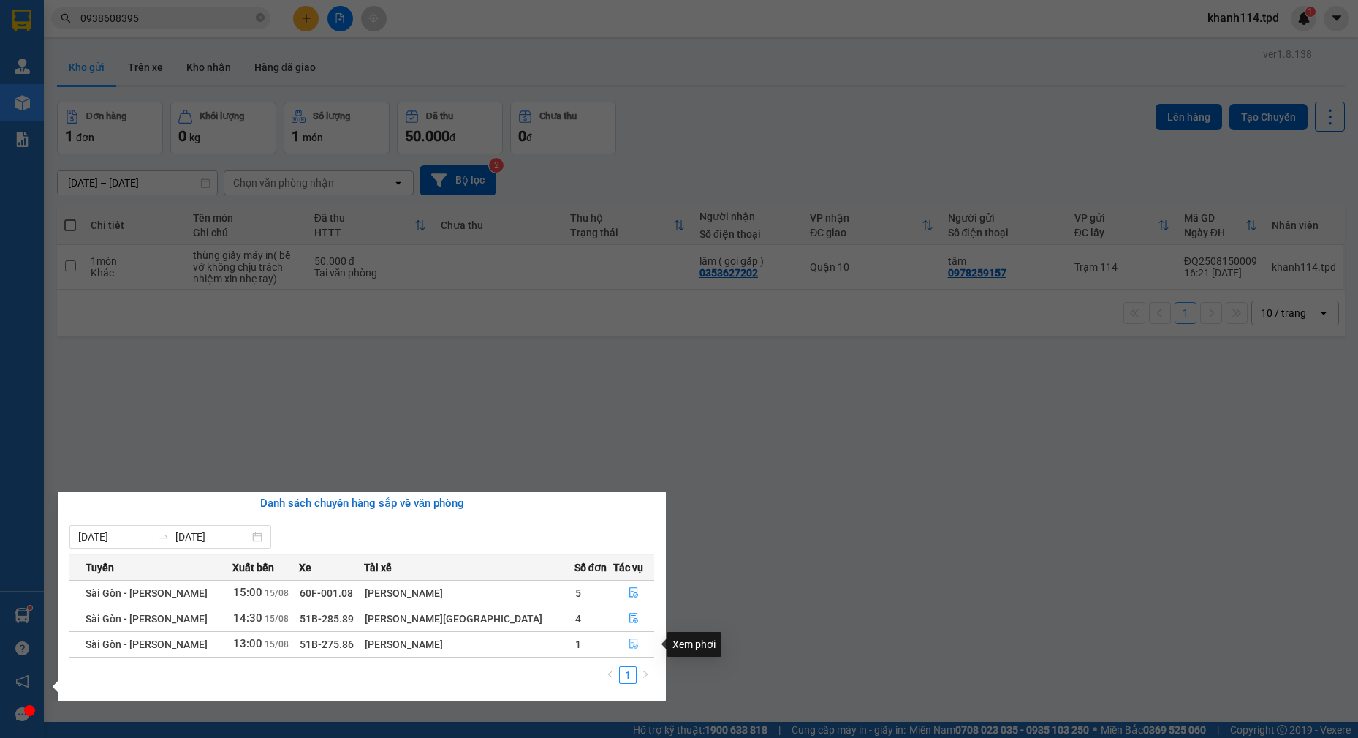
click at [629, 648] on icon "file-done" at bounding box center [634, 643] width 10 height 10
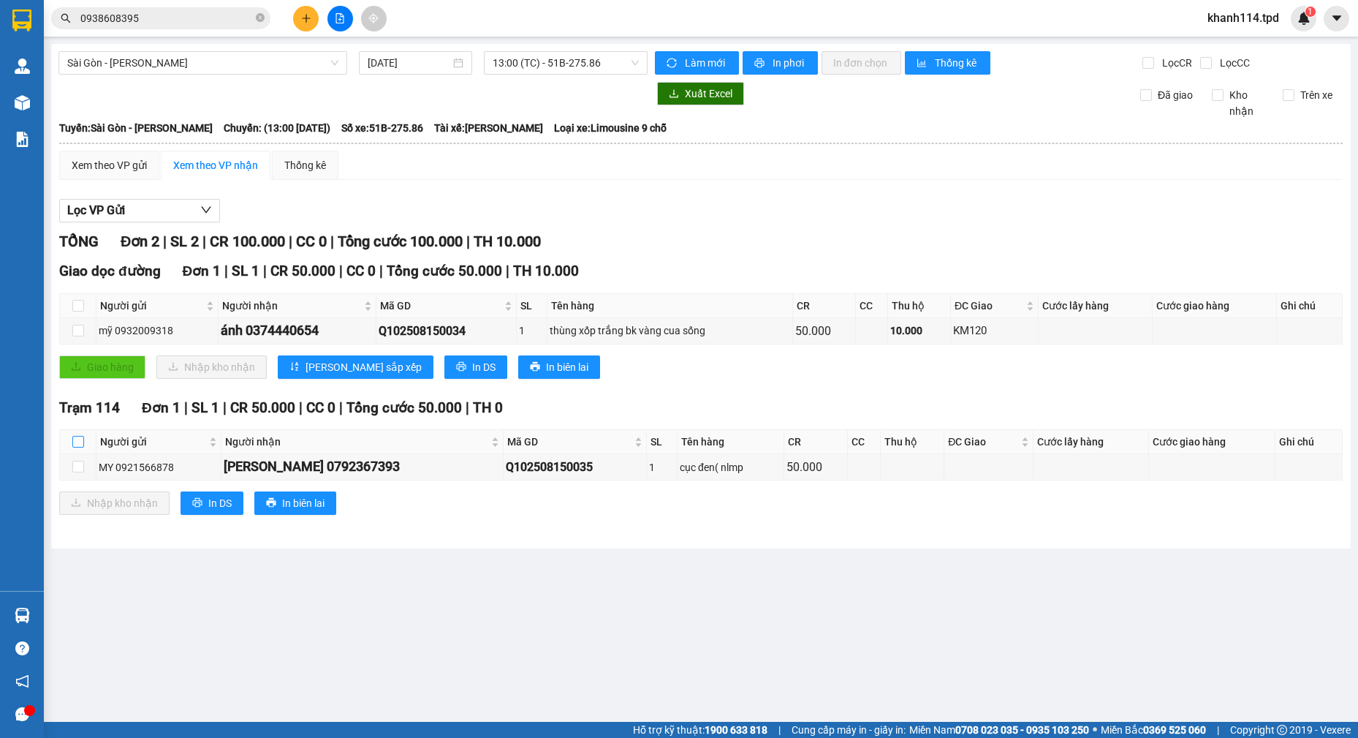
click at [80, 443] on input "checkbox" at bounding box center [78, 442] width 12 height 12
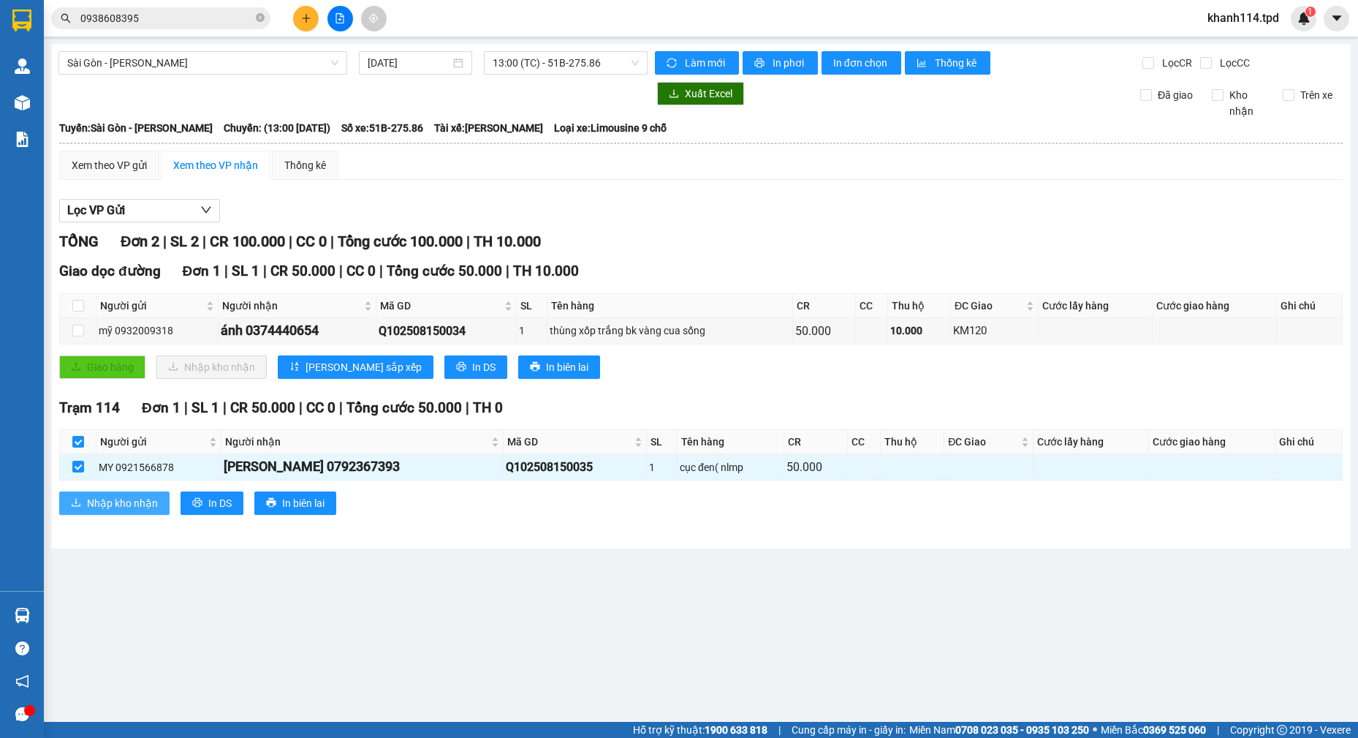
click at [121, 498] on span "Nhập kho nhận" at bounding box center [122, 503] width 71 height 16
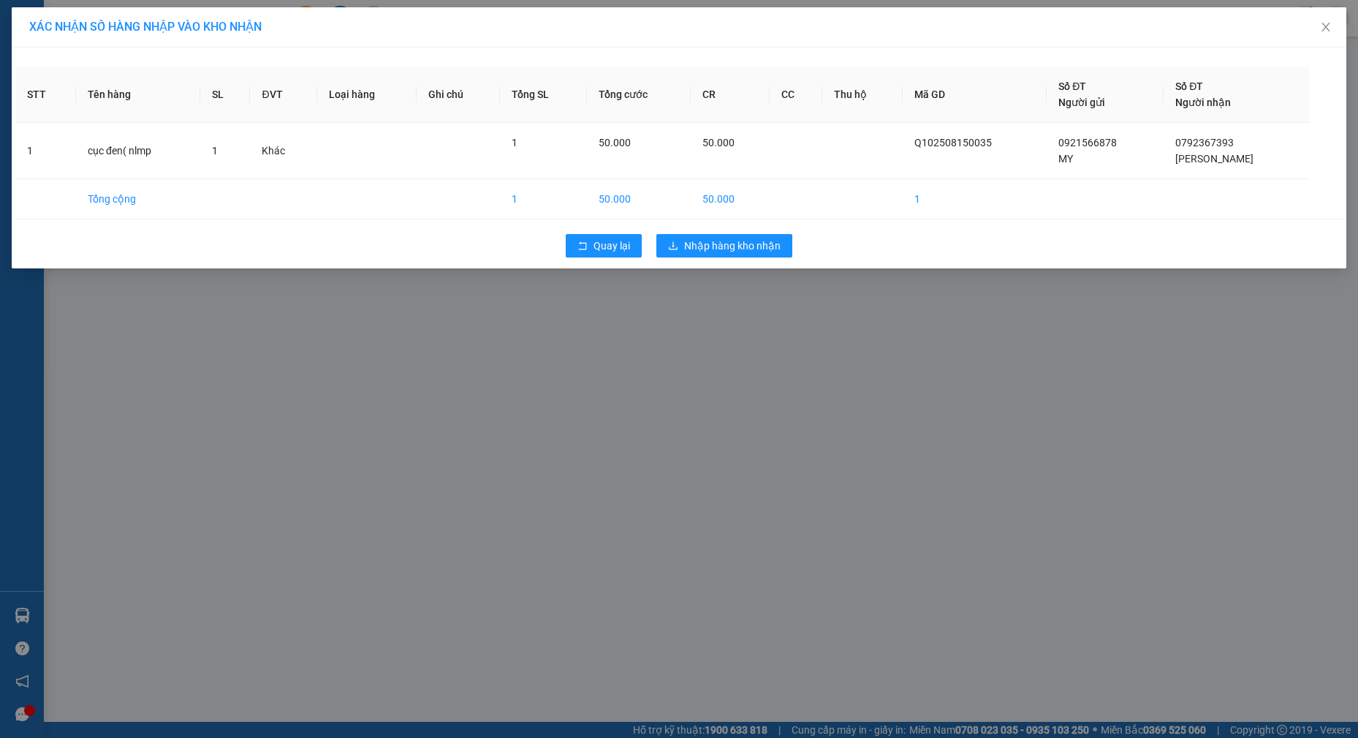
click at [743, 230] on div "Quay lại Nhập hàng kho nhận" at bounding box center [679, 246] width 1328 height 38
click at [736, 247] on span "Nhập hàng kho nhận" at bounding box center [732, 246] width 97 height 16
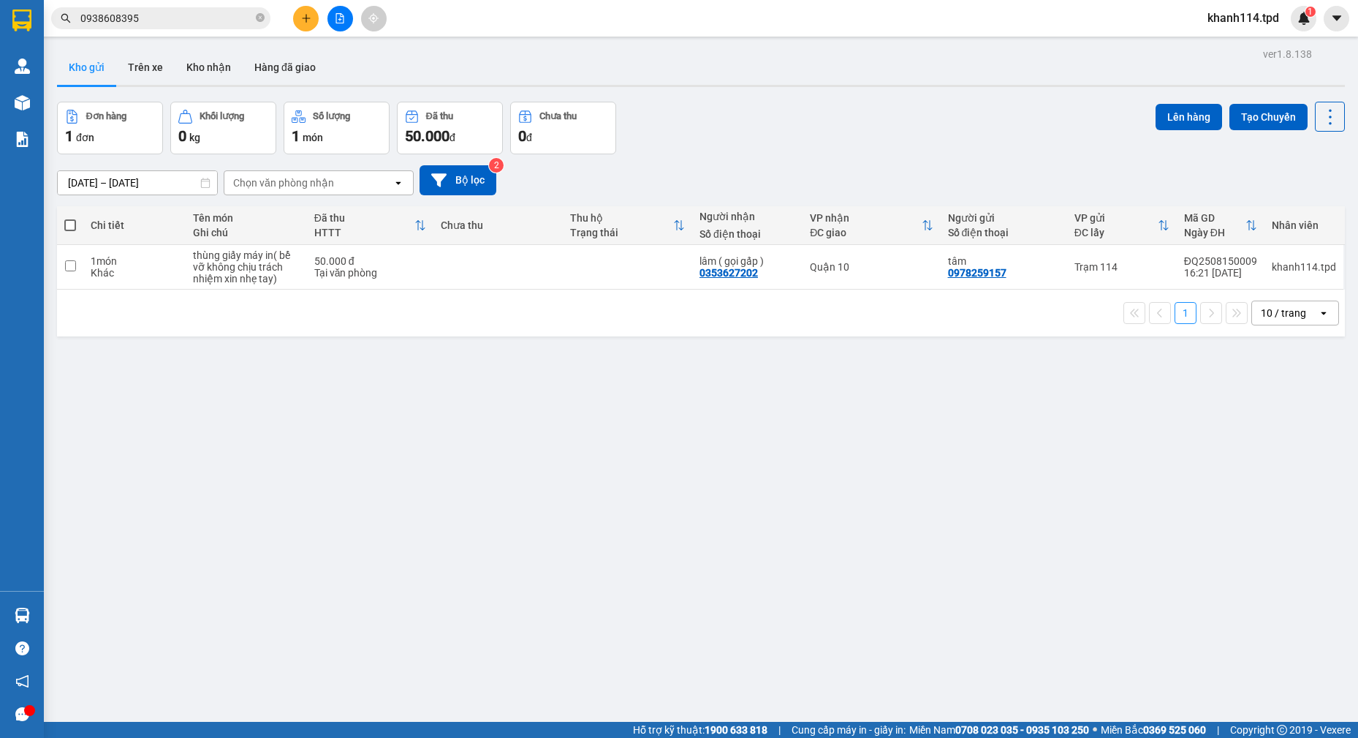
click at [190, 19] on input "0938608395" at bounding box center [166, 18] width 173 height 16
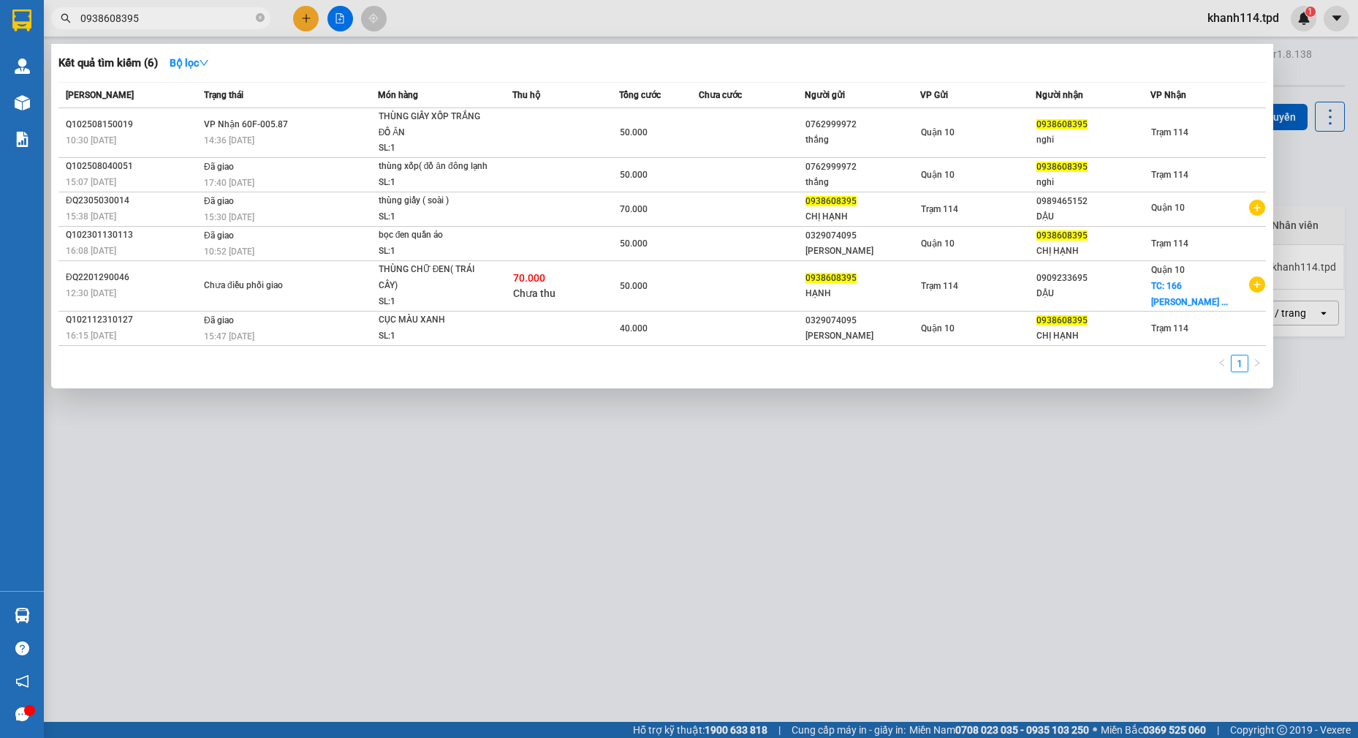
click at [190, 19] on input "0938608395" at bounding box center [166, 18] width 173 height 16
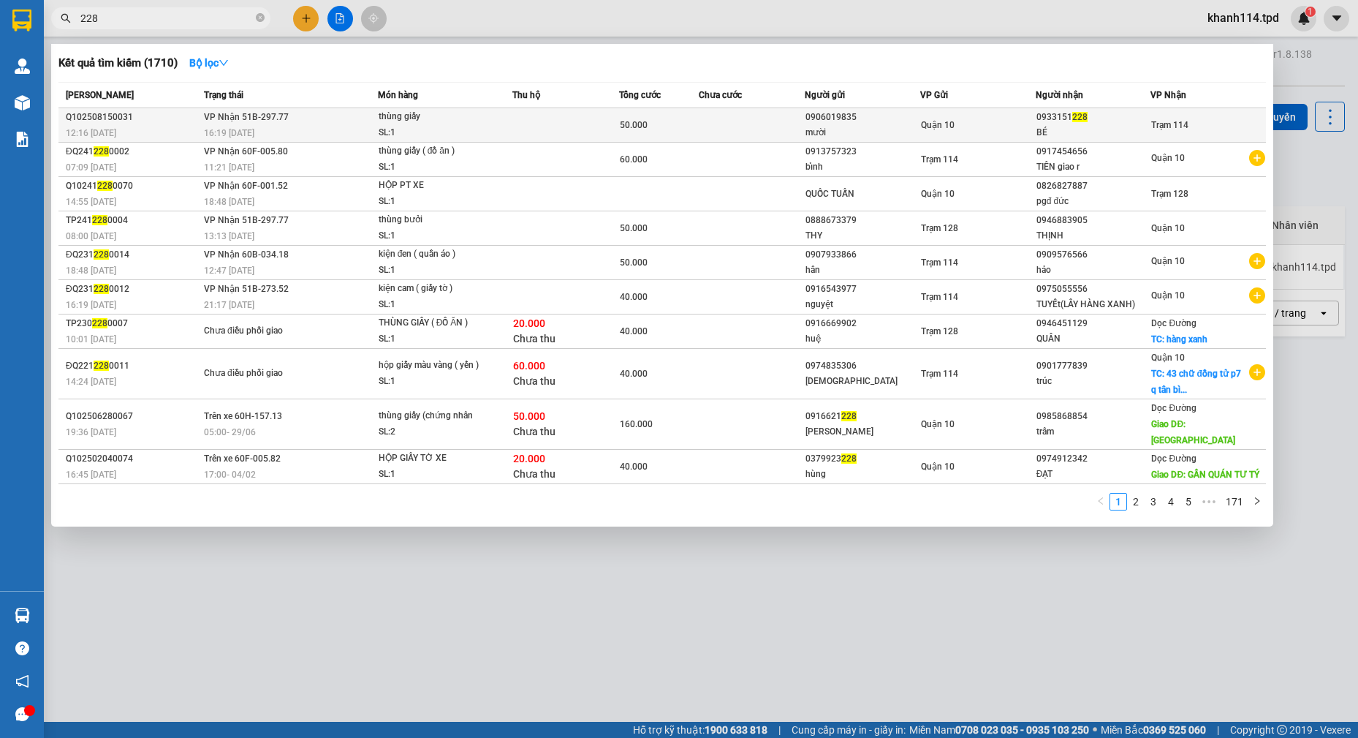
type input "228"
click at [994, 129] on div "Quận 10" at bounding box center [978, 125] width 114 height 16
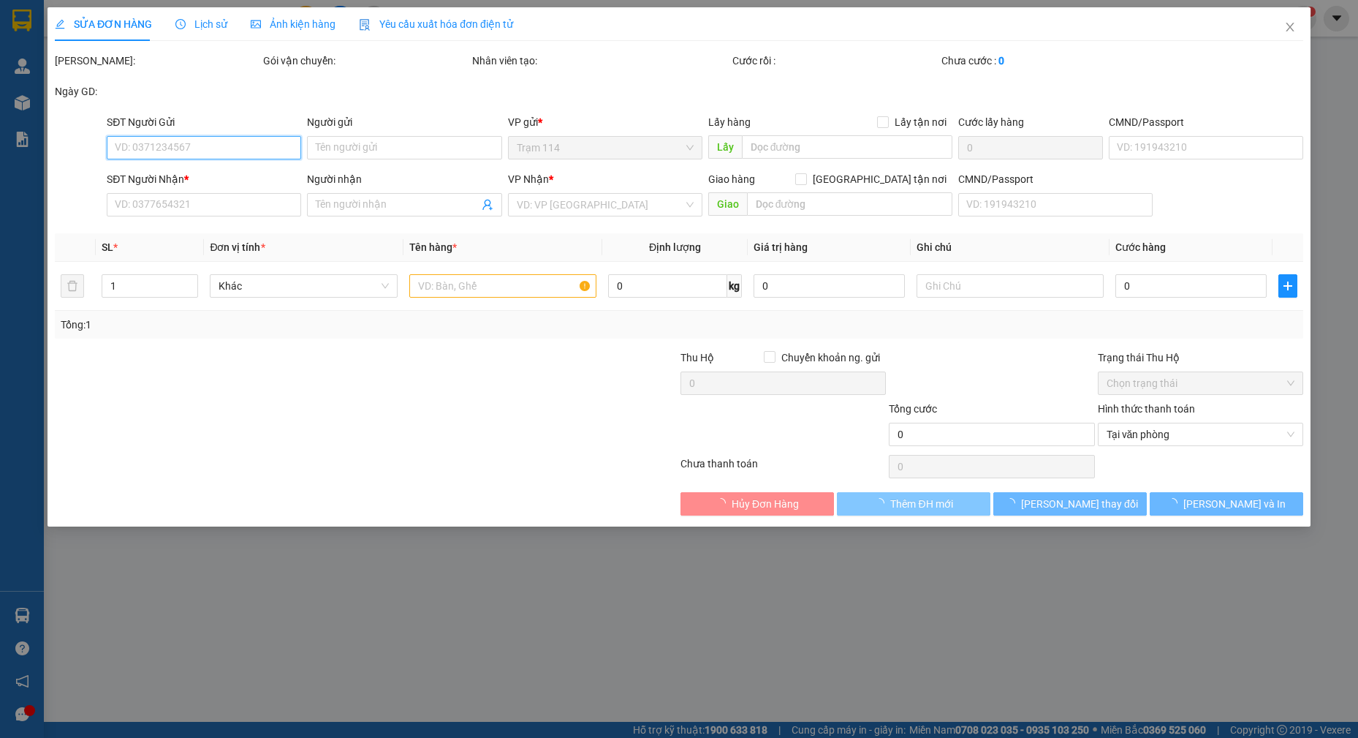
type input "0906019835"
type input "mười"
type input "079099017534"
type input "0933151228"
type input "BÉ"
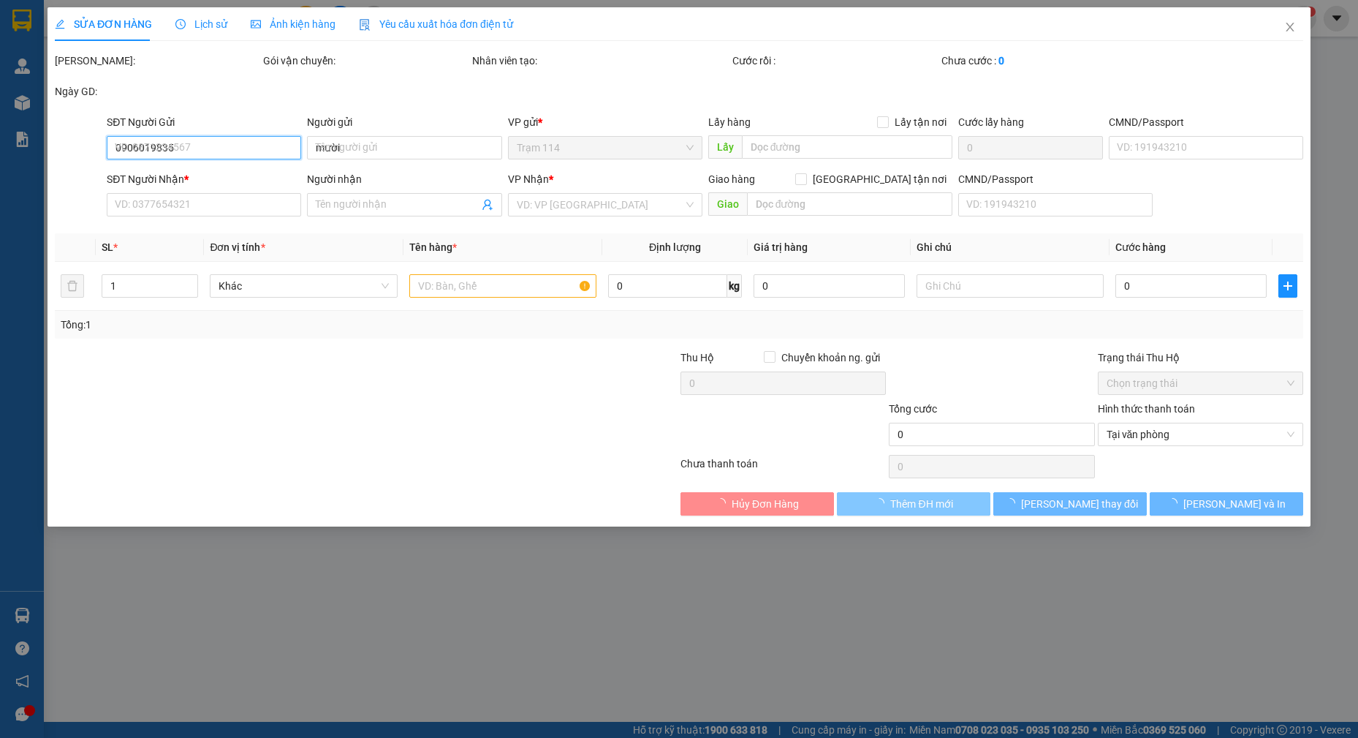
type input "50.000"
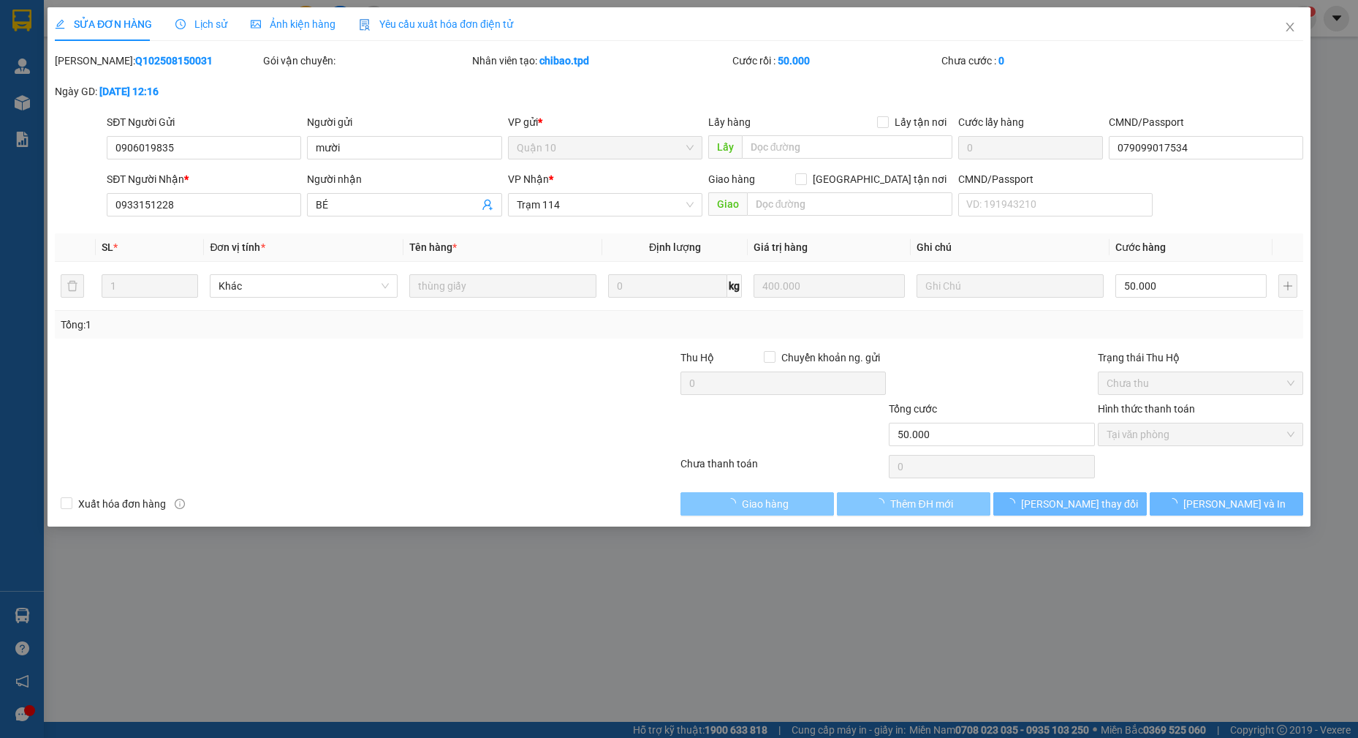
click at [778, 501] on span "Giao hàng" at bounding box center [765, 504] width 47 height 16
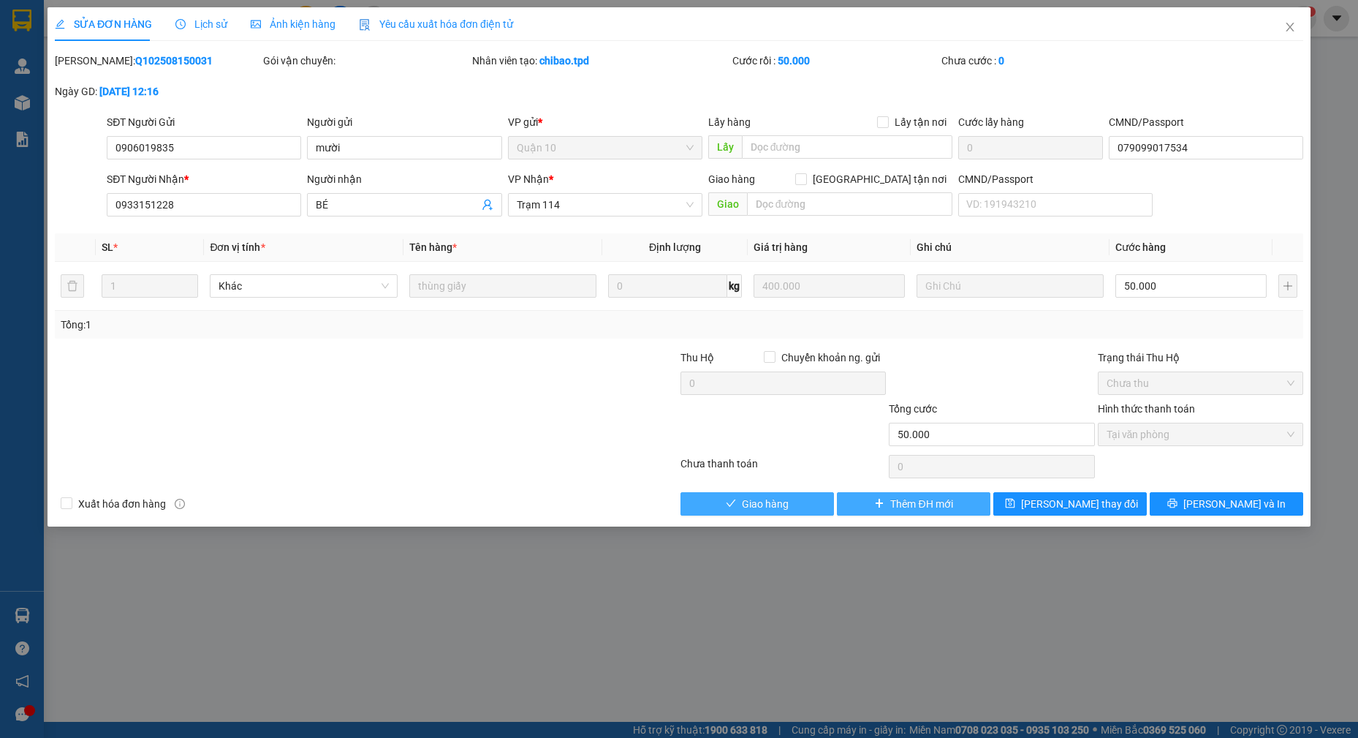
click button "Giao hàng" at bounding box center [758, 503] width 154 height 23
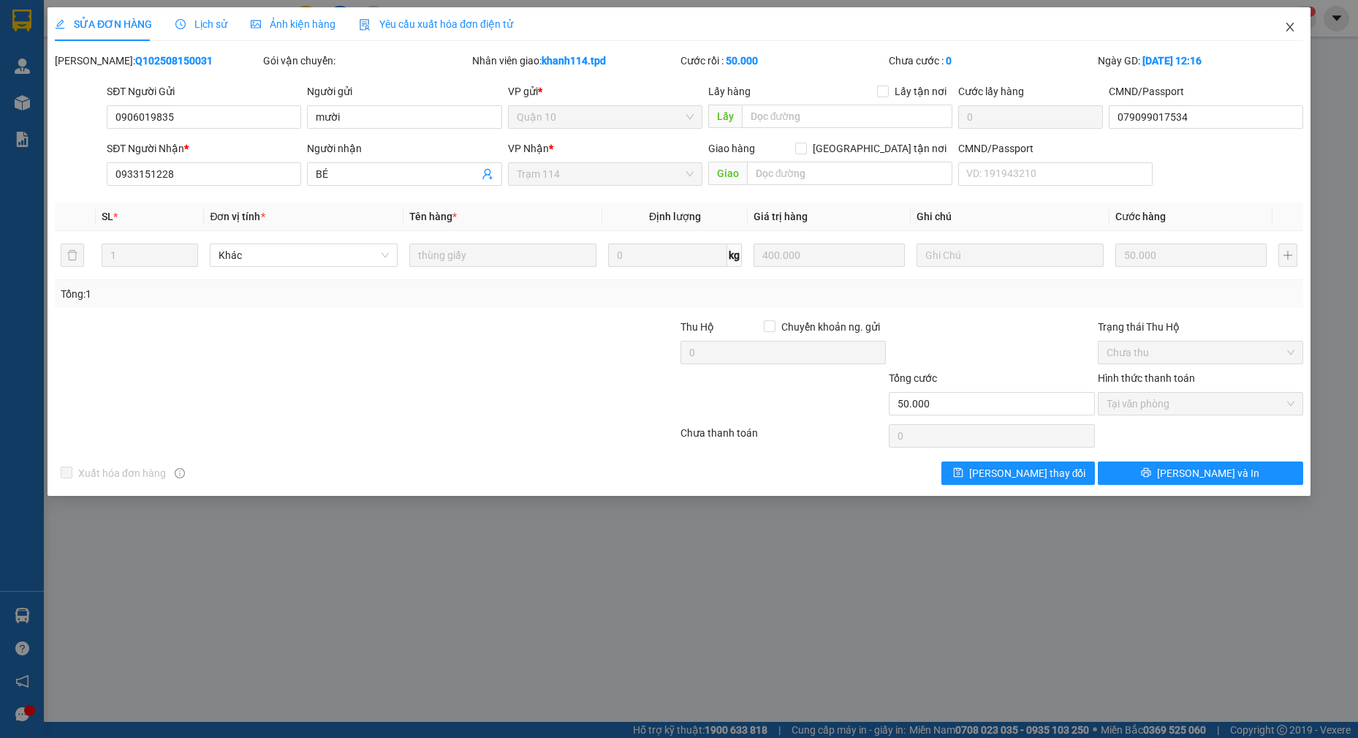
click at [1287, 26] on icon "close" at bounding box center [1291, 27] width 12 height 12
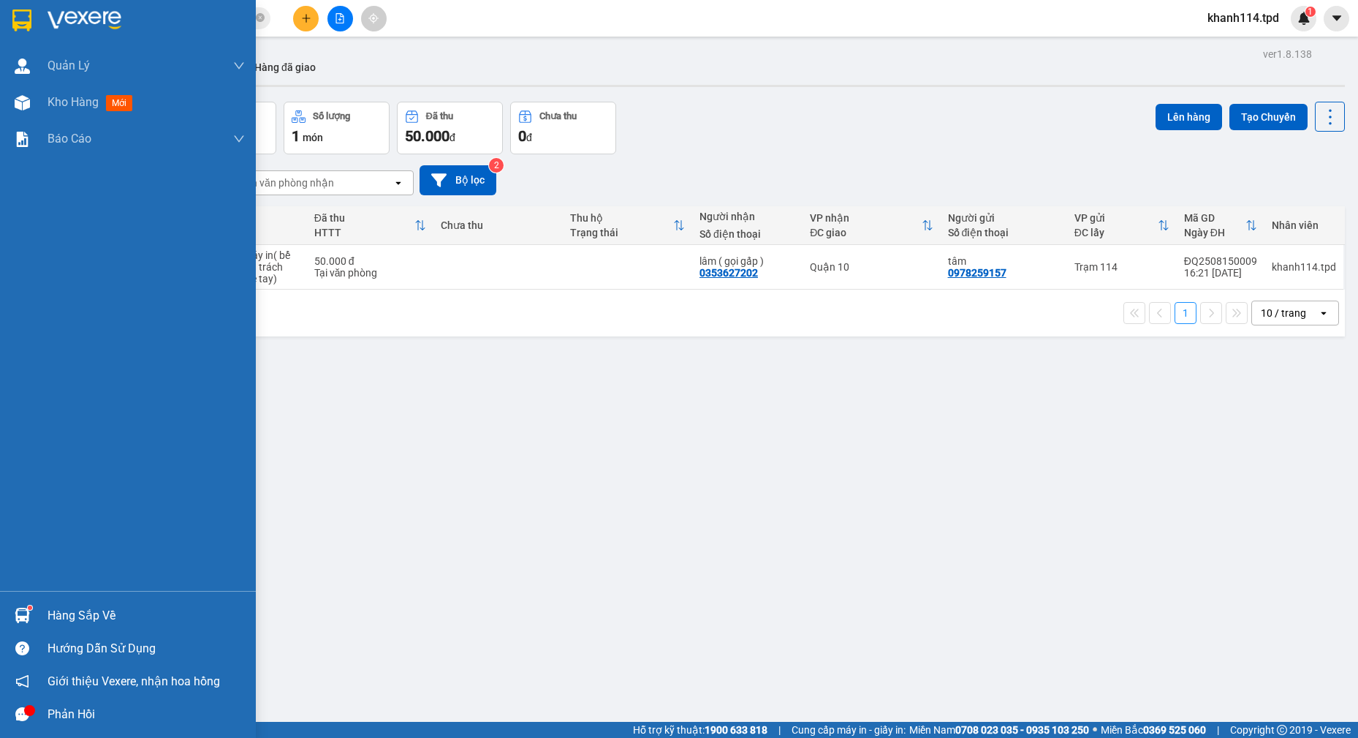
click at [85, 613] on div "Hàng sắp về" at bounding box center [146, 616] width 197 height 22
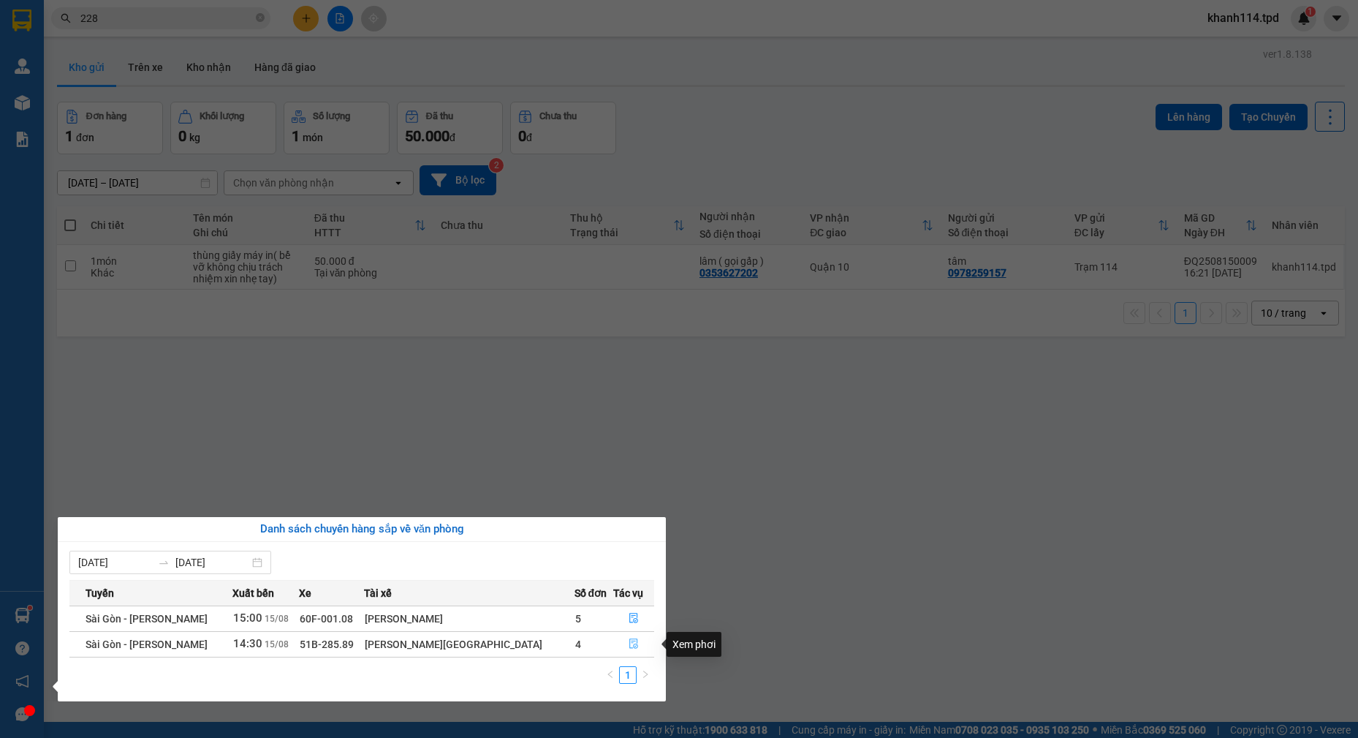
click at [632, 642] on button "button" at bounding box center [633, 643] width 39 height 23
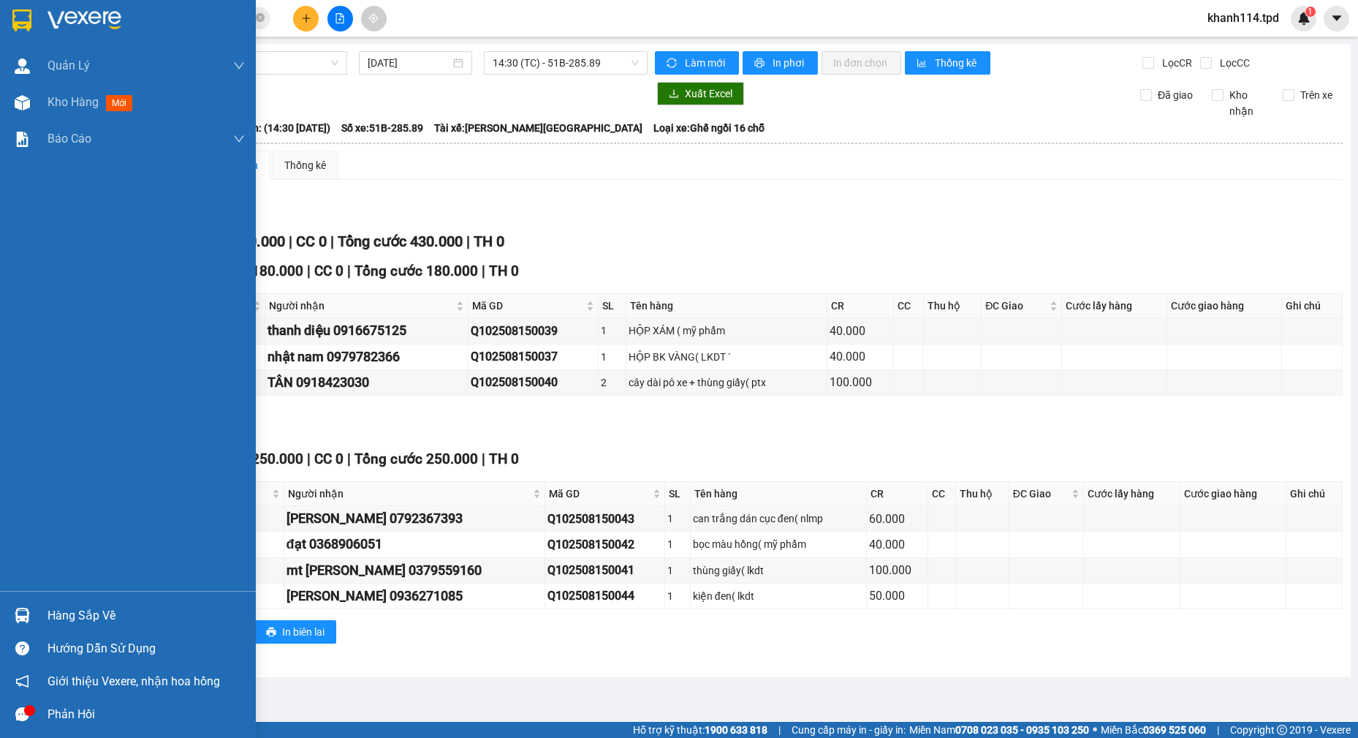
click at [69, 616] on div "Hàng sắp về" at bounding box center [146, 616] width 197 height 22
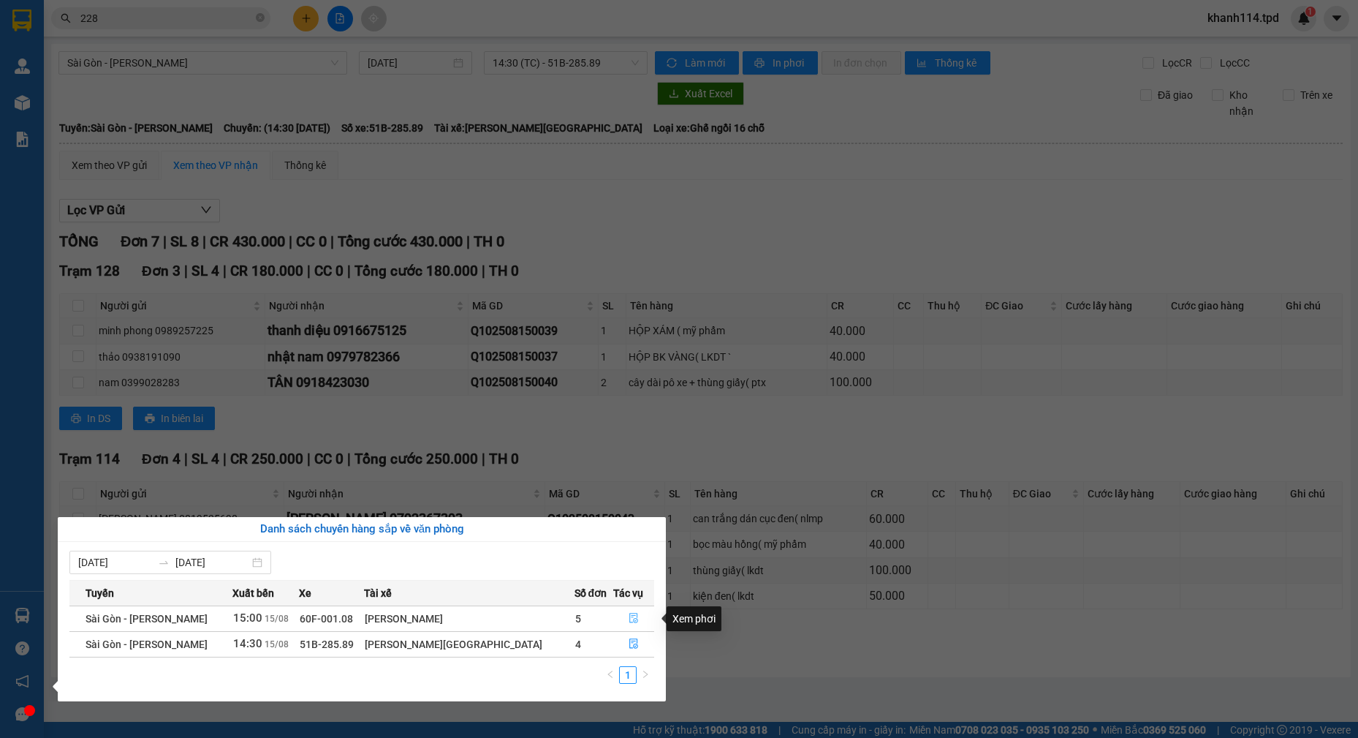
click at [629, 621] on icon "file-done" at bounding box center [634, 618] width 10 height 10
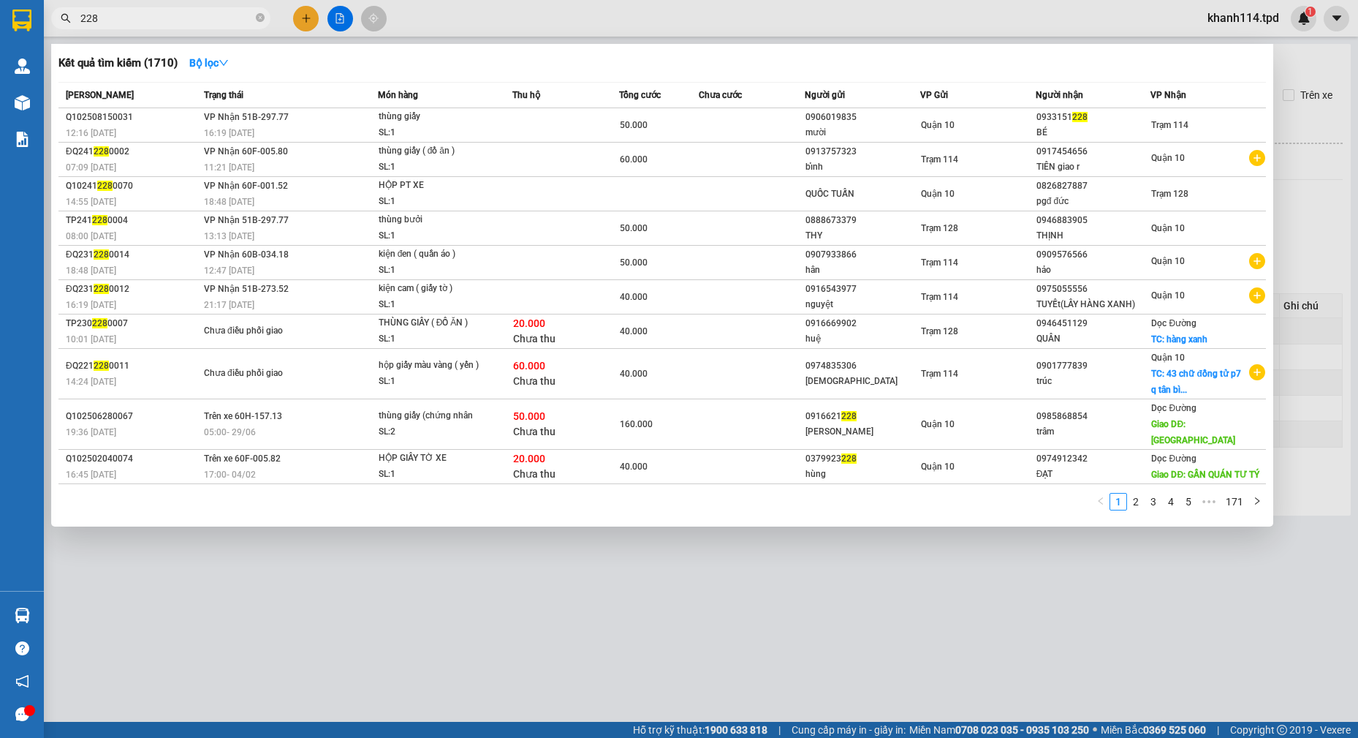
click at [181, 22] on input "228" at bounding box center [166, 18] width 173 height 16
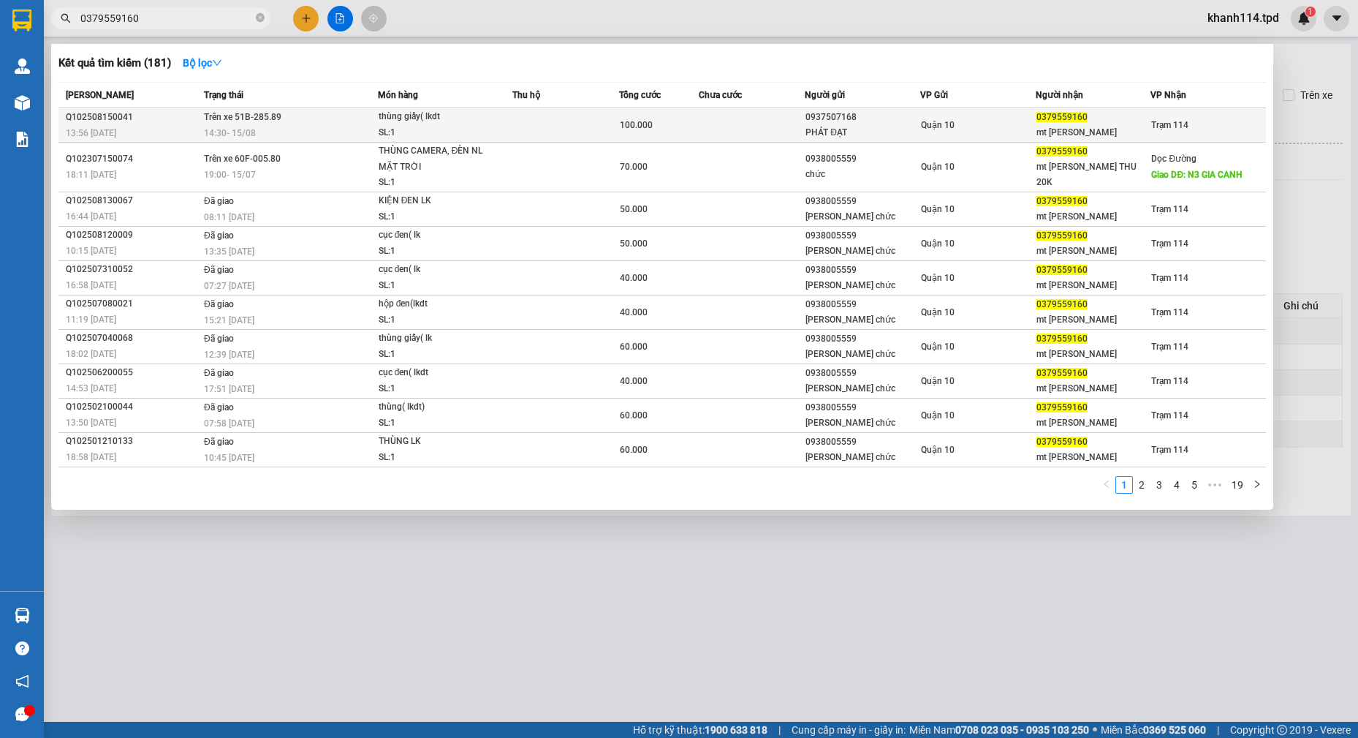
type input "0379559160"
click at [665, 126] on div "100.000" at bounding box center [659, 125] width 78 height 16
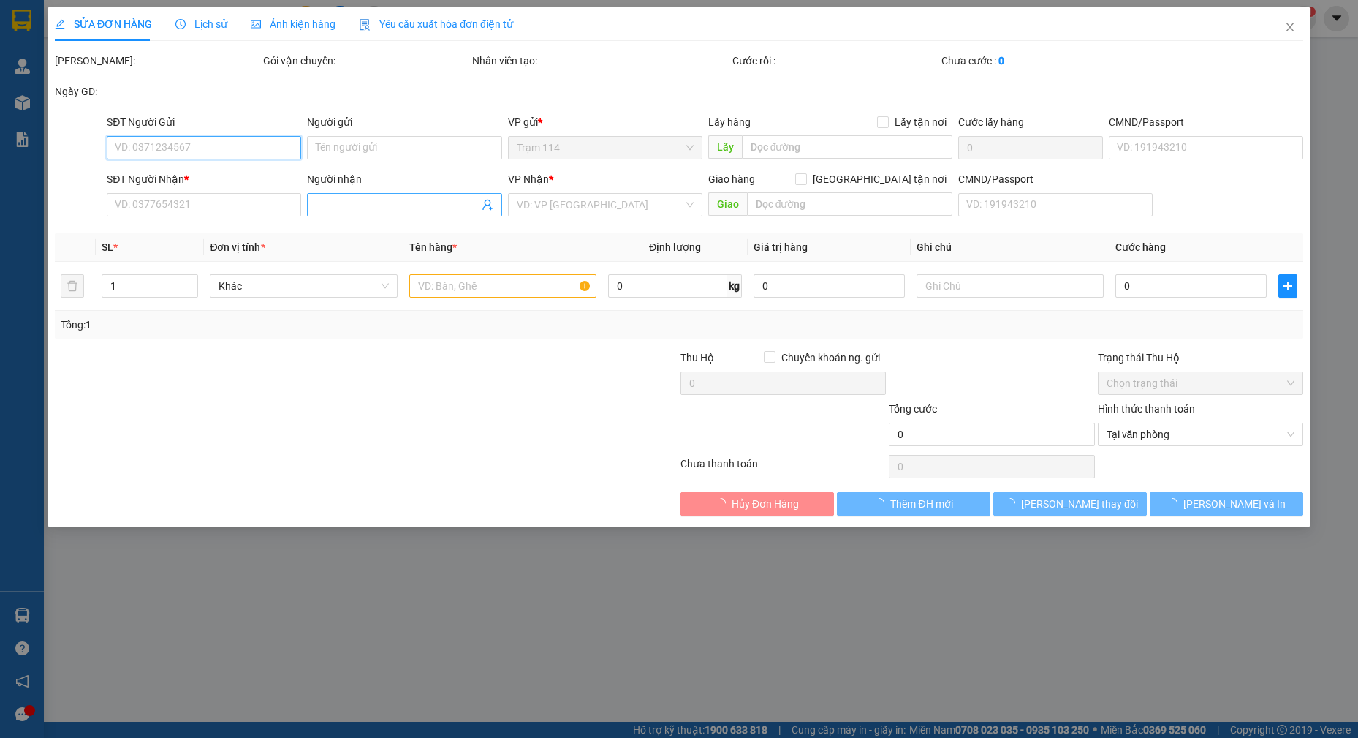
type input "0937507168"
type input "PHÁT ĐẠT"
type input "0379559160"
type input "mt [PERSON_NAME]"
type input "100.000"
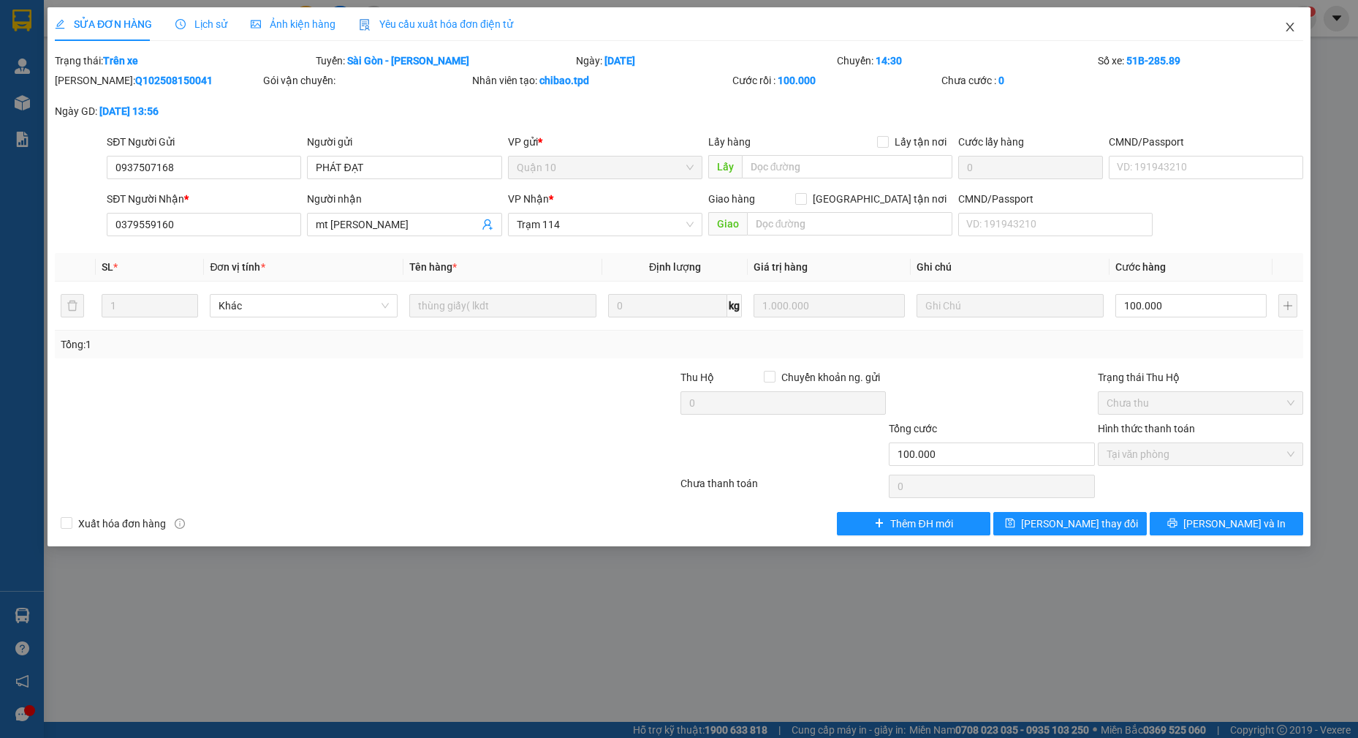
click at [1287, 29] on icon "close" at bounding box center [1291, 27] width 12 height 12
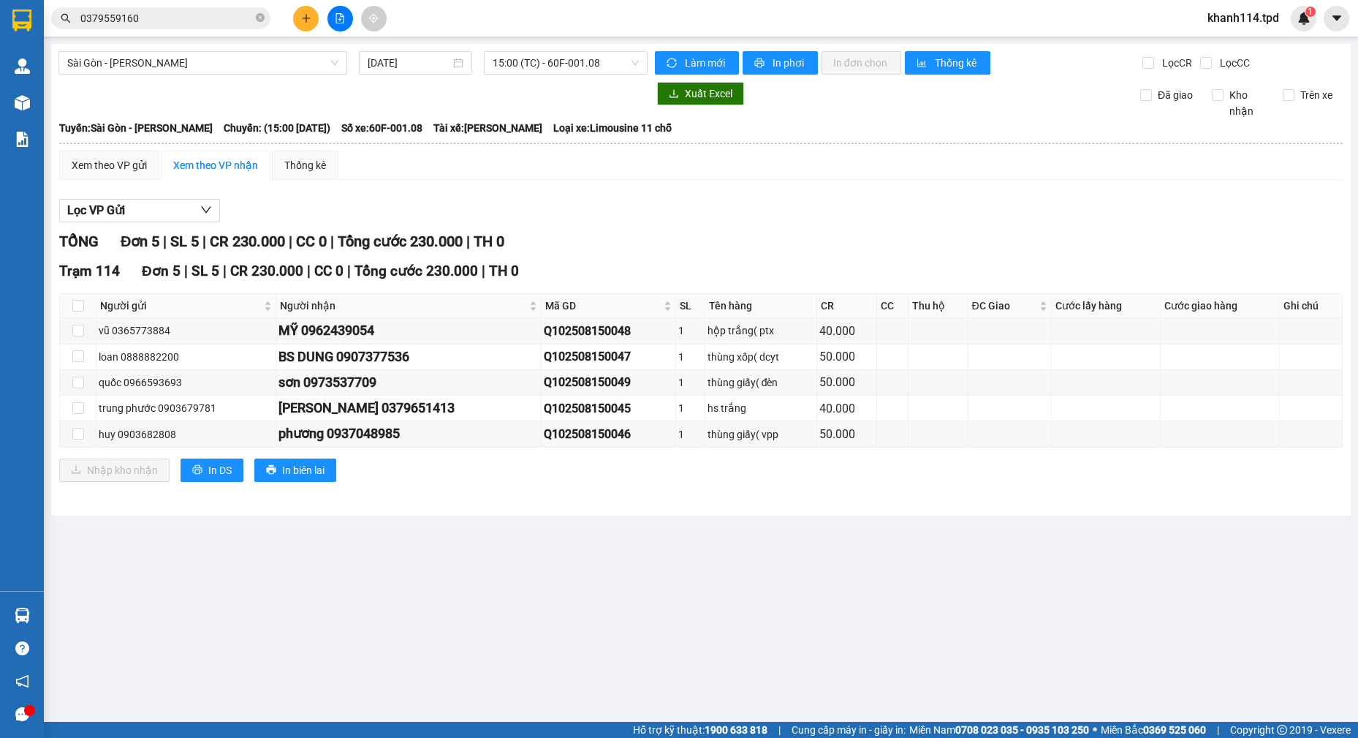
click at [224, 24] on input "0379559160" at bounding box center [166, 18] width 173 height 16
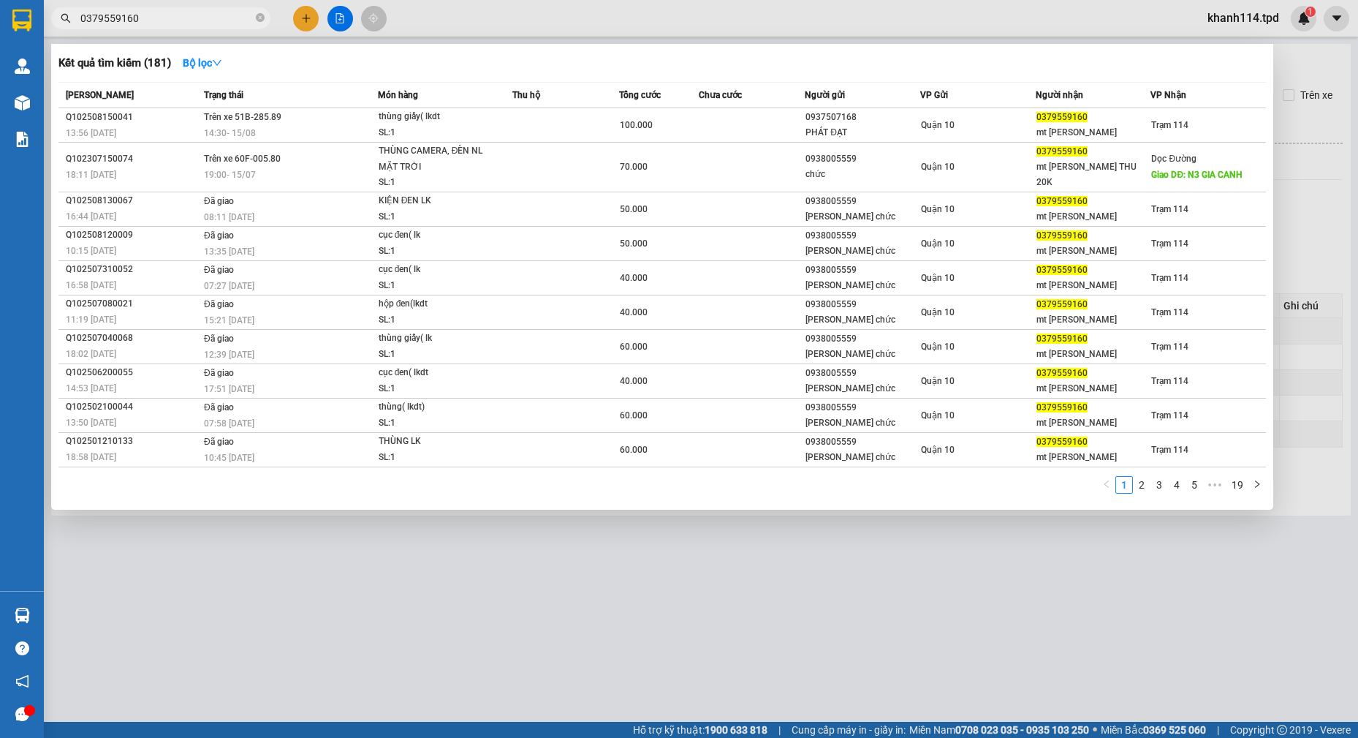
click at [224, 24] on input "0379559160" at bounding box center [166, 18] width 173 height 16
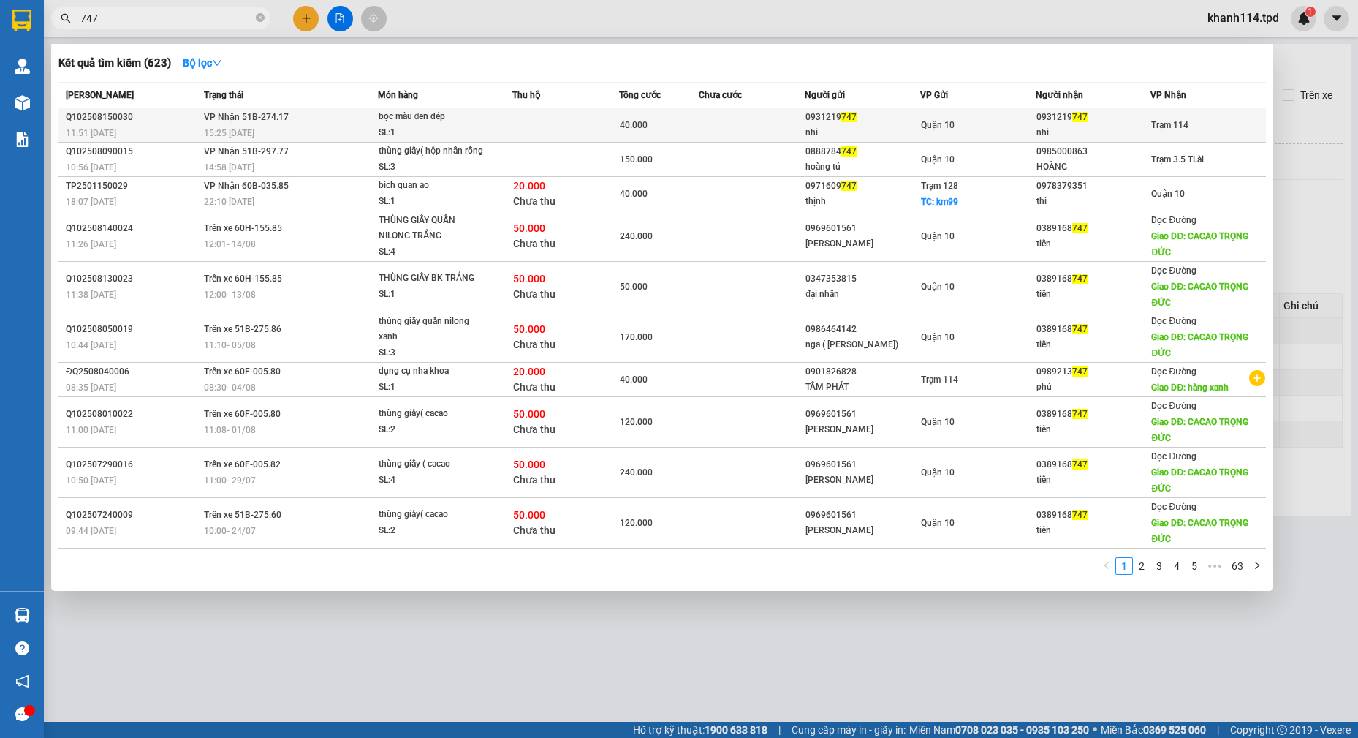
type input "747"
click at [872, 132] on div "nhi" at bounding box center [863, 132] width 114 height 15
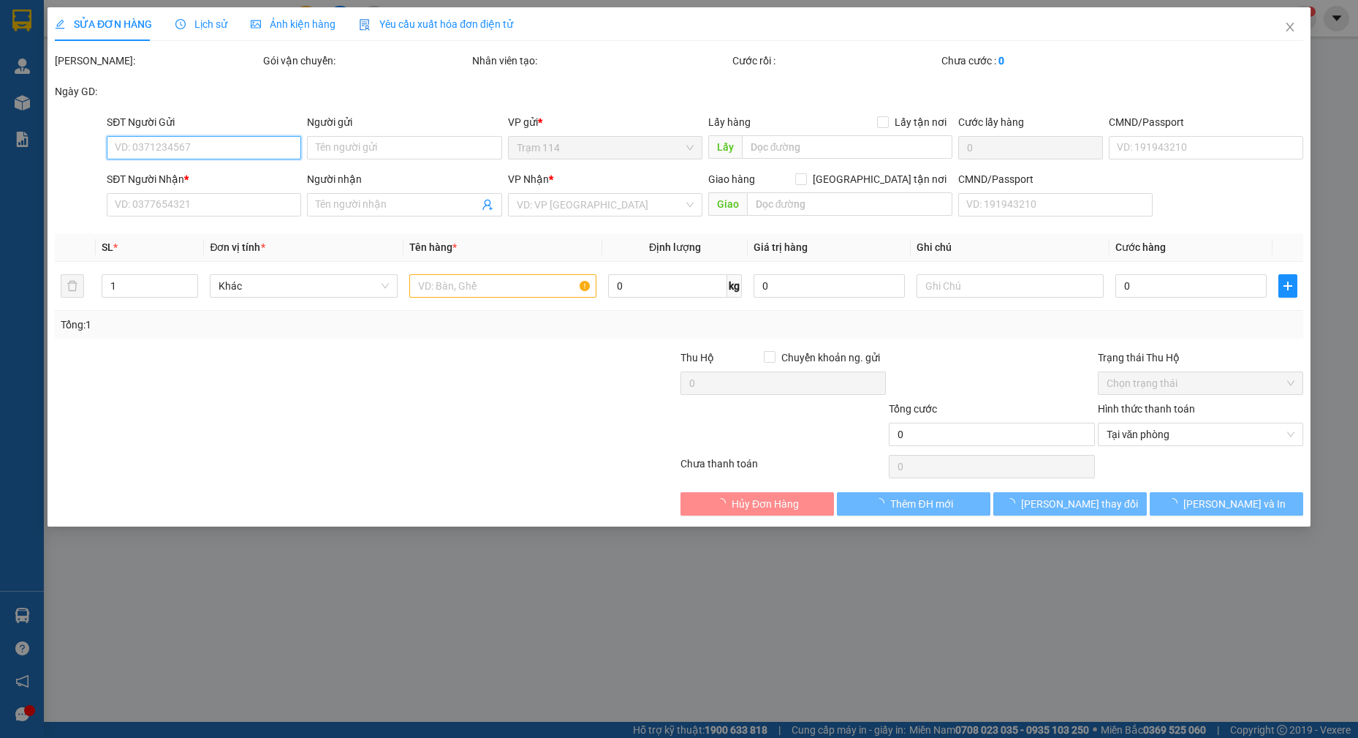
type input "0931219747"
type input "nhi"
type input "075304021626"
type input "0931219747"
type input "nhi"
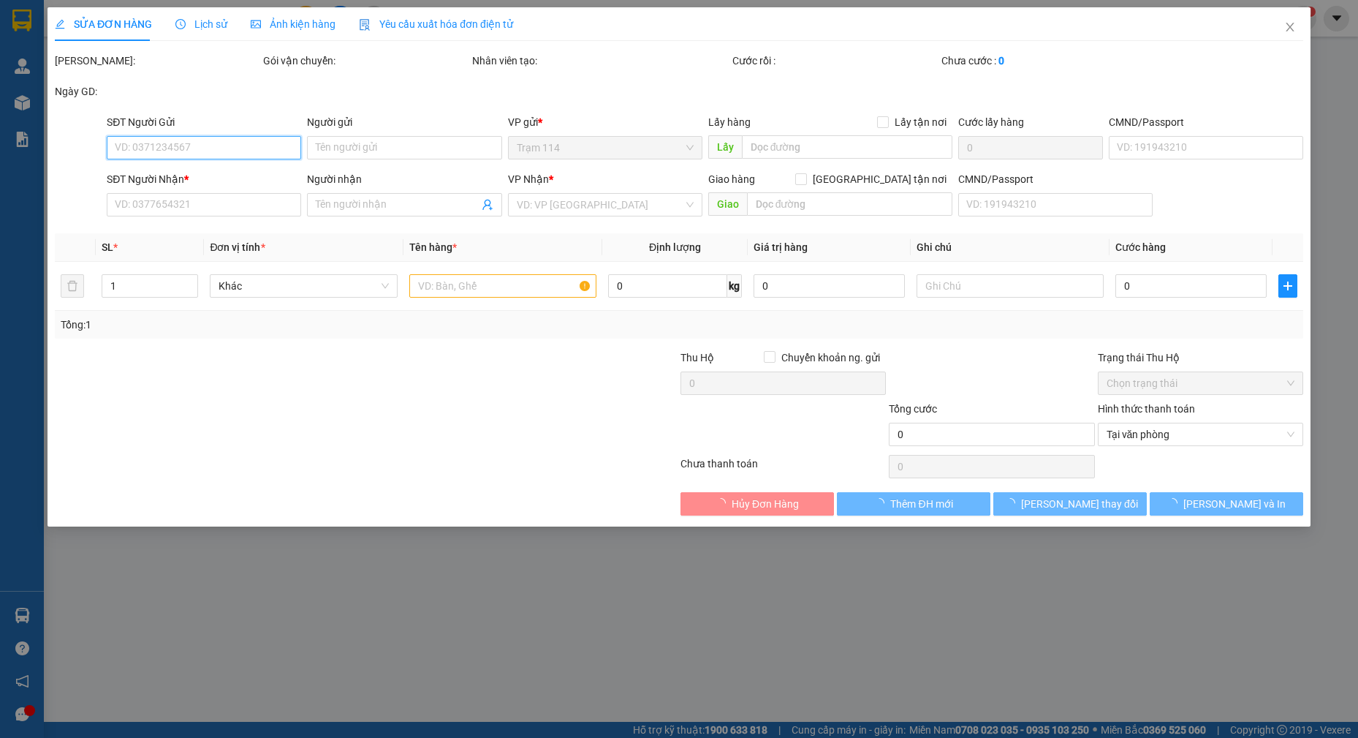
type input "40.000"
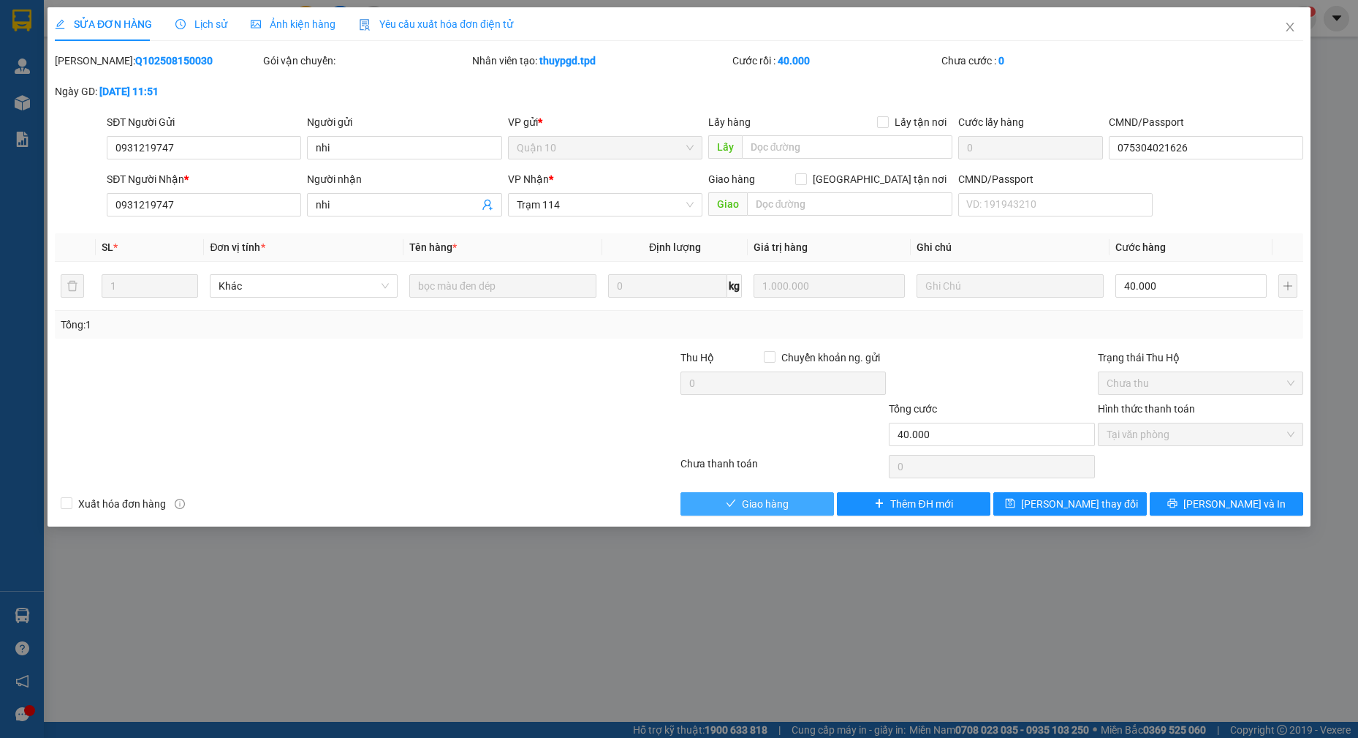
click at [748, 502] on span "Giao hàng" at bounding box center [765, 504] width 47 height 16
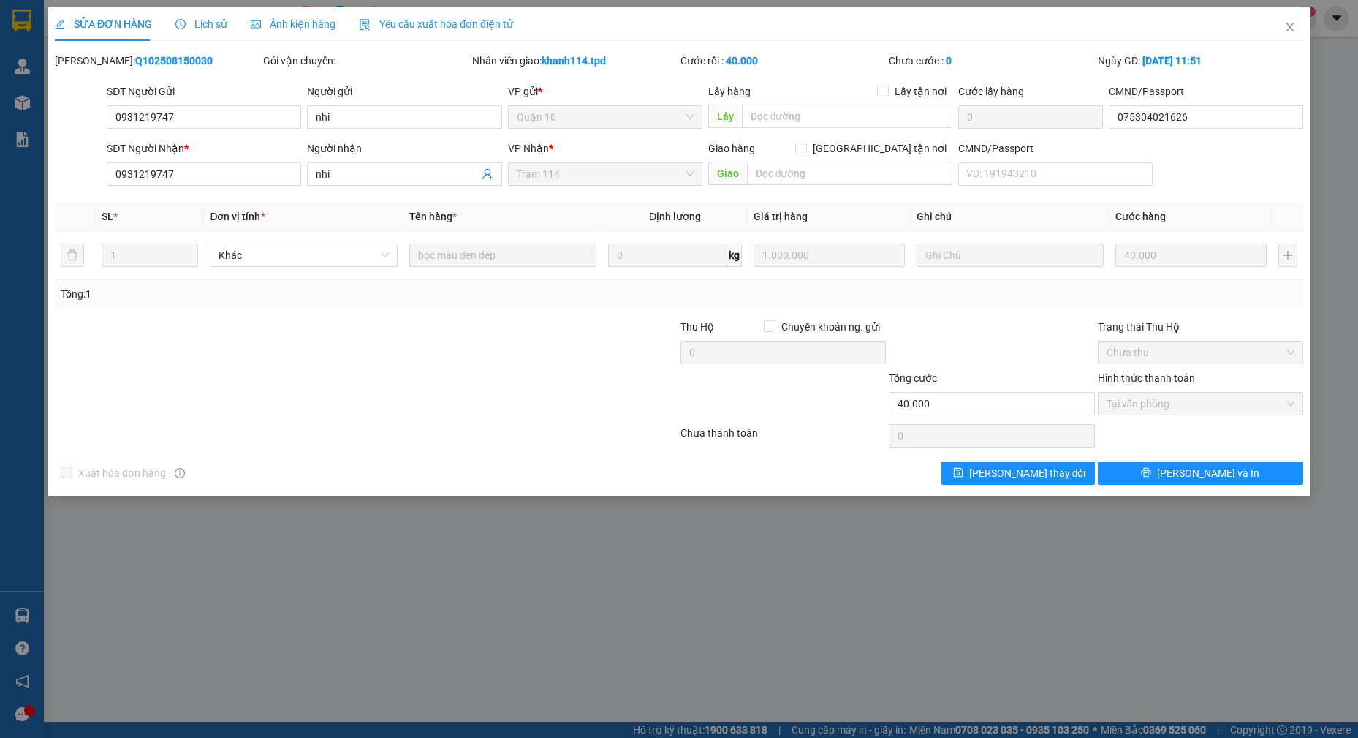
click at [491, 586] on div "SỬA ĐƠN HÀNG Lịch sử Ảnh kiện hàng Yêu cầu xuất hóa đơn điện tử Total Paid Fee …" at bounding box center [679, 369] width 1358 height 738
click at [1290, 29] on icon "close" at bounding box center [1290, 27] width 8 height 9
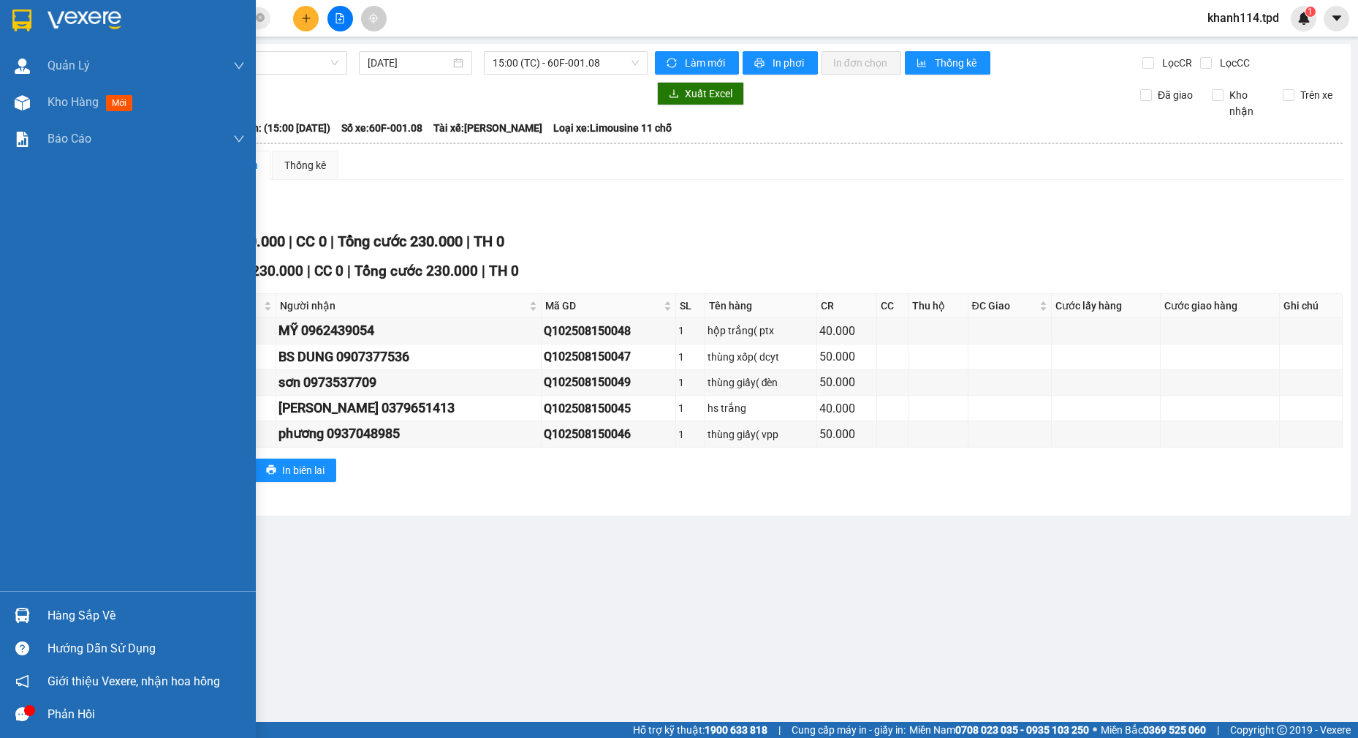
click at [96, 616] on div "Hàng sắp về" at bounding box center [146, 616] width 197 height 22
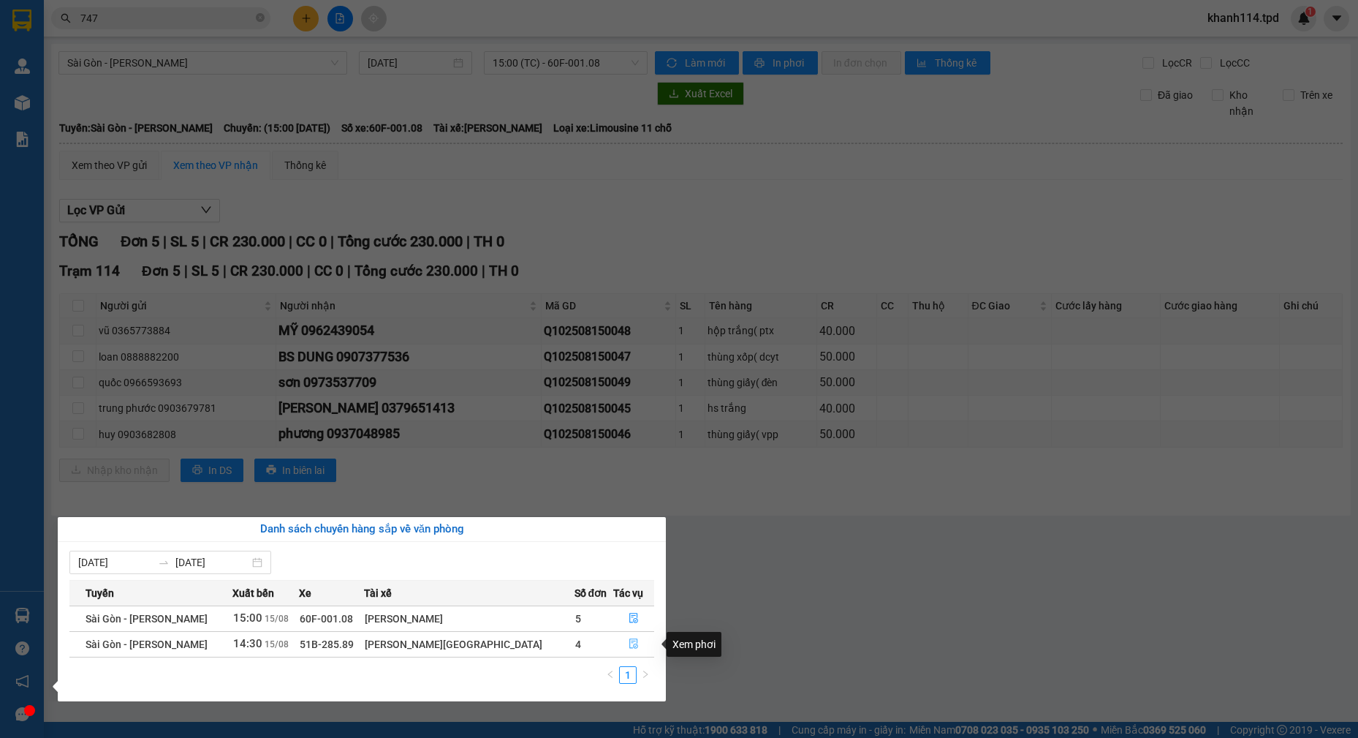
click at [629, 646] on icon "file-done" at bounding box center [633, 644] width 9 height 10
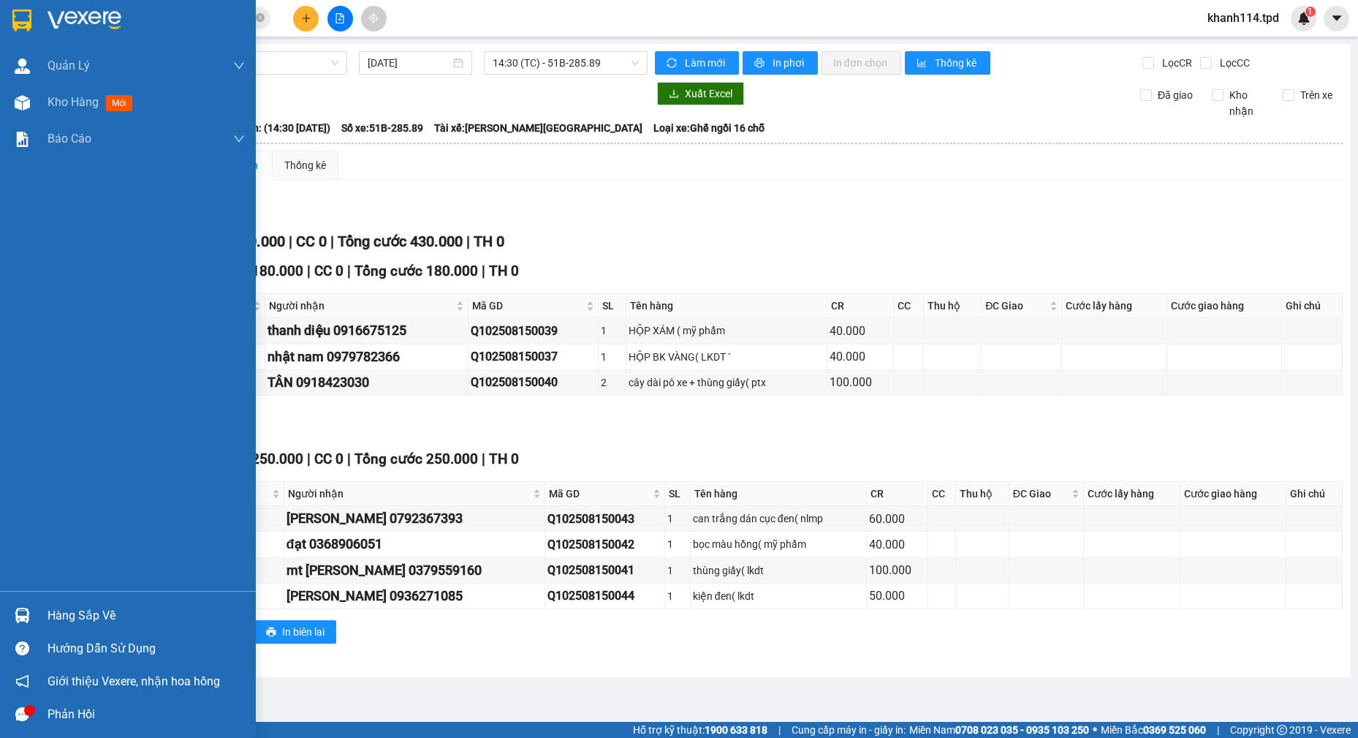
click at [78, 610] on div "Hàng sắp về" at bounding box center [146, 616] width 197 height 22
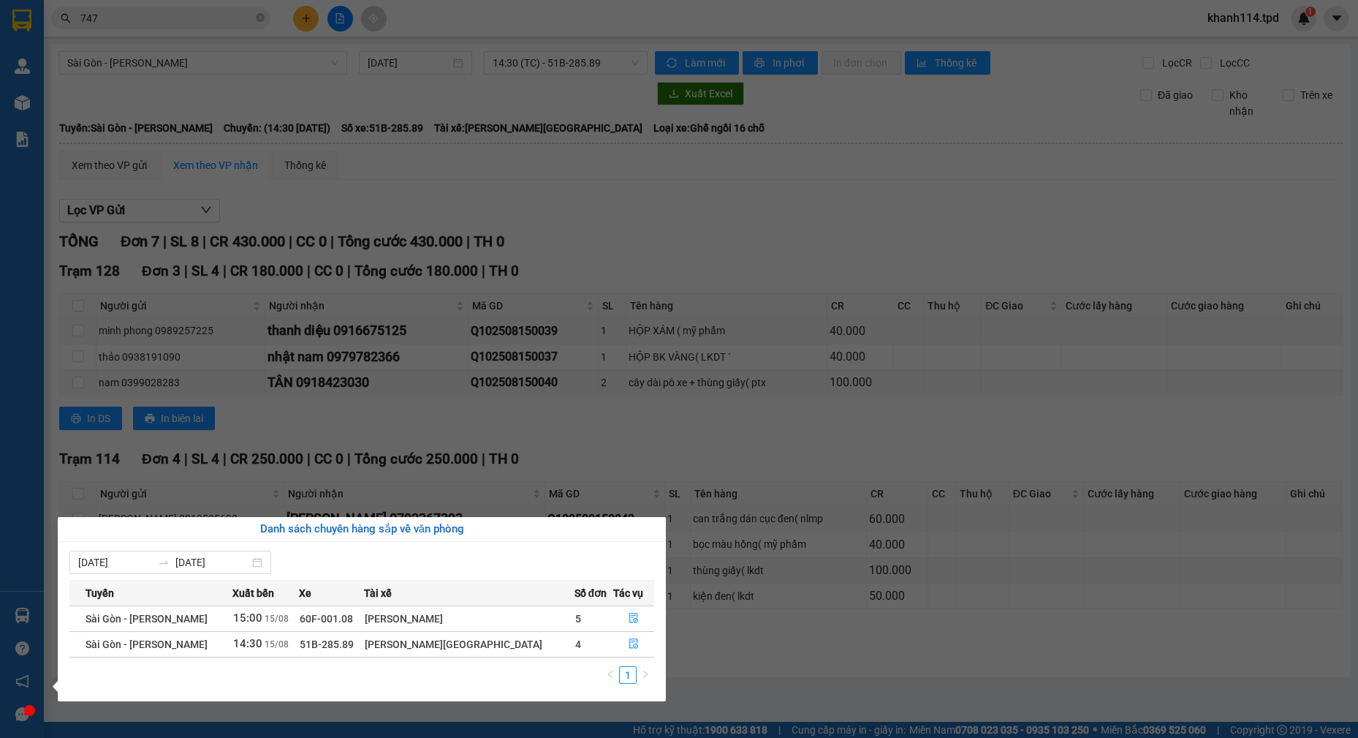
click at [657, 433] on section "Kết quả tìm kiếm ( 623 ) Bộ lọc Mã ĐH Trạng thái Món hàng Thu hộ Tổng cước Chưa…" at bounding box center [679, 369] width 1358 height 738
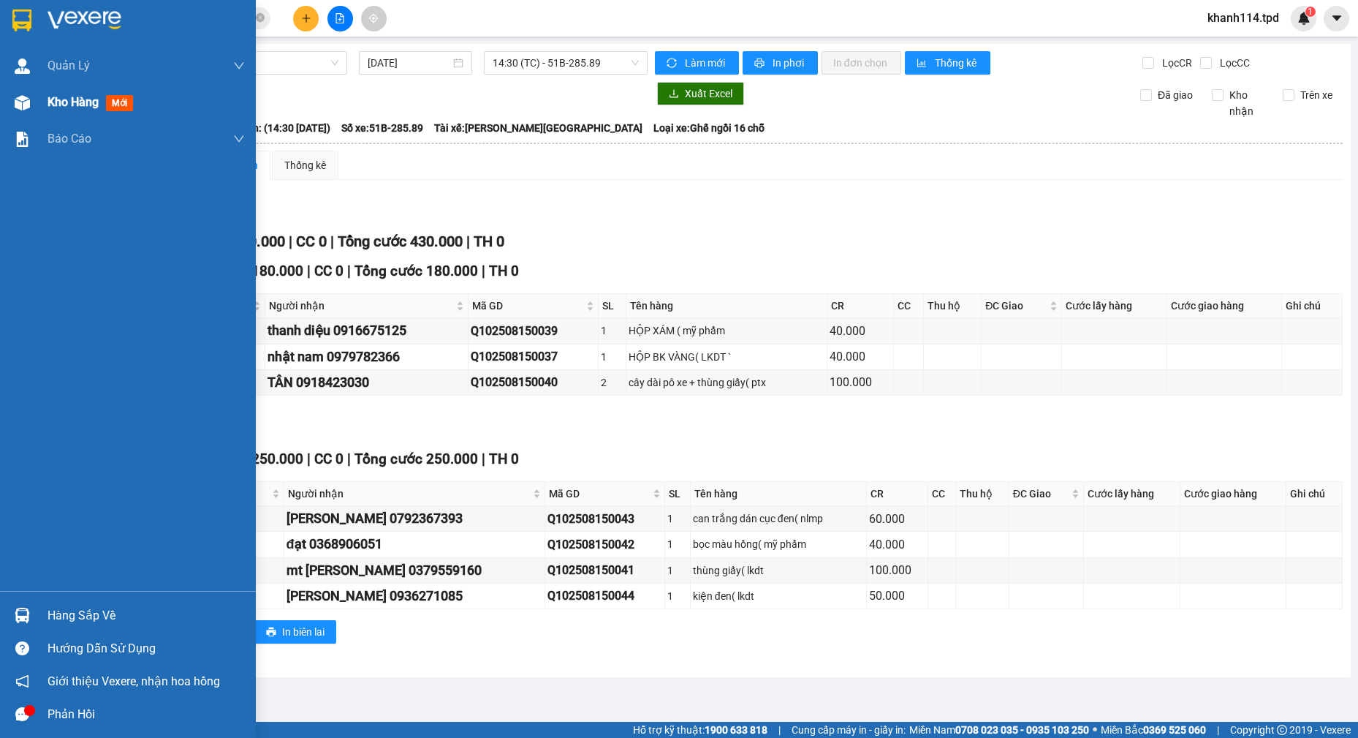
click at [51, 106] on span "Kho hàng" at bounding box center [73, 102] width 51 height 14
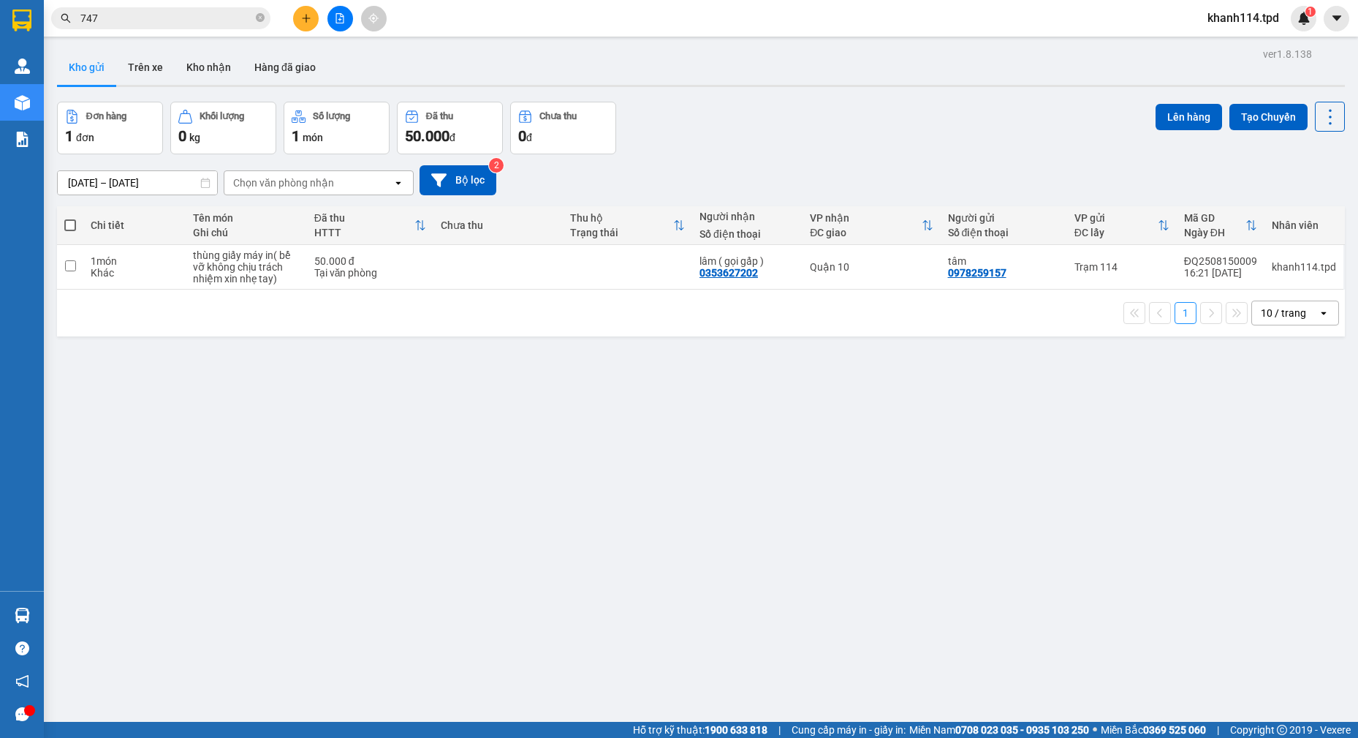
click at [74, 227] on span at bounding box center [70, 225] width 12 height 12
click at [70, 218] on input "checkbox" at bounding box center [70, 218] width 0 height 0
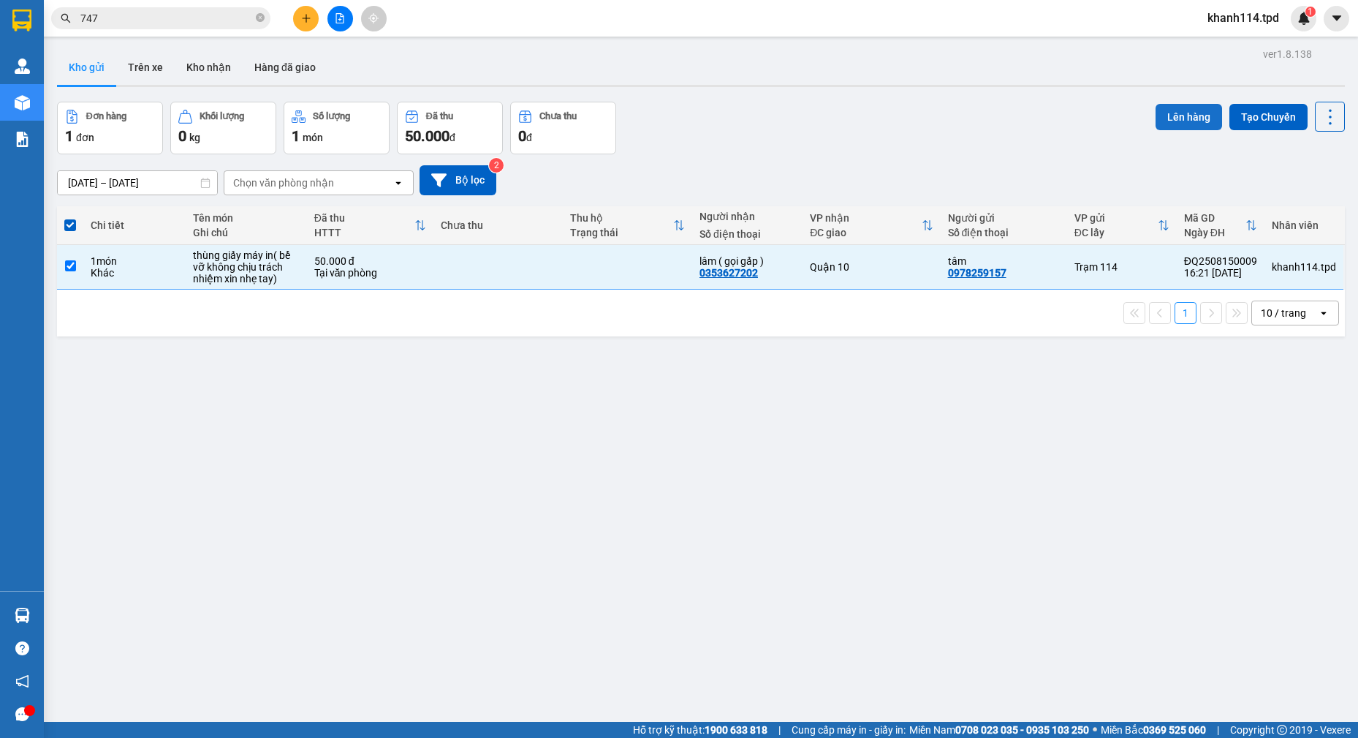
click at [1169, 116] on button "Lên hàng" at bounding box center [1189, 117] width 67 height 26
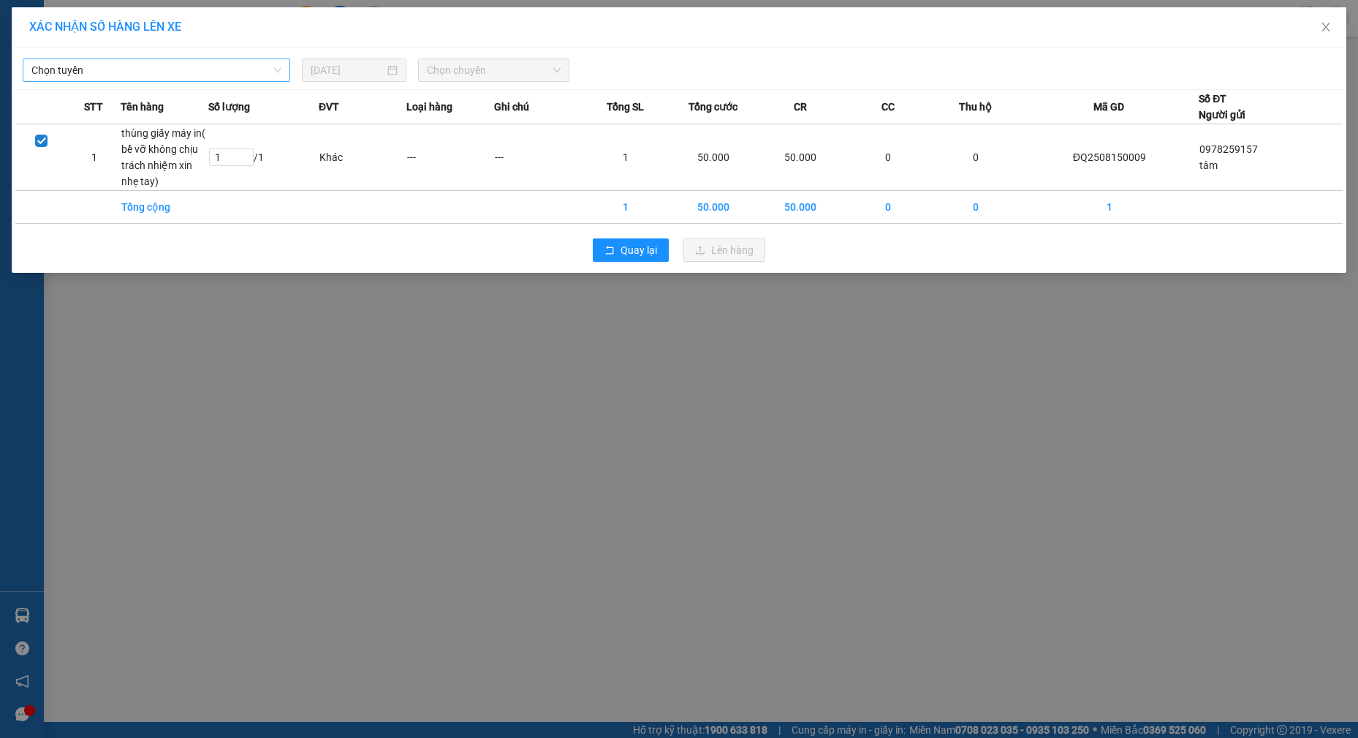
click at [194, 63] on span "Chọn tuyến" at bounding box center [156, 70] width 250 height 22
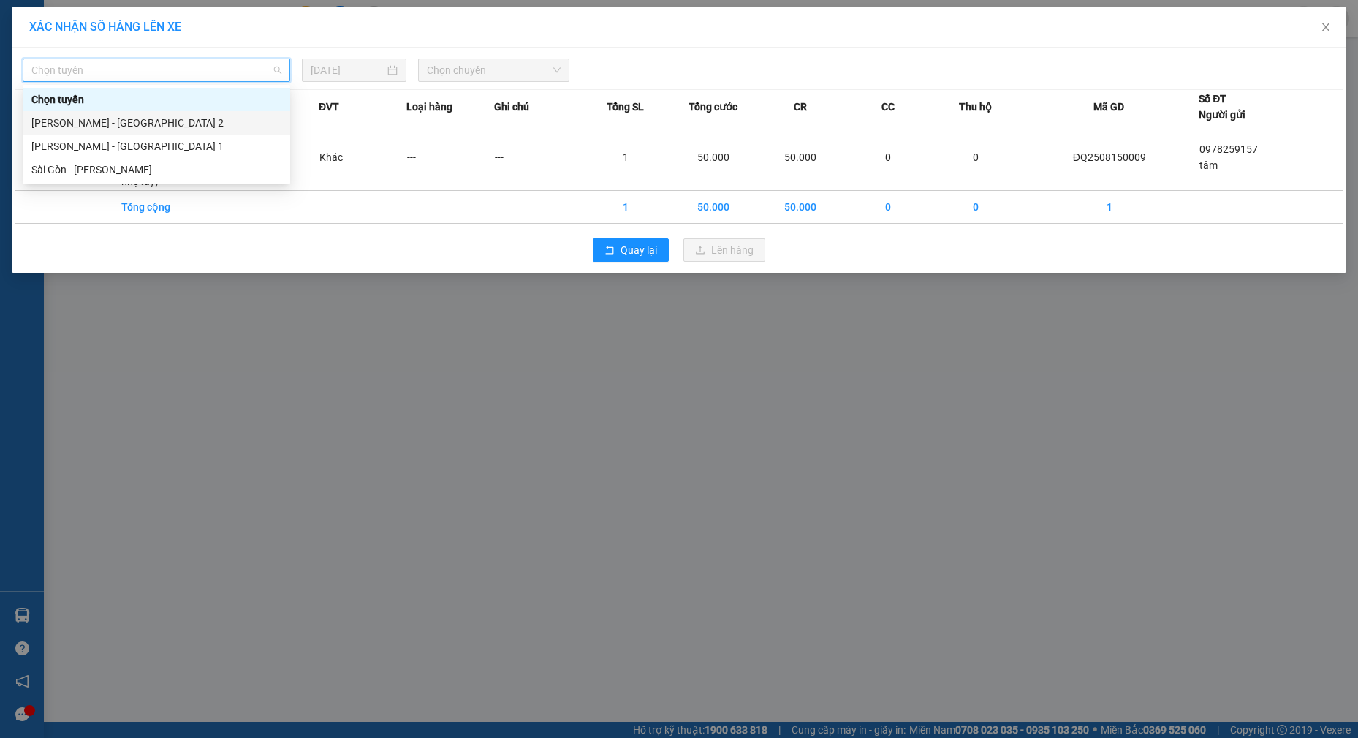
click at [115, 118] on div "[PERSON_NAME] - [GEOGRAPHIC_DATA] 2" at bounding box center [156, 123] width 250 height 16
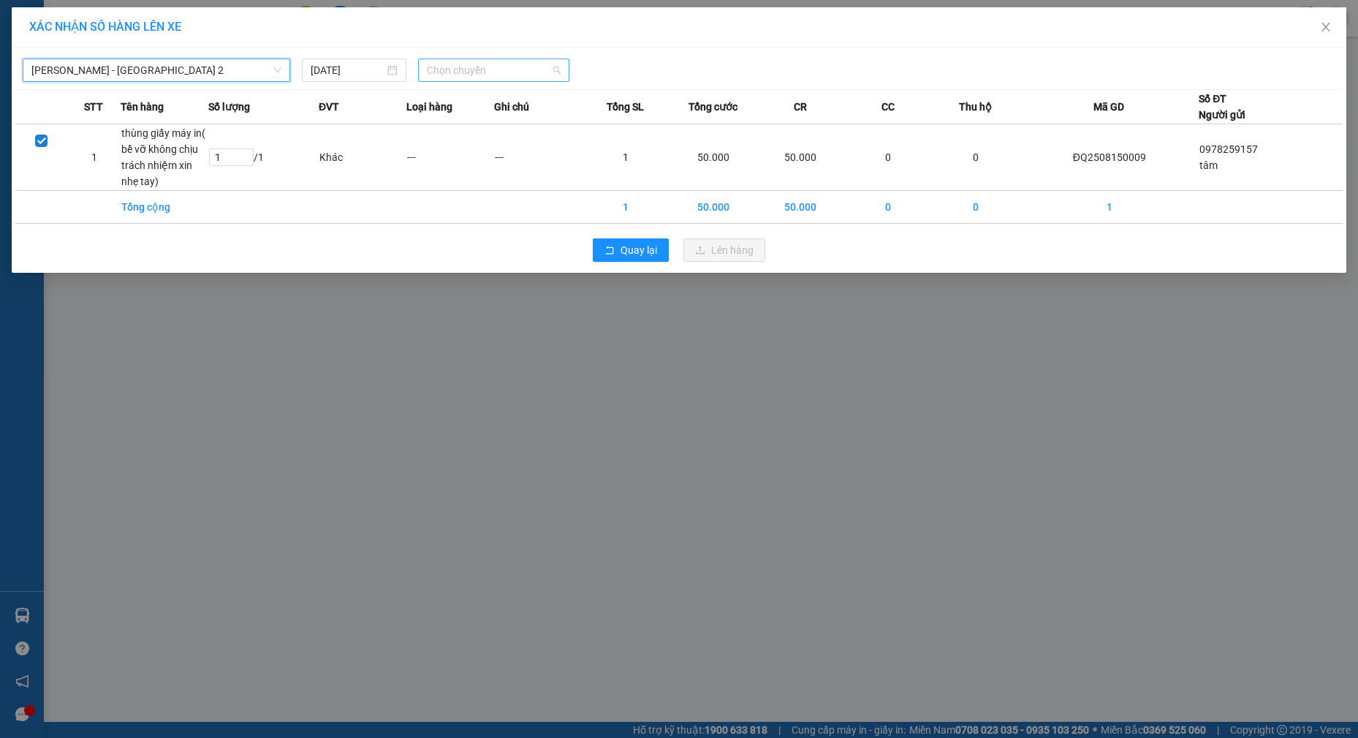
click at [497, 75] on span "Chọn chuyến" at bounding box center [494, 70] width 134 height 22
type input "1730"
click at [499, 121] on div "Thêm chuyến " 17:30 "" at bounding box center [496, 123] width 156 height 25
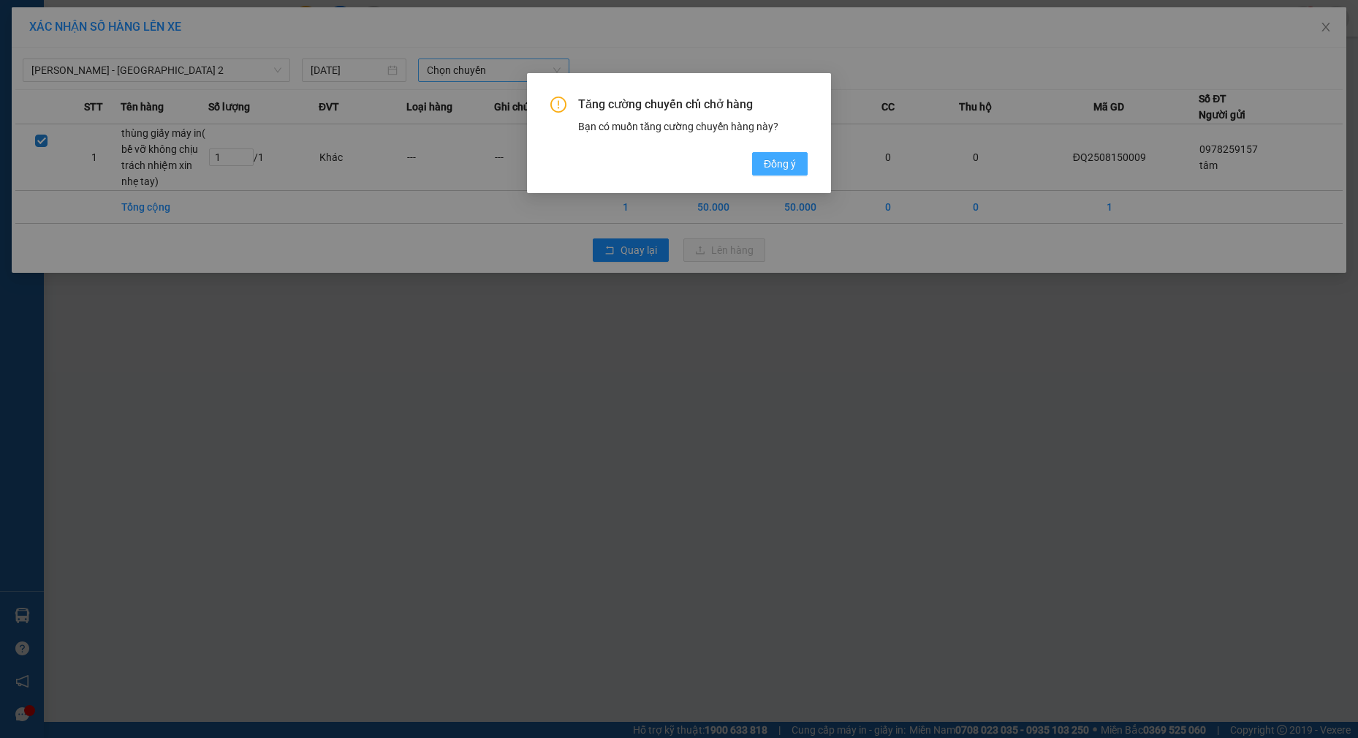
click at [799, 167] on button "Đồng ý" at bounding box center [780, 163] width 56 height 23
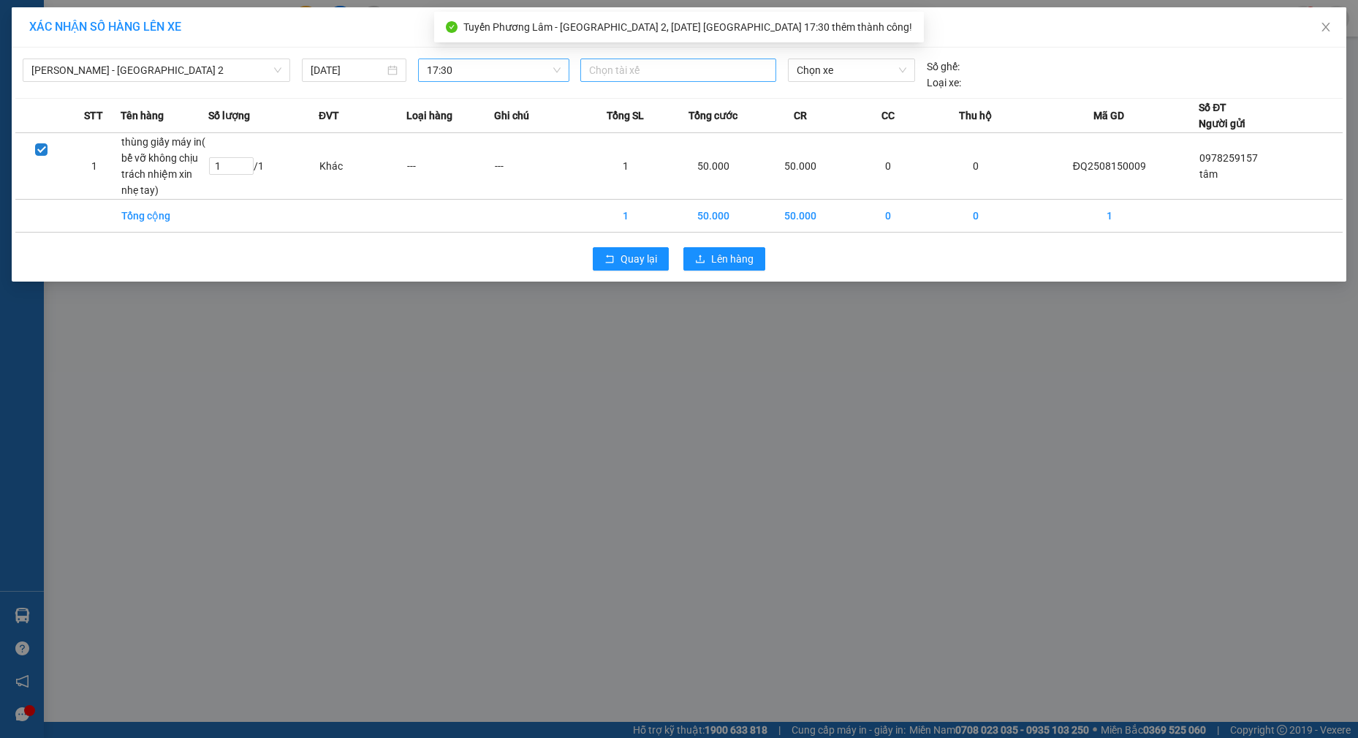
click at [628, 67] on div at bounding box center [678, 70] width 189 height 18
type input "viên"
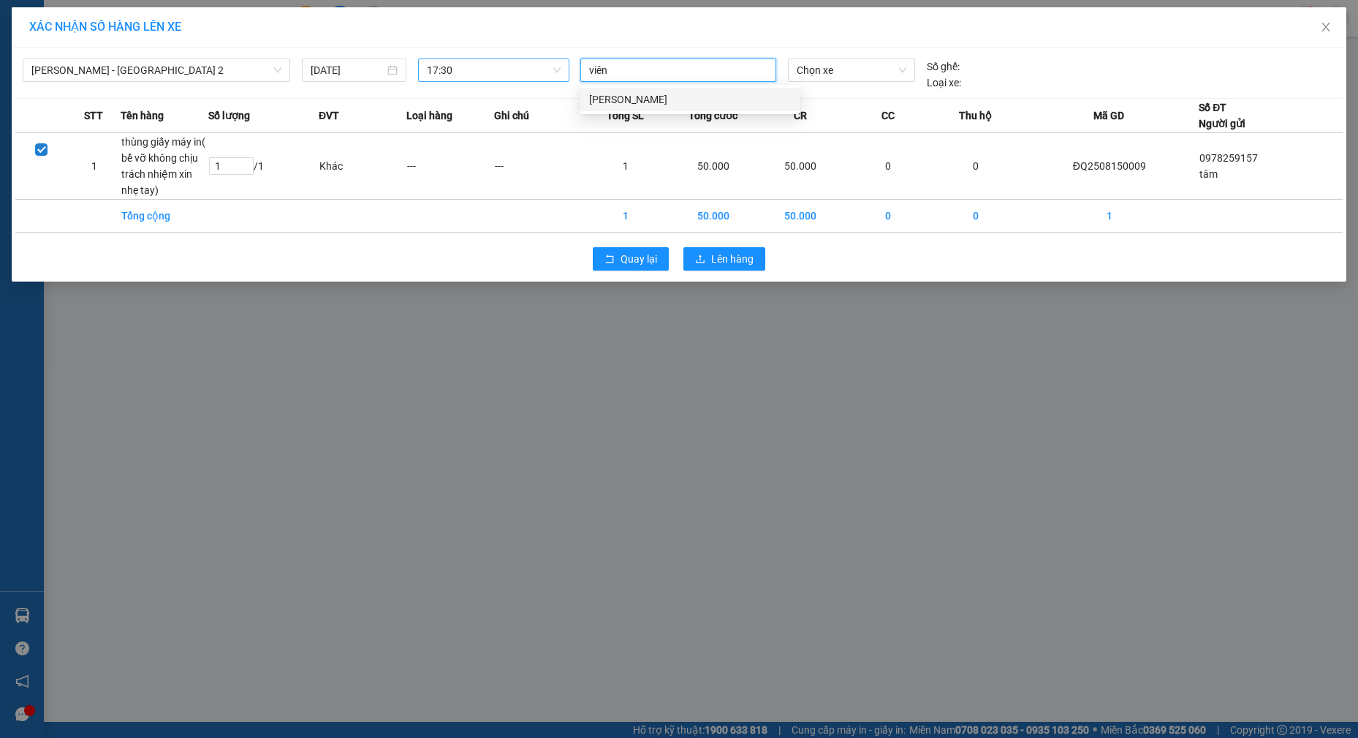
click at [648, 99] on div "[PERSON_NAME]" at bounding box center [690, 99] width 202 height 16
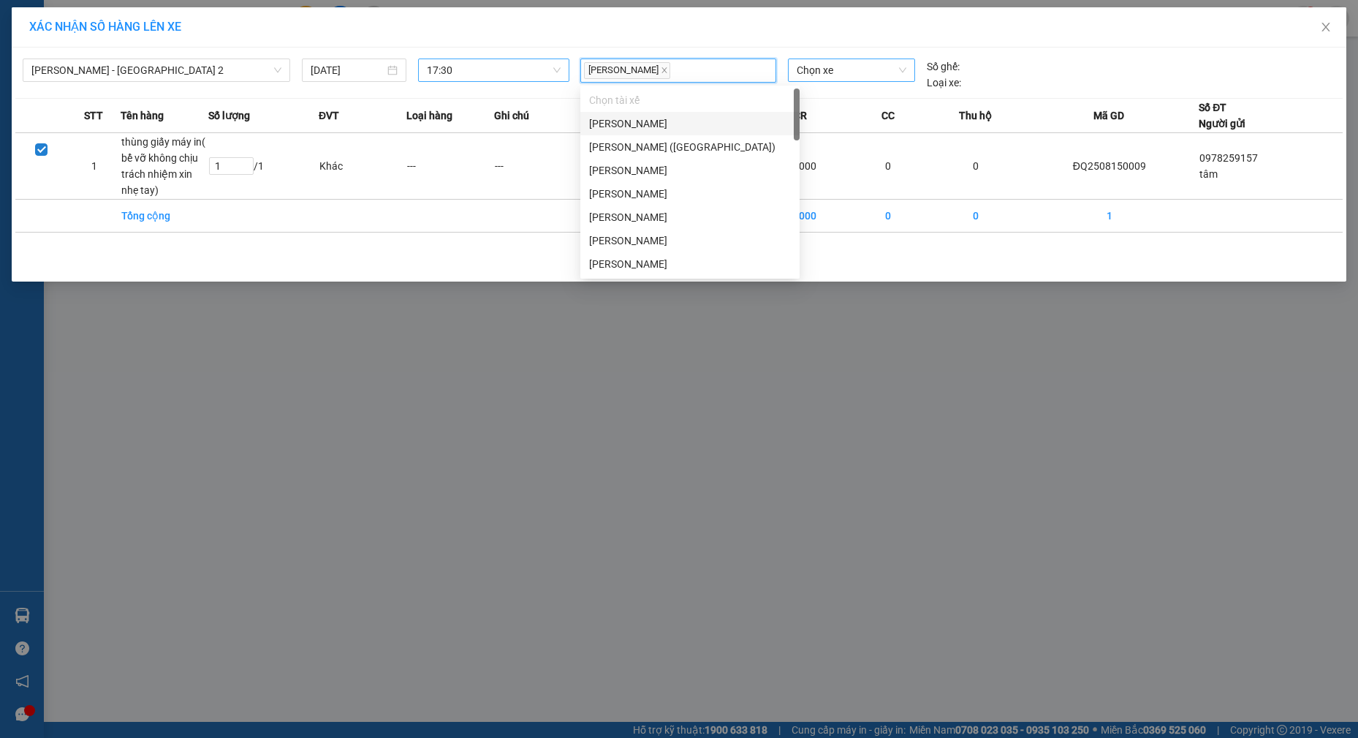
click at [825, 74] on span "Chọn xe" at bounding box center [852, 70] width 110 height 22
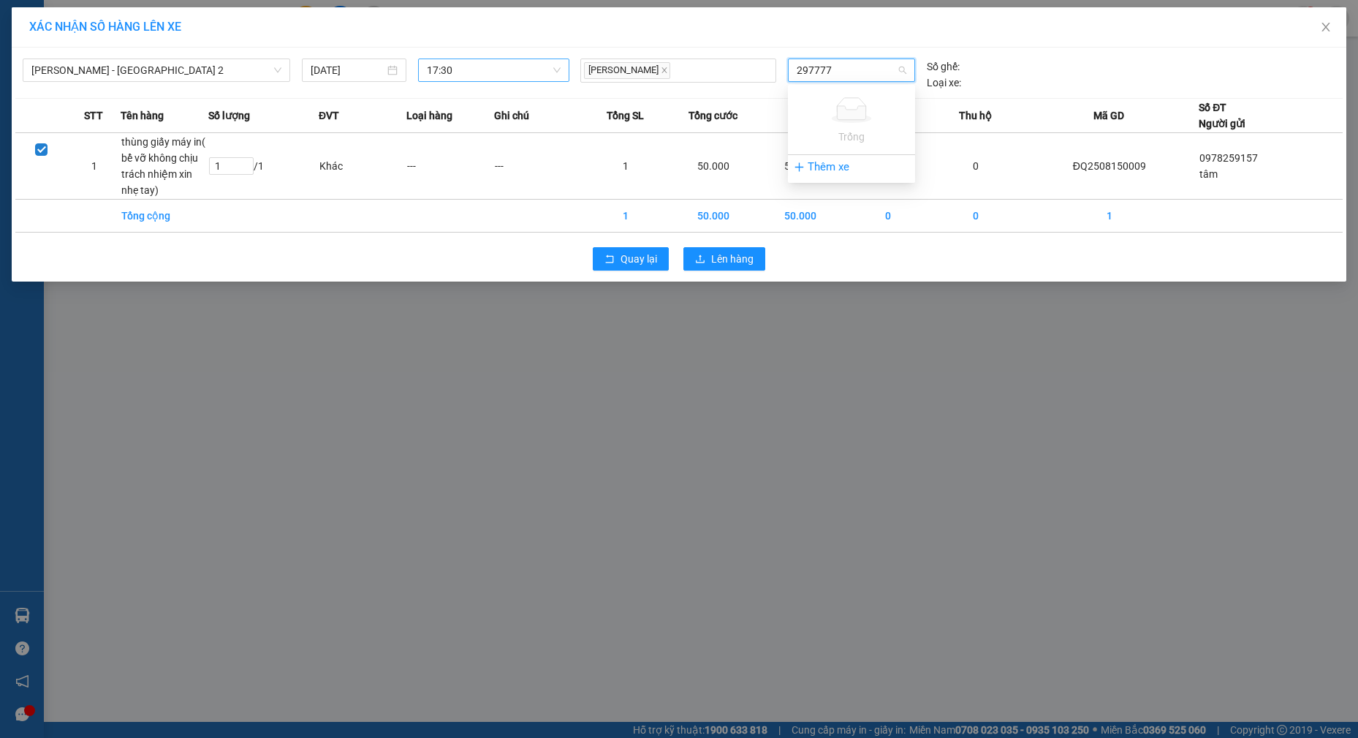
type input "29777"
click at [830, 99] on div "51B-297.77" at bounding box center [852, 99] width 110 height 16
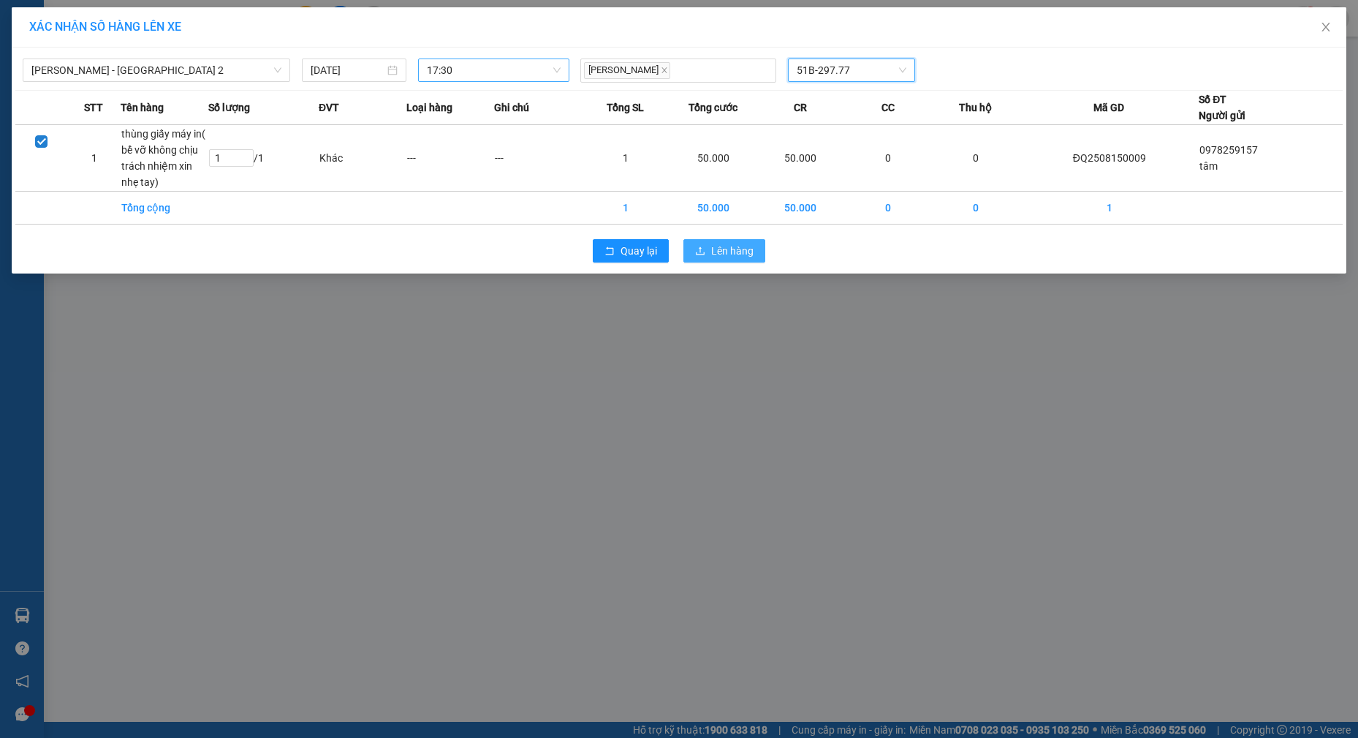
click at [738, 246] on span "Lên hàng" at bounding box center [732, 251] width 42 height 16
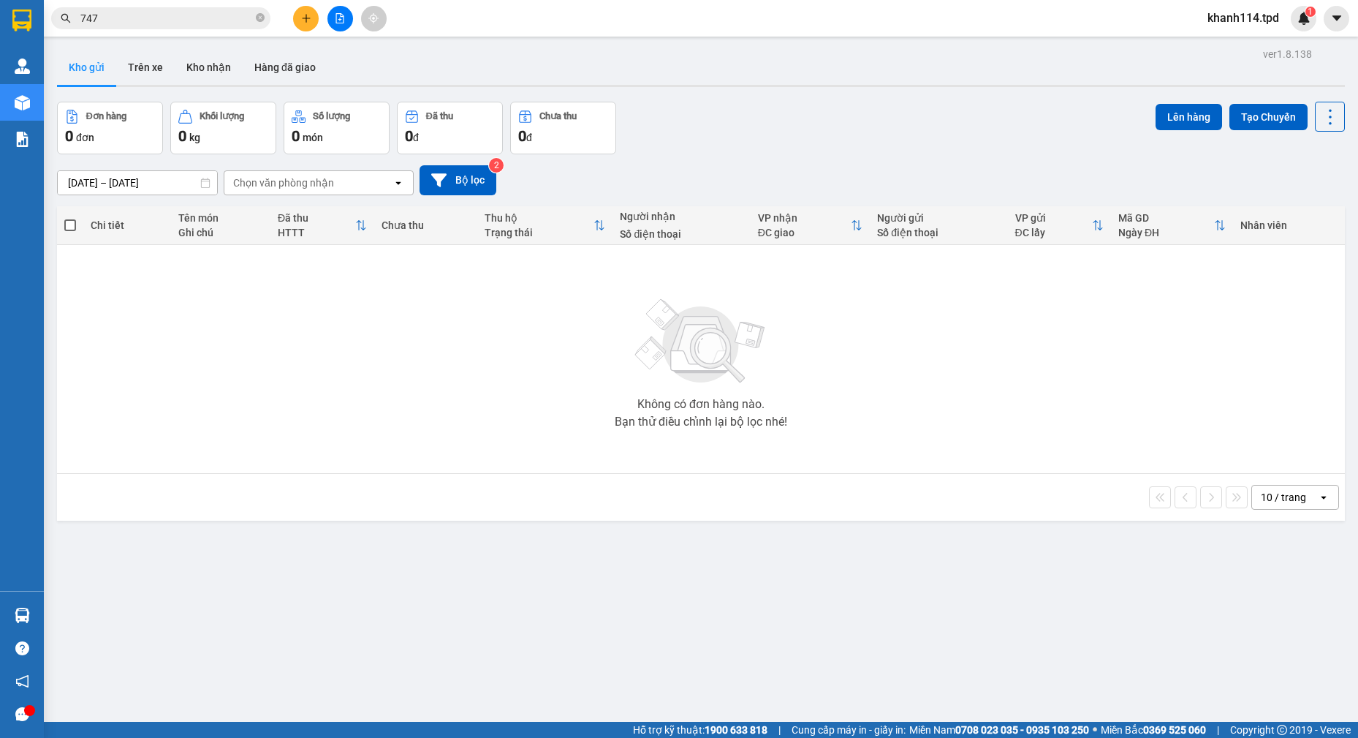
click at [192, 20] on input "747" at bounding box center [166, 18] width 173 height 16
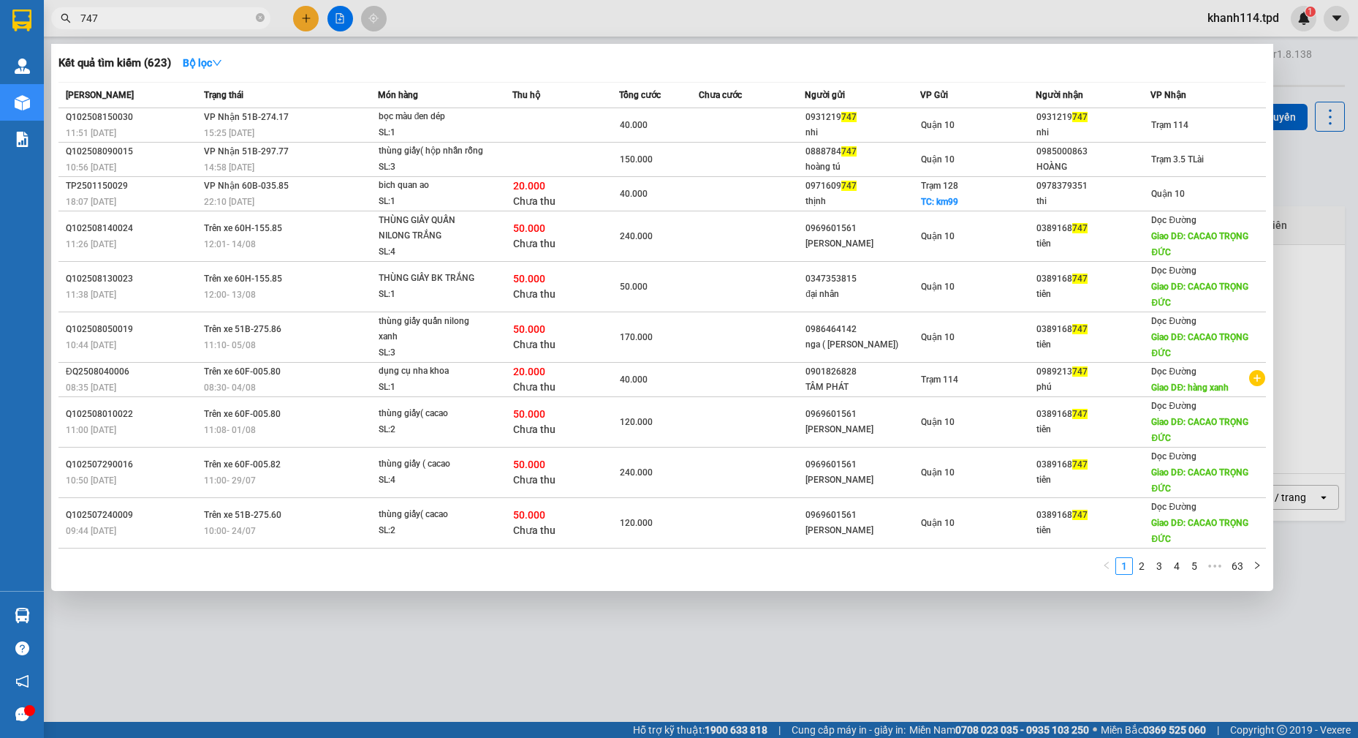
click at [192, 20] on input "747" at bounding box center [166, 18] width 173 height 16
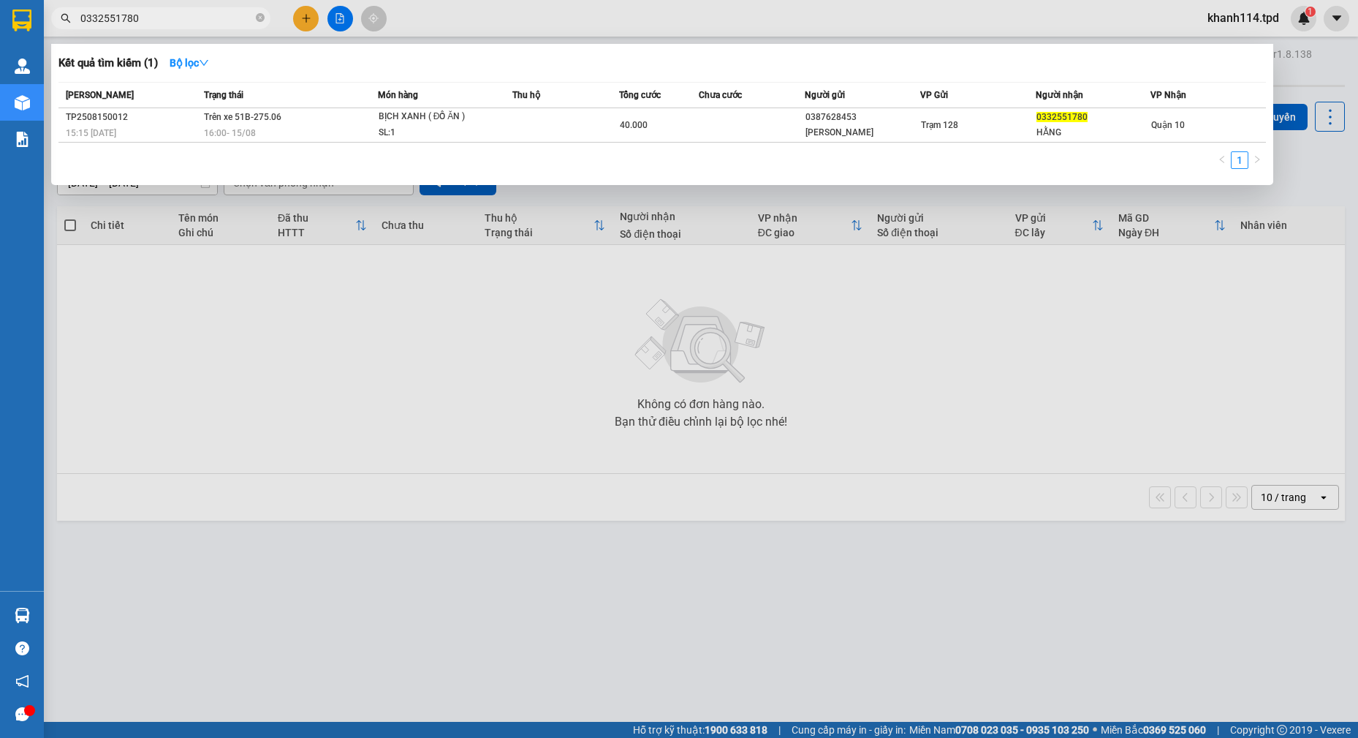
click at [178, 18] on input "0332551780" at bounding box center [166, 18] width 173 height 16
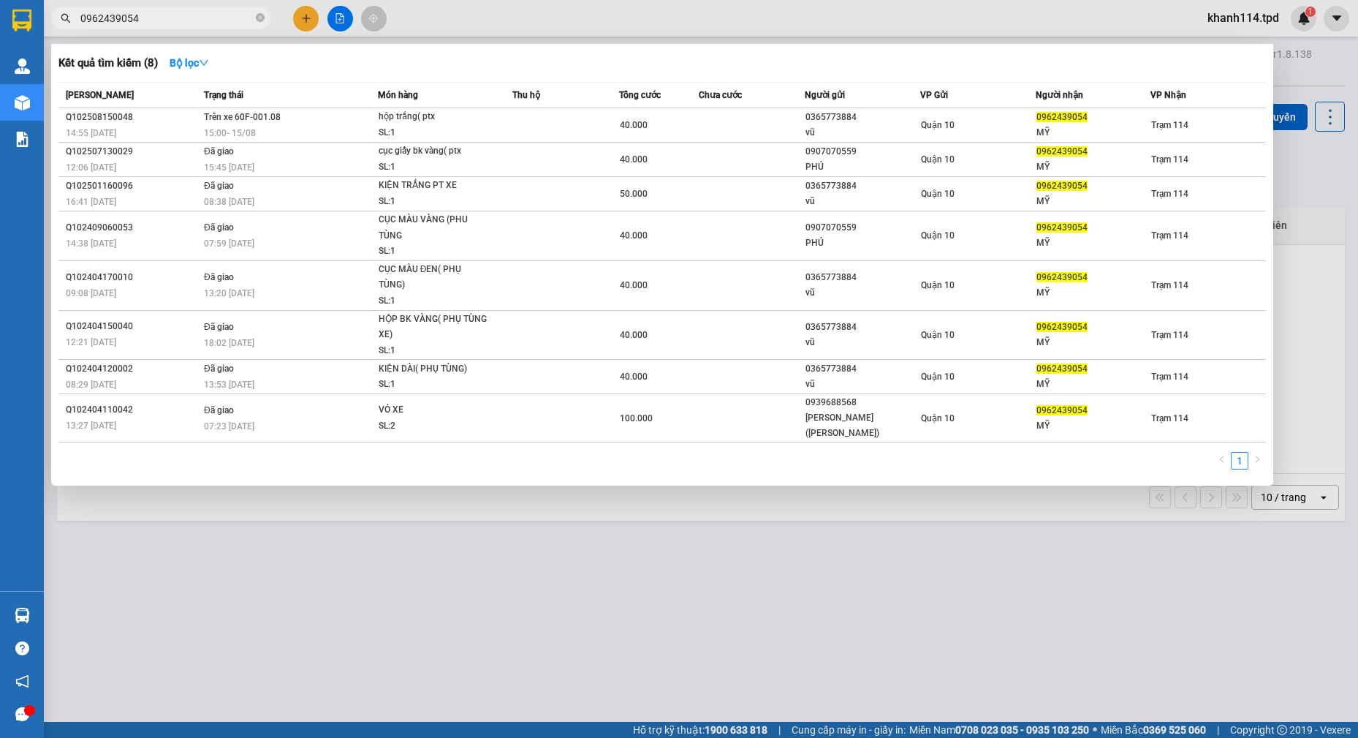
click at [213, 14] on input "0962439054" at bounding box center [166, 18] width 173 height 16
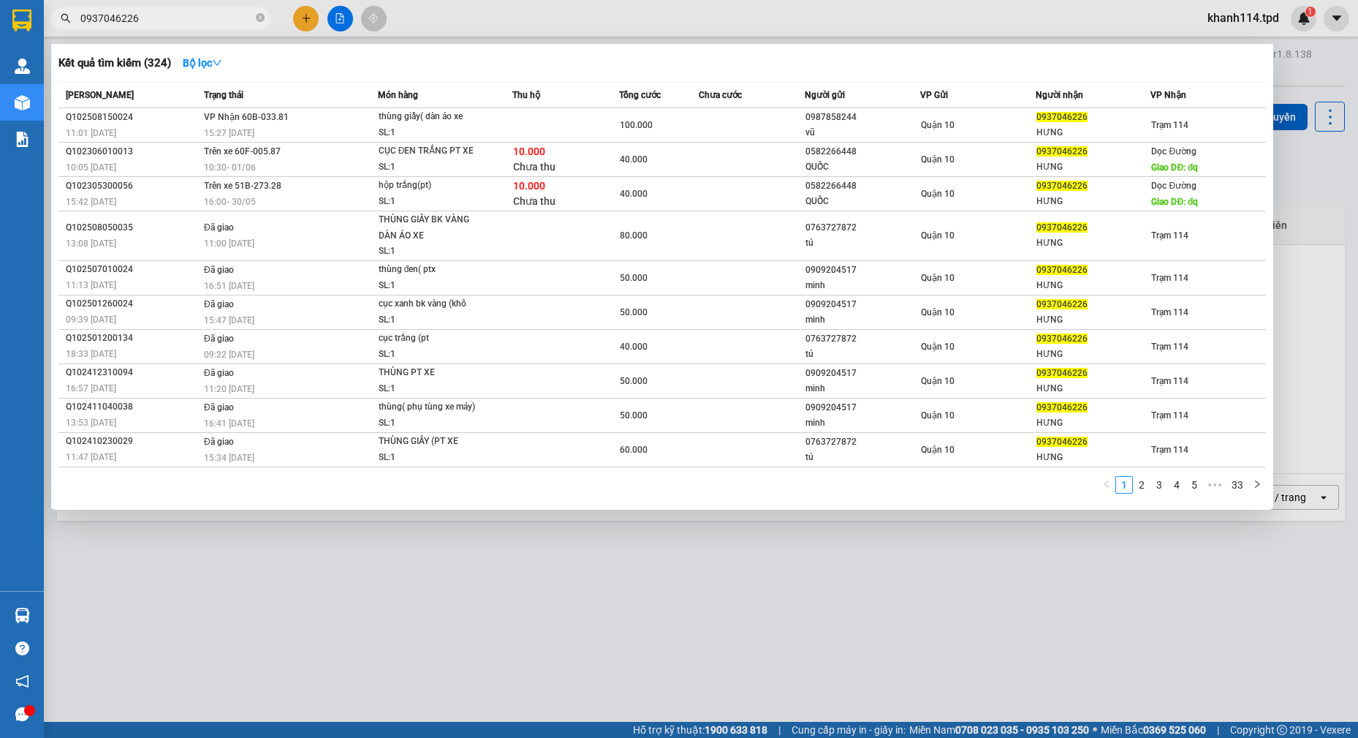
type input "0937046226"
drag, startPoint x: 528, startPoint y: 565, endPoint x: 498, endPoint y: 560, distance: 30.4
click at [526, 565] on div at bounding box center [679, 369] width 1358 height 738
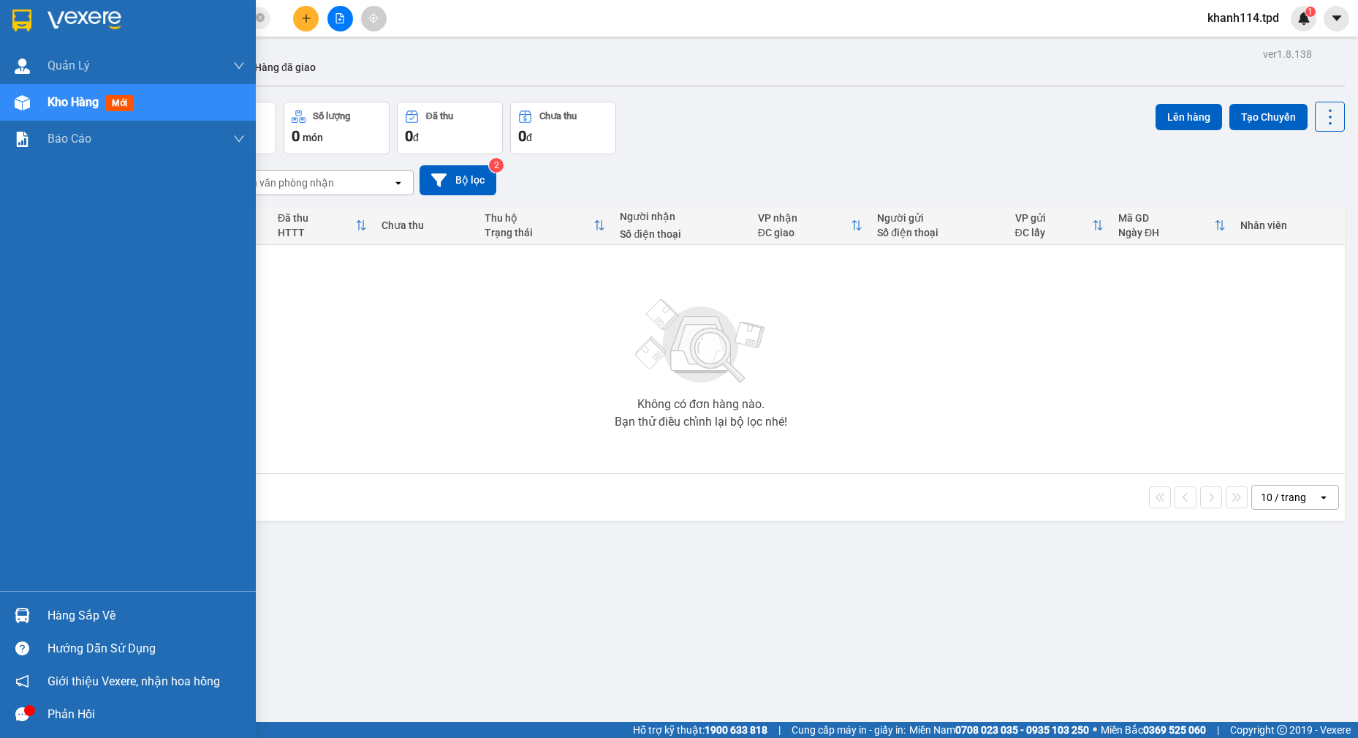
click at [79, 618] on div "Hàng sắp về" at bounding box center [146, 616] width 197 height 22
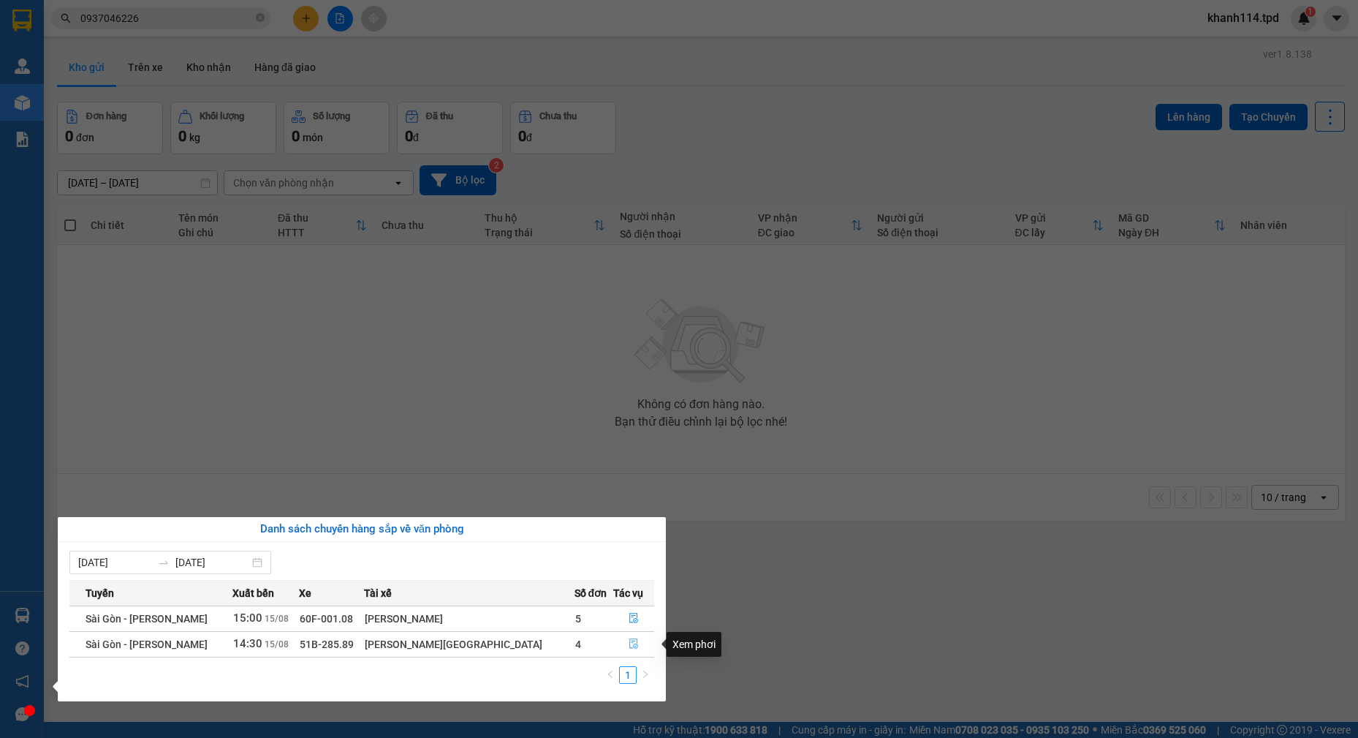
click at [629, 646] on icon "file-done" at bounding box center [634, 643] width 10 height 10
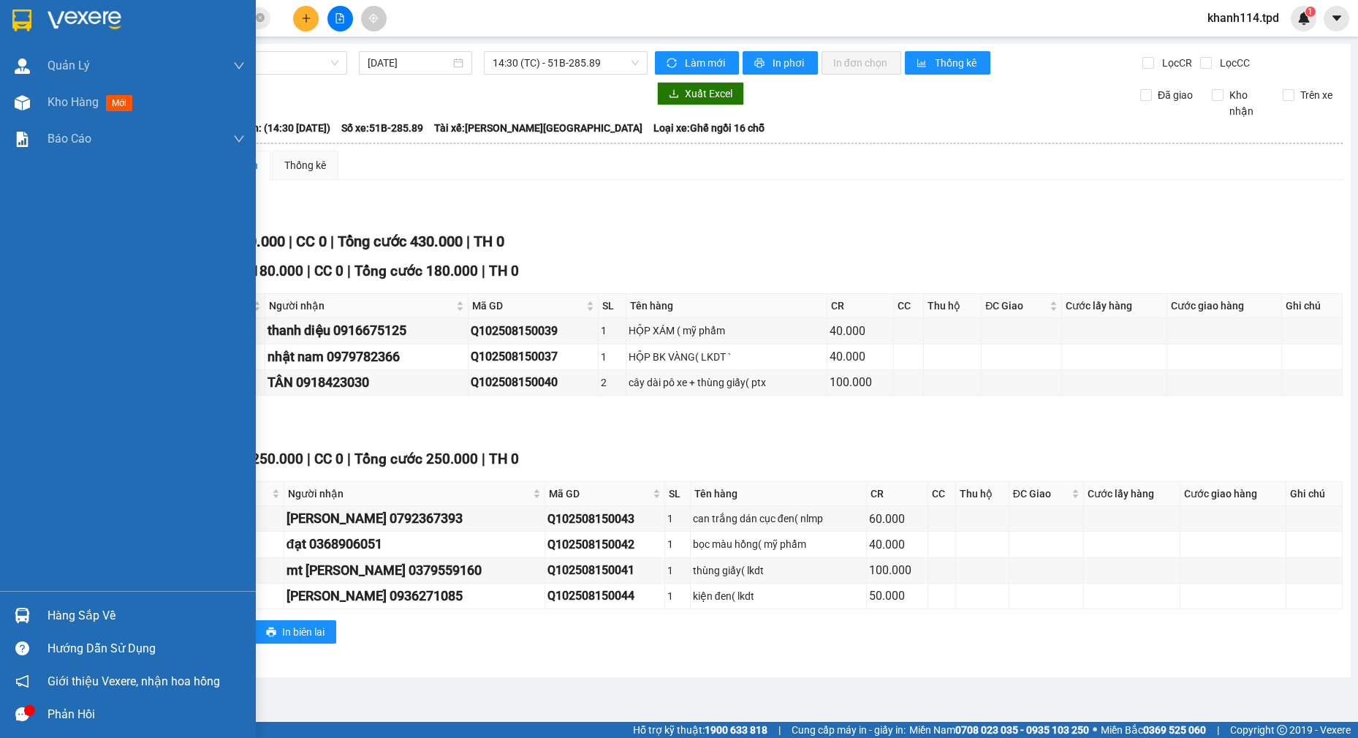
click at [71, 607] on div "Hàng sắp về" at bounding box center [146, 616] width 197 height 22
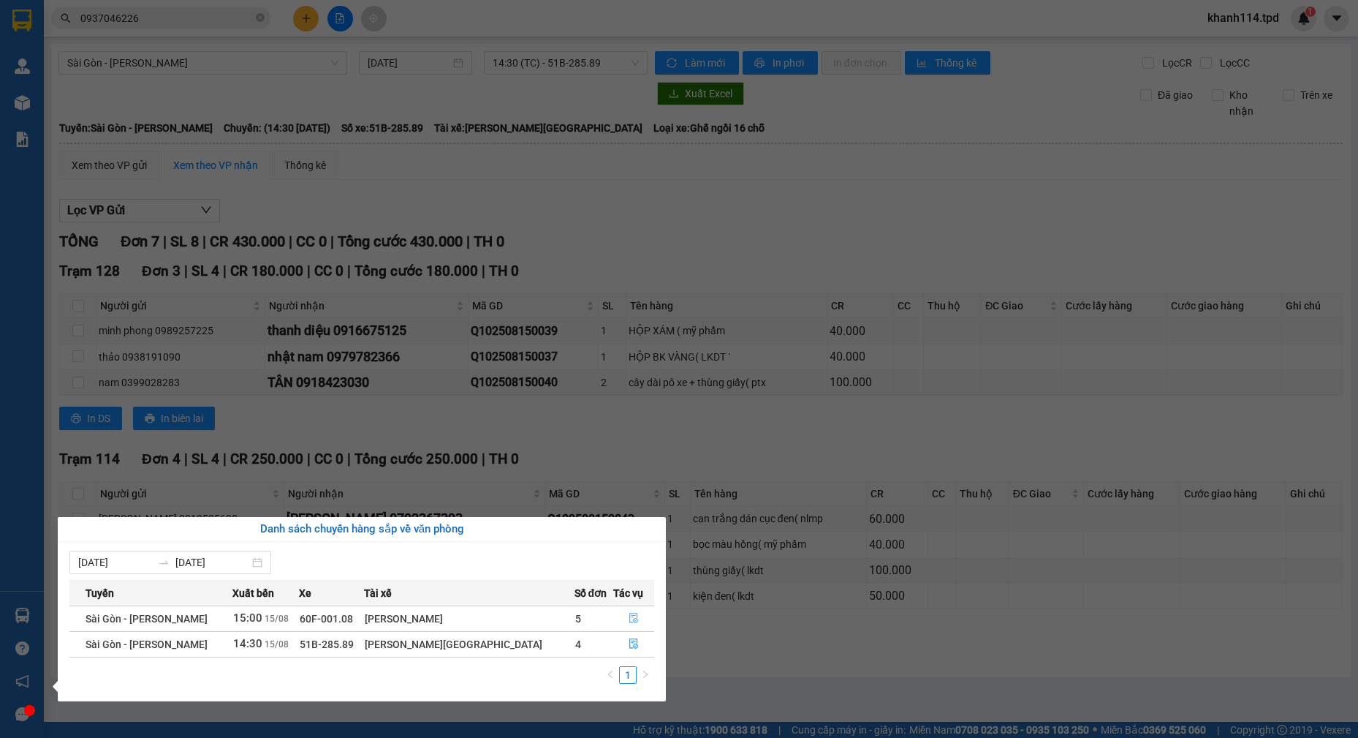
click at [629, 619] on icon "file-done" at bounding box center [633, 618] width 9 height 10
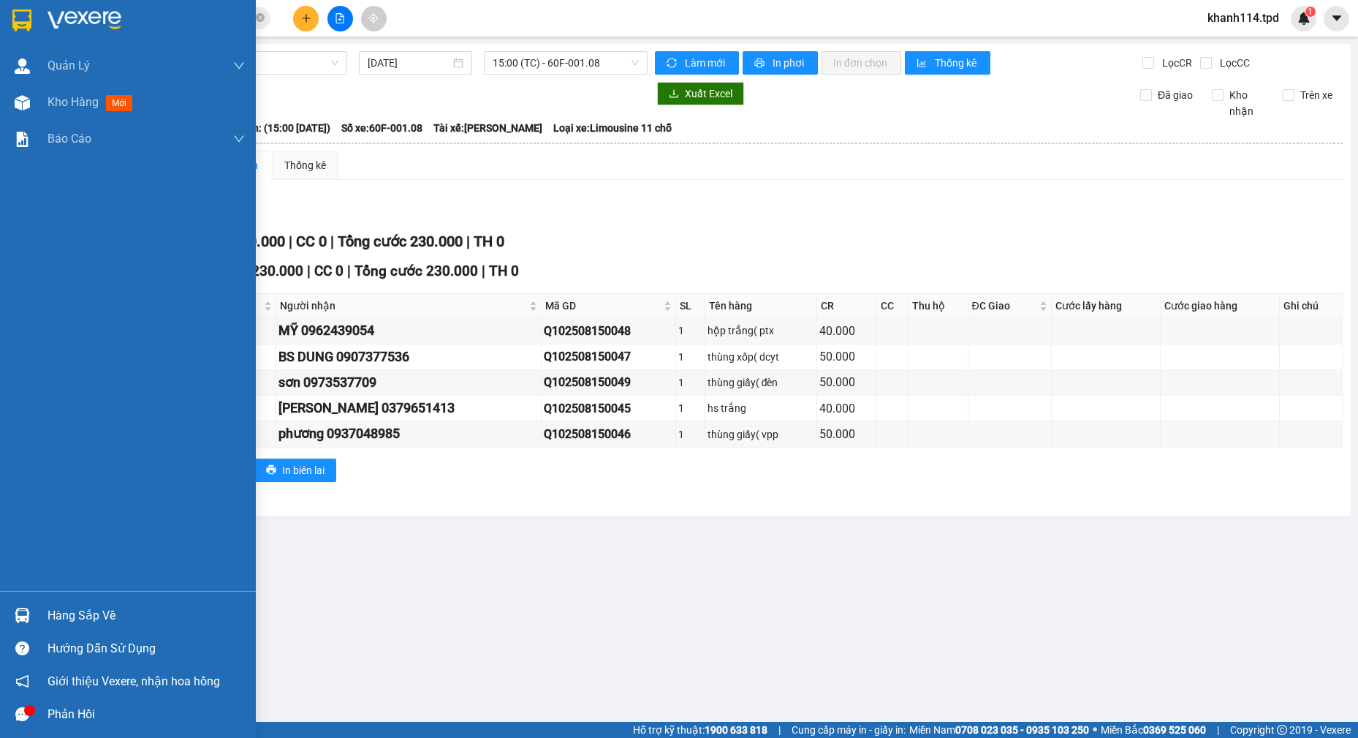
click at [83, 615] on div "Hàng sắp về" at bounding box center [146, 616] width 197 height 22
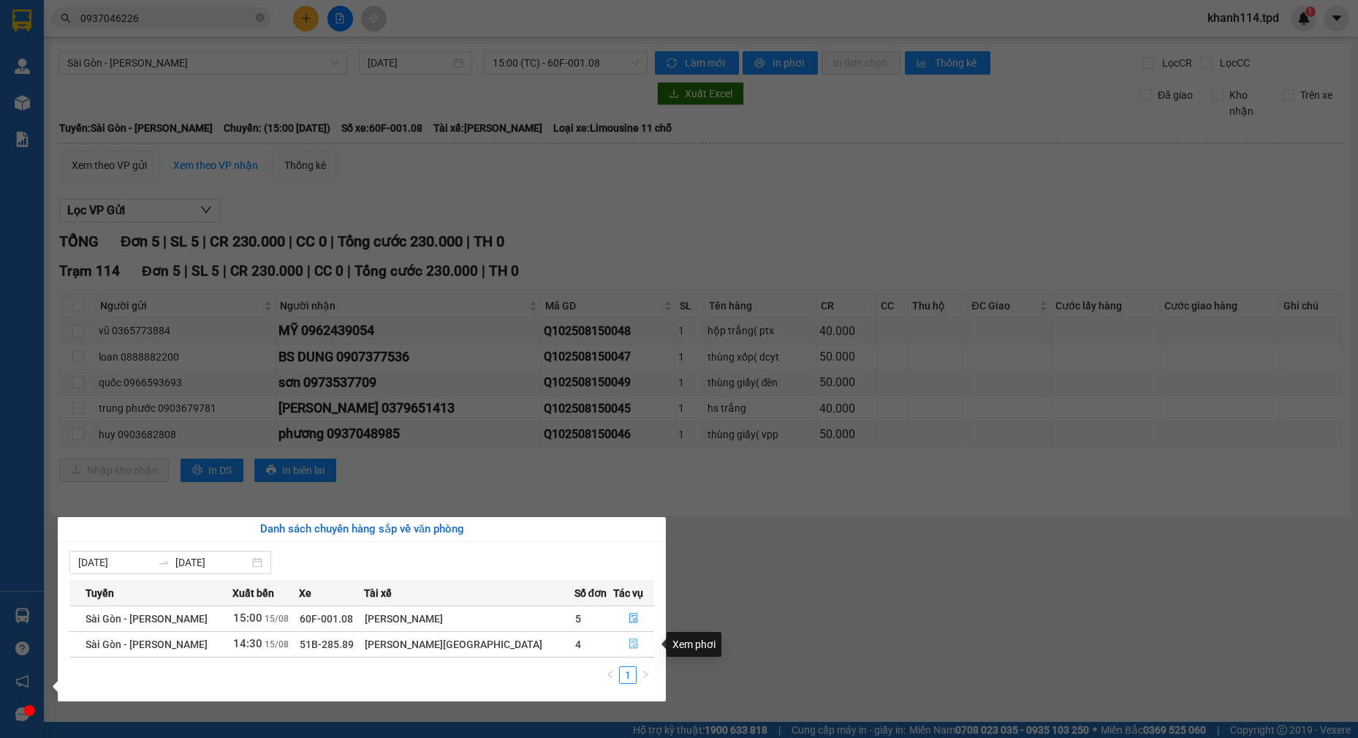
click at [615, 643] on button "button" at bounding box center [633, 643] width 39 height 23
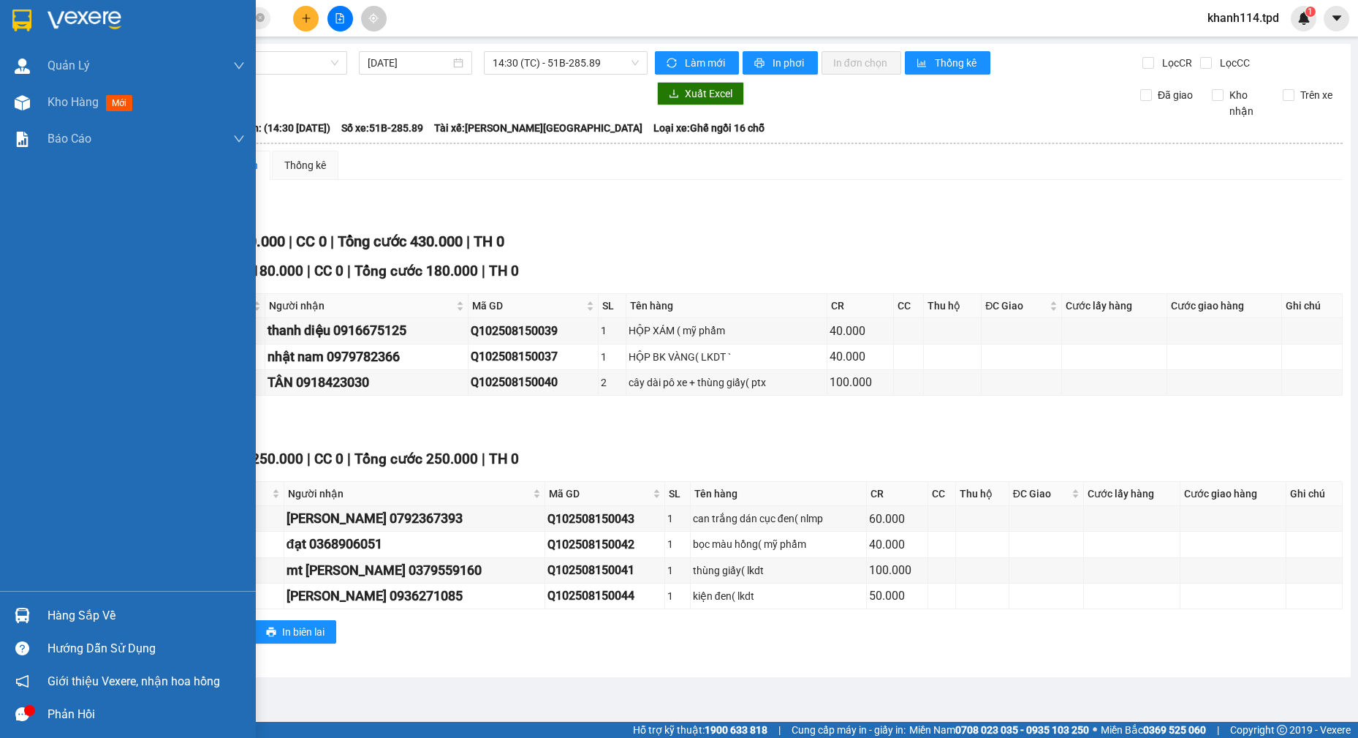
click at [108, 612] on div "Hàng sắp về" at bounding box center [146, 616] width 197 height 22
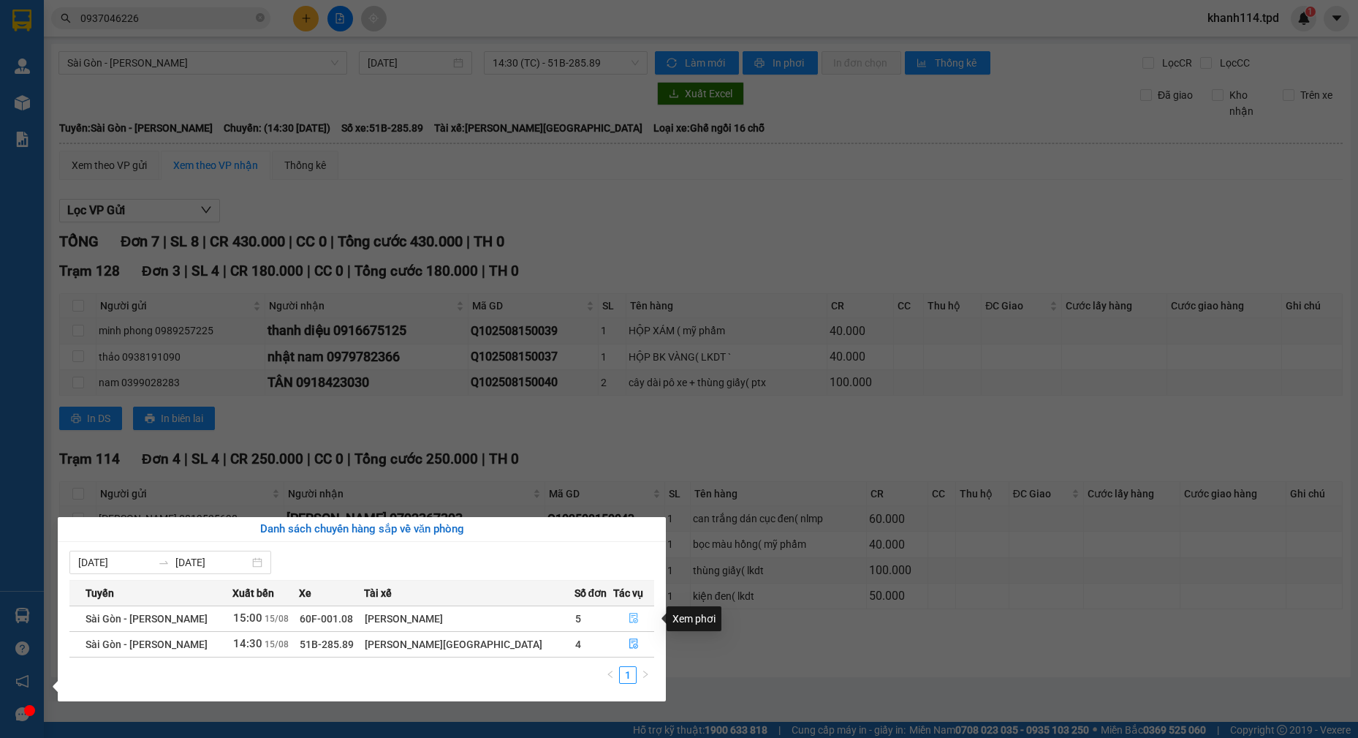
click at [632, 616] on button "button" at bounding box center [633, 618] width 39 height 23
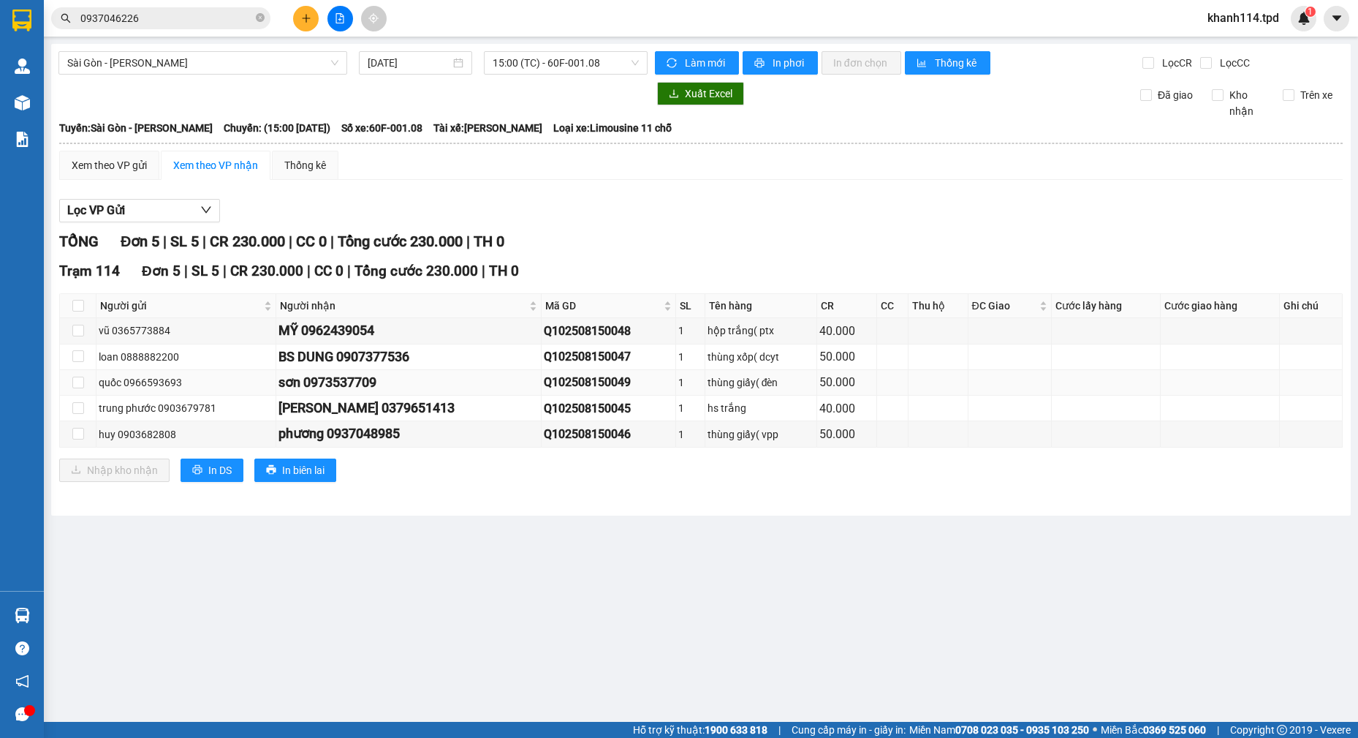
click at [85, 385] on td at bounding box center [78, 383] width 37 height 26
click at [81, 385] on input "checkbox" at bounding box center [78, 383] width 12 height 12
checkbox input "true"
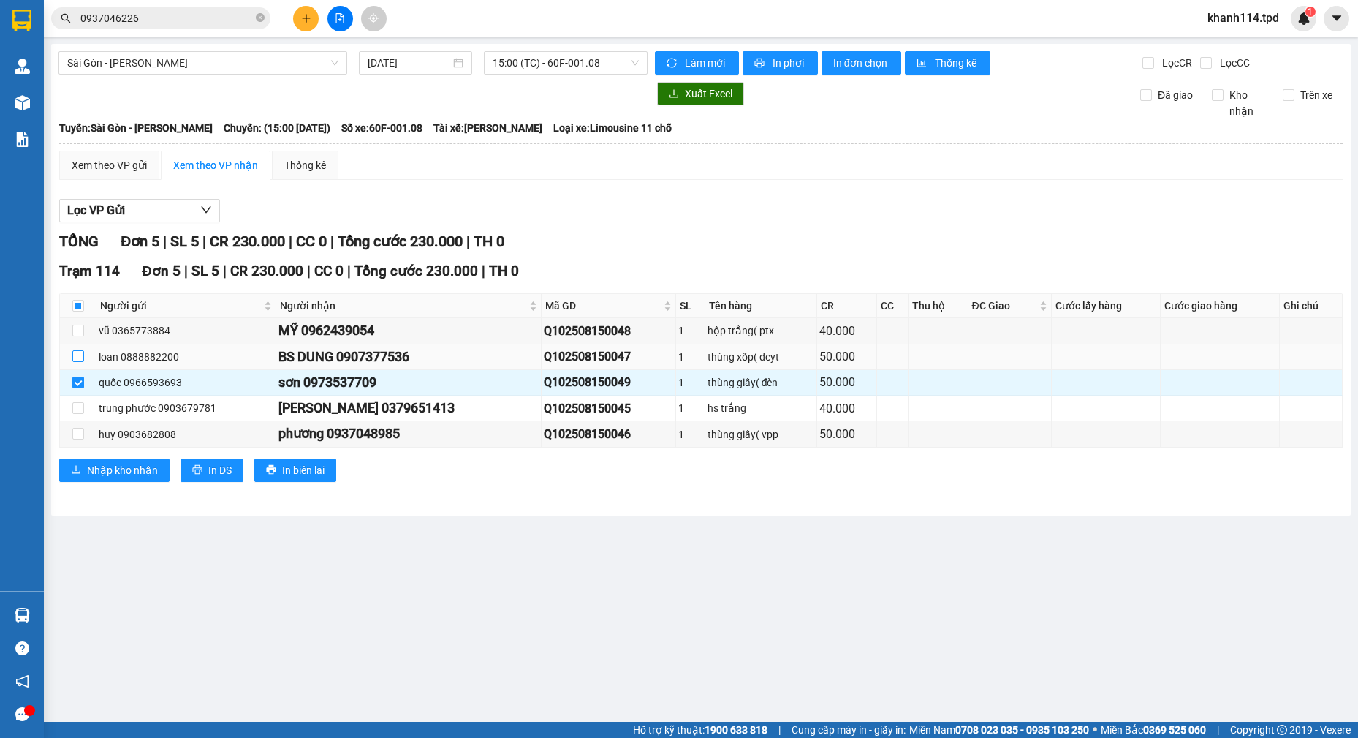
click at [80, 358] on input "checkbox" at bounding box center [78, 356] width 12 height 12
checkbox input "true"
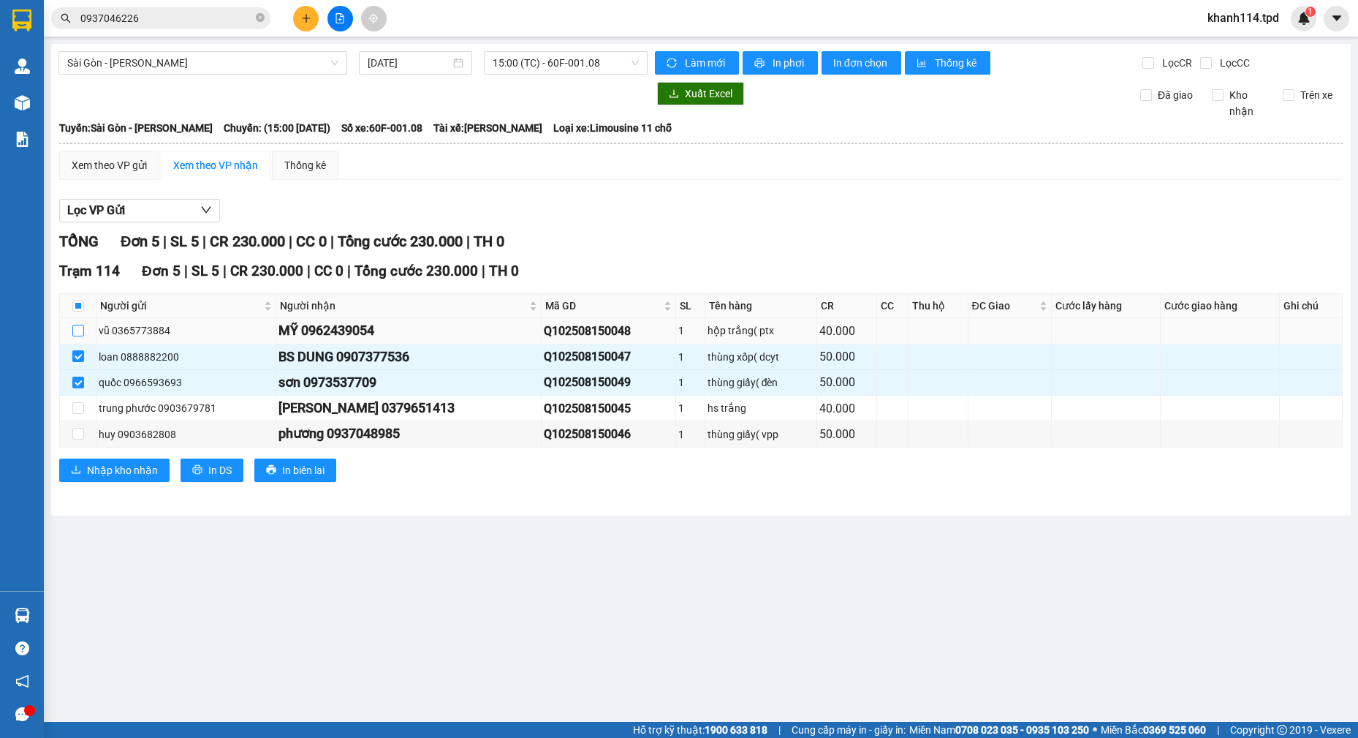
click at [73, 333] on input "checkbox" at bounding box center [78, 331] width 12 height 12
checkbox input "true"
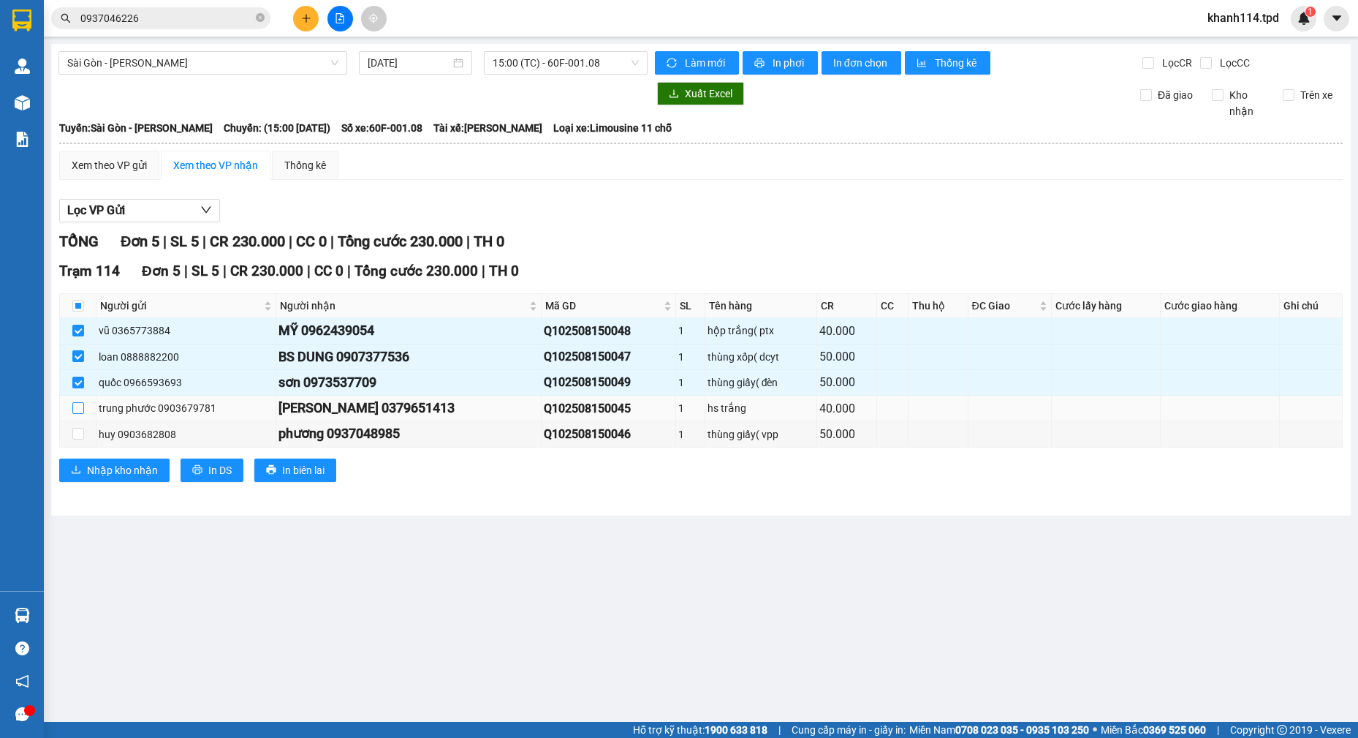
click at [77, 410] on input "checkbox" at bounding box center [78, 408] width 12 height 12
checkbox input "true"
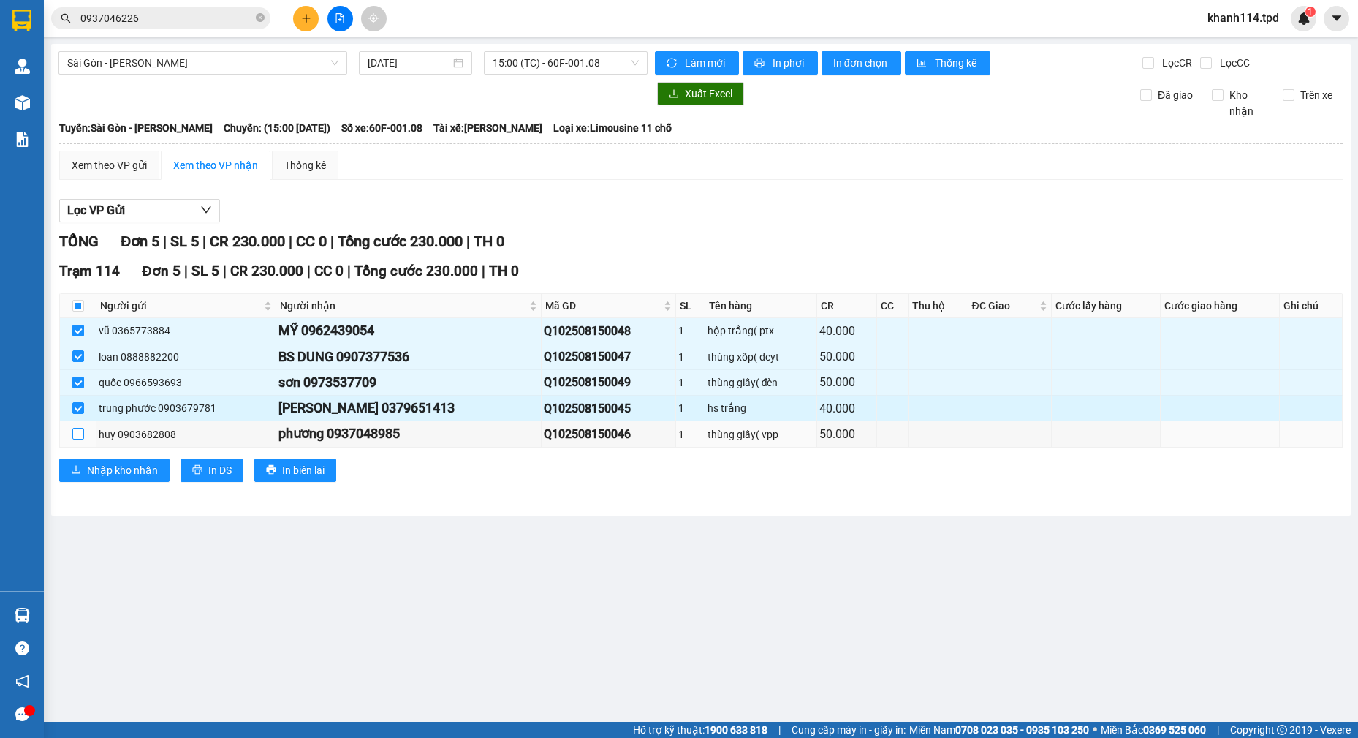
drag, startPoint x: 74, startPoint y: 435, endPoint x: 183, endPoint y: 417, distance: 110.5
click at [75, 435] on input "checkbox" at bounding box center [78, 434] width 12 height 12
checkbox input "true"
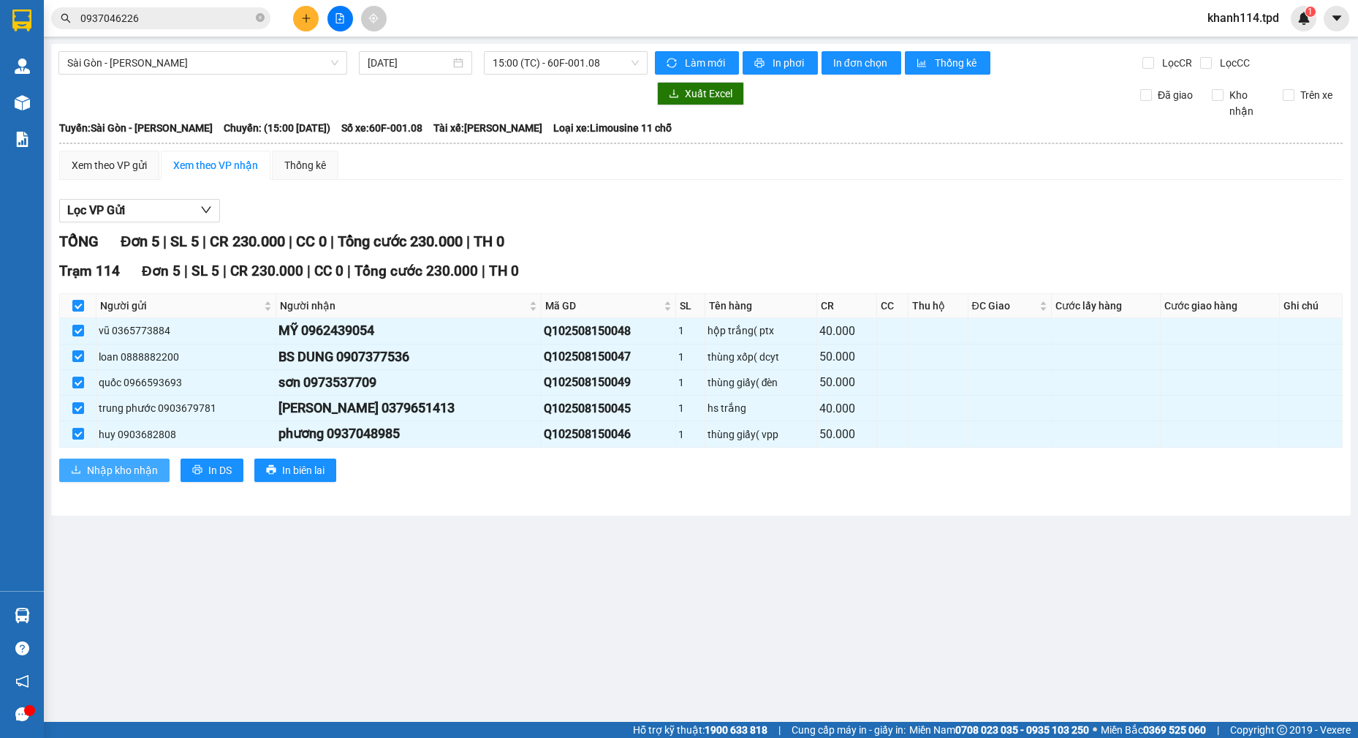
click at [156, 474] on span "Nhập kho nhận" at bounding box center [122, 470] width 71 height 16
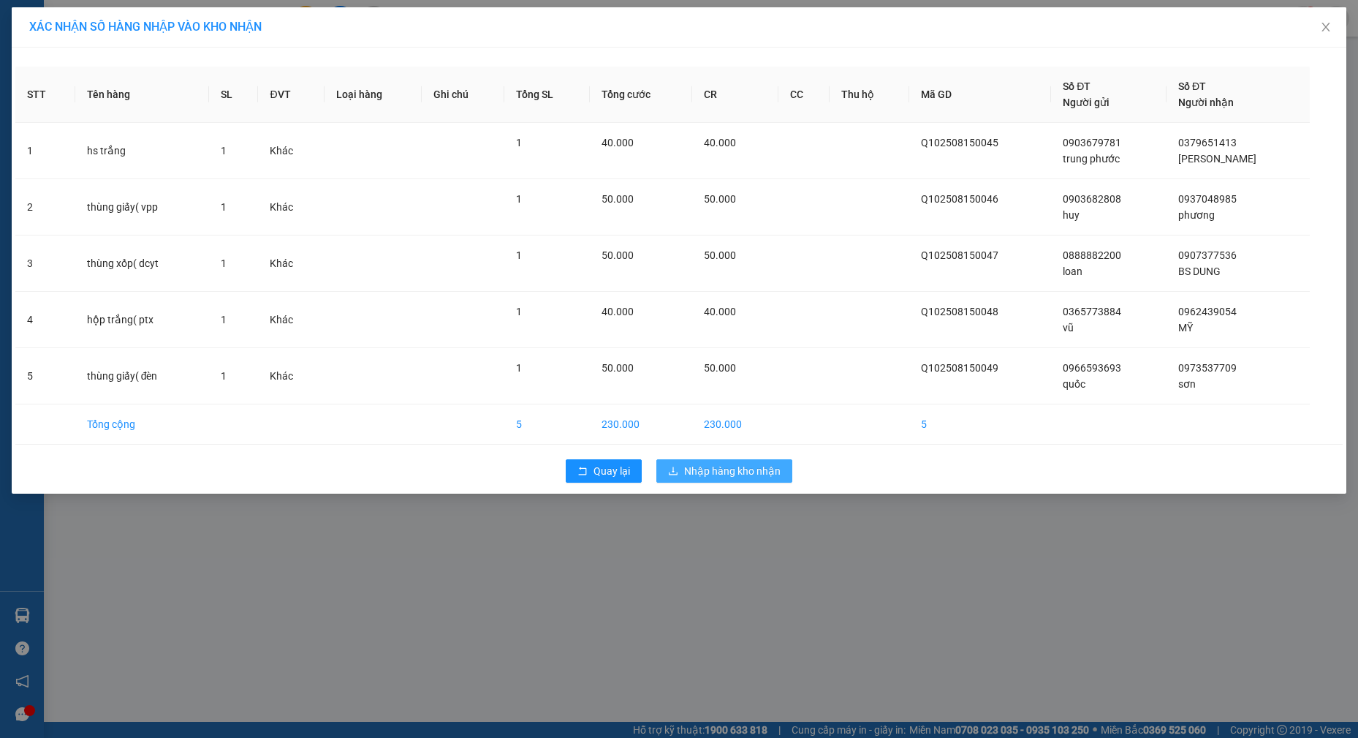
click at [732, 472] on span "Nhập hàng kho nhận" at bounding box center [732, 471] width 97 height 16
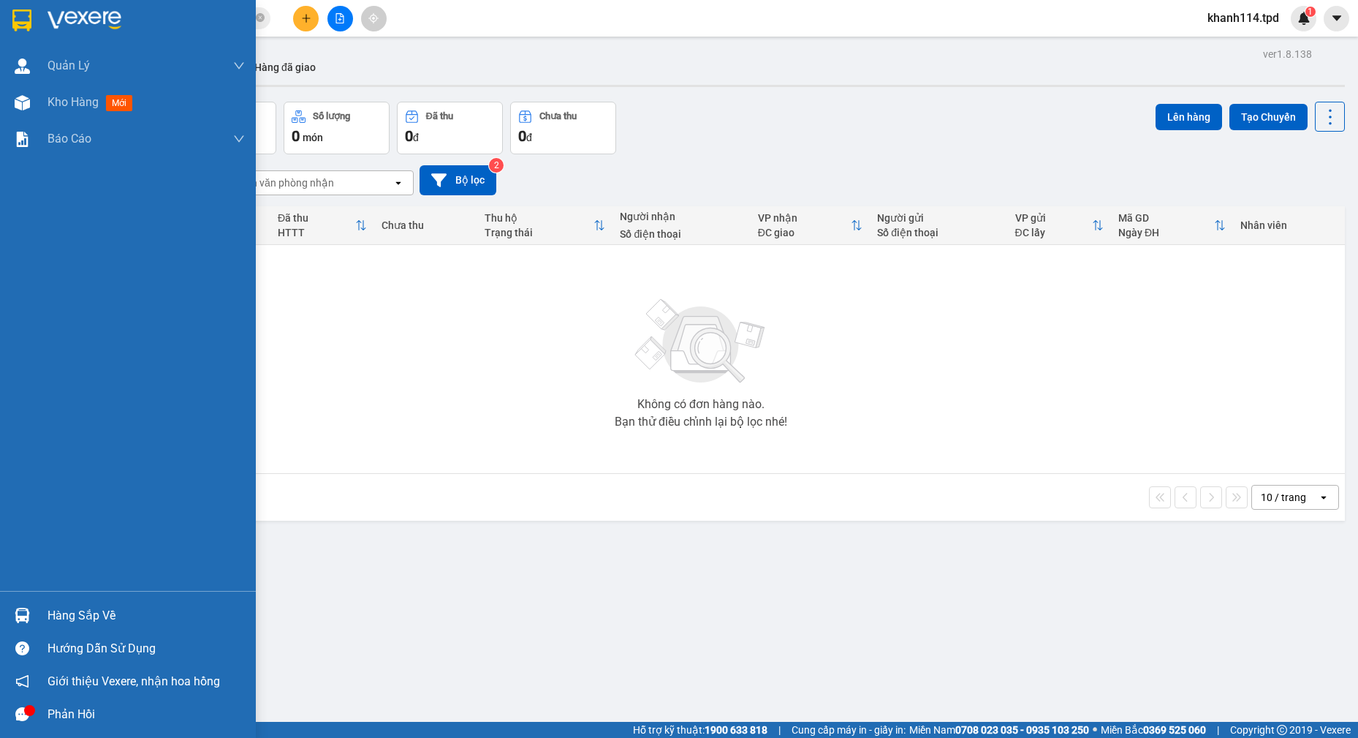
click at [58, 613] on div "Hàng sắp về" at bounding box center [146, 616] width 197 height 22
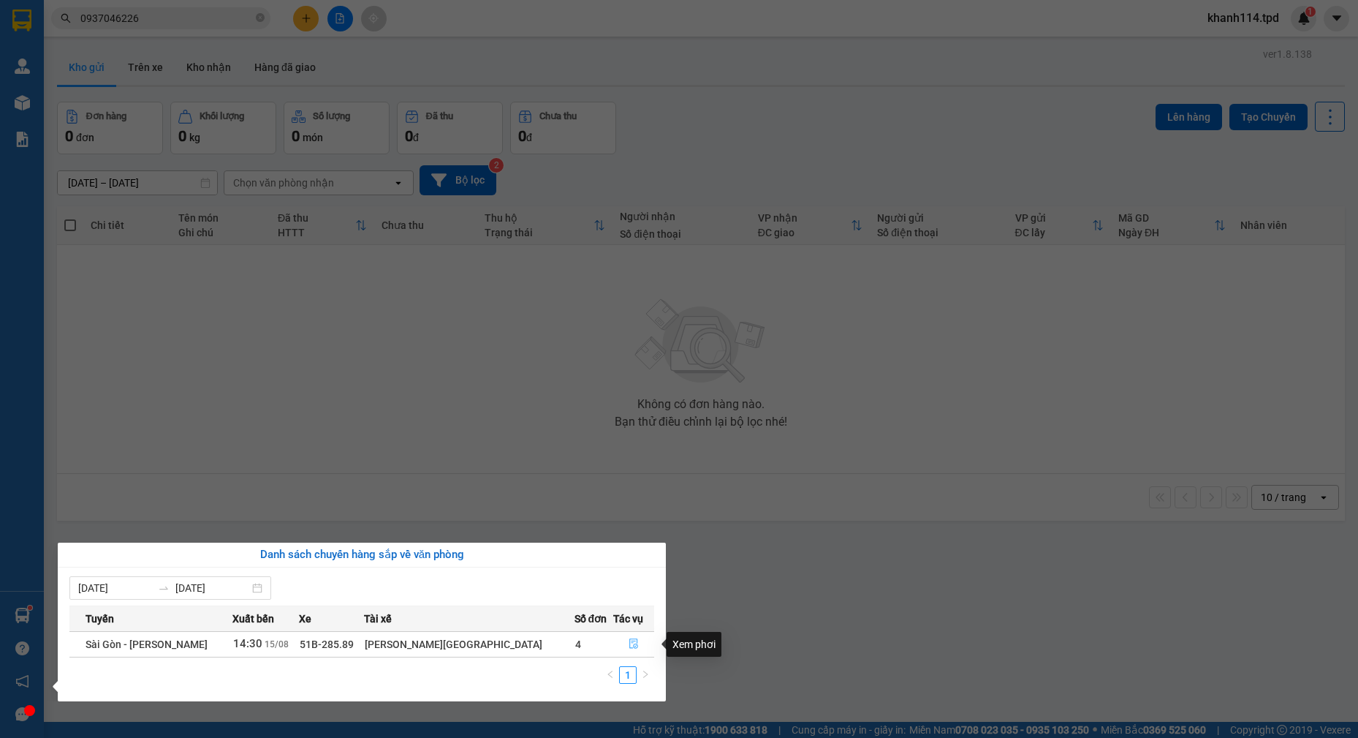
click at [629, 643] on icon "file-done" at bounding box center [634, 643] width 10 height 10
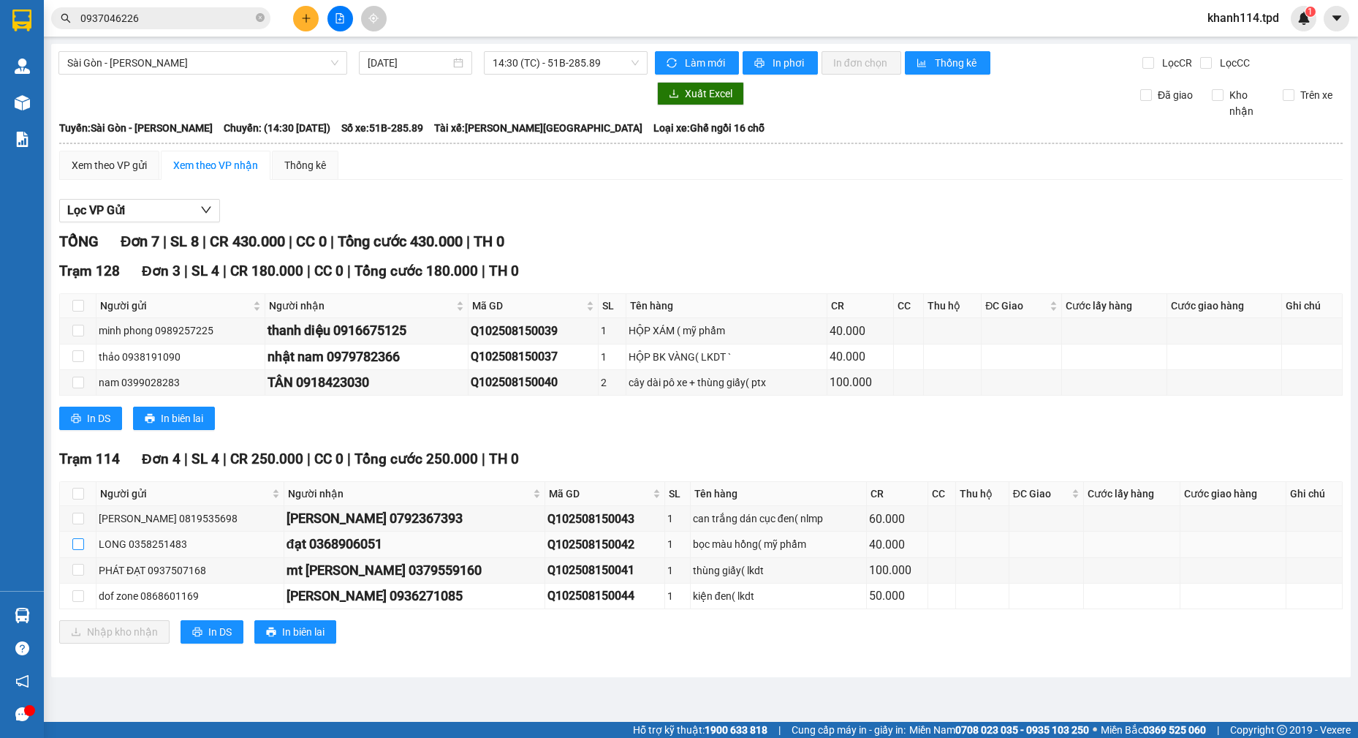
click at [78, 545] on input "checkbox" at bounding box center [78, 544] width 12 height 12
checkbox input "true"
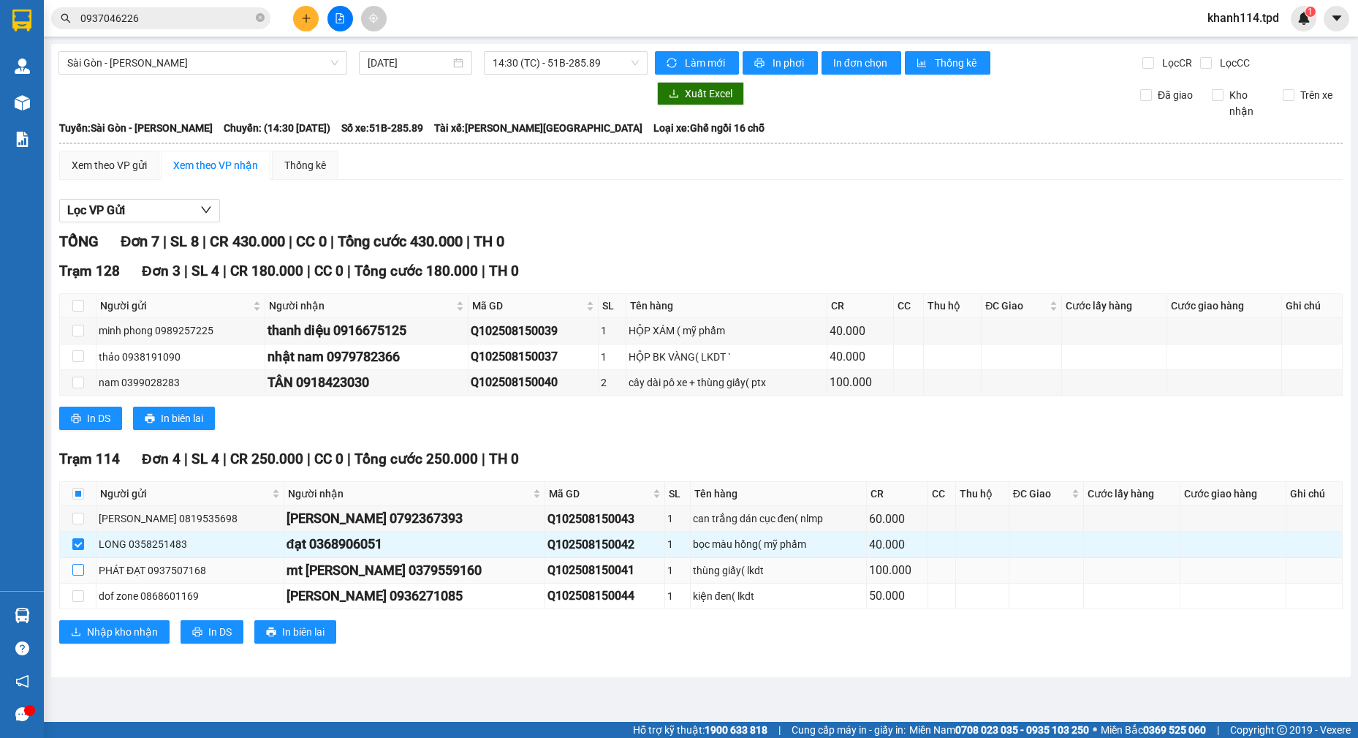
click at [79, 571] on input "checkbox" at bounding box center [78, 570] width 12 height 12
checkbox input "true"
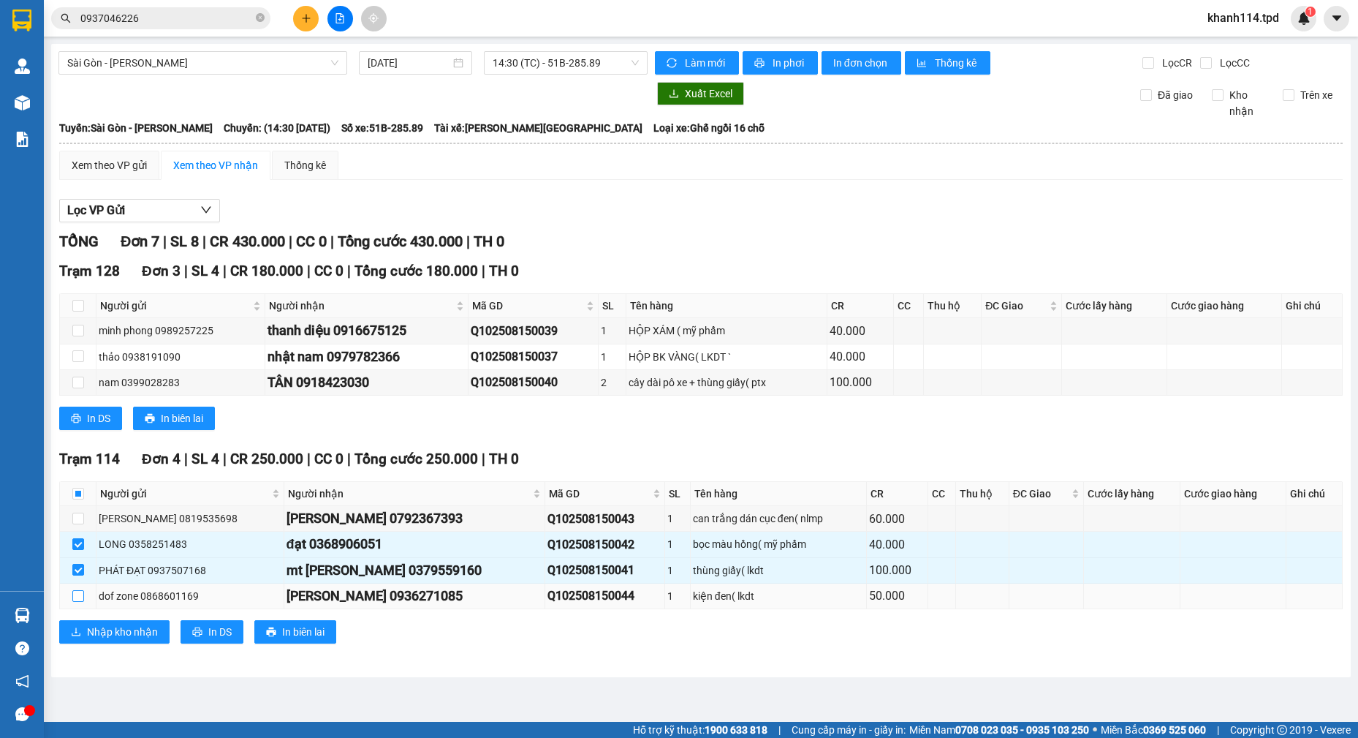
click at [75, 593] on input "checkbox" at bounding box center [78, 596] width 12 height 12
checkbox input "false"
click at [391, 599] on div "[PERSON_NAME] 0936271085" at bounding box center [415, 596] width 256 height 20
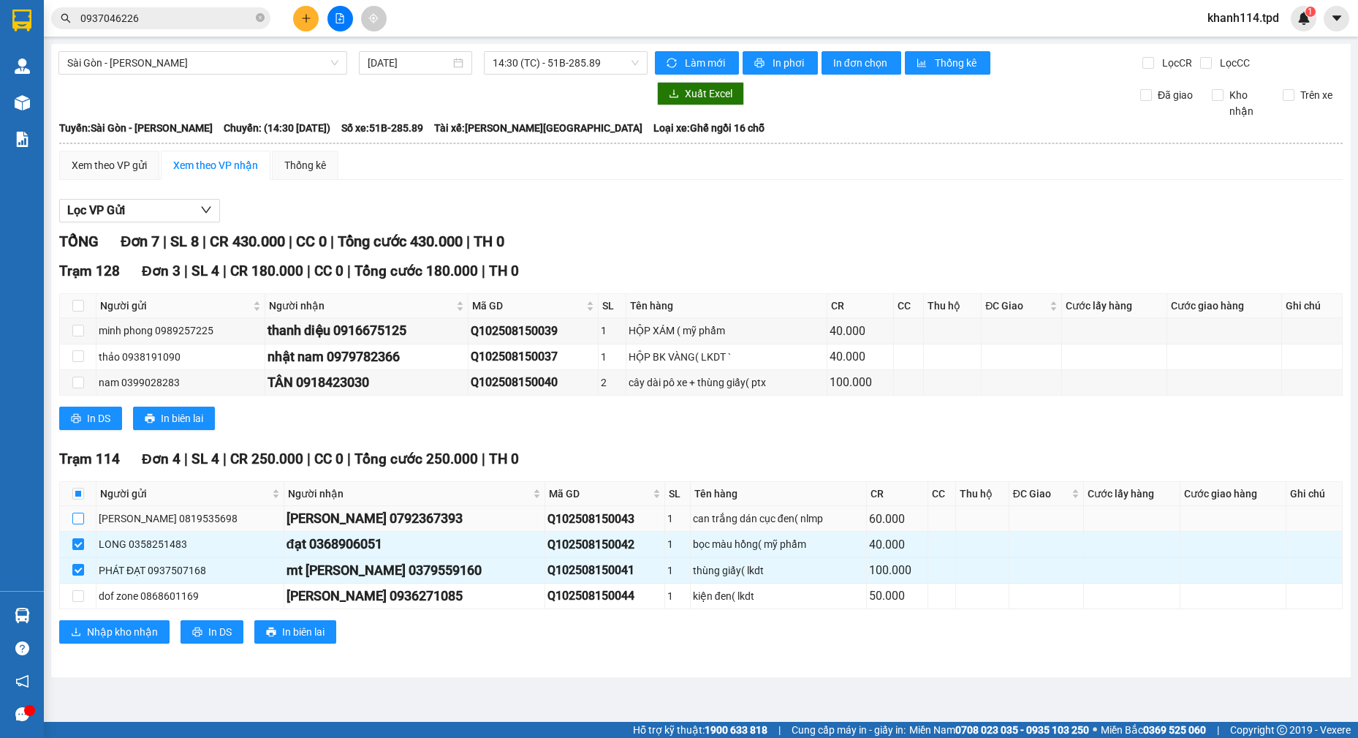
click at [79, 519] on input "checkbox" at bounding box center [78, 518] width 12 height 12
checkbox input "true"
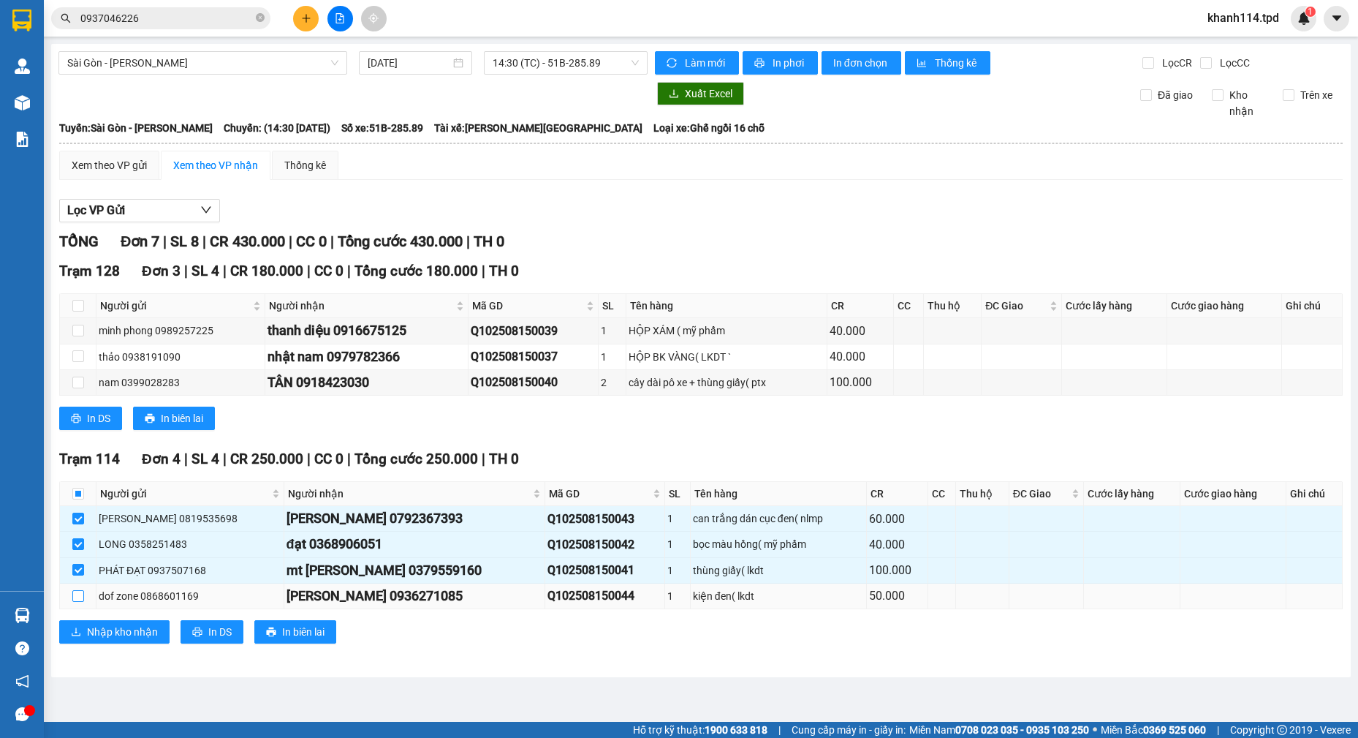
click at [83, 601] on input "checkbox" at bounding box center [78, 596] width 12 height 12
checkbox input "true"
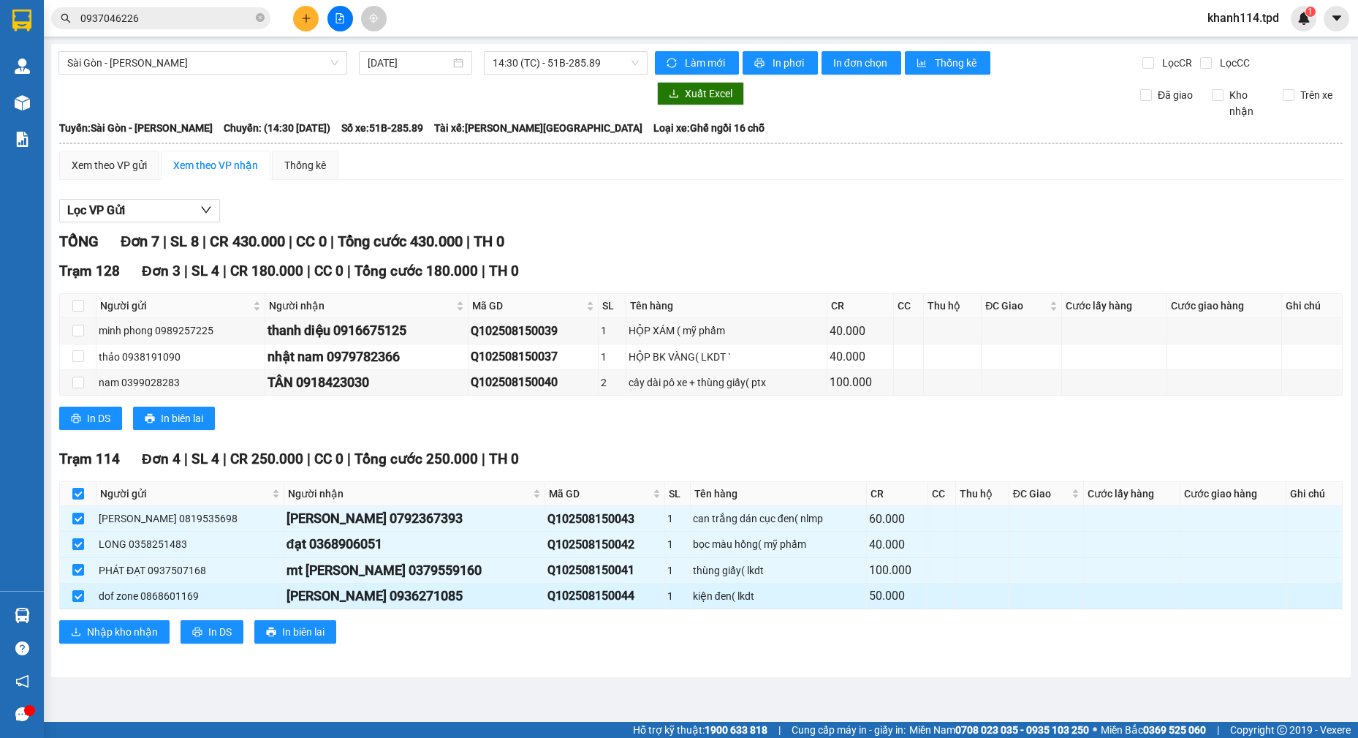
checkbox input "true"
click at [80, 601] on input "checkbox" at bounding box center [78, 596] width 12 height 12
checkbox input "false"
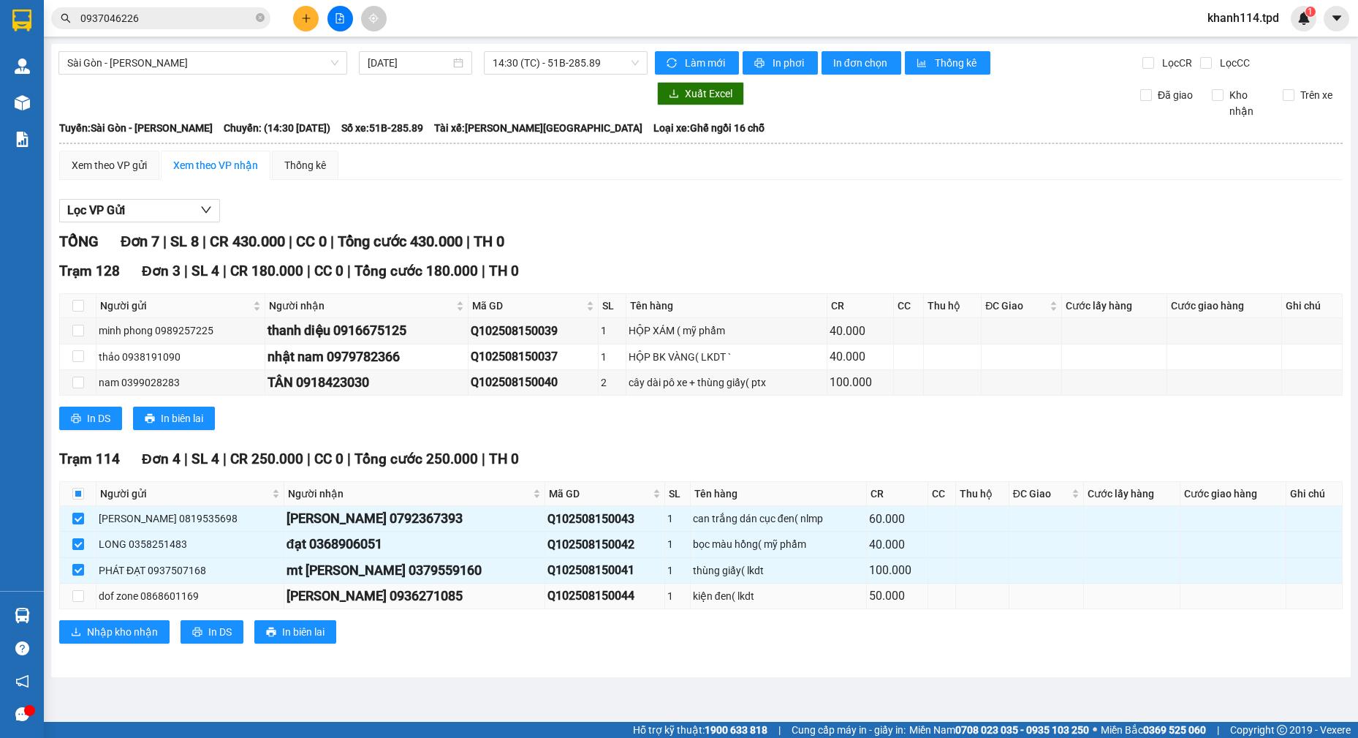
click at [76, 604] on td at bounding box center [78, 596] width 37 height 26
click at [76, 599] on input "checkbox" at bounding box center [78, 596] width 12 height 12
checkbox input "true"
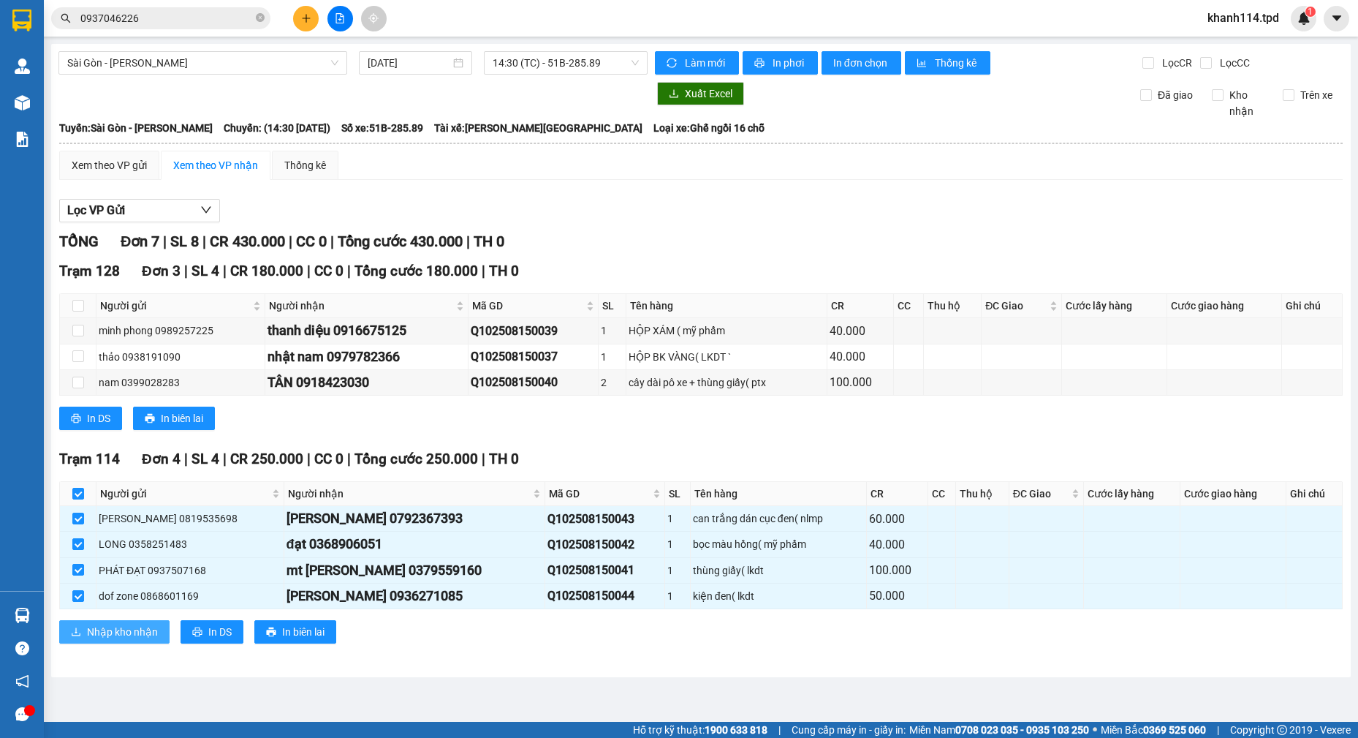
click at [109, 630] on span "Nhập kho nhận" at bounding box center [122, 632] width 71 height 16
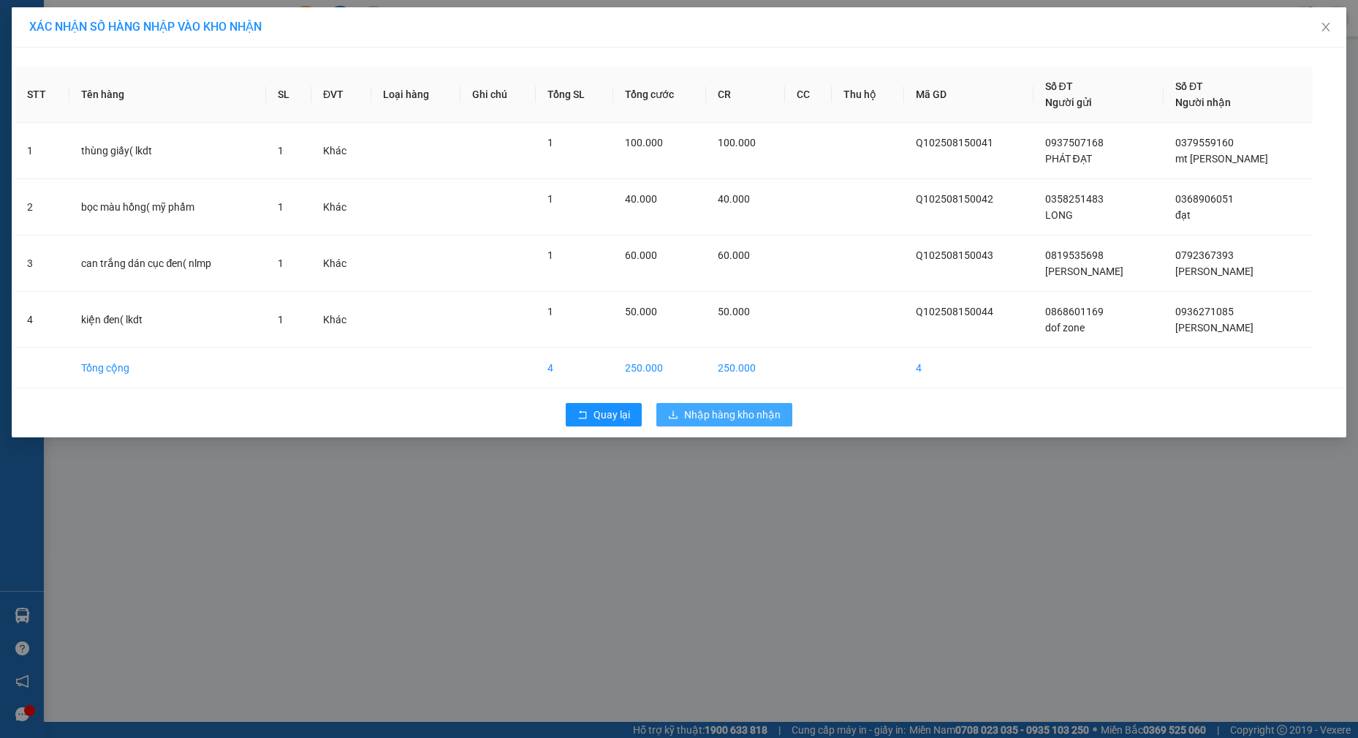
click at [705, 420] on span "Nhập hàng kho nhận" at bounding box center [732, 414] width 97 height 16
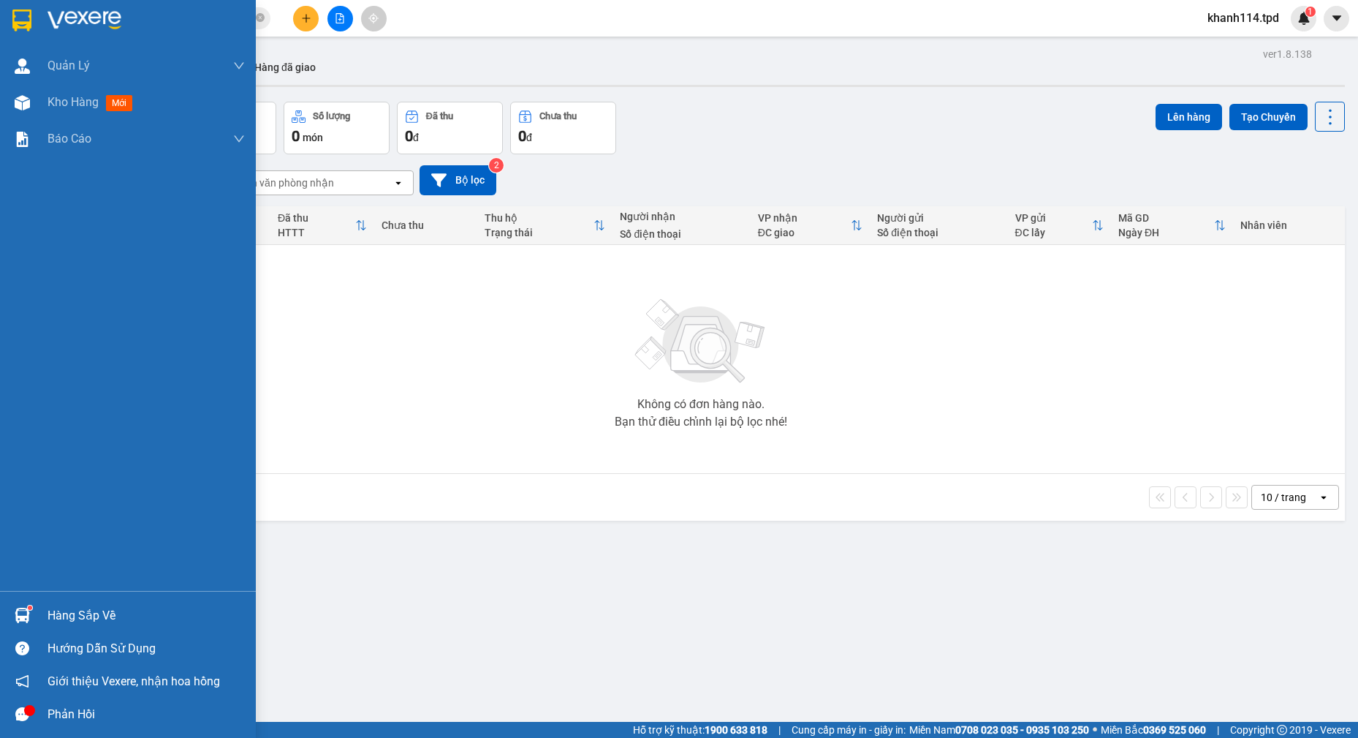
click at [83, 625] on div "Hàng sắp về" at bounding box center [146, 616] width 197 height 22
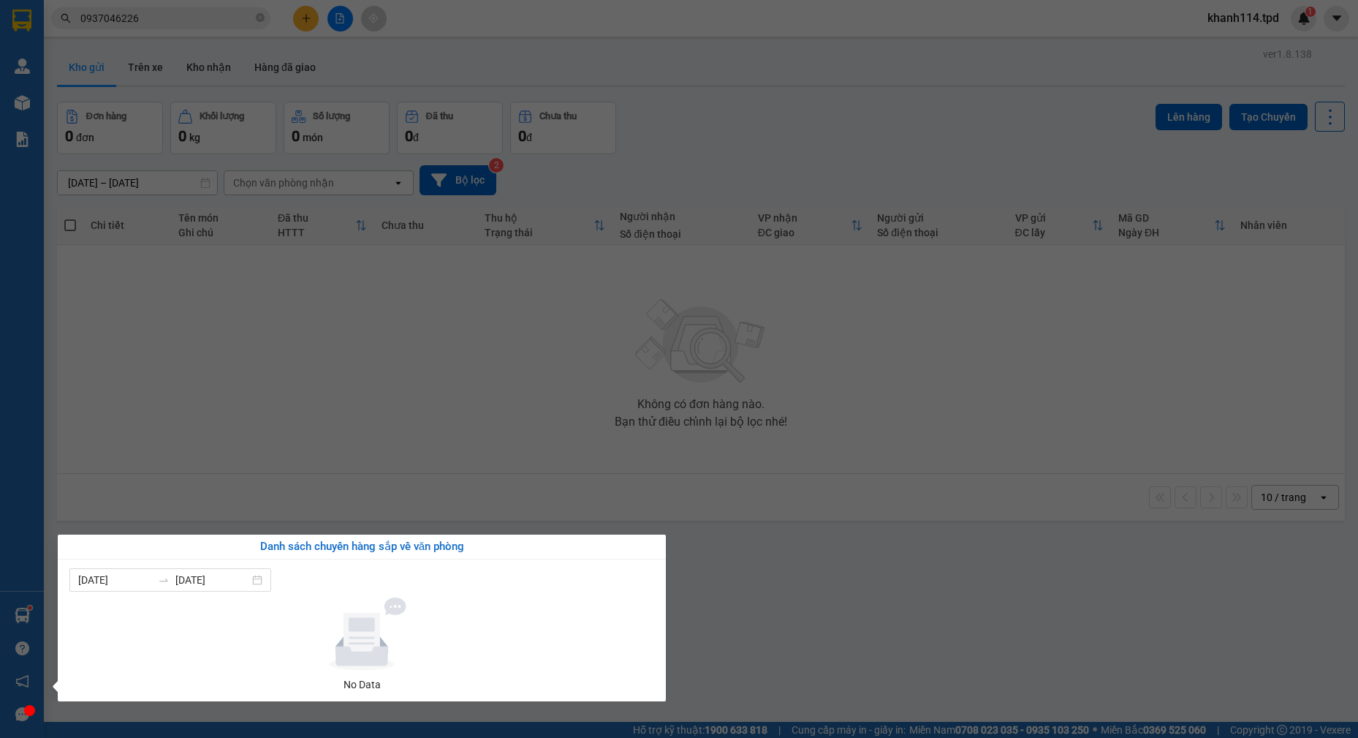
click at [396, 393] on section "Kết quả tìm kiếm ( 324 ) Bộ lọc Mã ĐH Trạng thái Món hàng Thu hộ Tổng cước Chưa…" at bounding box center [679, 369] width 1358 height 738
